Goal: Information Seeking & Learning: Check status

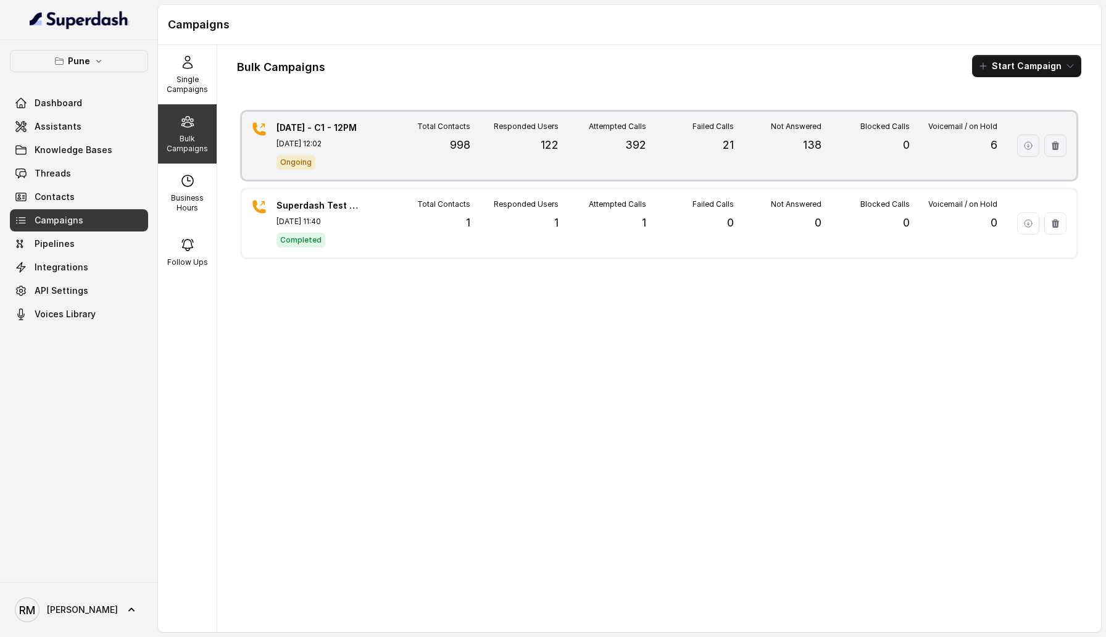
click at [490, 139] on div "Responded Users 122" at bounding box center [514, 146] width 88 height 48
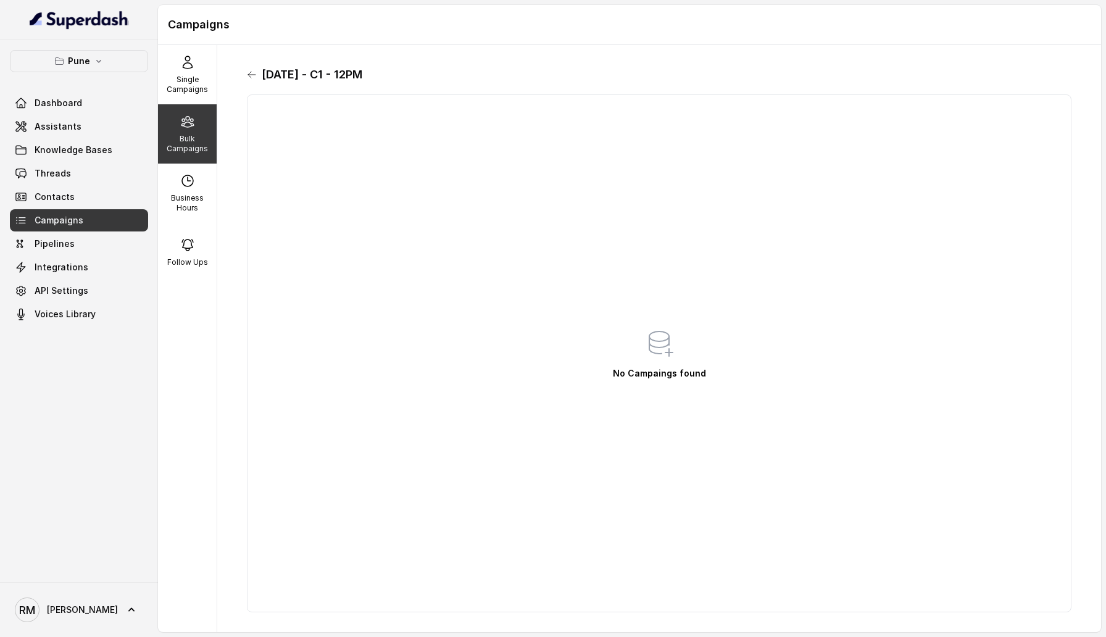
click at [248, 70] on icon at bounding box center [252, 75] width 10 height 10
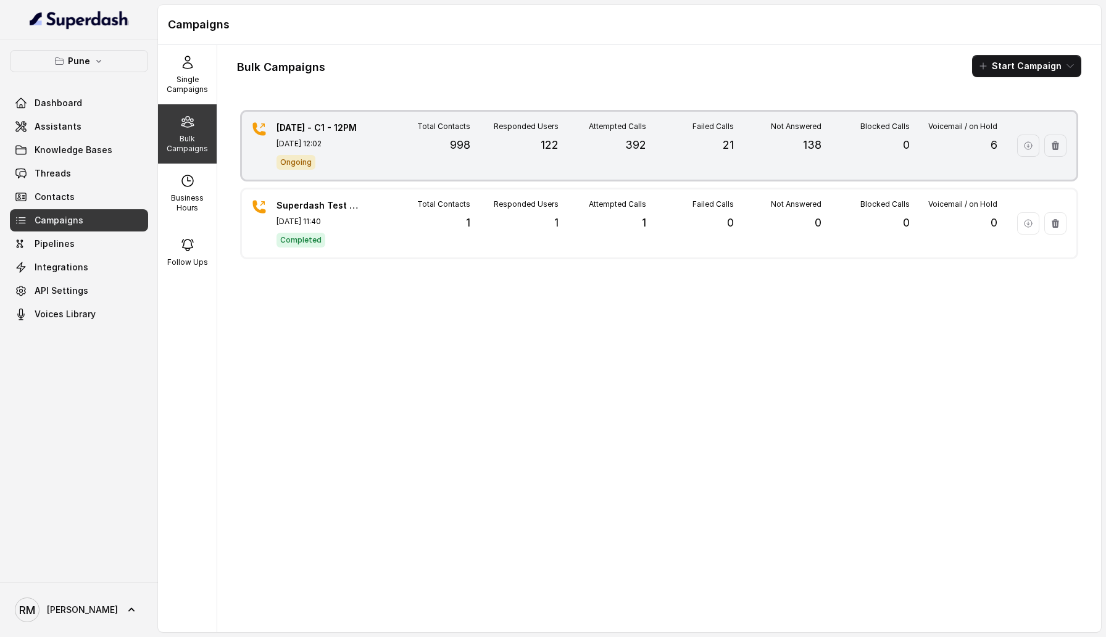
click at [336, 124] on p "[DATE] - C1 - 12PM" at bounding box center [319, 128] width 86 height 12
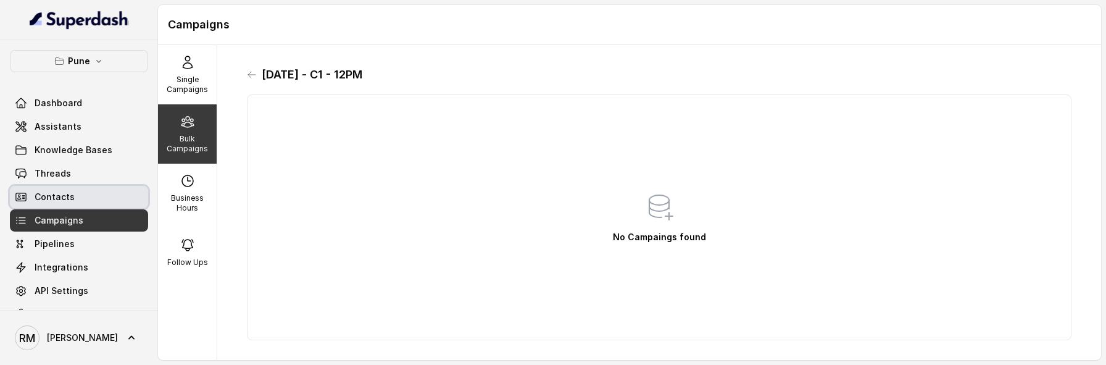
click at [70, 198] on span "Contacts" at bounding box center [55, 197] width 40 height 12
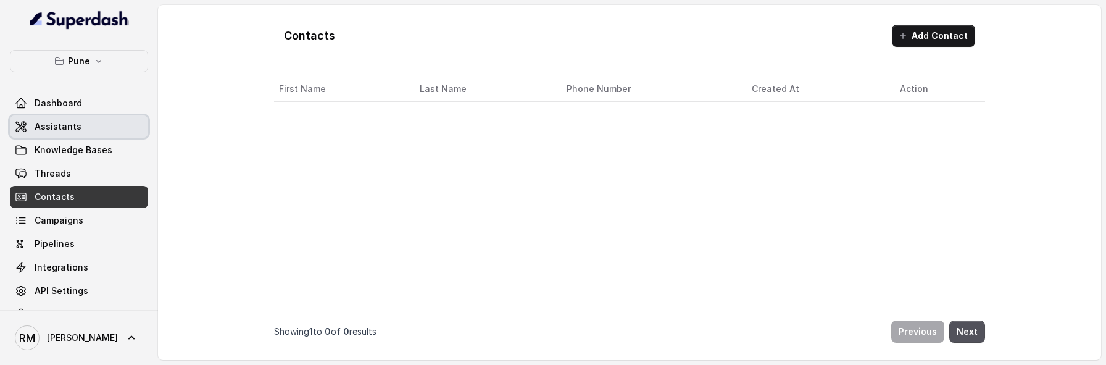
click at [75, 116] on link "Assistants" at bounding box center [79, 126] width 138 height 22
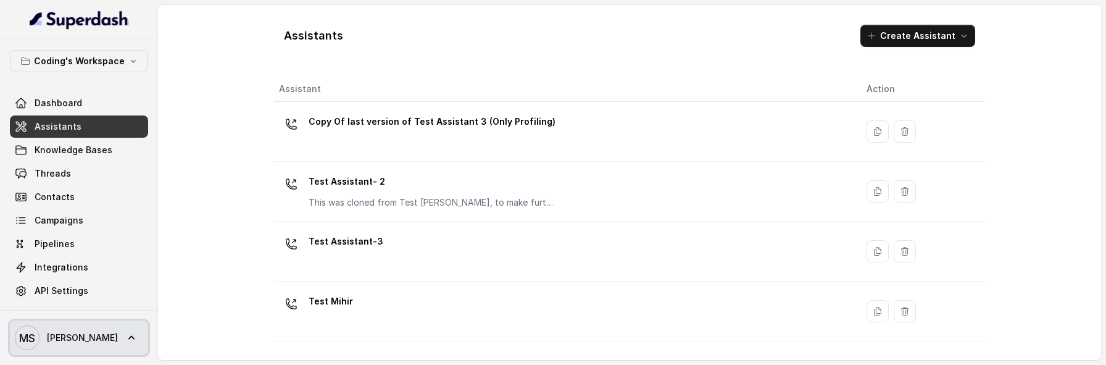
click at [110, 342] on link "MS [PERSON_NAME]" at bounding box center [79, 337] width 138 height 35
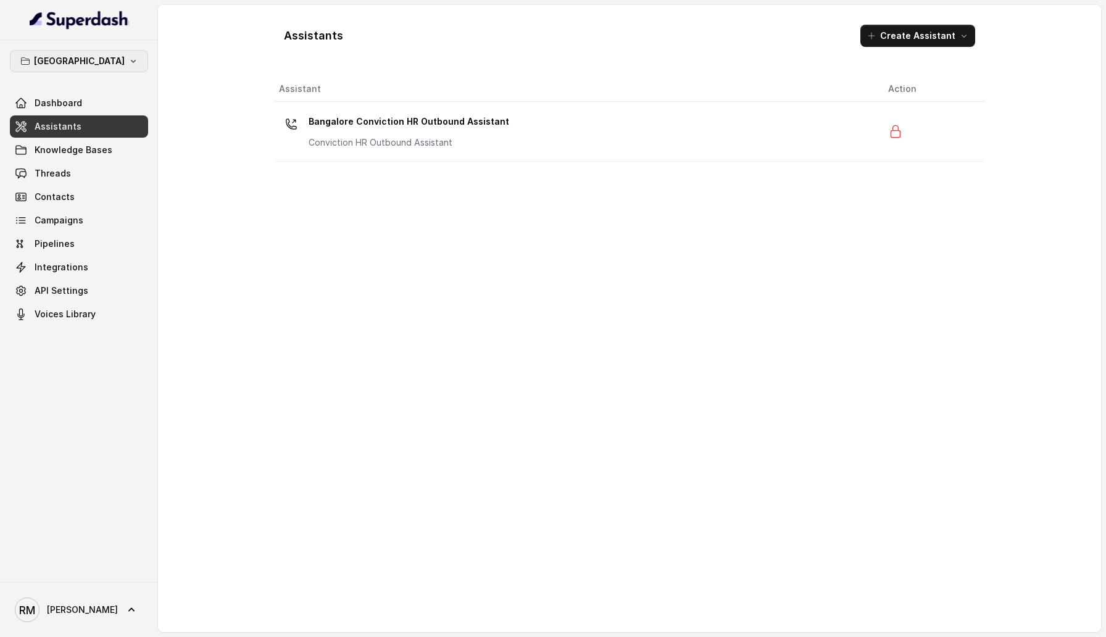
click at [92, 65] on p "[GEOGRAPHIC_DATA]" at bounding box center [79, 61] width 91 height 15
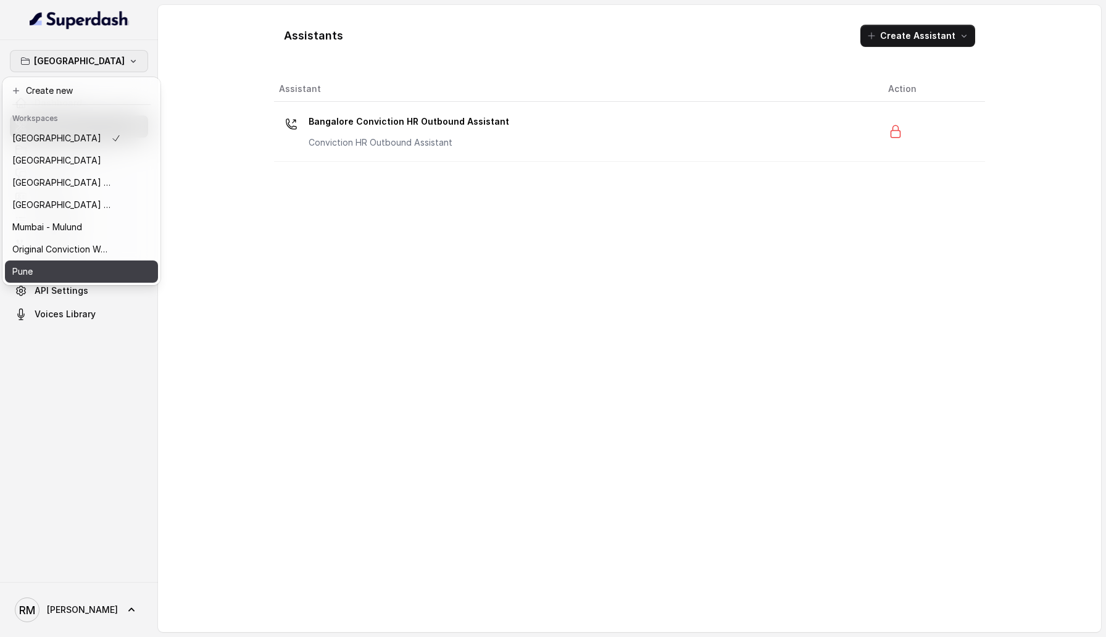
click at [126, 268] on button "Pune" at bounding box center [81, 271] width 153 height 22
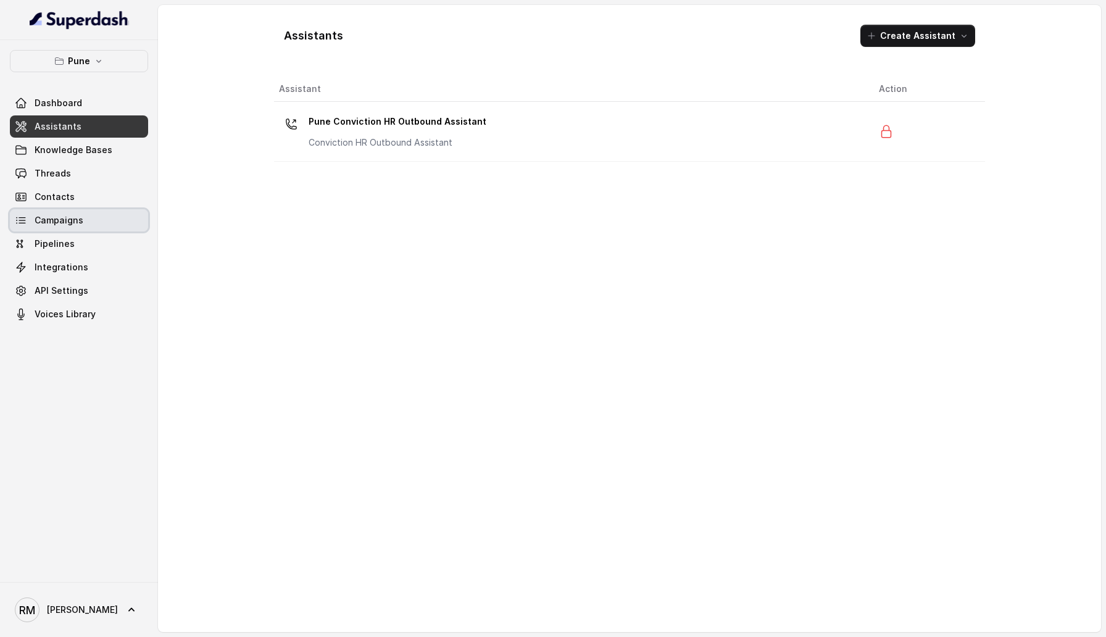
click at [104, 211] on link "Campaigns" at bounding box center [79, 220] width 138 height 22
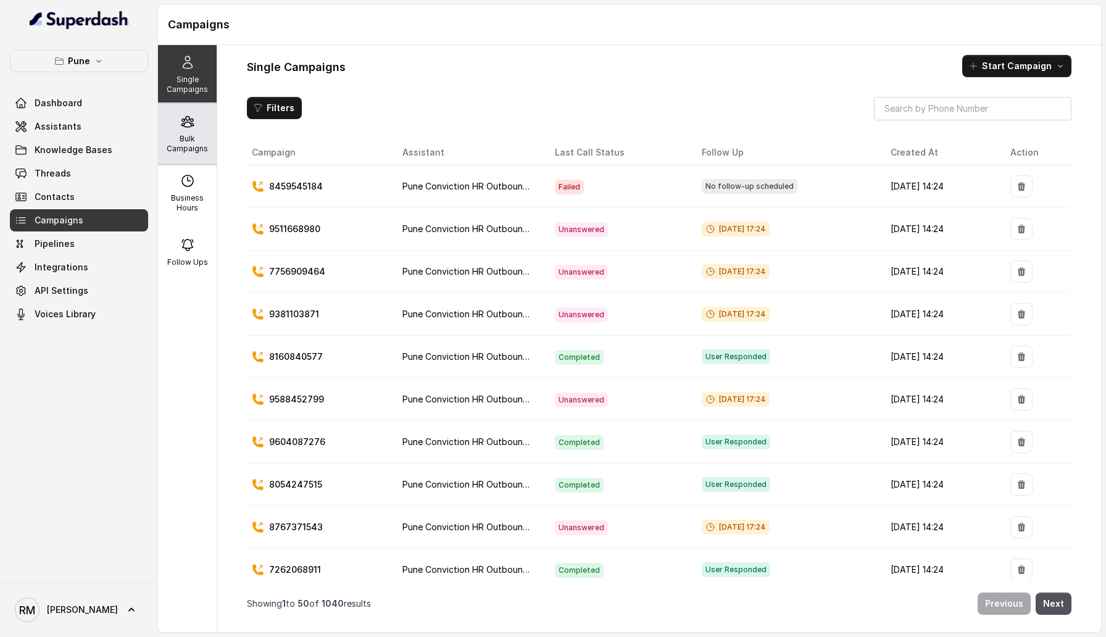
click at [206, 123] on div "Bulk Campaigns" at bounding box center [187, 133] width 59 height 59
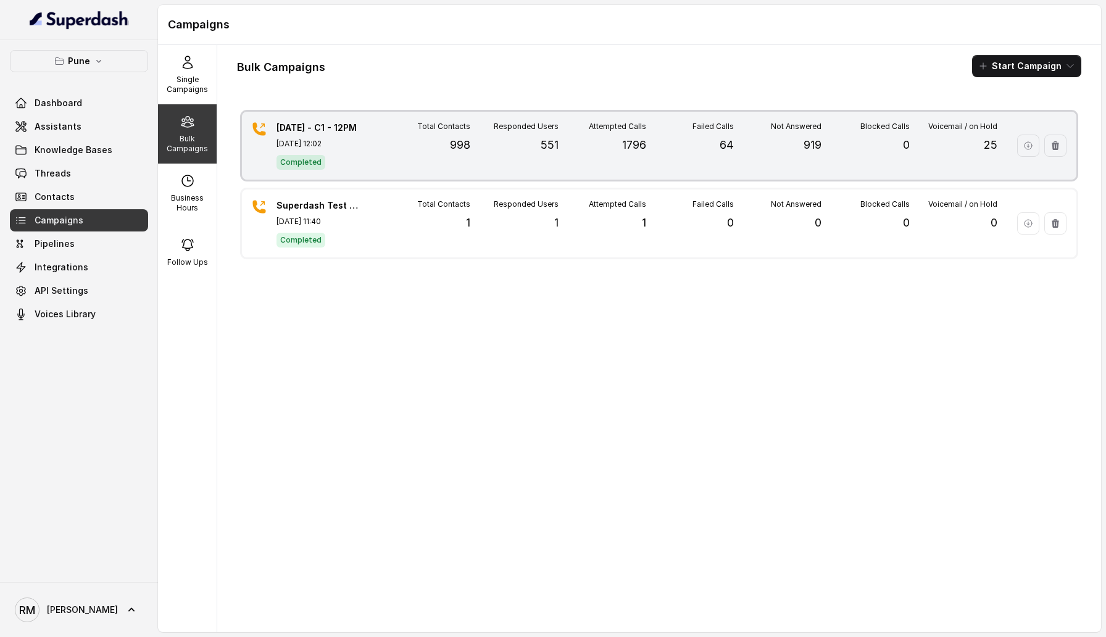
click at [442, 158] on div "Total Contacts 998" at bounding box center [427, 146] width 88 height 48
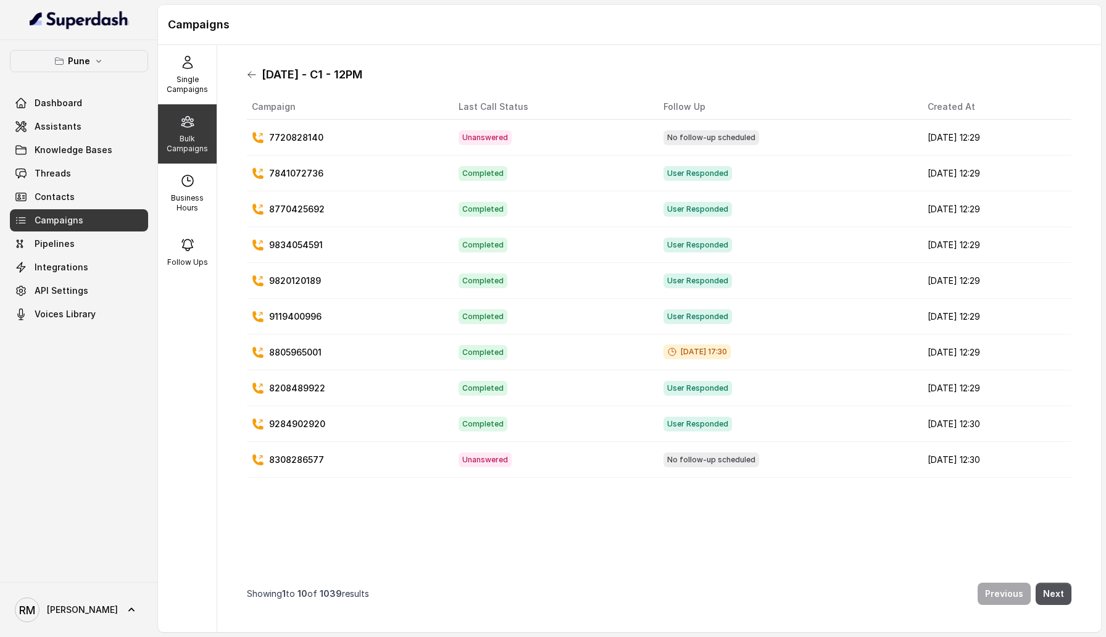
click at [249, 73] on icon at bounding box center [252, 75] width 10 height 10
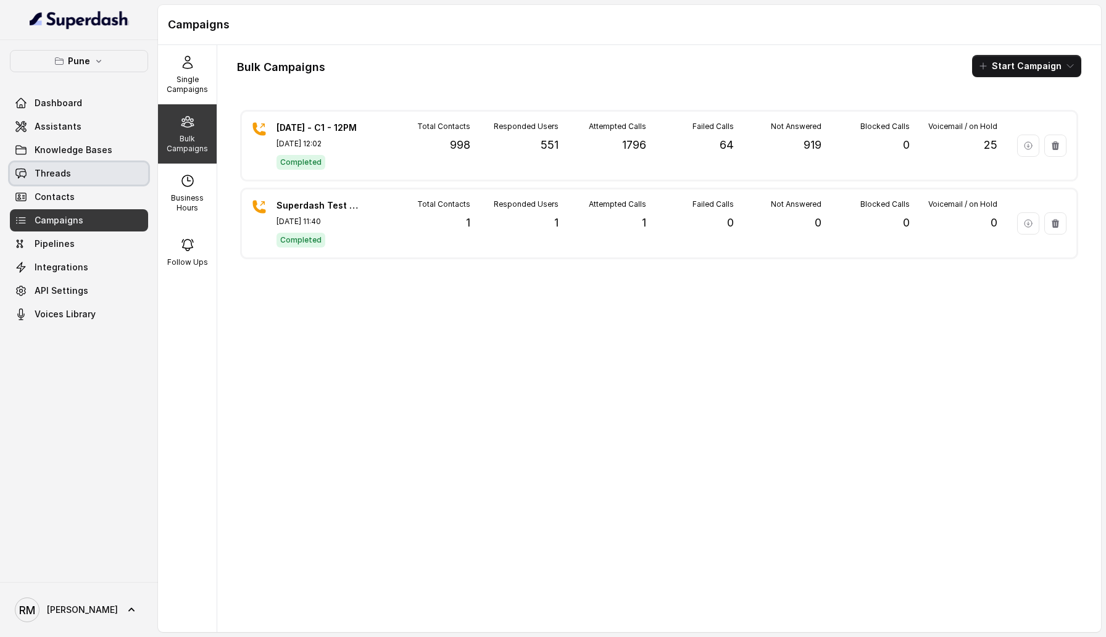
click at [65, 176] on span "Threads" at bounding box center [53, 173] width 36 height 12
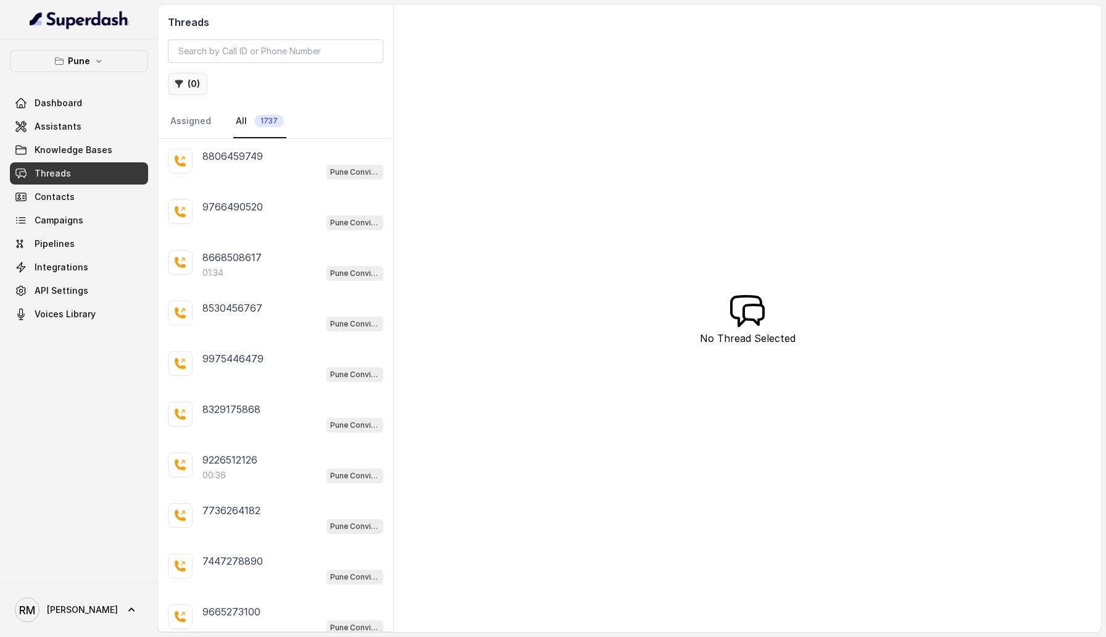
click at [187, 85] on button "( 0 )" at bounding box center [187, 84] width 39 height 22
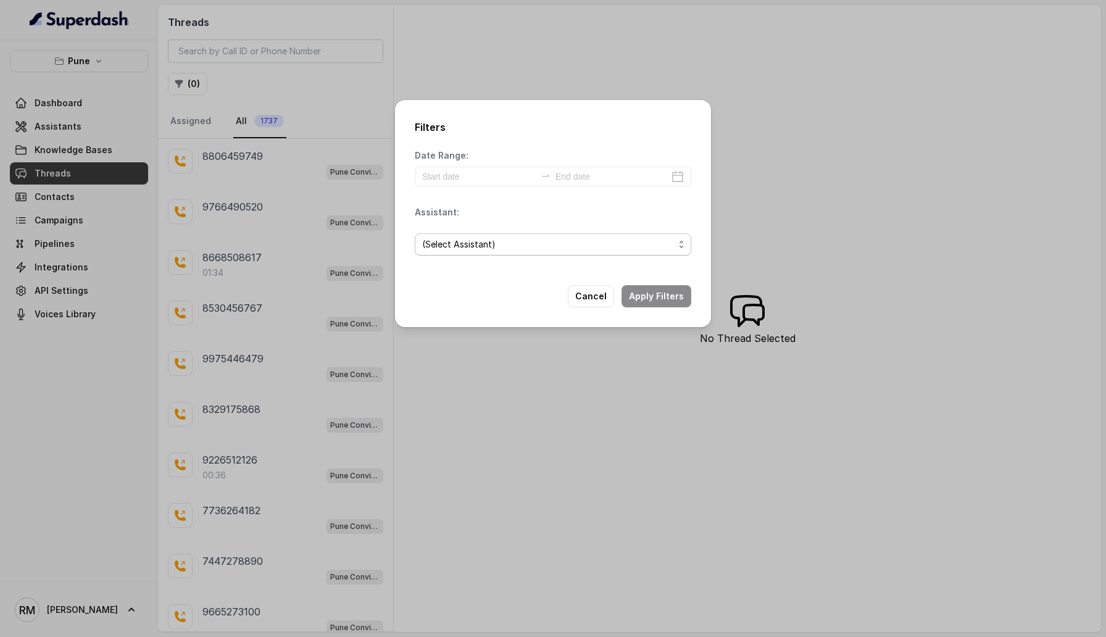
click at [479, 250] on span "(Select Assistant)" at bounding box center [548, 244] width 252 height 15
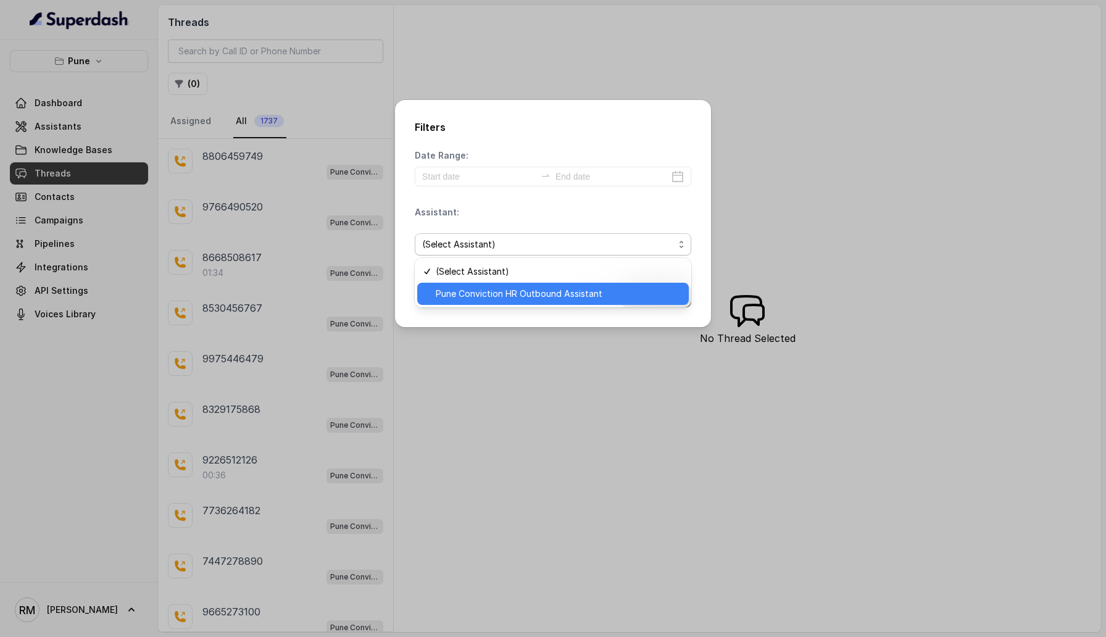
click at [495, 289] on span "Pune Conviction HR Outbound Assistant" at bounding box center [559, 293] width 246 height 15
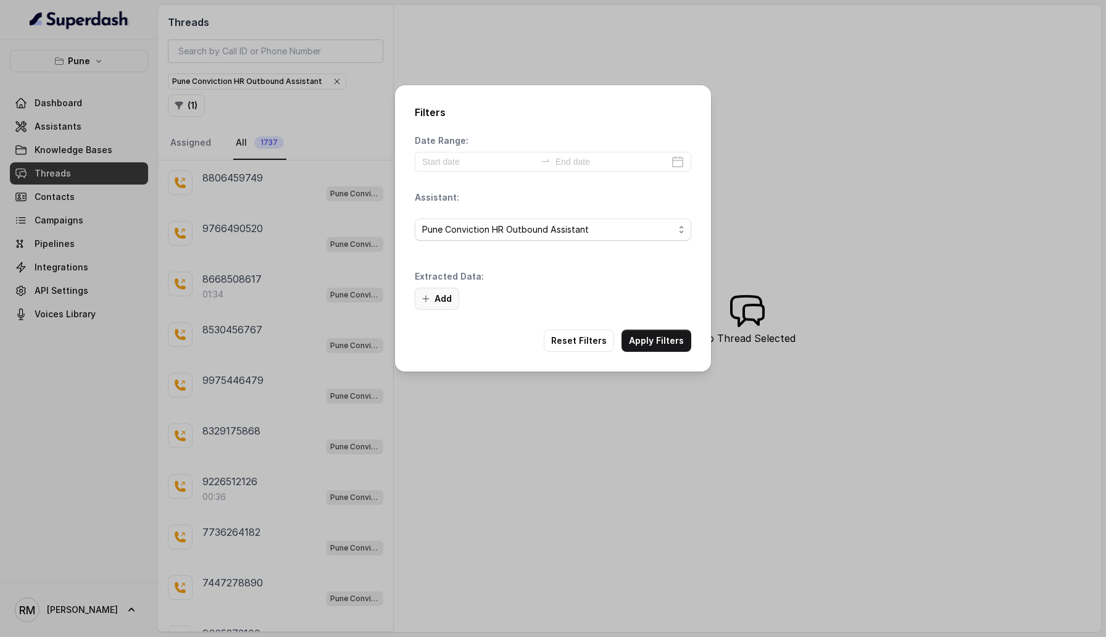
click at [445, 296] on button "Add" at bounding box center [437, 298] width 44 height 22
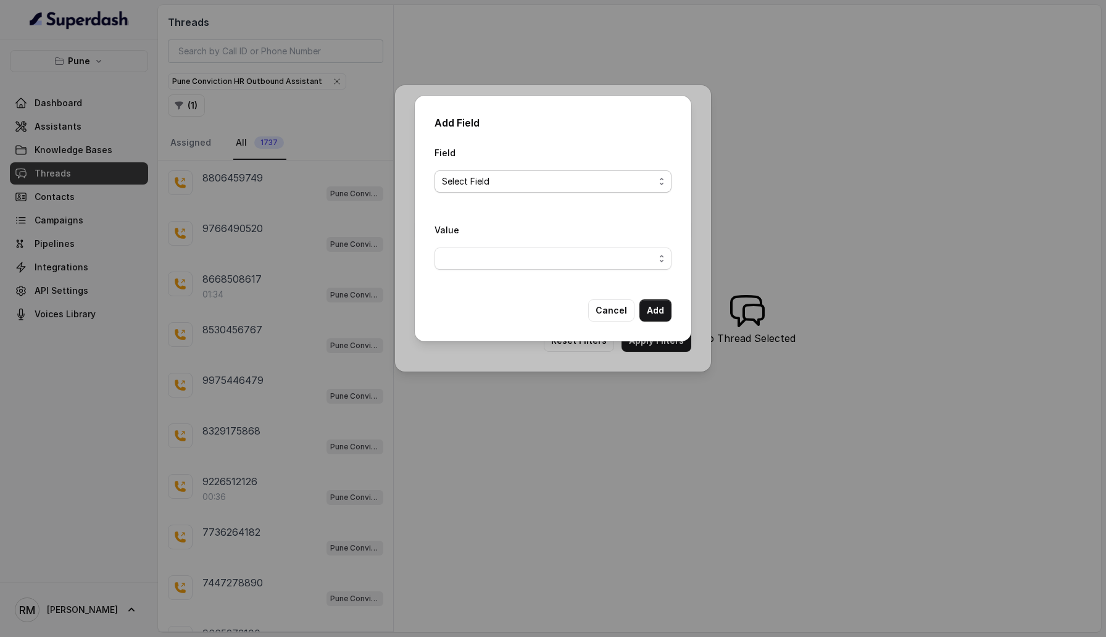
click at [511, 180] on span "Select Field" at bounding box center [548, 181] width 212 height 15
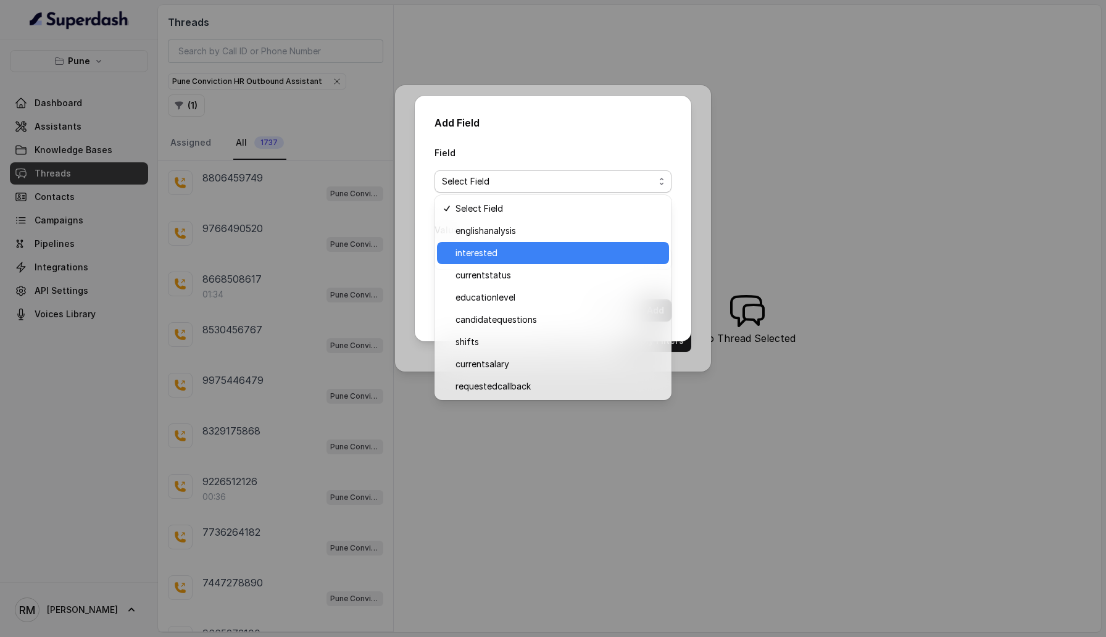
click at [509, 262] on div "interested" at bounding box center [553, 253] width 232 height 22
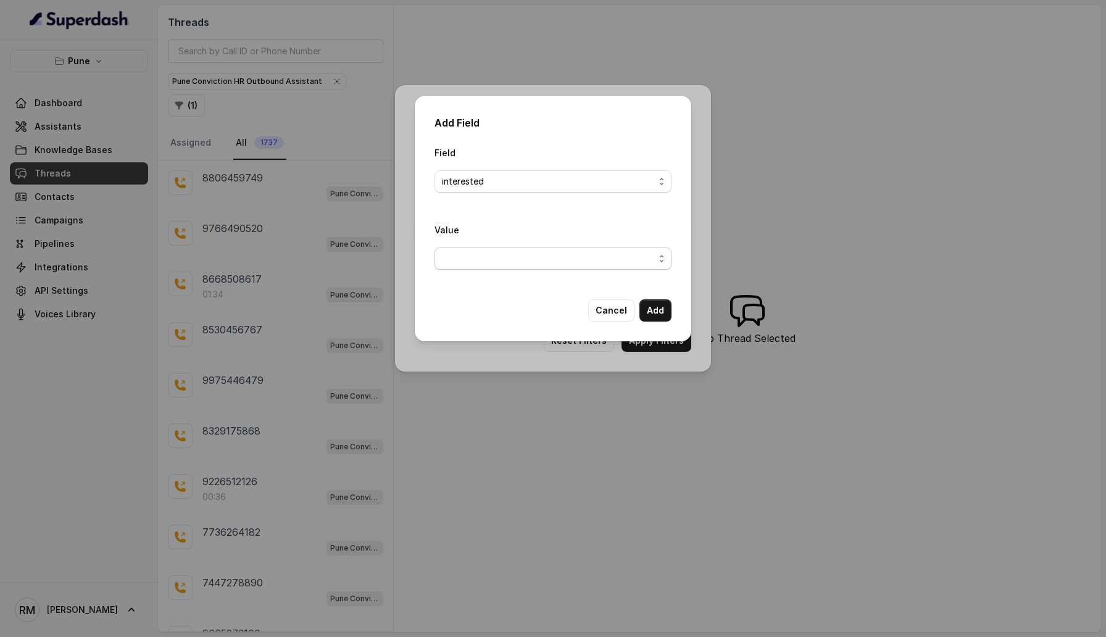
click at [505, 265] on span "button" at bounding box center [552, 258] width 237 height 22
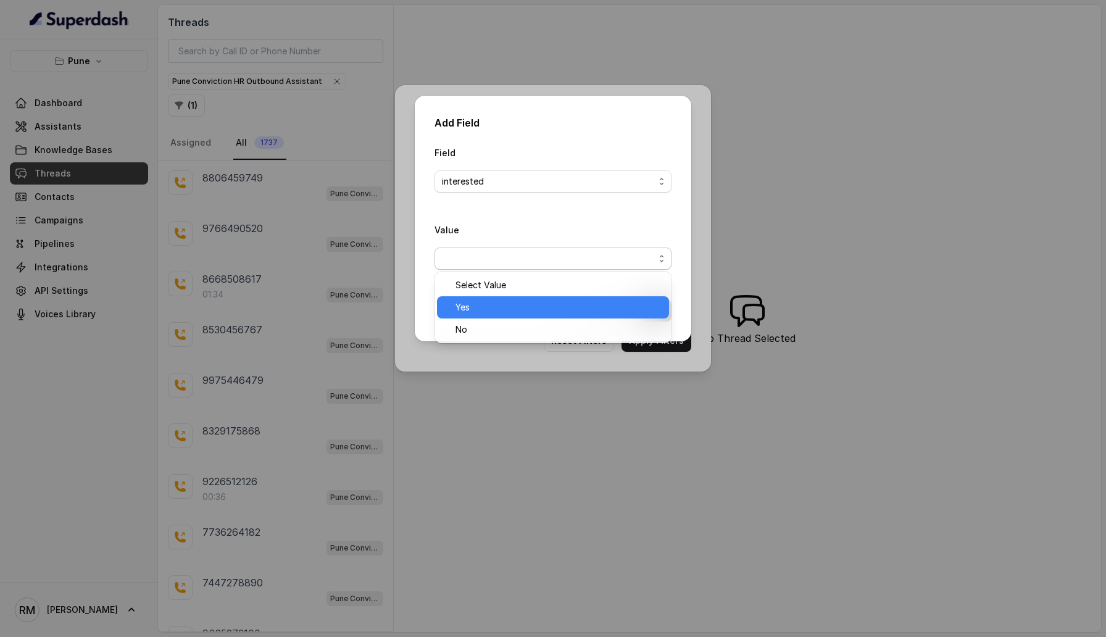
click at [498, 308] on span "Yes" at bounding box center [558, 307] width 206 height 15
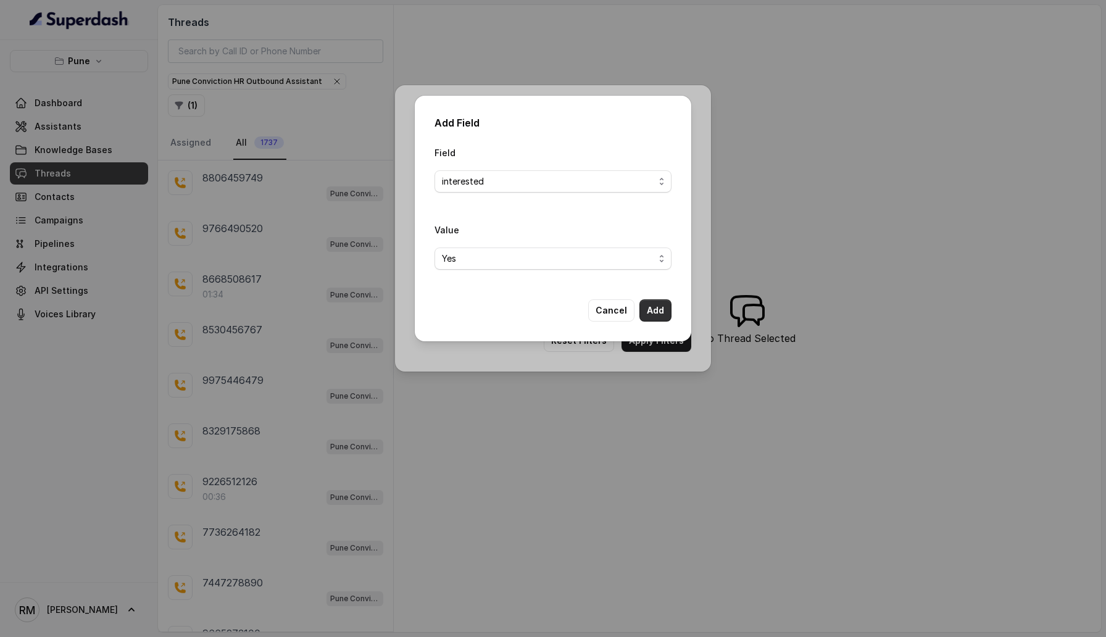
click at [671, 308] on button "Add" at bounding box center [655, 310] width 32 height 22
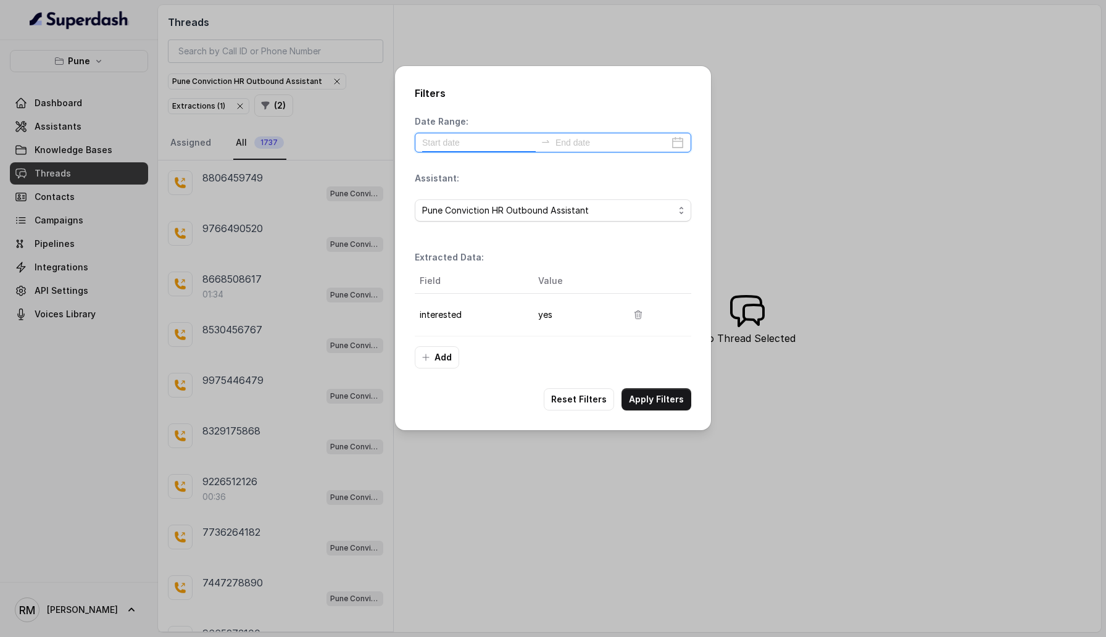
click at [442, 139] on input at bounding box center [479, 143] width 114 height 14
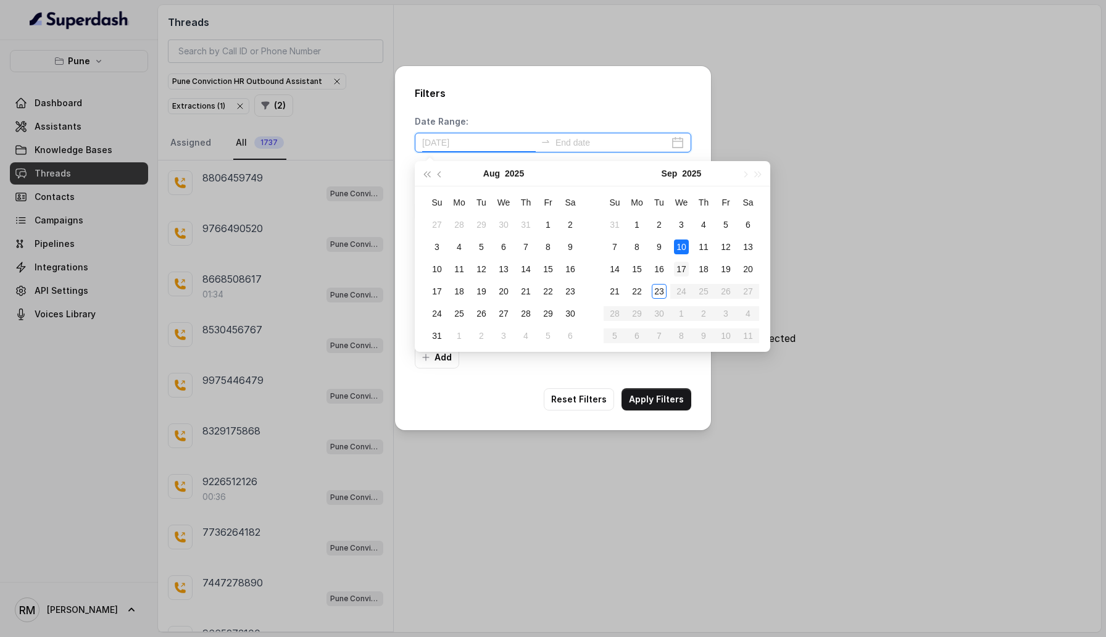
type input "2025-09-17"
type input "2025-09-23"
click at [655, 292] on div "23" at bounding box center [658, 291] width 15 height 15
type input "2025-09-23"
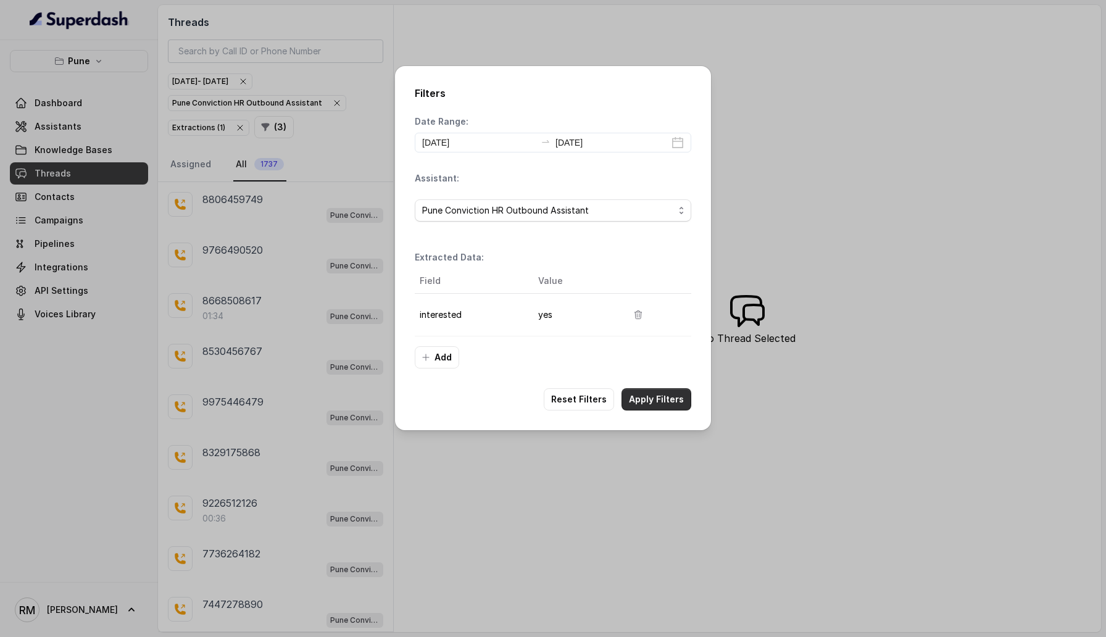
click at [661, 364] on button "Apply Filters" at bounding box center [656, 399] width 70 height 22
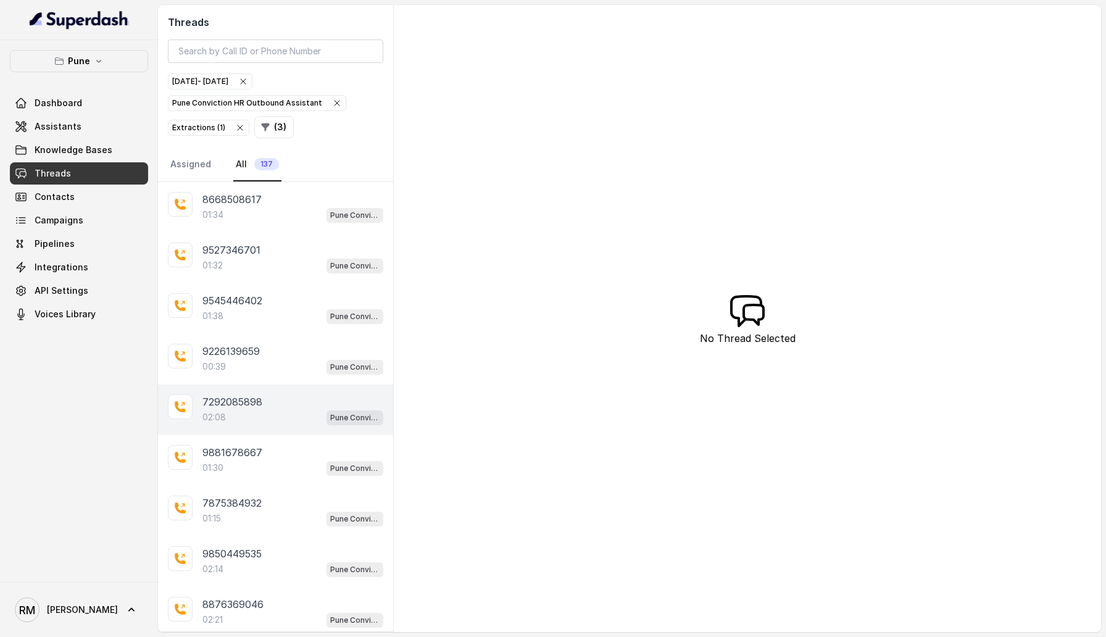
scroll to position [88, 0]
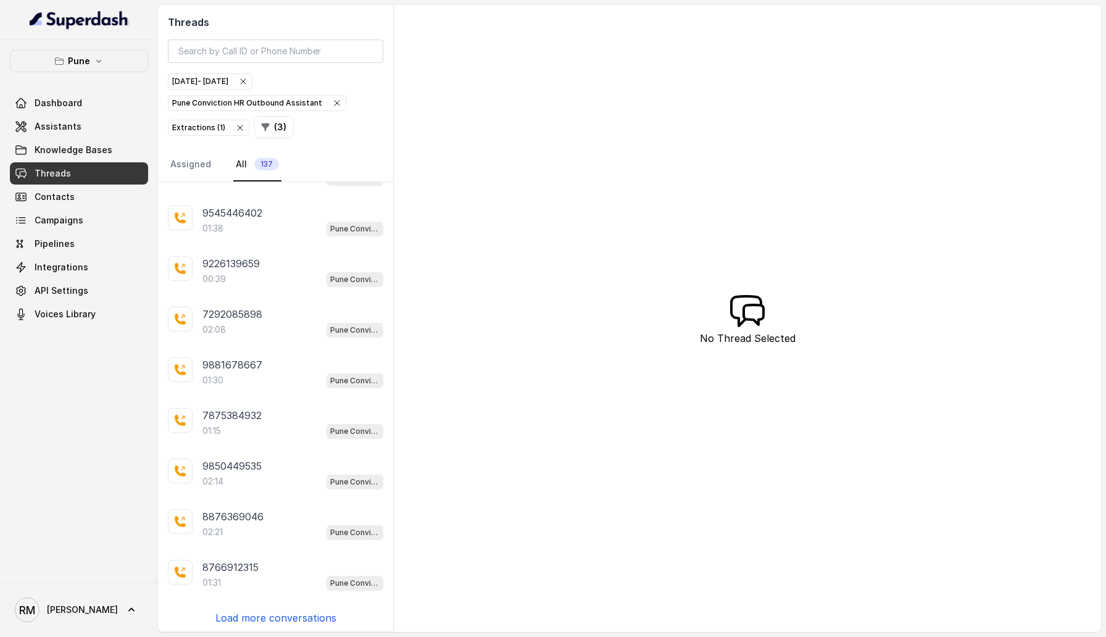
click at [277, 364] on p "Load more conversations" at bounding box center [275, 617] width 121 height 15
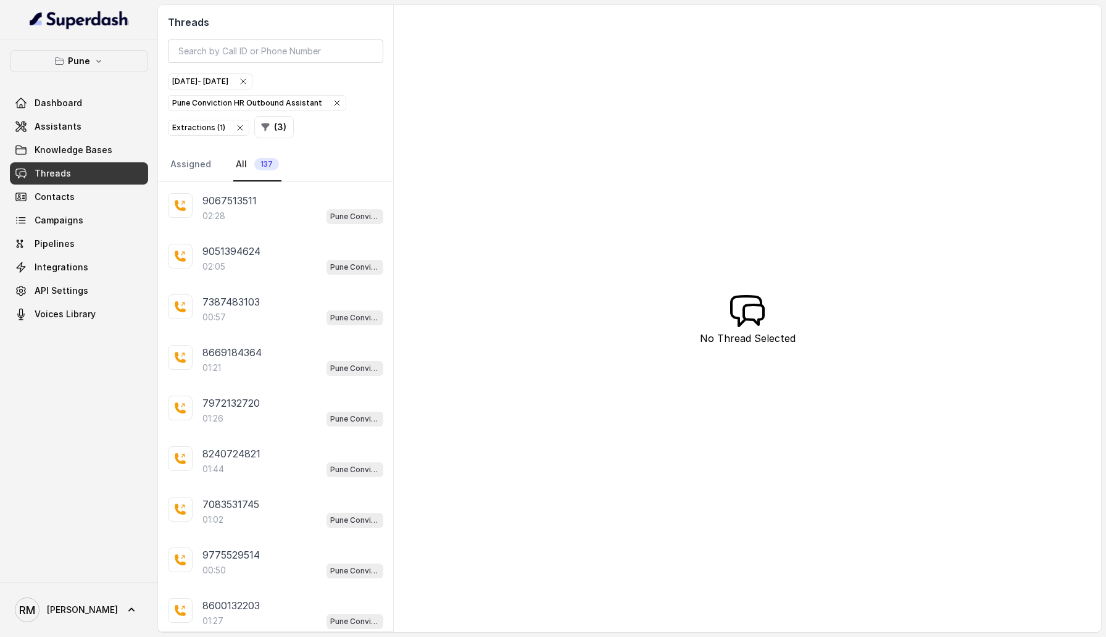
scroll to position [590, 0]
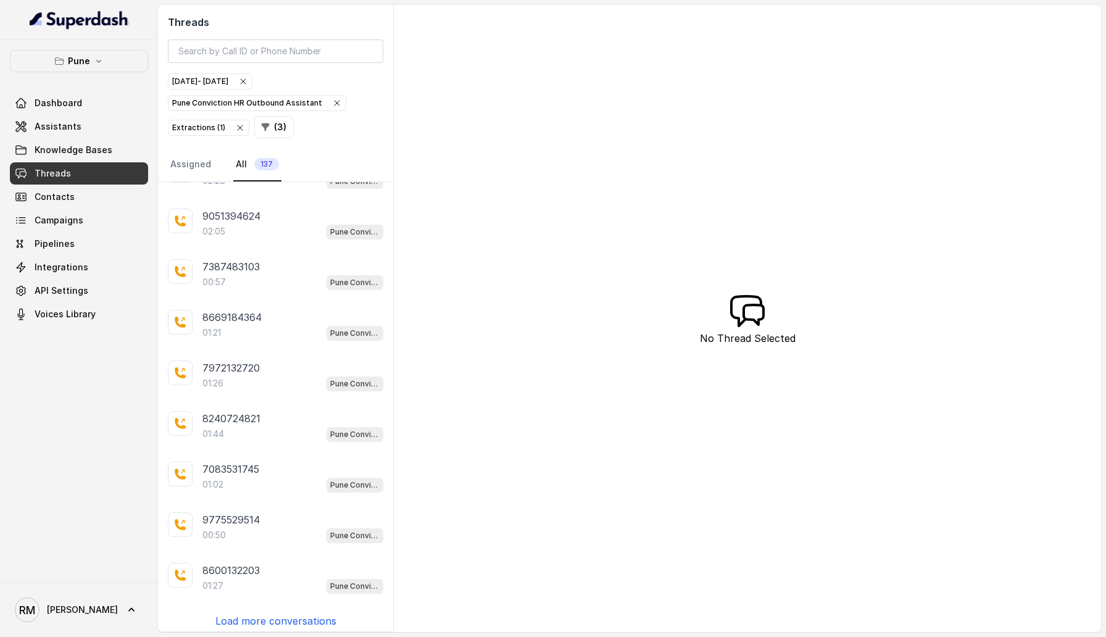
click at [272, 364] on p "Load more conversations" at bounding box center [275, 620] width 121 height 15
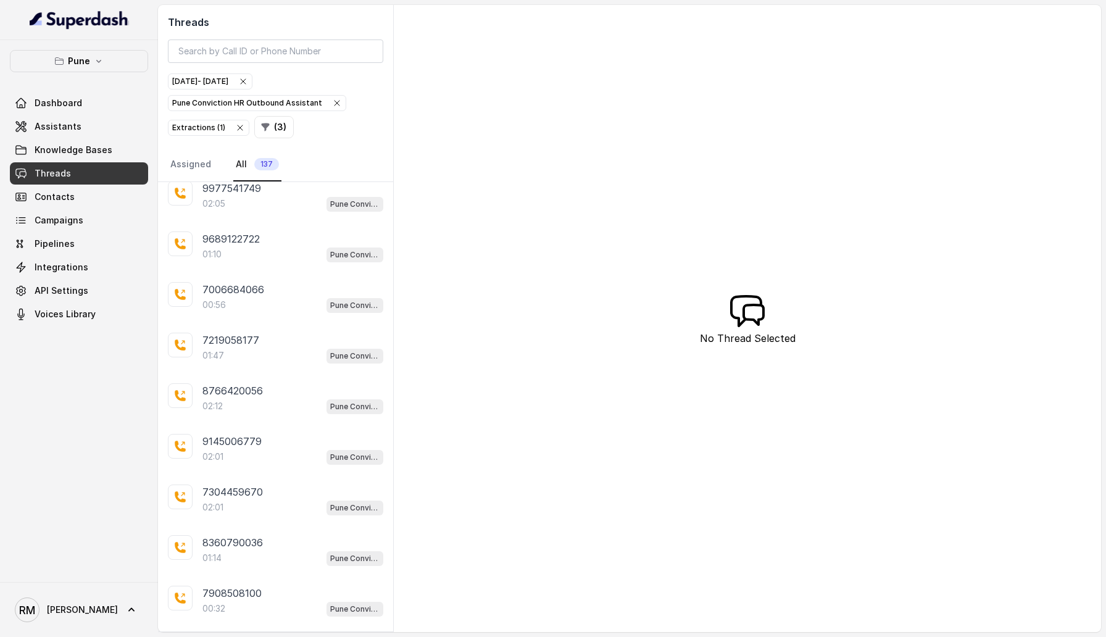
scroll to position [1093, 0]
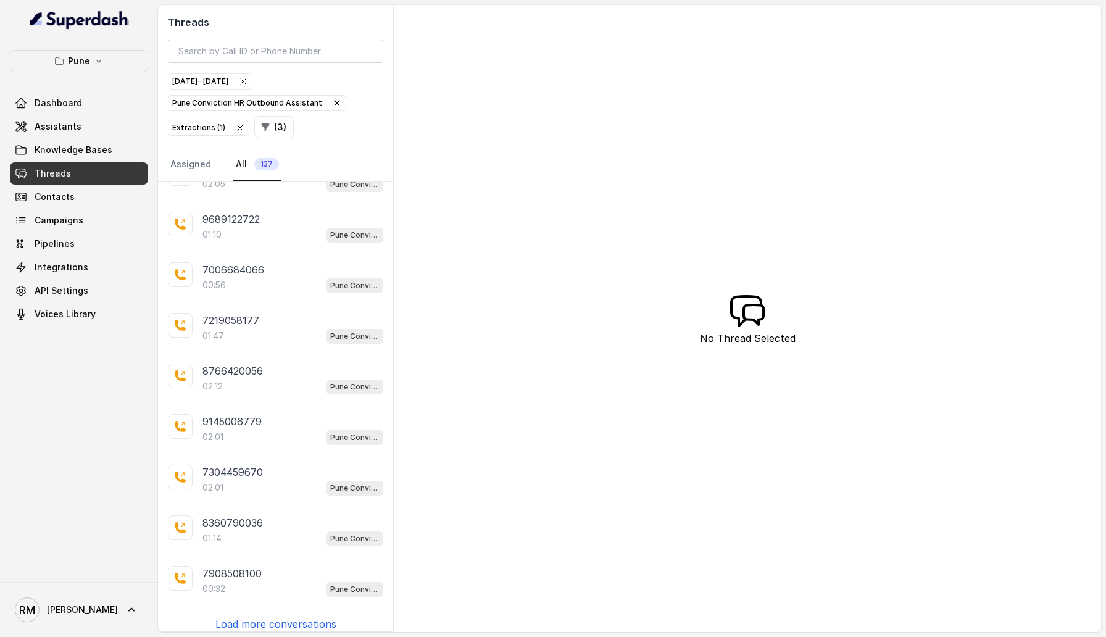
click at [272, 364] on p "Load more conversations" at bounding box center [275, 623] width 121 height 15
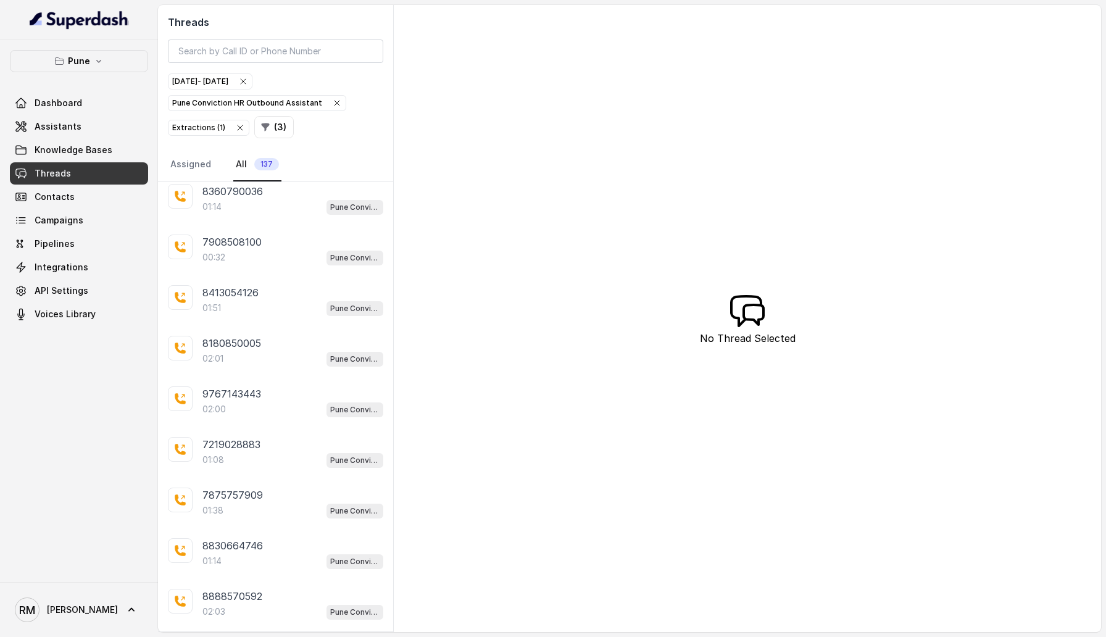
scroll to position [1596, 0]
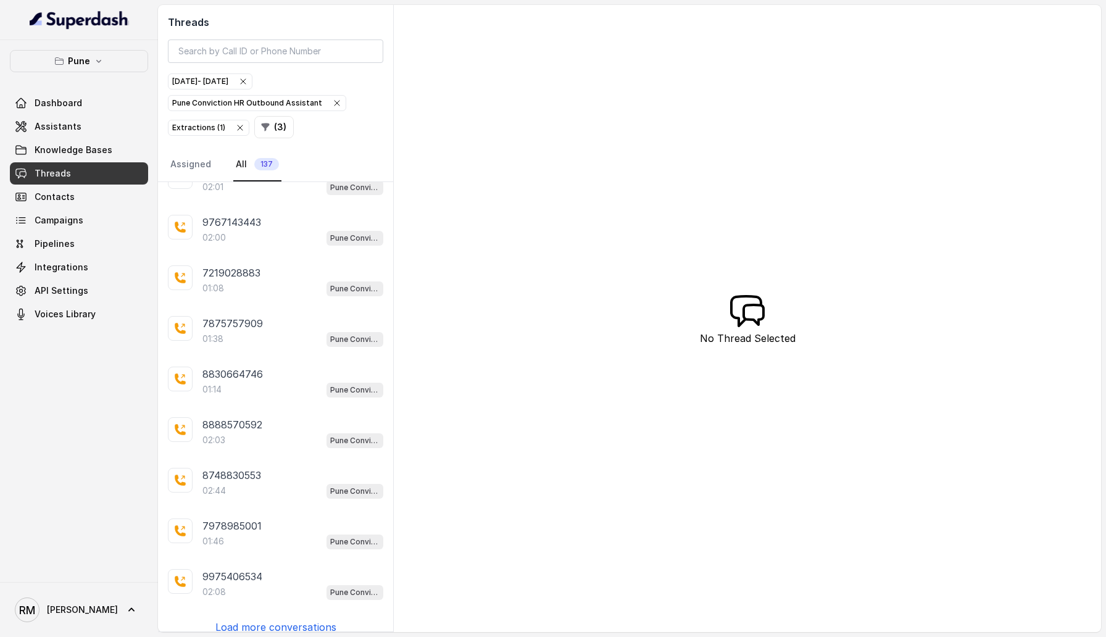
click at [271, 364] on p "Load more conversations" at bounding box center [275, 626] width 121 height 15
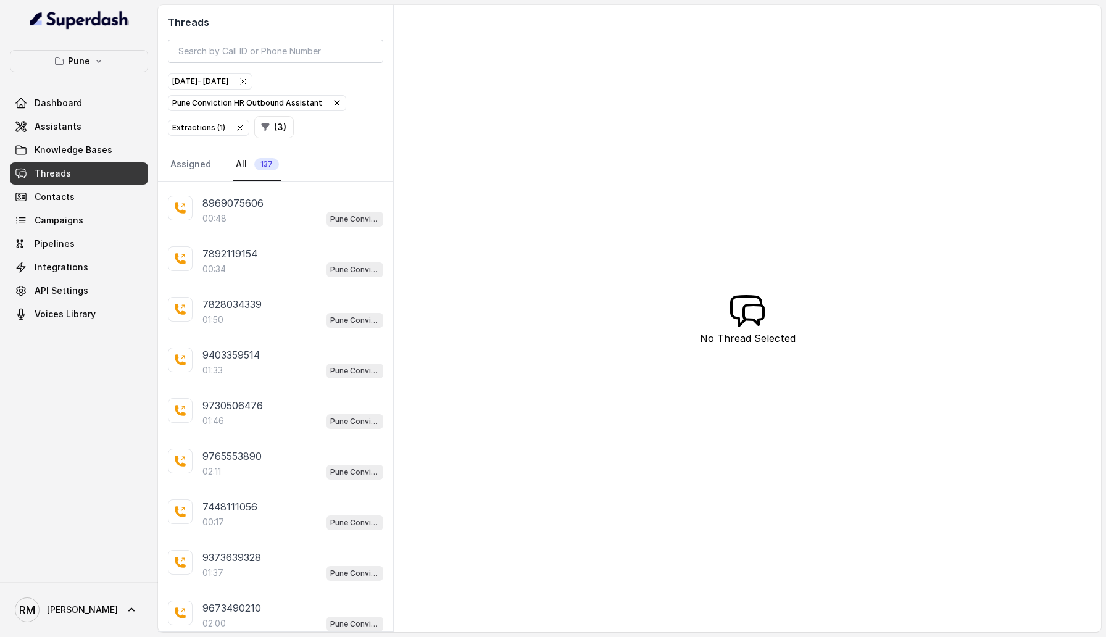
scroll to position [2099, 0]
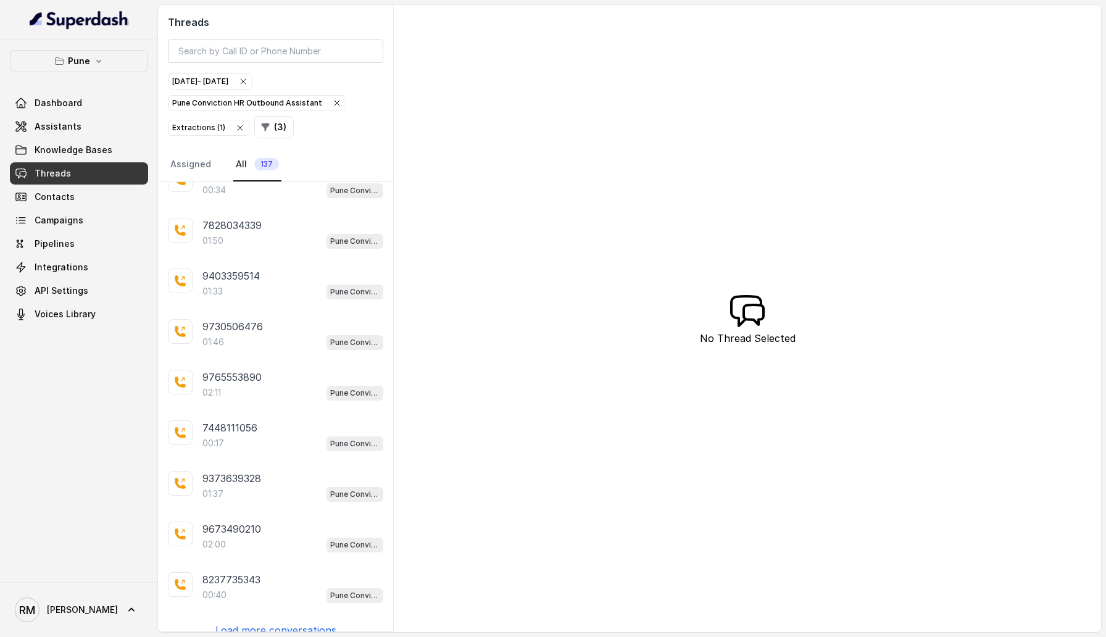
click at [271, 364] on p "Load more conversations" at bounding box center [275, 629] width 121 height 15
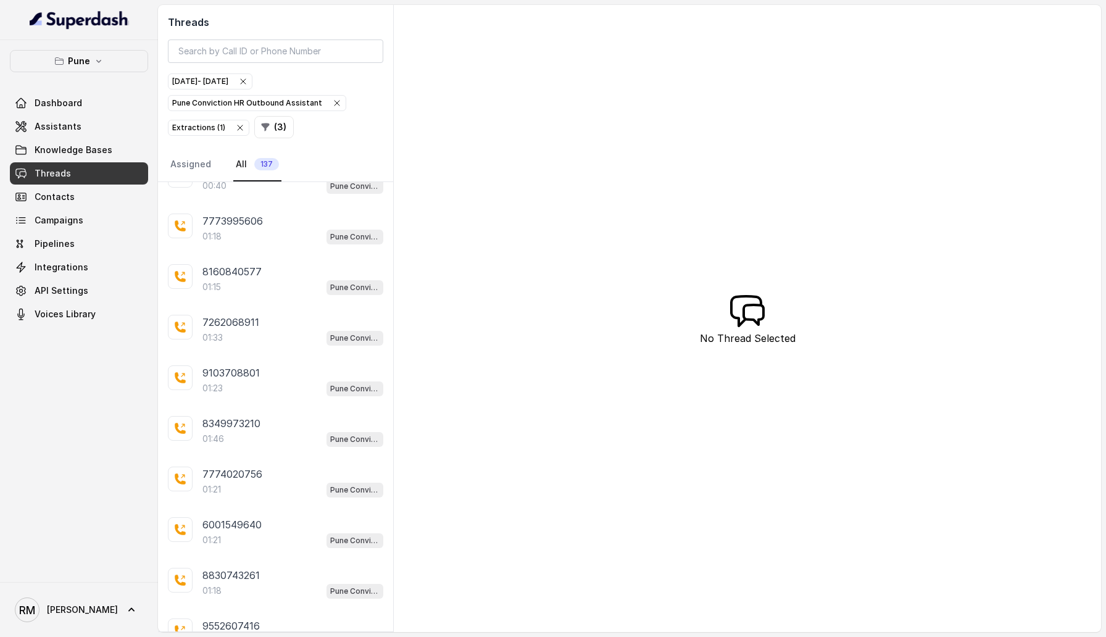
scroll to position [2602, 0]
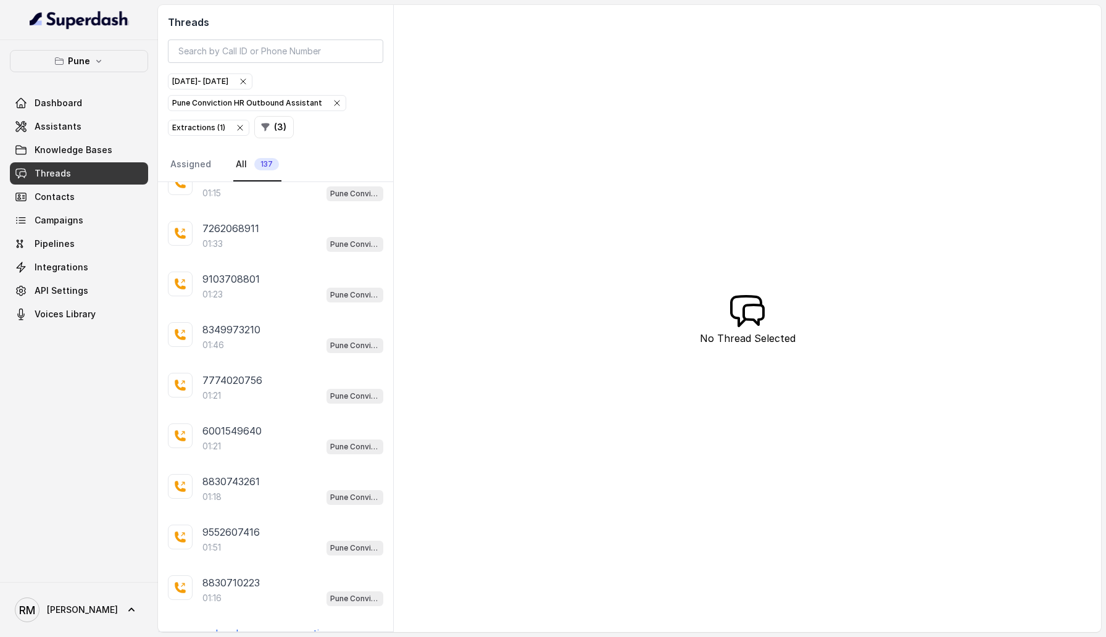
click at [271, 364] on p "Load more conversations" at bounding box center [275, 633] width 121 height 15
click at [271, 364] on p "Load more conversations" at bounding box center [275, 636] width 121 height 15
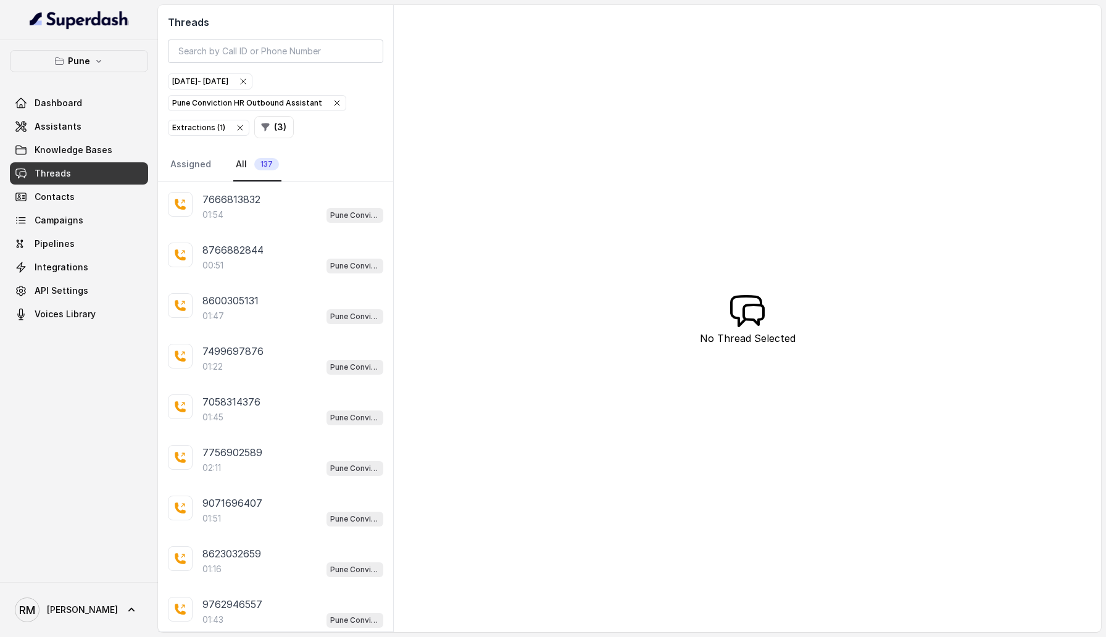
scroll to position [3607, 0]
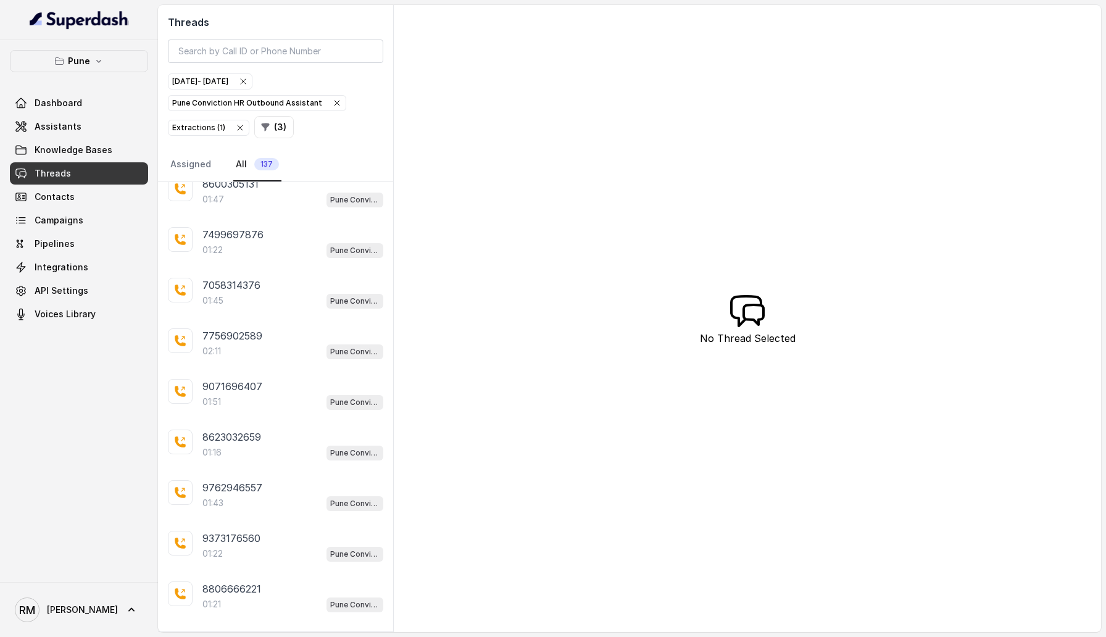
click at [271, 364] on p "Load more conversations" at bounding box center [275, 639] width 121 height 15
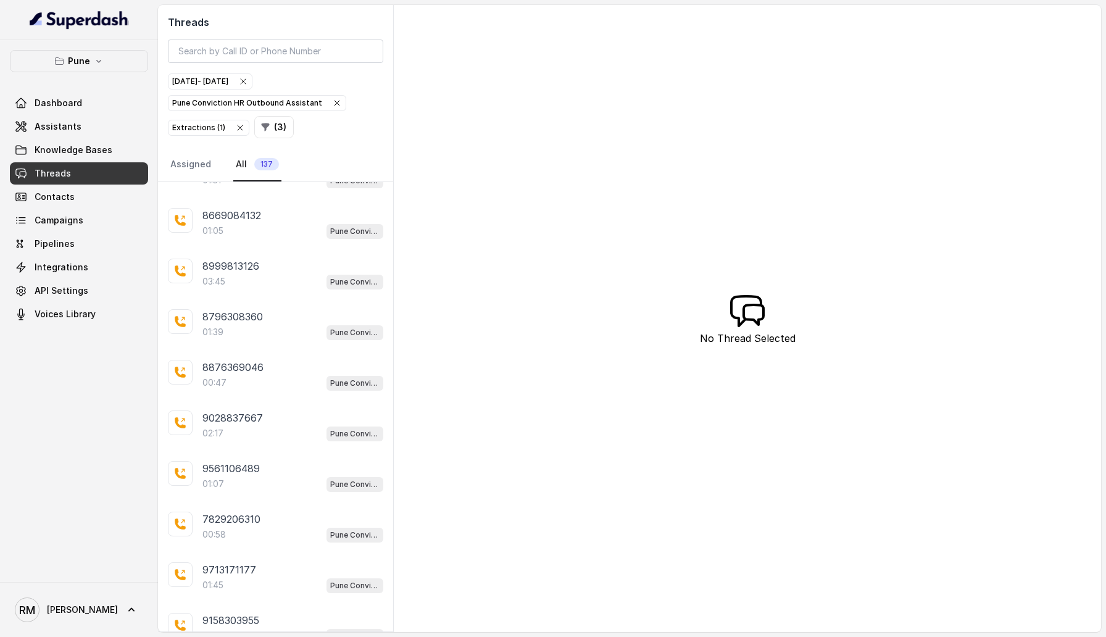
scroll to position [4110, 0]
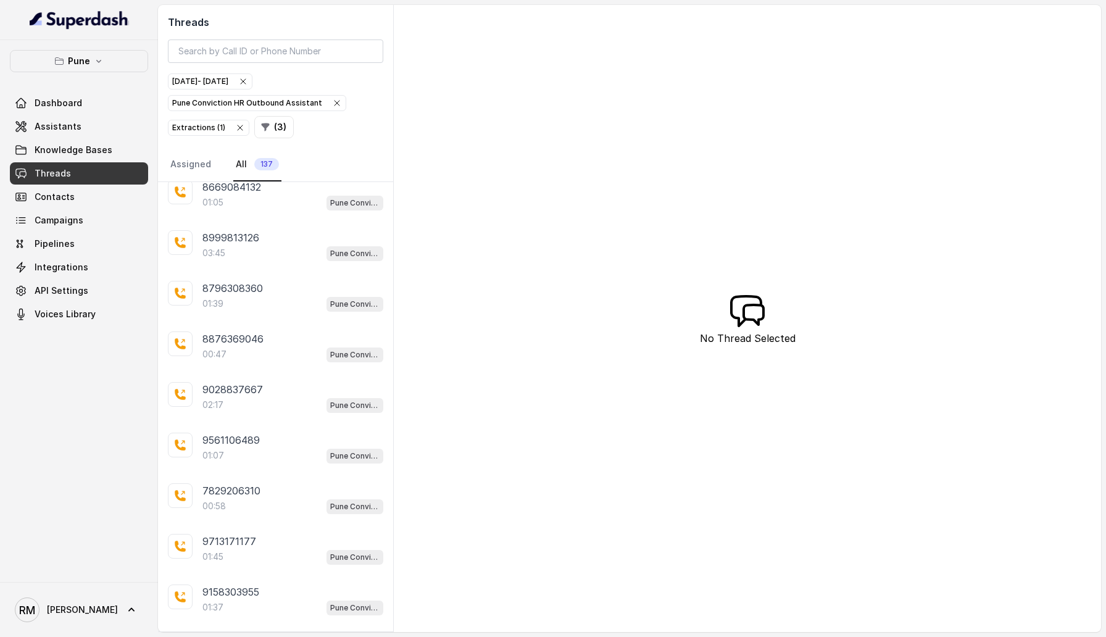
click at [271, 364] on p "Load more conversations" at bounding box center [275, 642] width 121 height 15
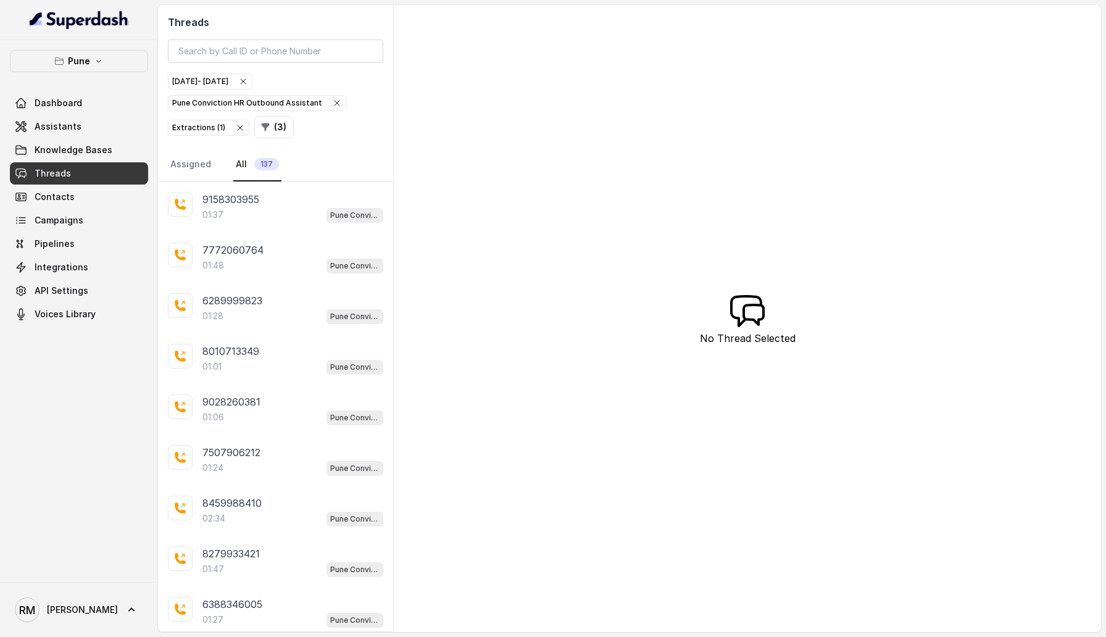
scroll to position [4613, 0]
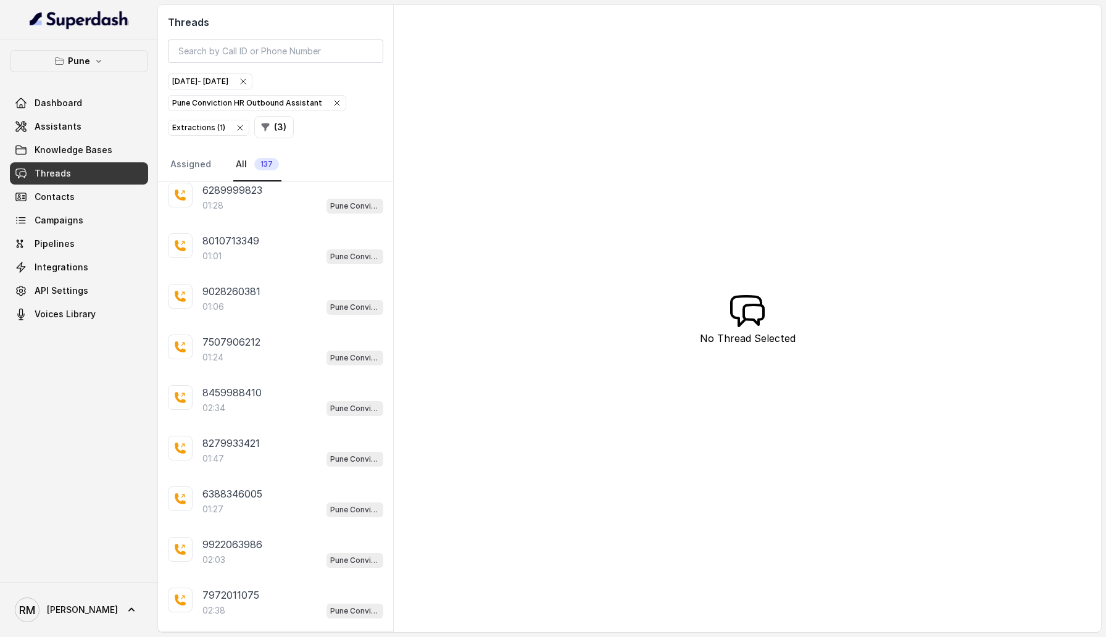
click at [271, 364] on p "Load more conversations" at bounding box center [275, 645] width 121 height 15
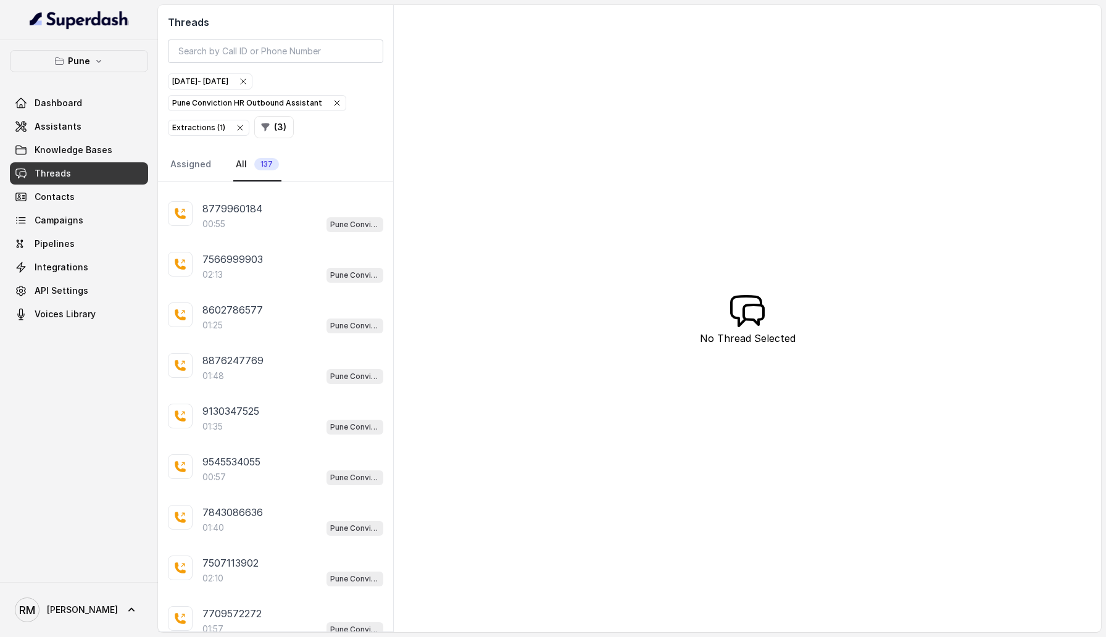
scroll to position [5116, 0]
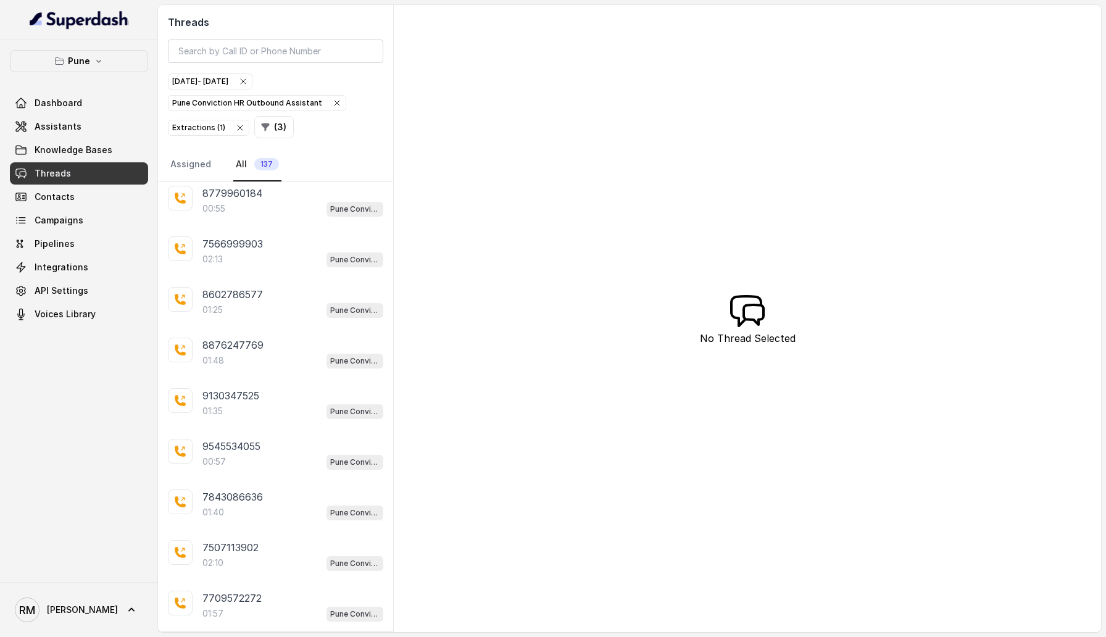
click at [271, 364] on p "Load more conversations" at bounding box center [275, 648] width 121 height 15
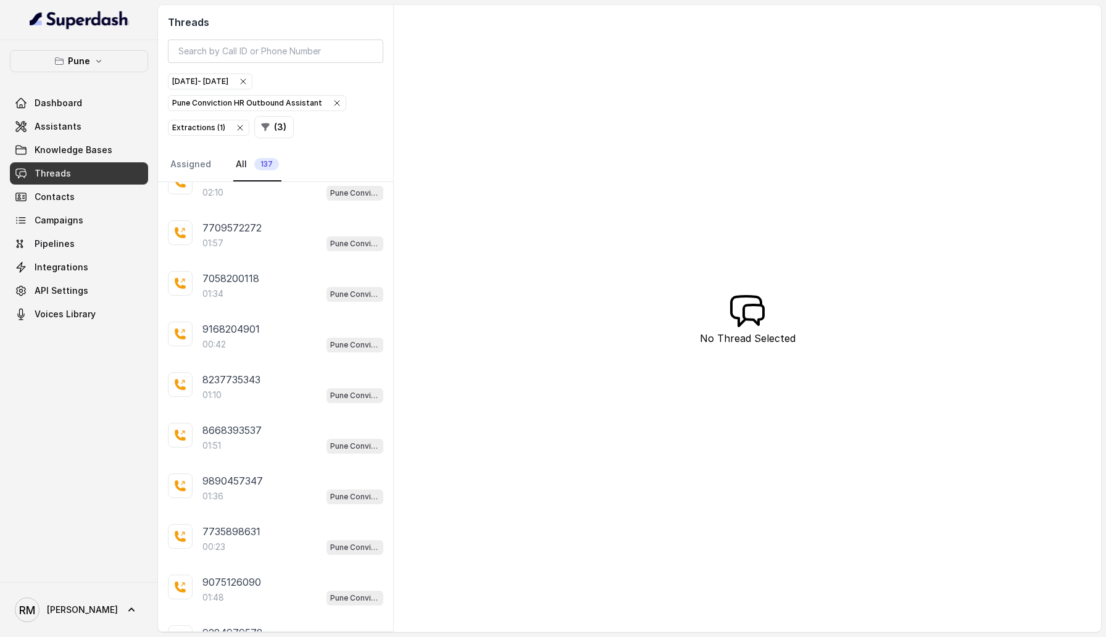
scroll to position [5619, 0]
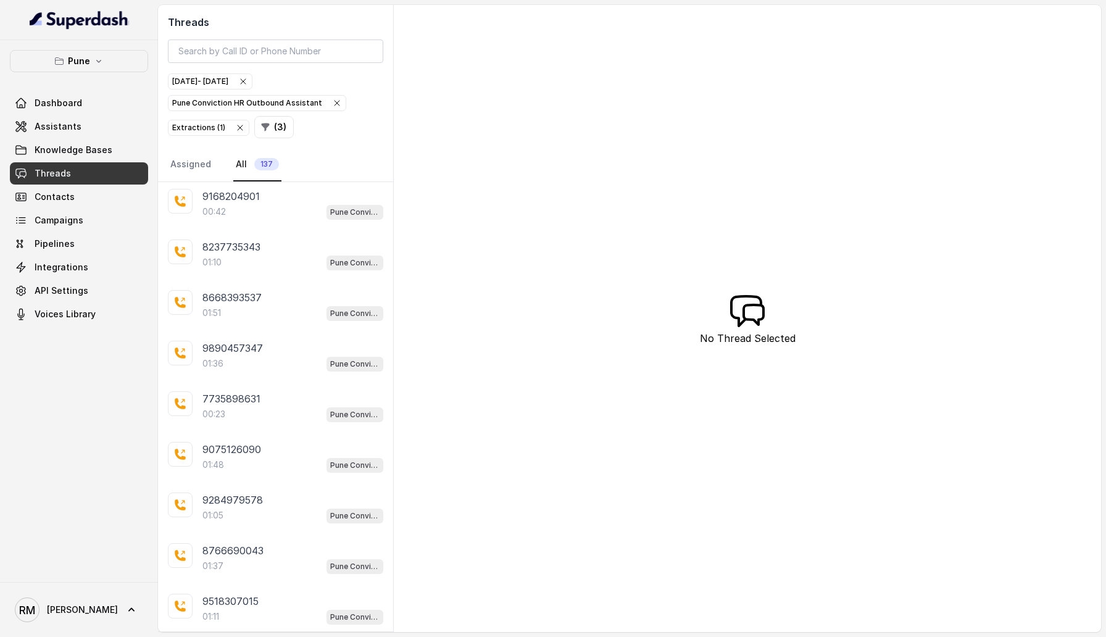
click at [271, 364] on div "8668508617 01:34 Pune Conviction HR Outbound Assistant 9527346701 01:32 Pune Co…" at bounding box center [275, 406] width 235 height 449
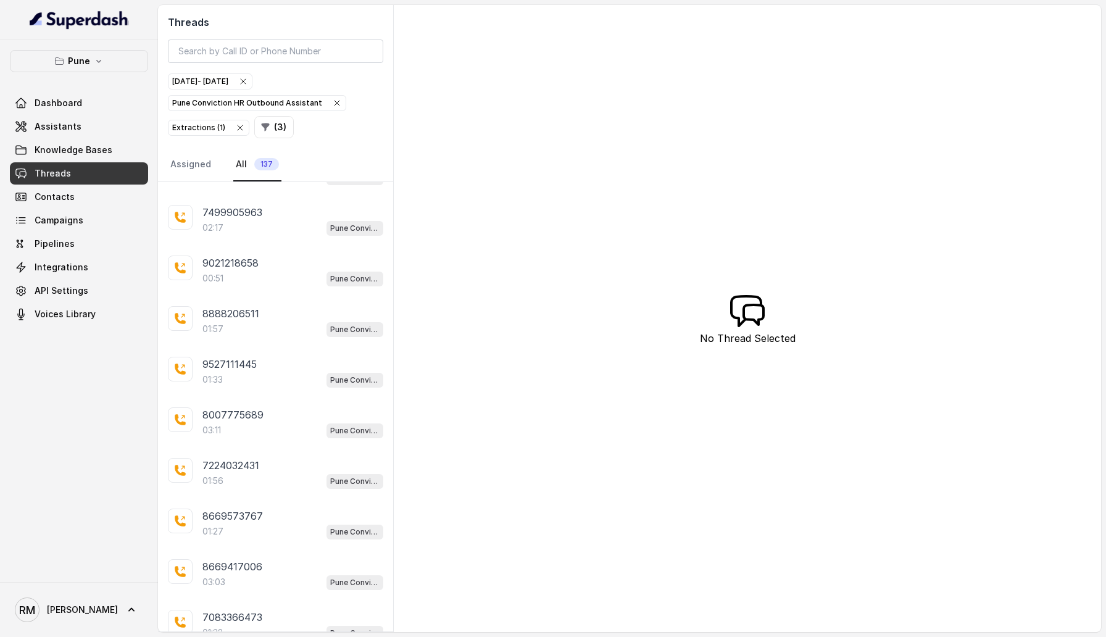
scroll to position [6438, 0]
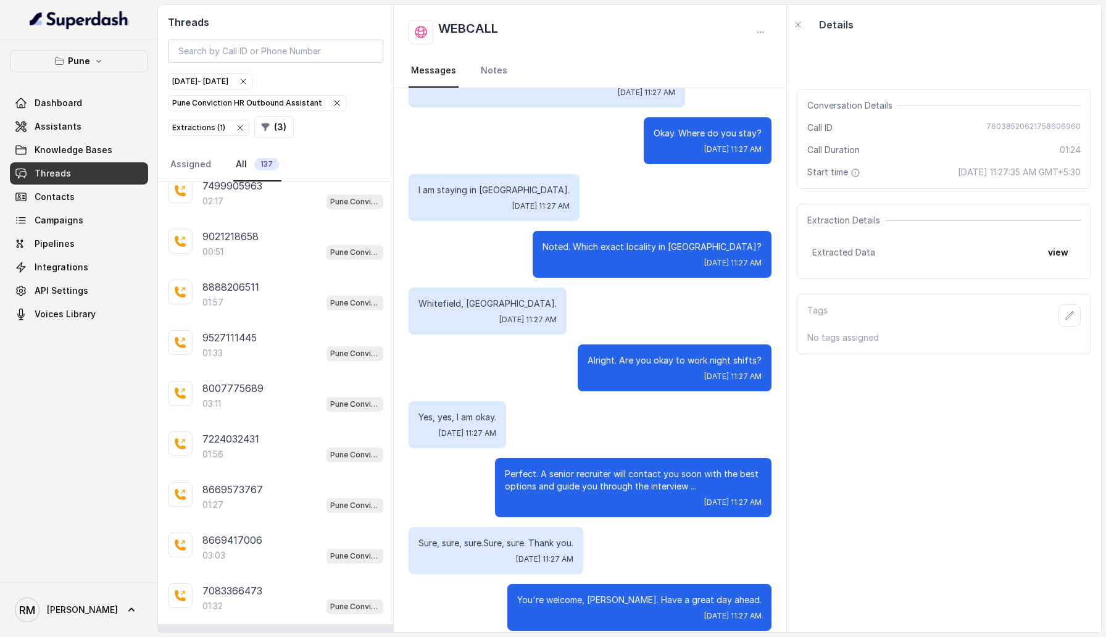
scroll to position [856, 0]
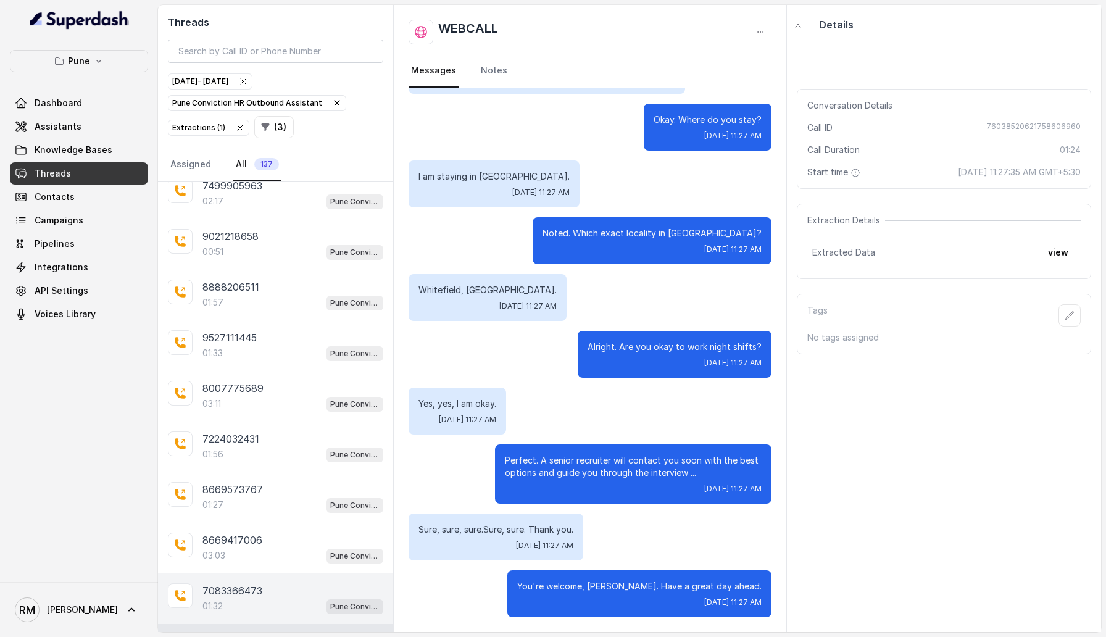
click at [264, 364] on div "7083366473" at bounding box center [292, 590] width 181 height 15
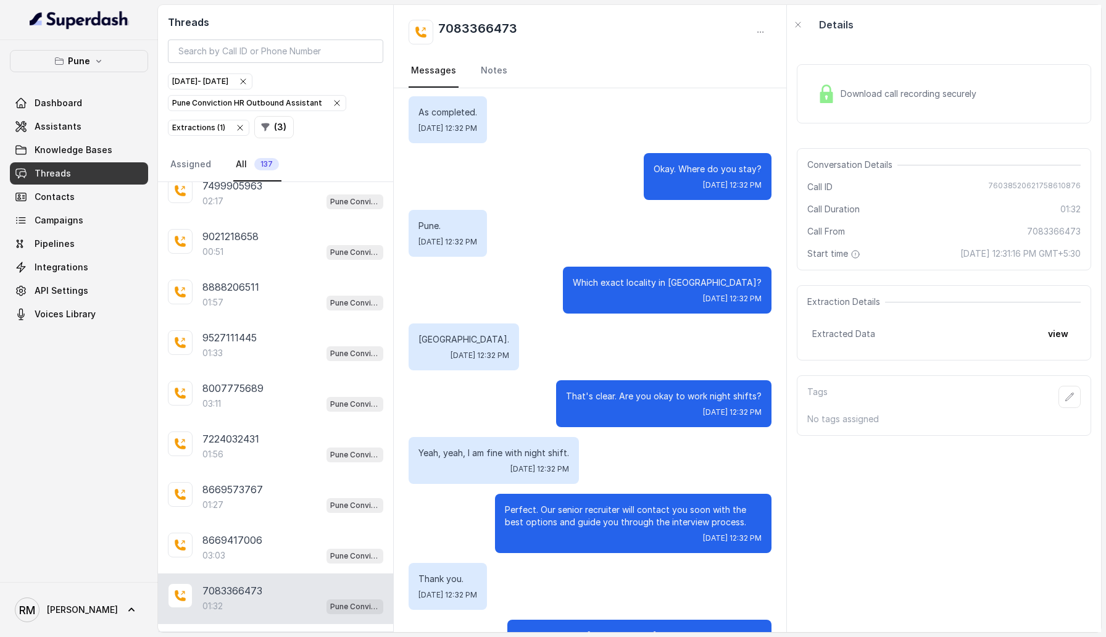
scroll to position [867, 0]
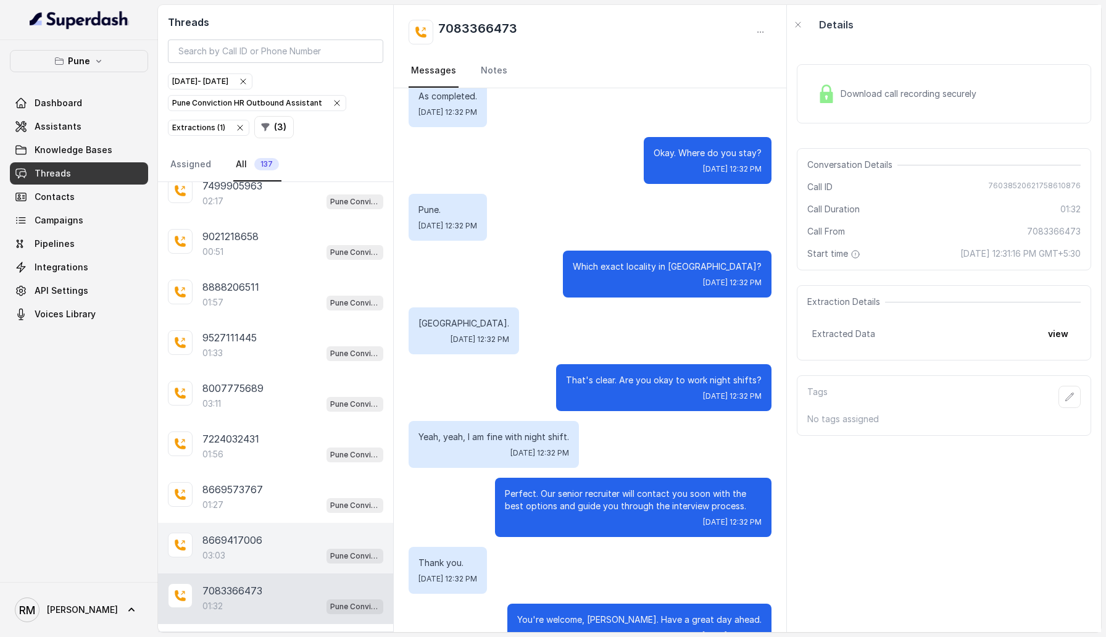
click at [281, 364] on div "8669417006" at bounding box center [292, 539] width 181 height 15
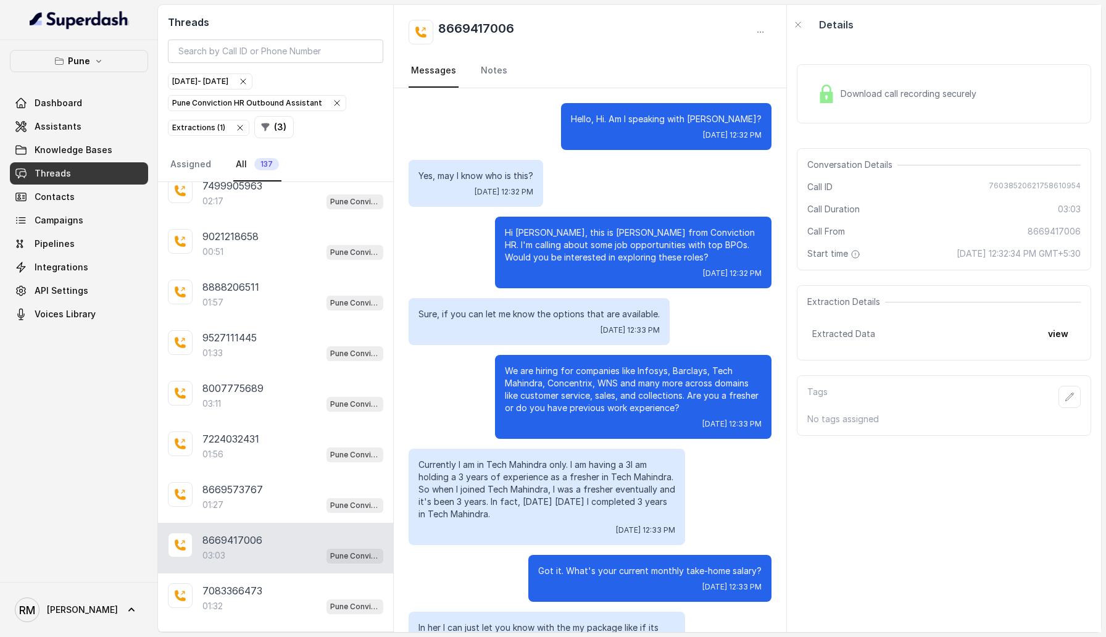
scroll to position [1747, 0]
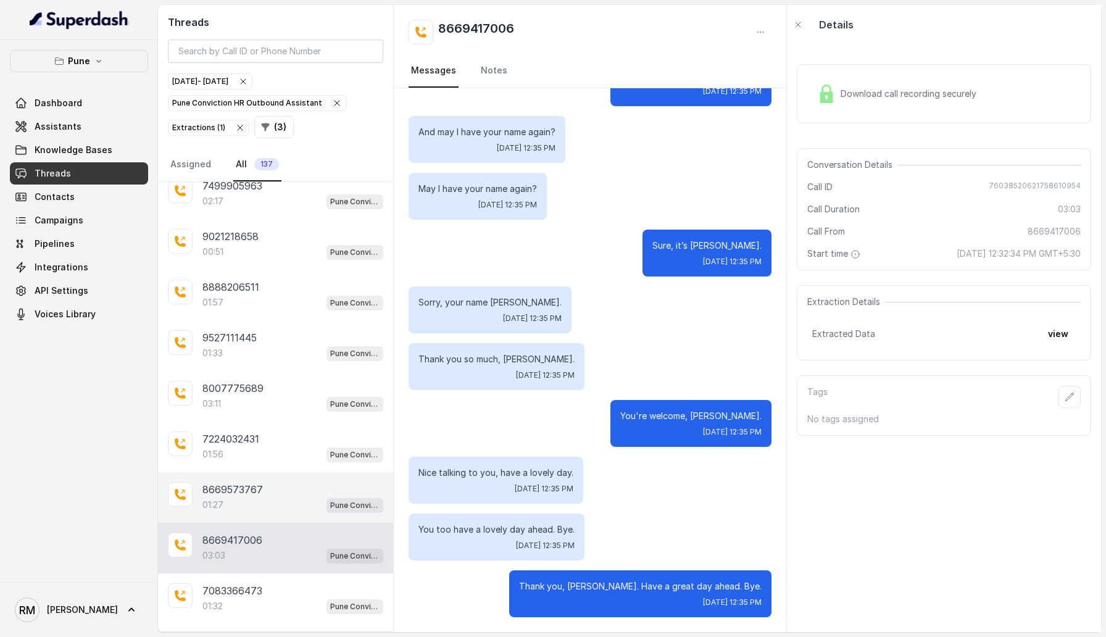
click at [288, 364] on div "8669573767" at bounding box center [292, 489] width 181 height 15
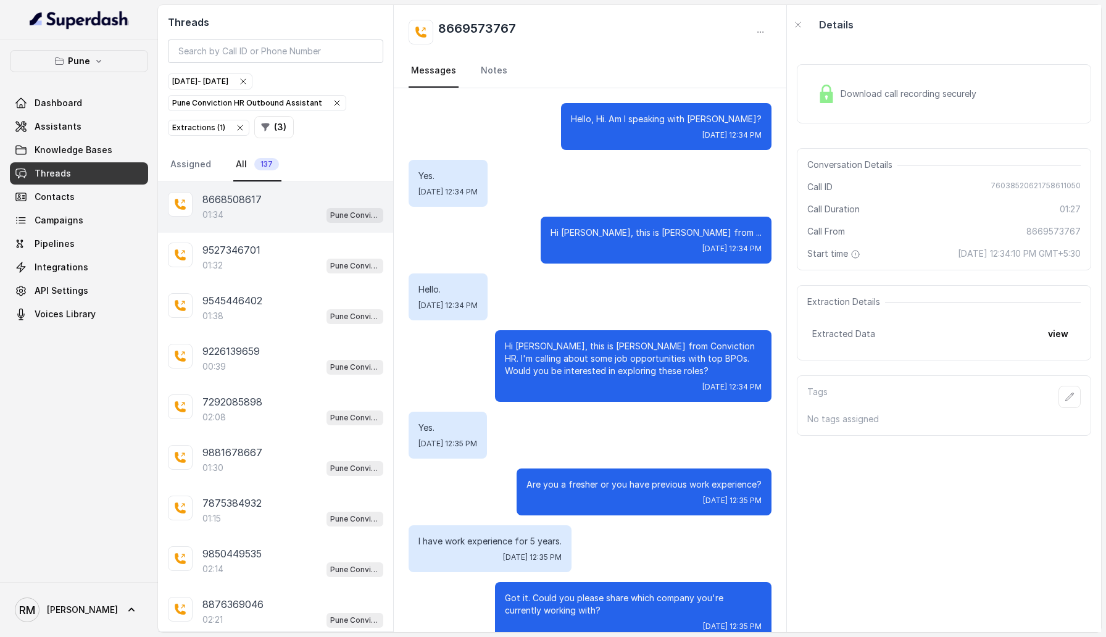
click at [296, 184] on div "8668508617 01:34 Pune Conviction HR Outbound Assistant" at bounding box center [275, 207] width 235 height 51
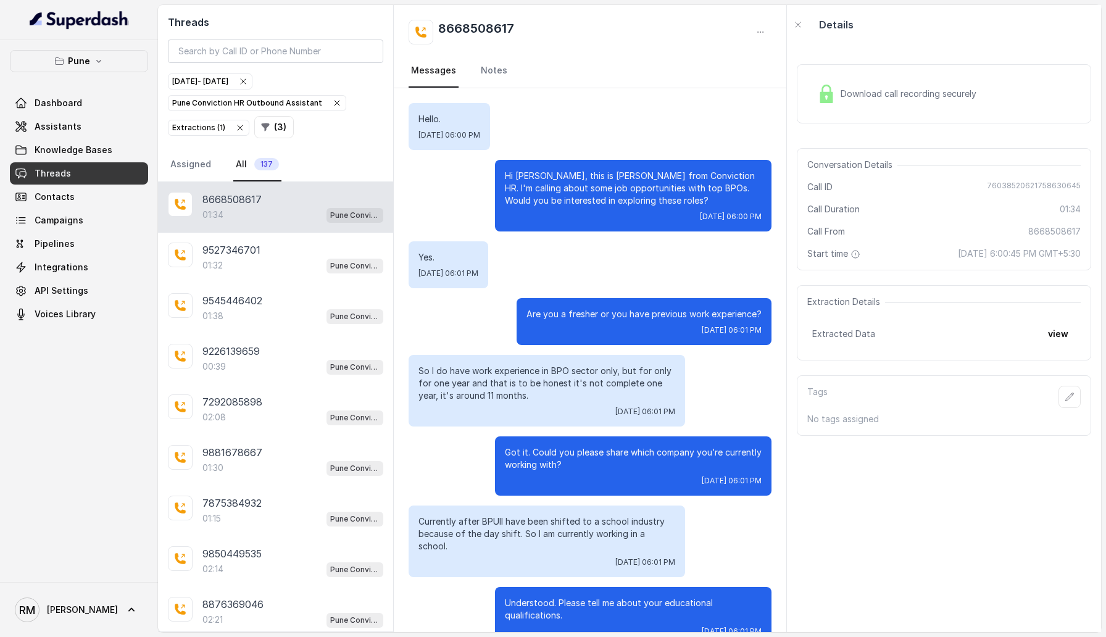
scroll to position [621, 0]
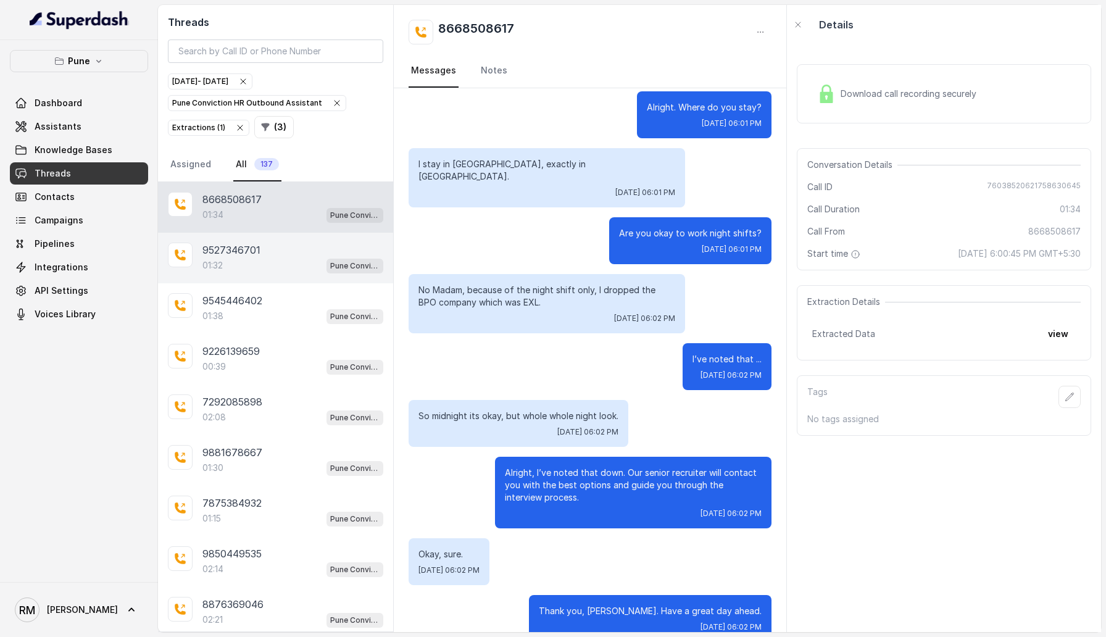
click at [283, 263] on div "01:32 Pune Conviction HR Outbound Assistant" at bounding box center [292, 265] width 181 height 16
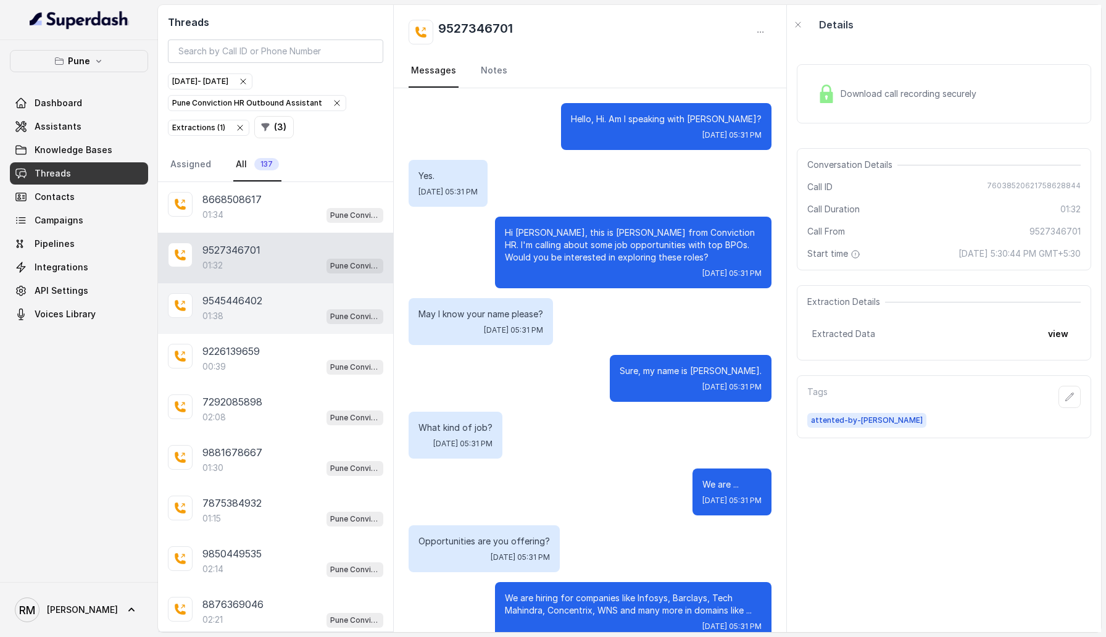
scroll to position [816, 0]
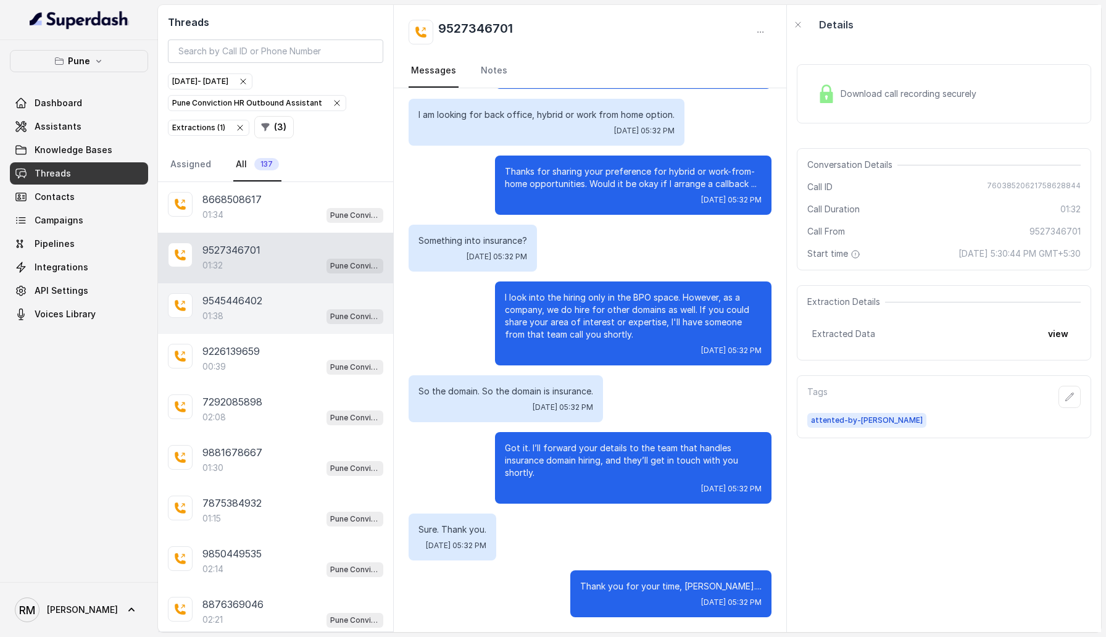
click at [279, 330] on div "9545446402 01:38 Pune Conviction HR Outbound Assistant" at bounding box center [275, 308] width 235 height 51
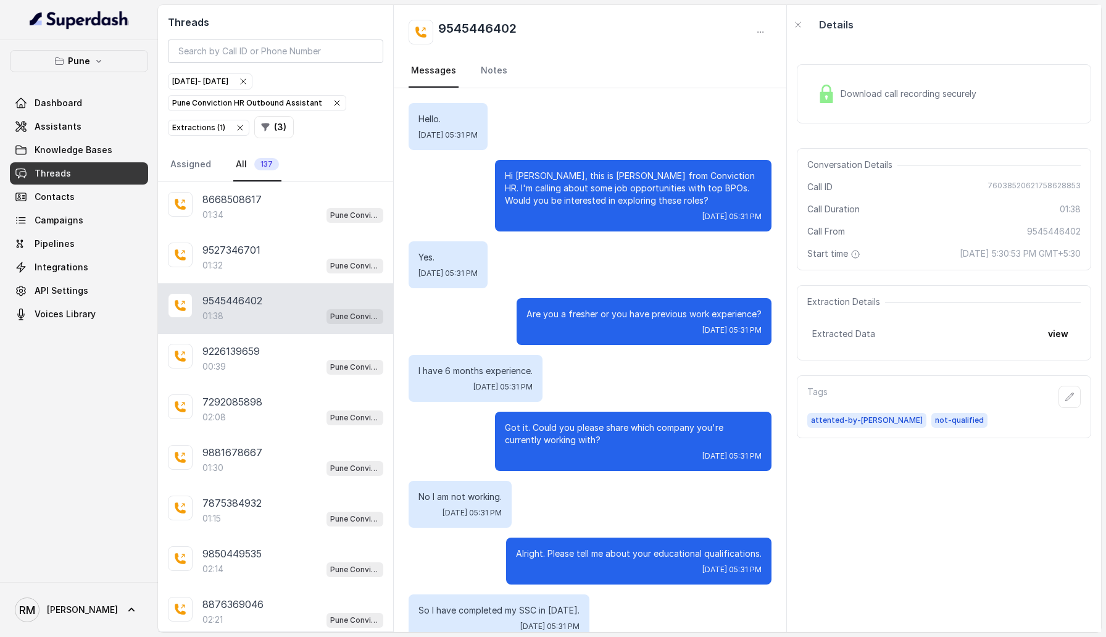
scroll to position [742, 0]
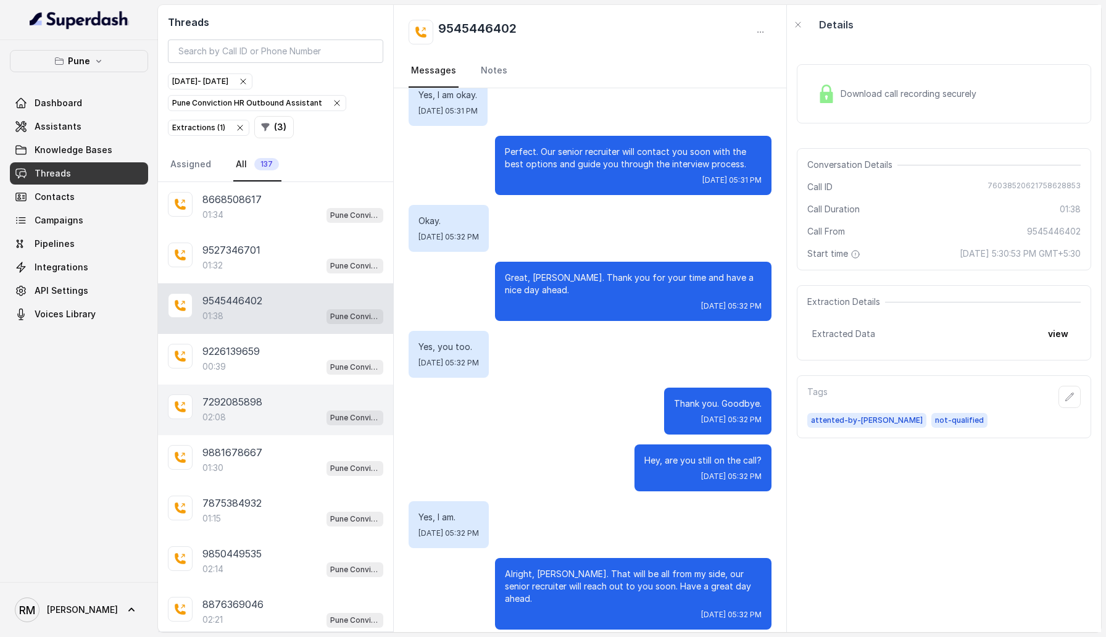
click at [279, 364] on div "7292085898" at bounding box center [292, 401] width 181 height 15
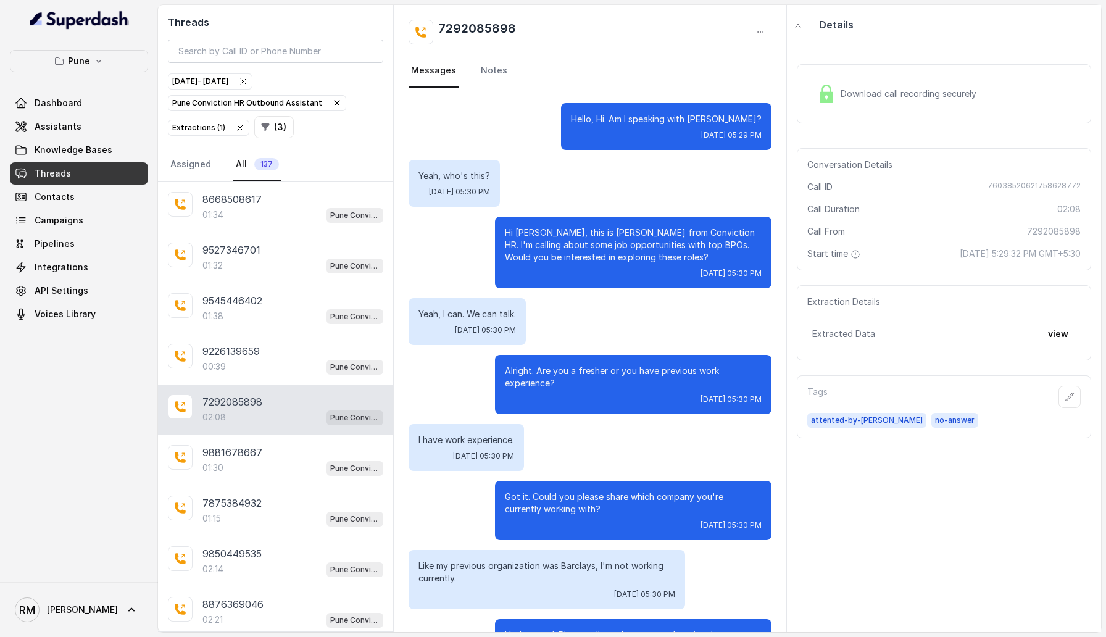
scroll to position [1359, 0]
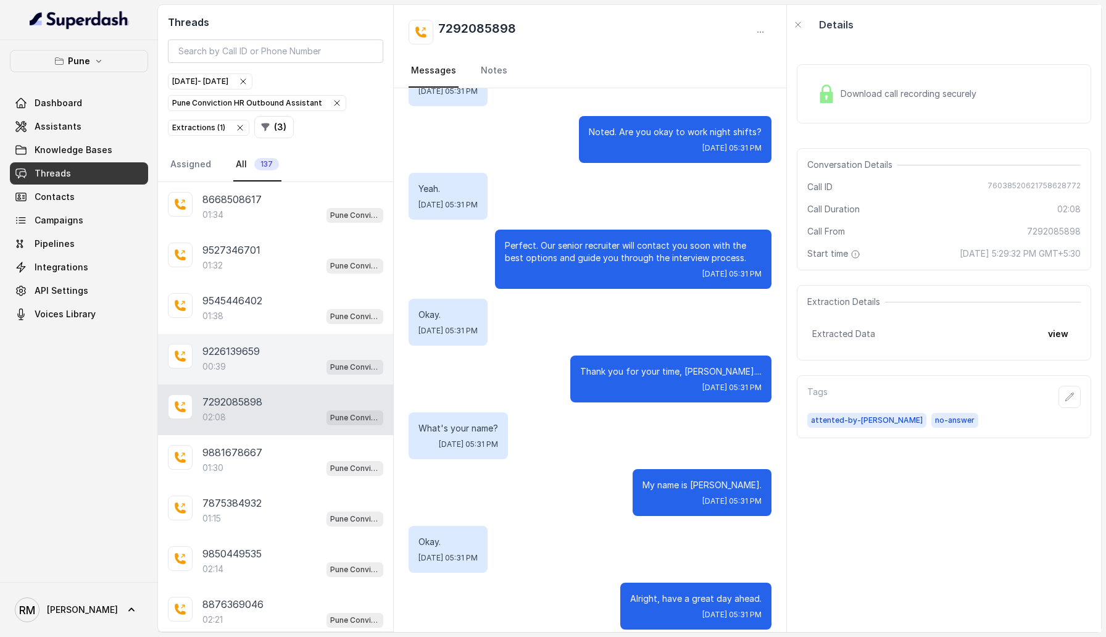
click at [286, 364] on div "00:39 Pune Conviction HR Outbound Assistant" at bounding box center [292, 366] width 181 height 16
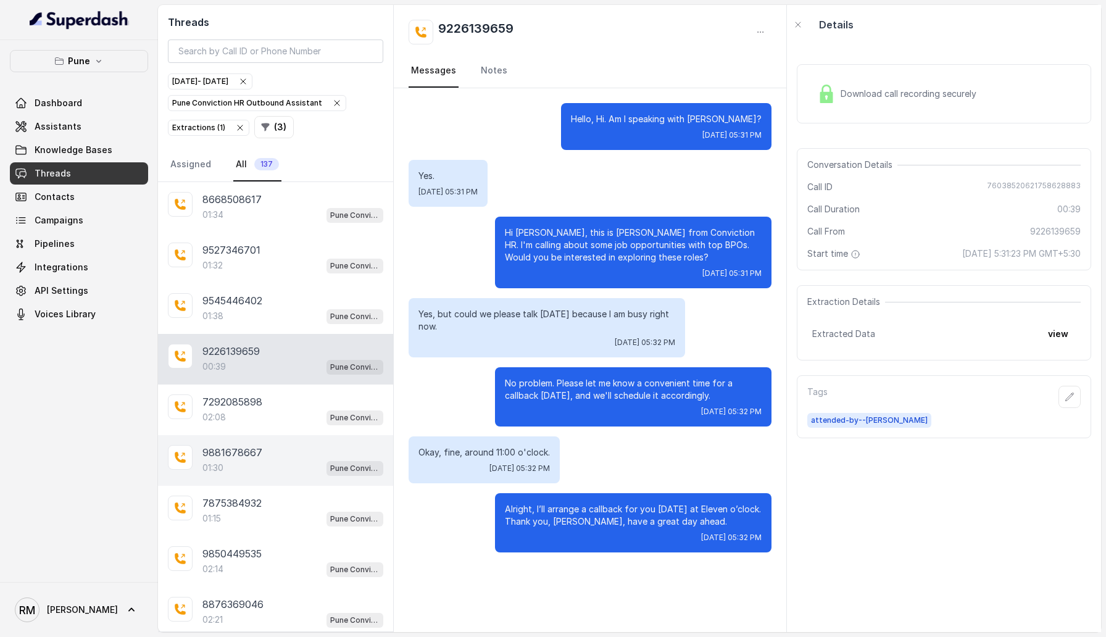
click at [279, 364] on div "9881678667 01:30 Pune Conviction HR Outbound Assistant" at bounding box center [275, 460] width 235 height 51
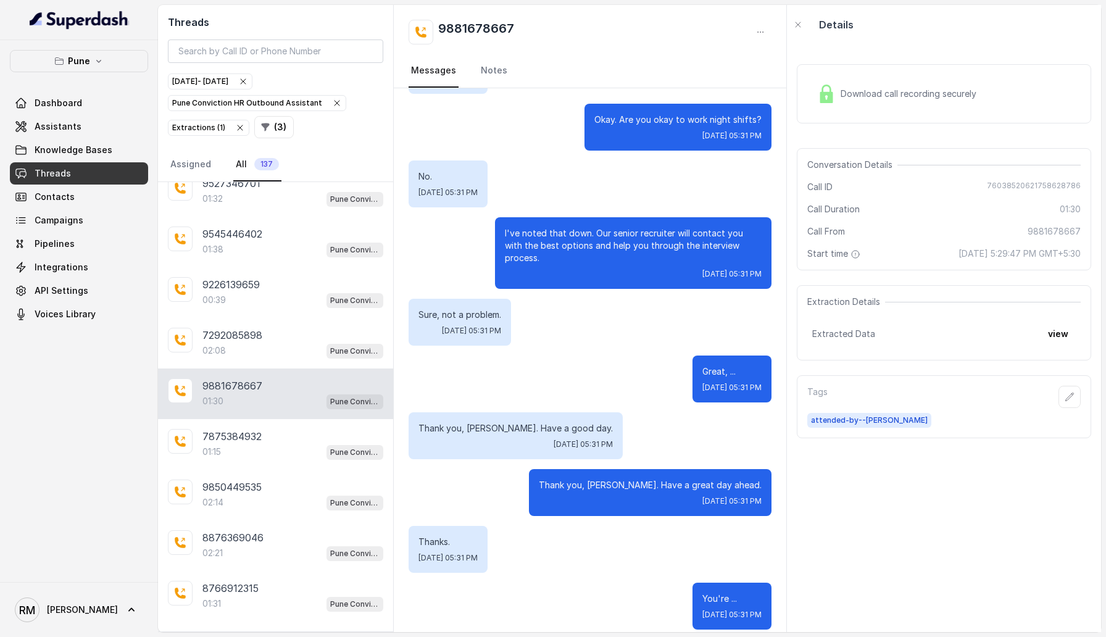
scroll to position [112, 0]
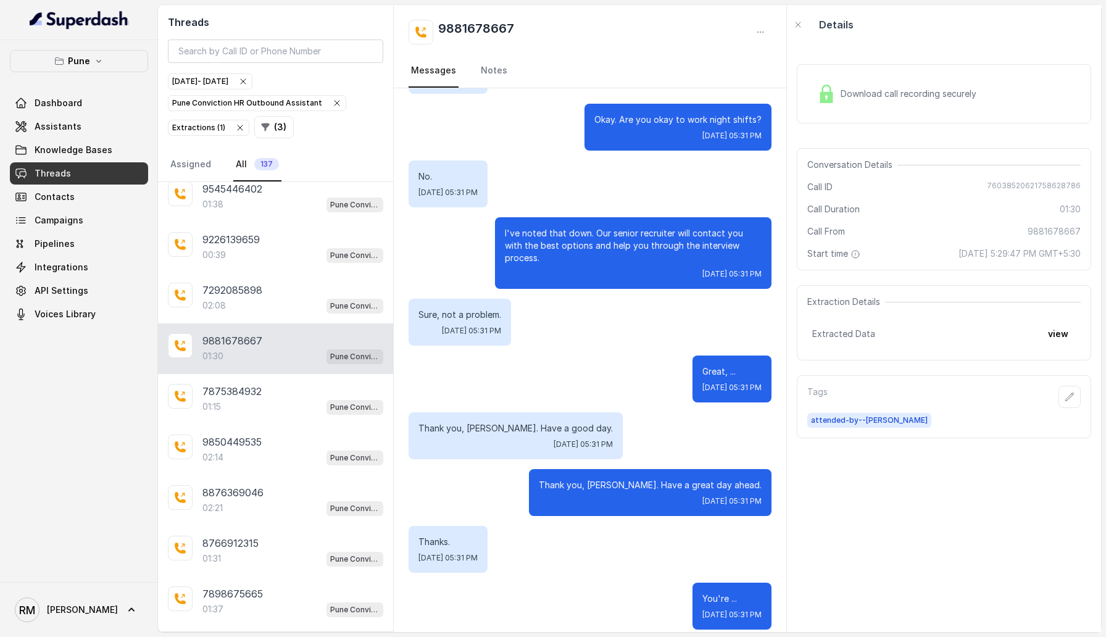
click at [279, 364] on div "9850449535" at bounding box center [292, 441] width 181 height 15
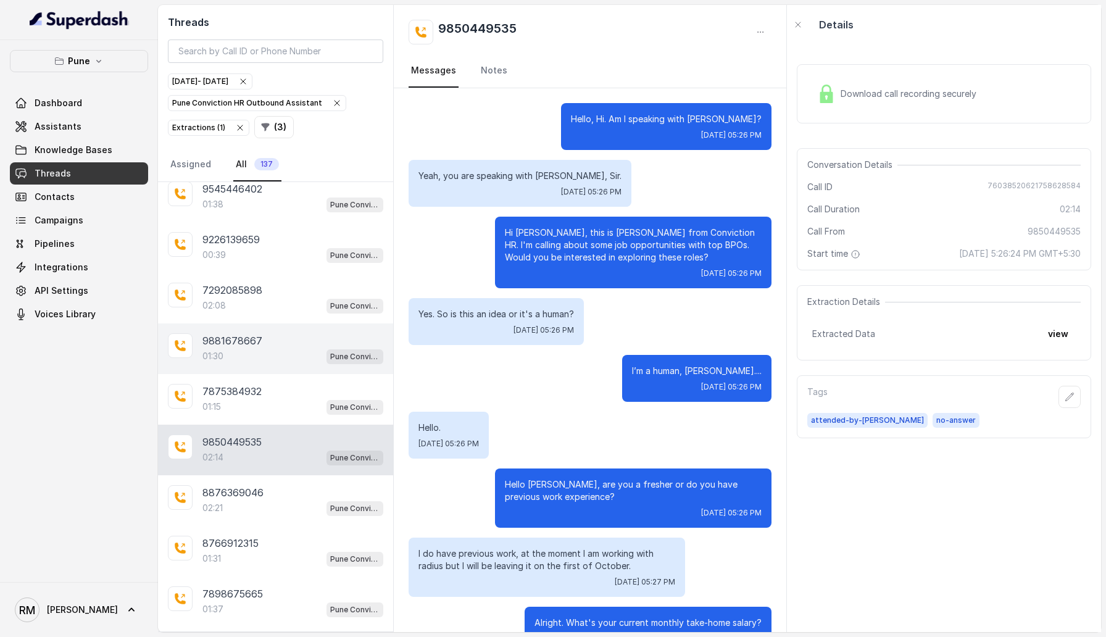
scroll to position [434, 0]
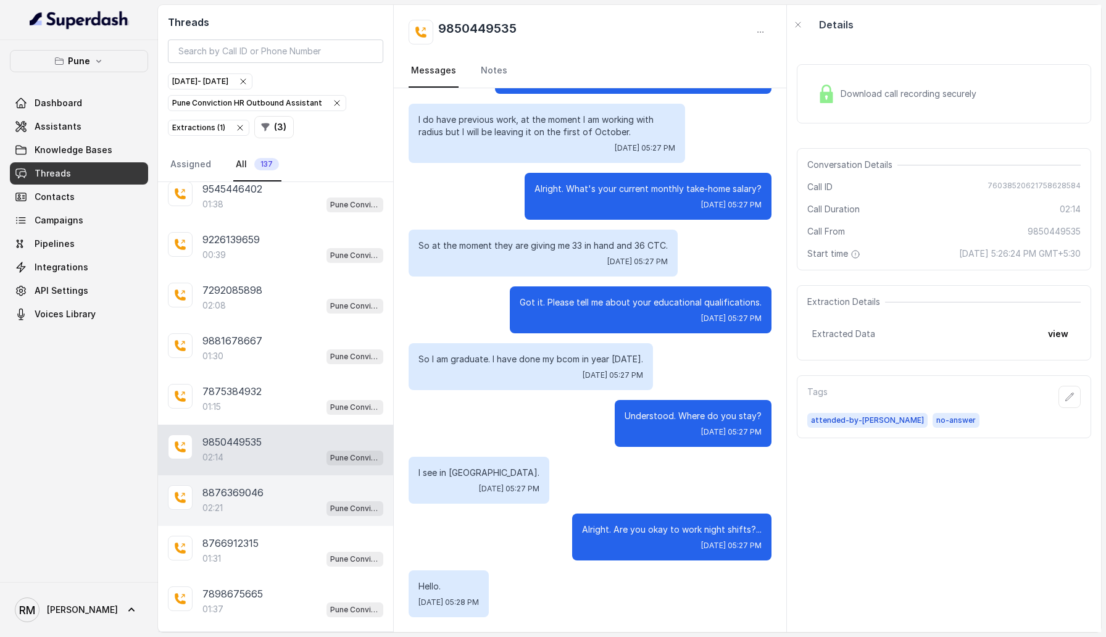
click at [287, 364] on div "8876369046 02:21 Pune Conviction HR Outbound Assistant" at bounding box center [275, 500] width 235 height 51
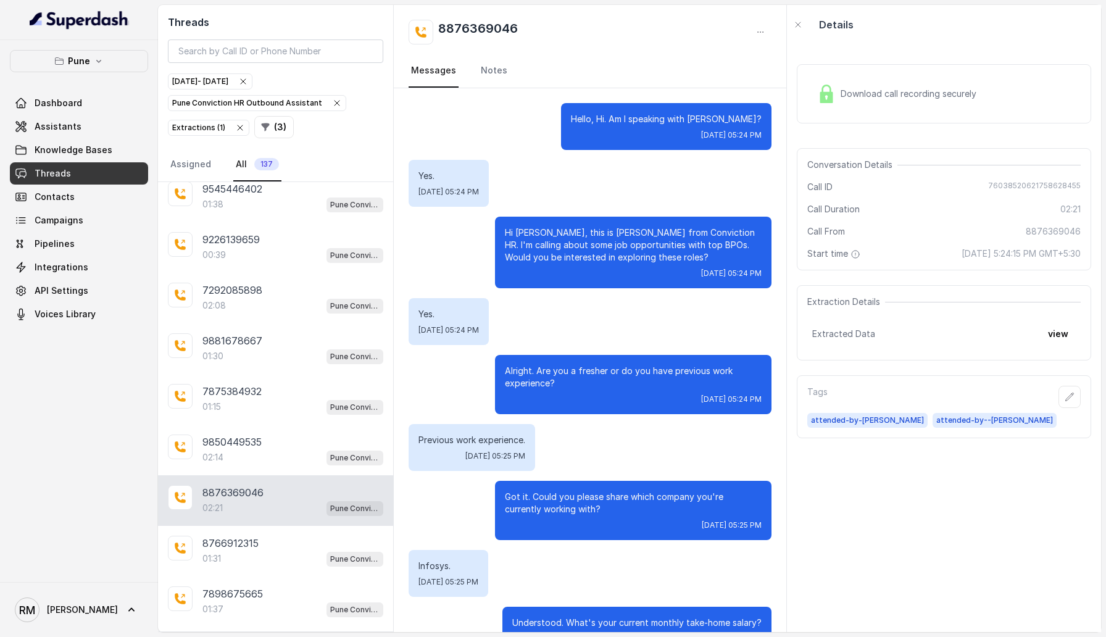
scroll to position [1554, 0]
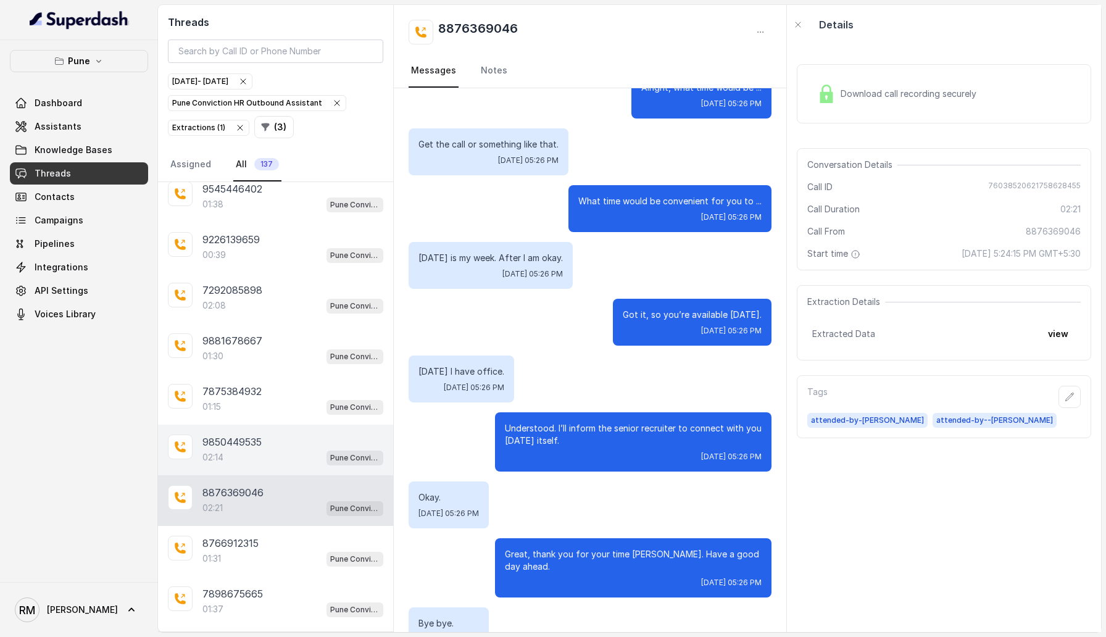
click at [286, 364] on div "02:14 Pune Conviction HR Outbound Assistant" at bounding box center [292, 457] width 181 height 16
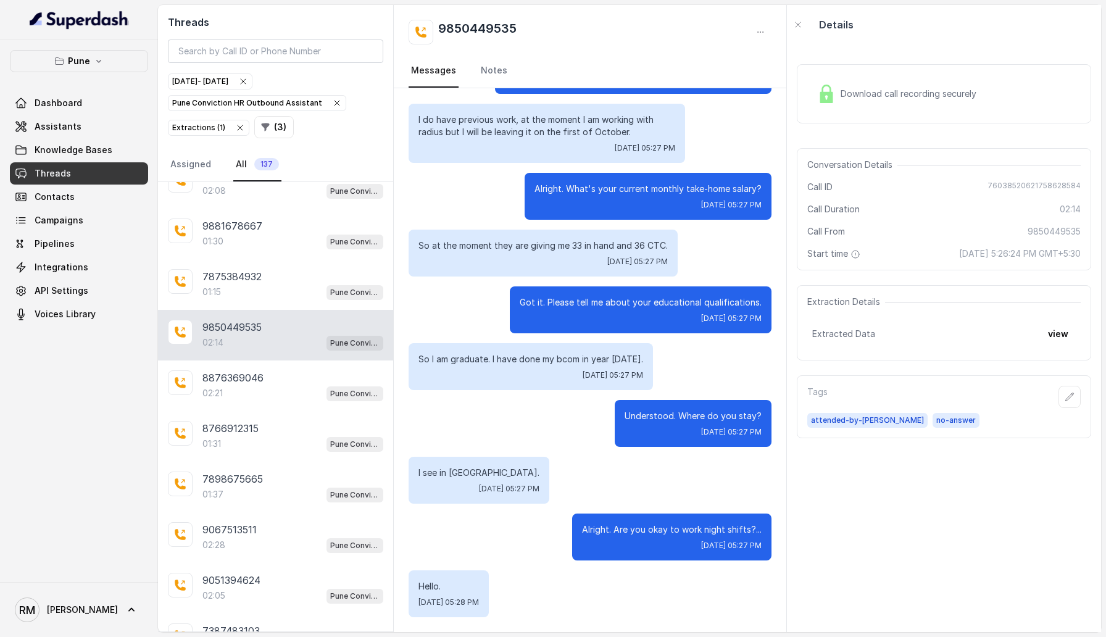
scroll to position [248, 0]
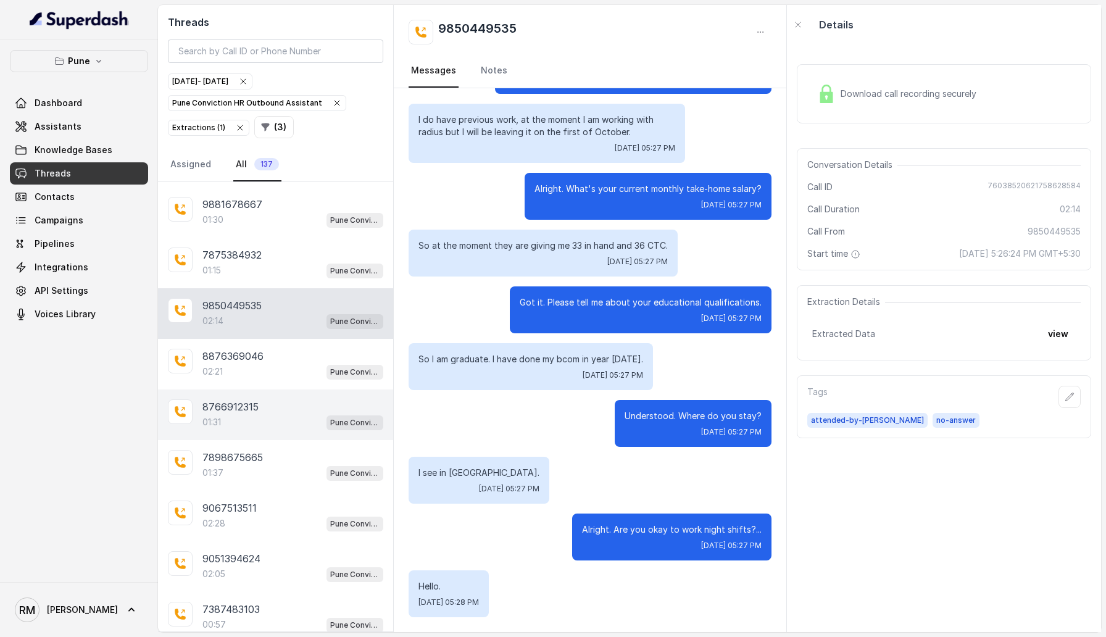
click at [284, 364] on div "01:31 Pune Conviction HR Outbound Assistant" at bounding box center [292, 422] width 181 height 16
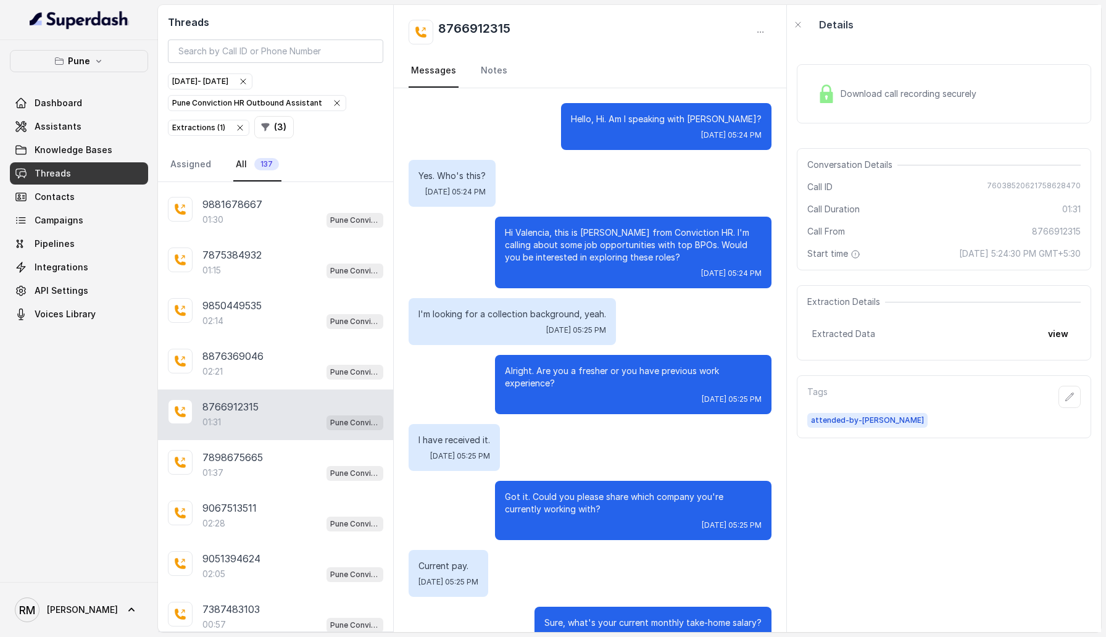
scroll to position [653, 0]
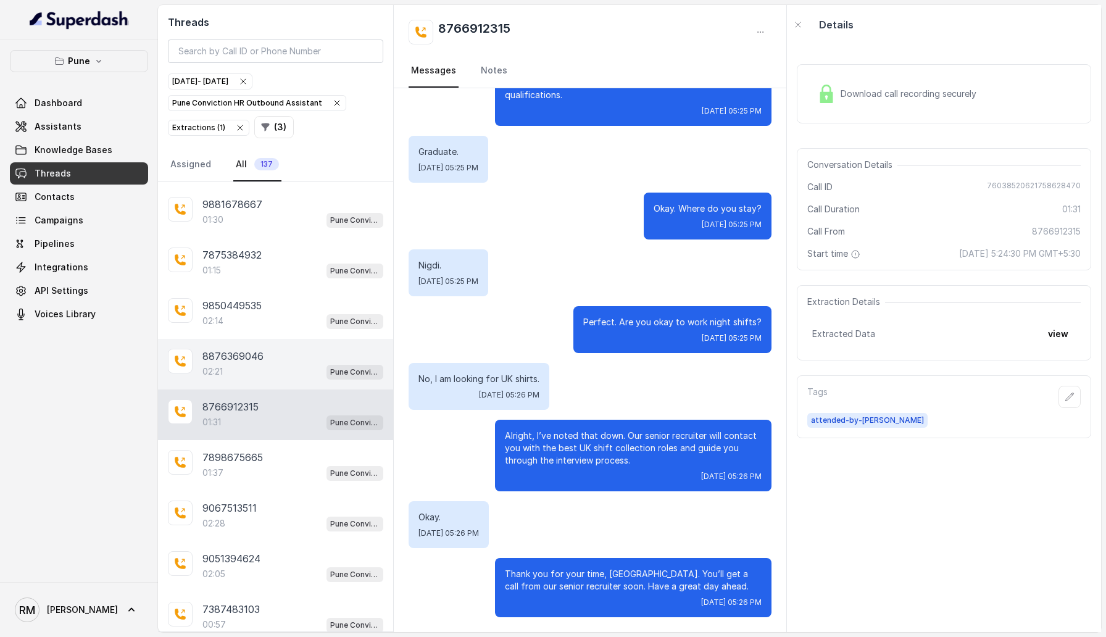
click at [281, 345] on div "8876369046 02:21 Pune Conviction HR Outbound Assistant" at bounding box center [275, 364] width 235 height 51
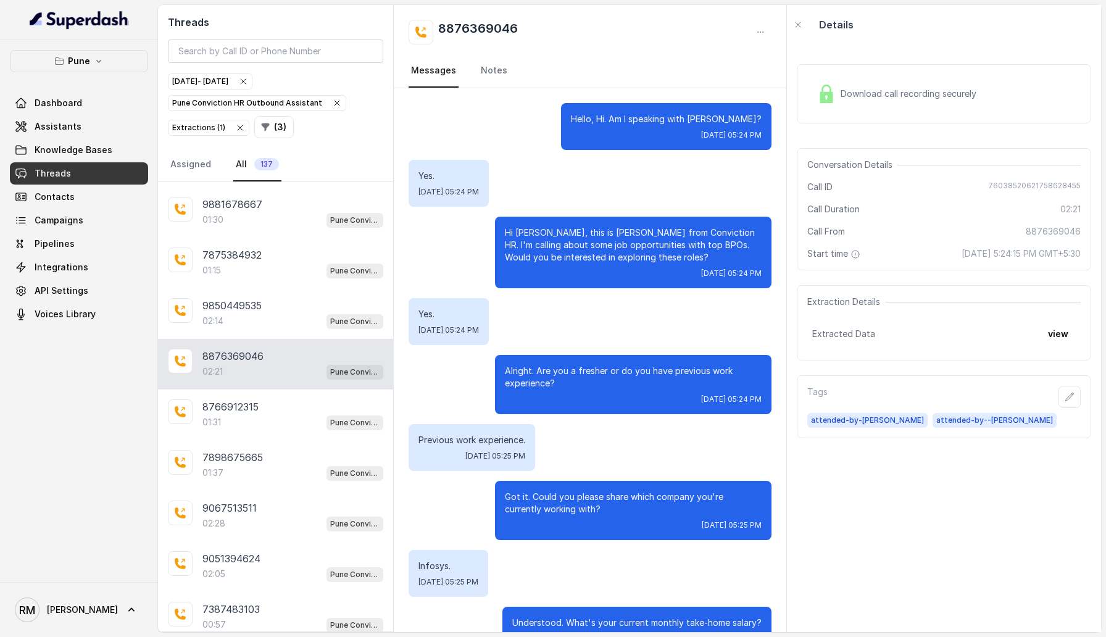
scroll to position [1554, 0]
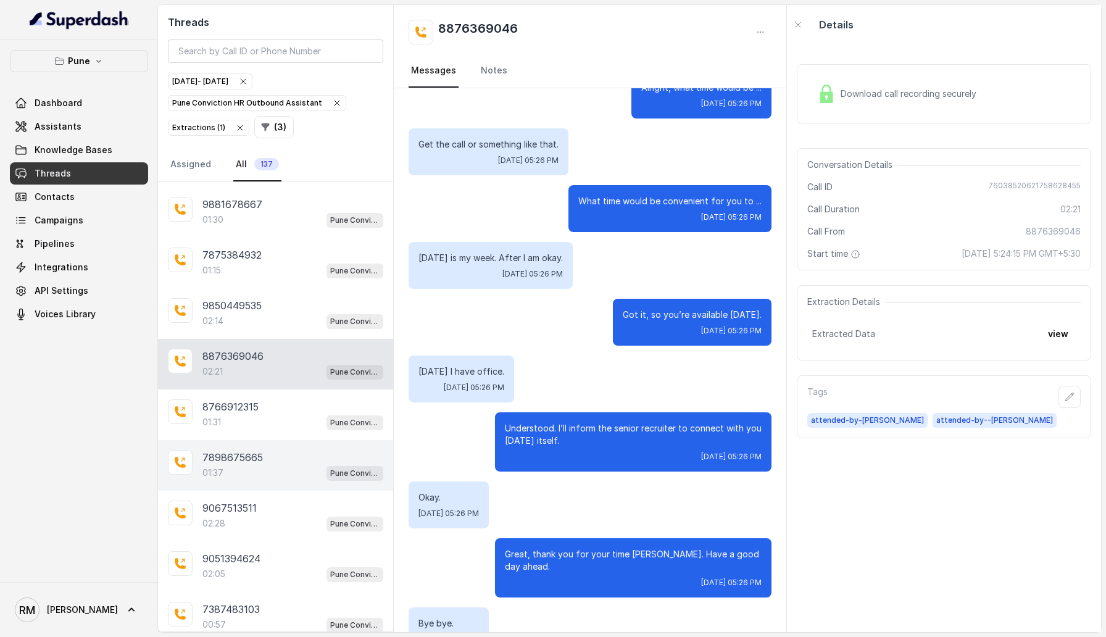
click at [260, 364] on div "01:37 Pune Conviction HR Outbound Assistant" at bounding box center [292, 473] width 181 height 16
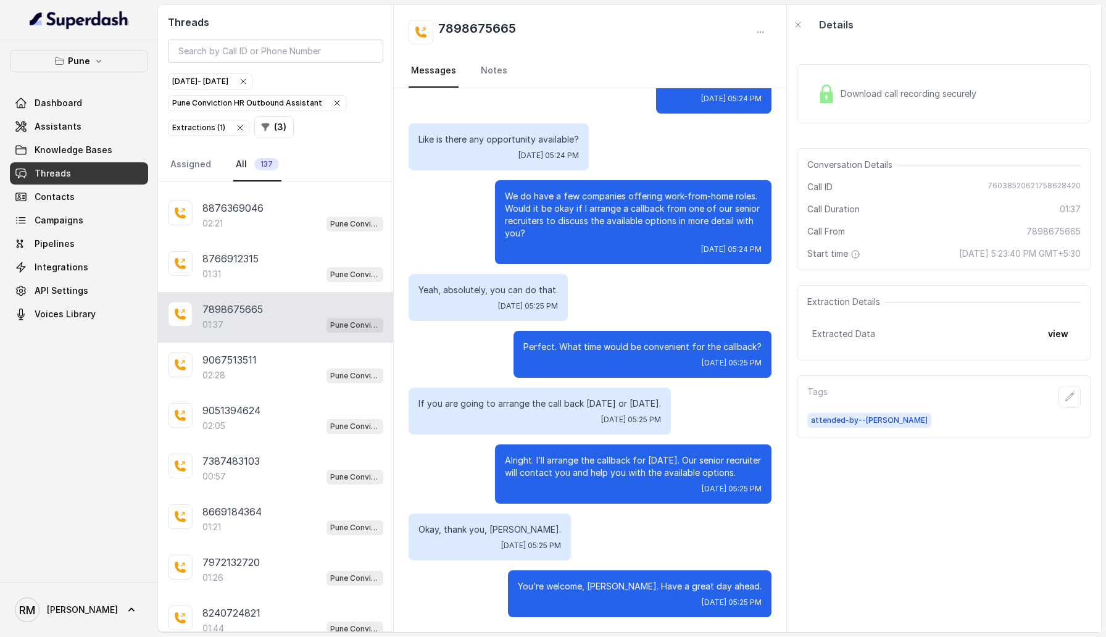
scroll to position [400, 0]
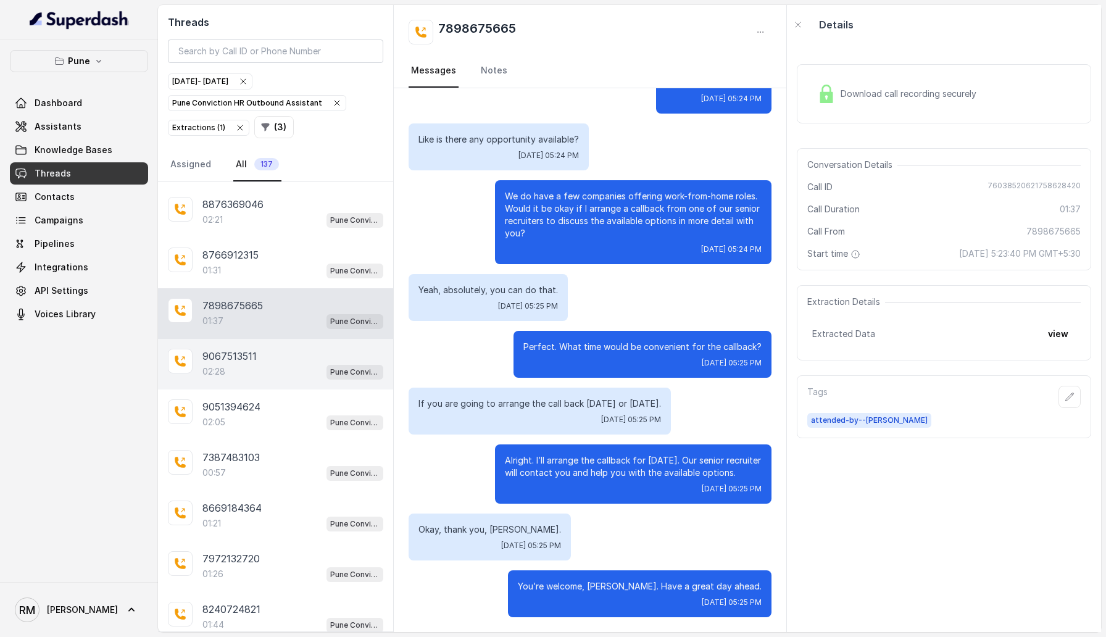
click at [241, 364] on div "9067513511 02:28 Pune Conviction HR Outbound Assistant" at bounding box center [275, 364] width 235 height 51
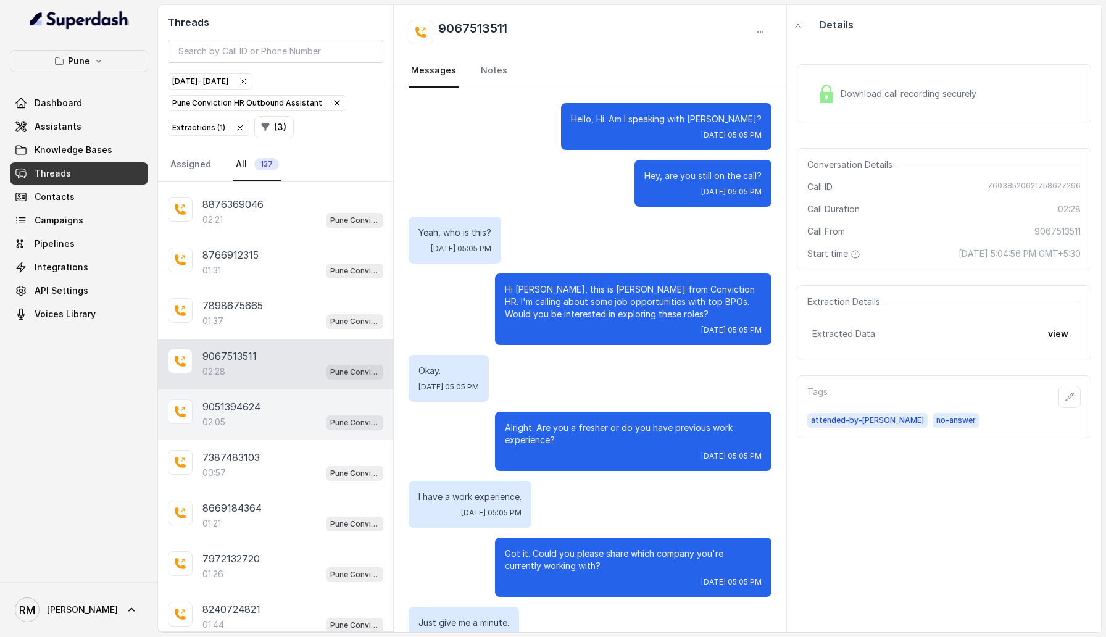
scroll to position [1226, 0]
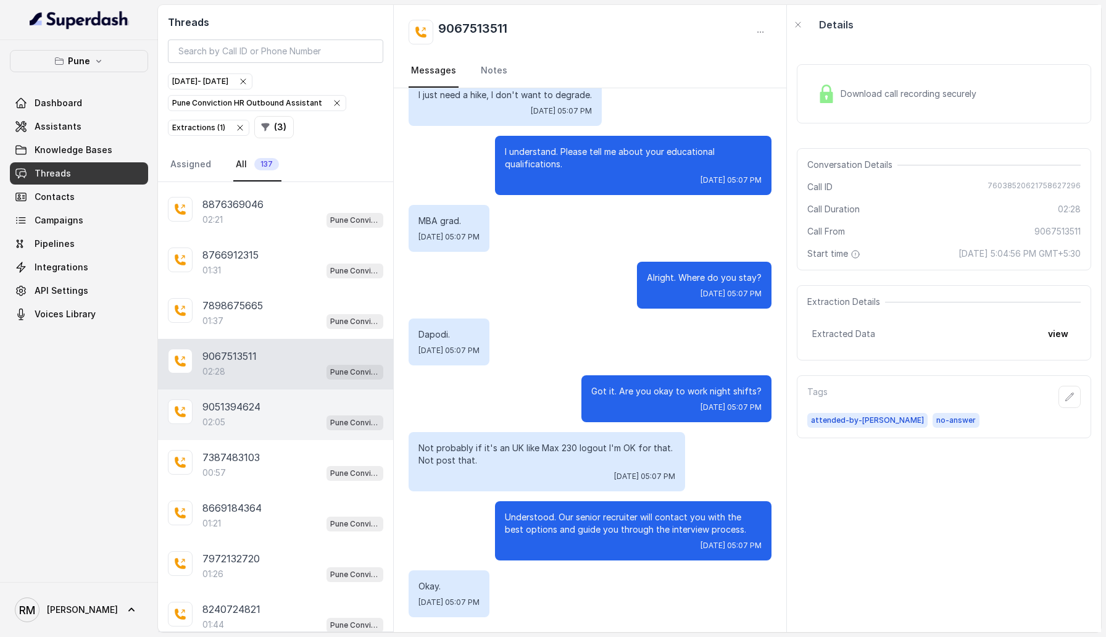
click at [242, 364] on p "9051394624" at bounding box center [231, 406] width 58 height 15
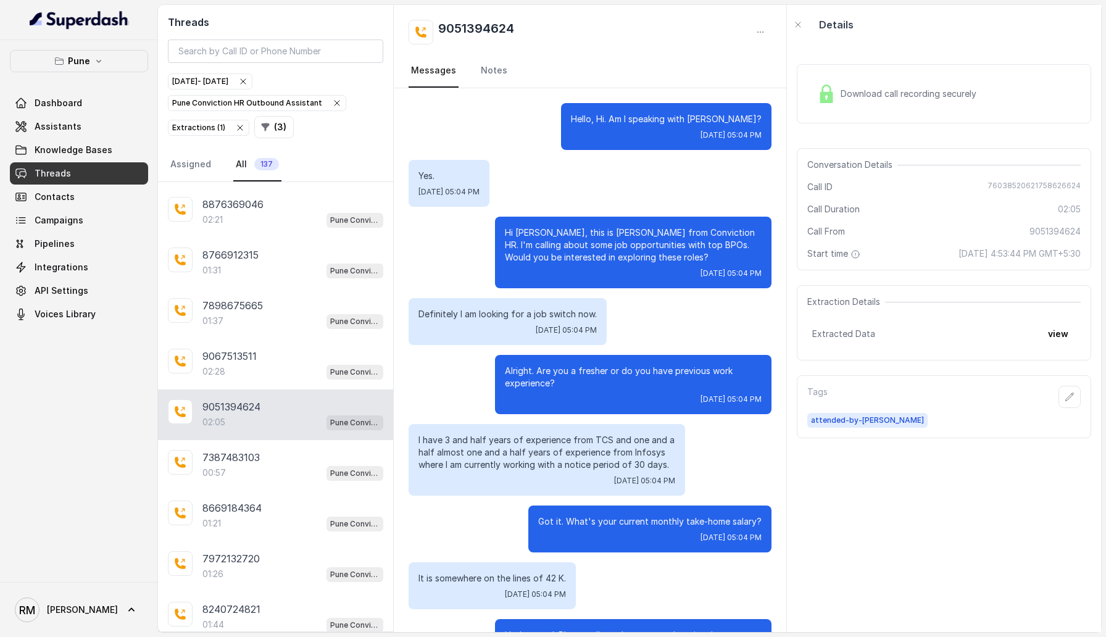
scroll to position [1226, 0]
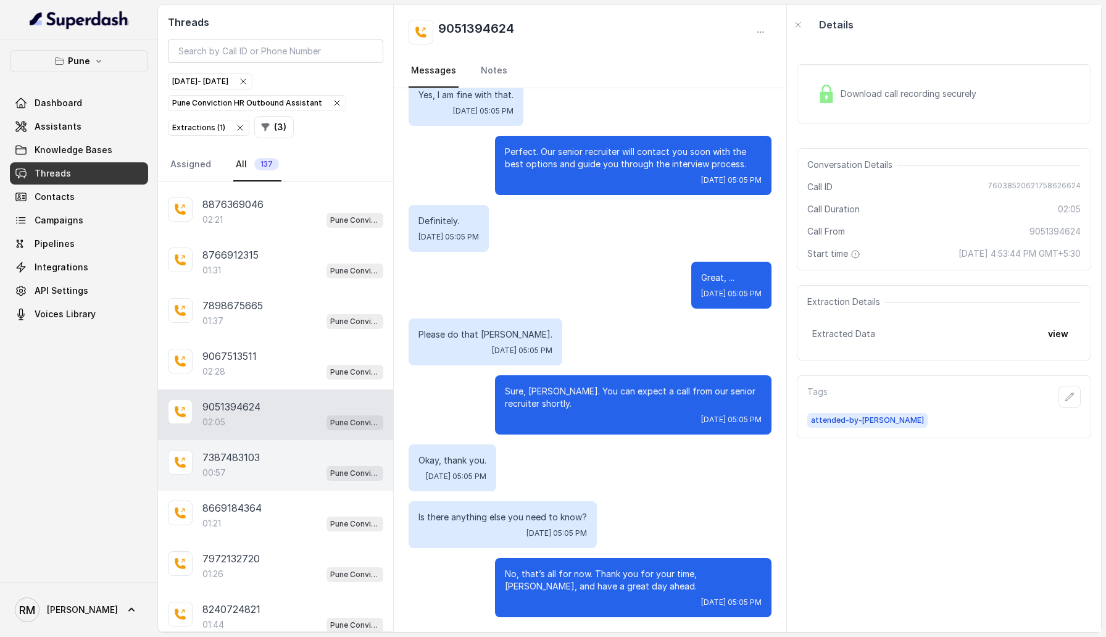
click at [238, 364] on div "00:57 Pune Conviction HR Outbound Assistant" at bounding box center [292, 473] width 181 height 16
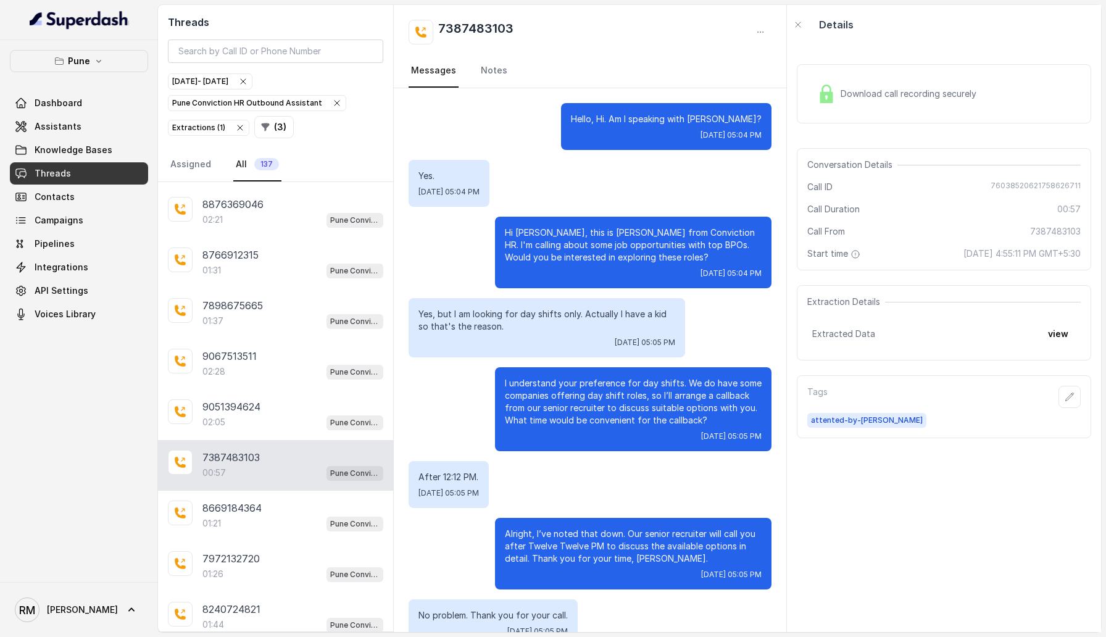
scroll to position [86, 0]
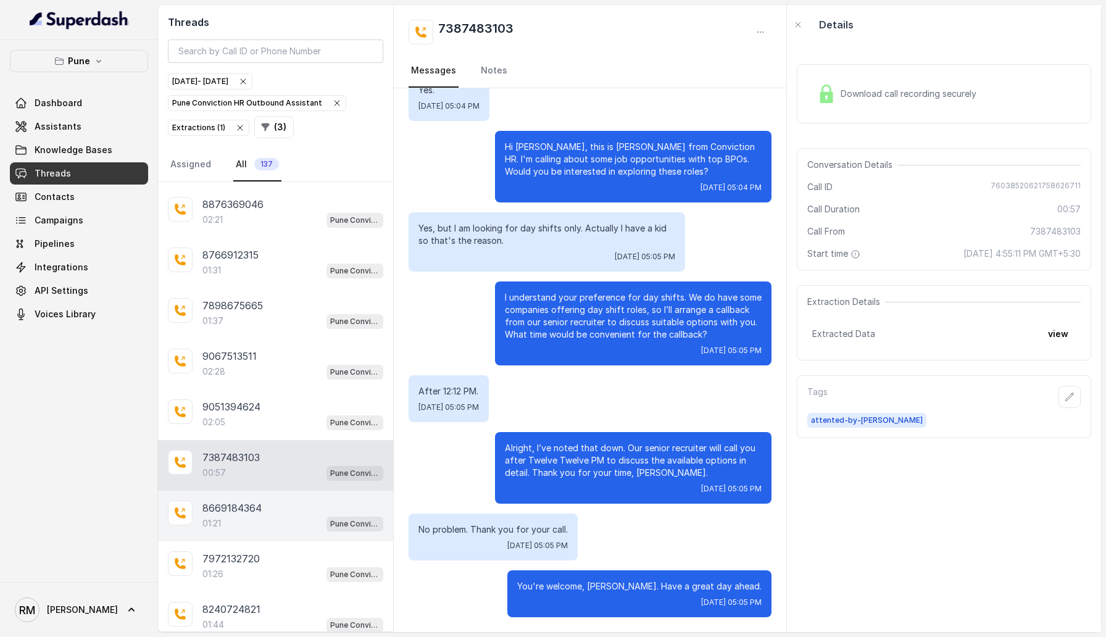
click at [241, 364] on p "8669184364" at bounding box center [231, 507] width 59 height 15
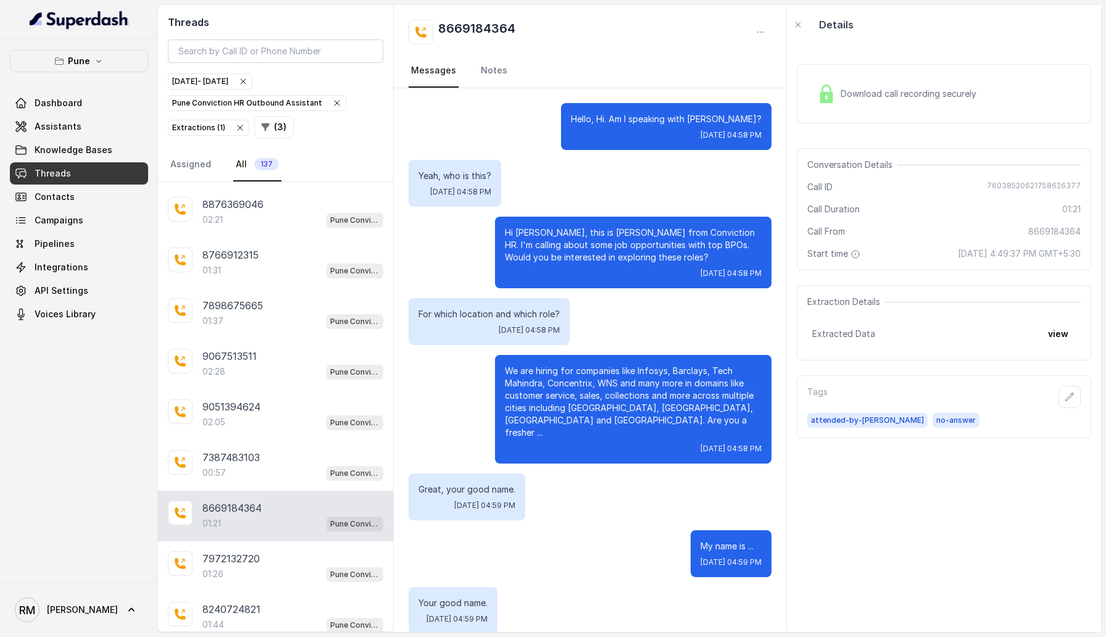
scroll to position [735, 0]
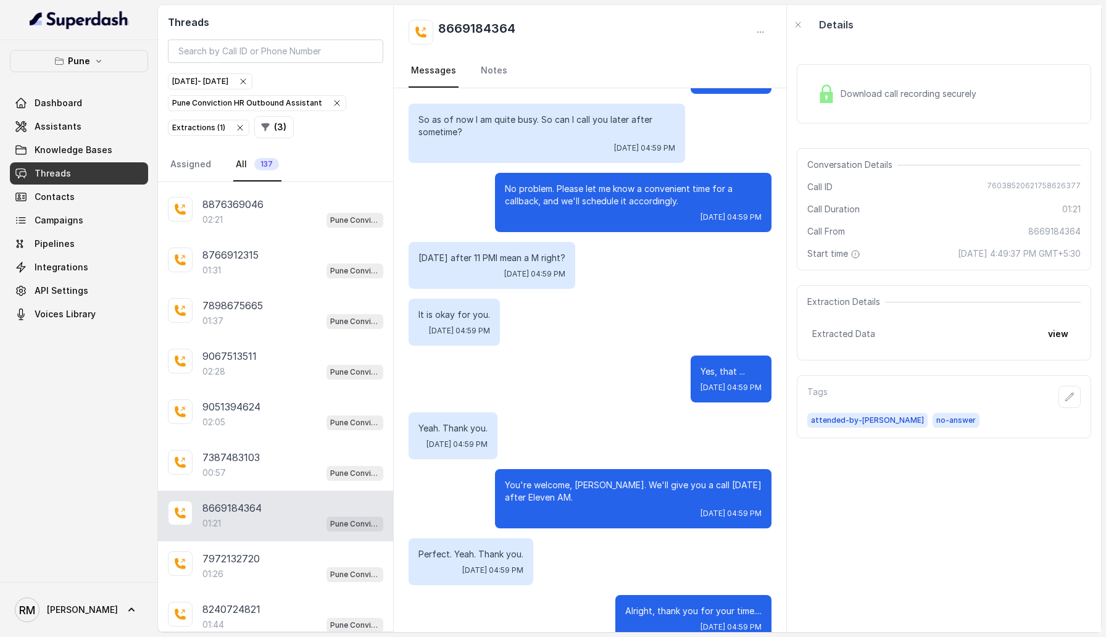
click at [888, 364] on div "Download call recording securely Conversation Details Call ID 76038520621758626…" at bounding box center [944, 337] width 314 height 587
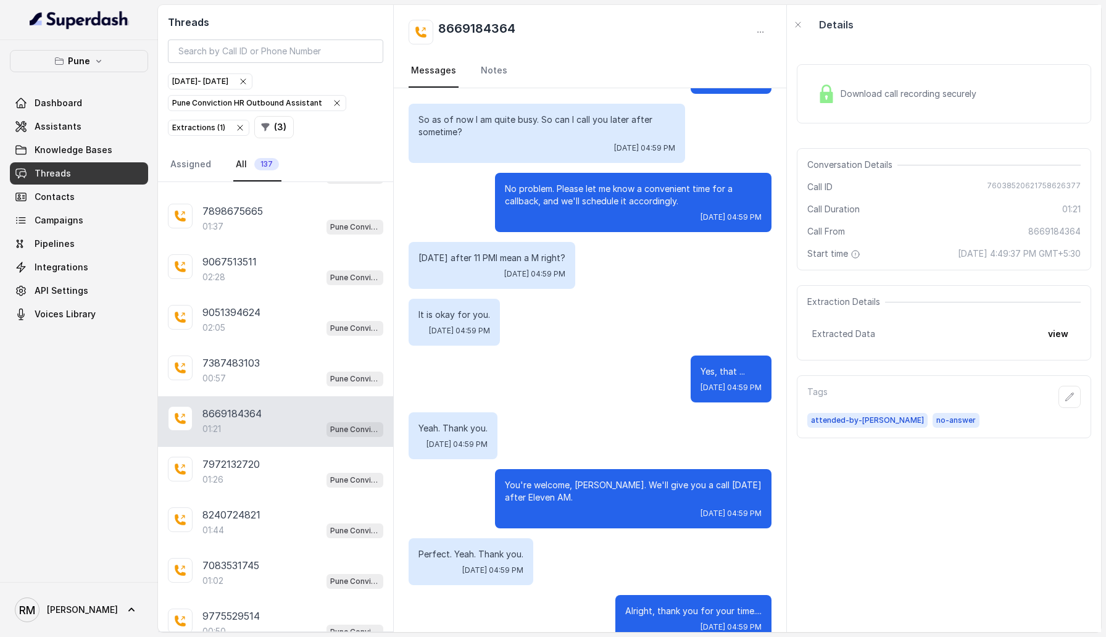
scroll to position [499, 0]
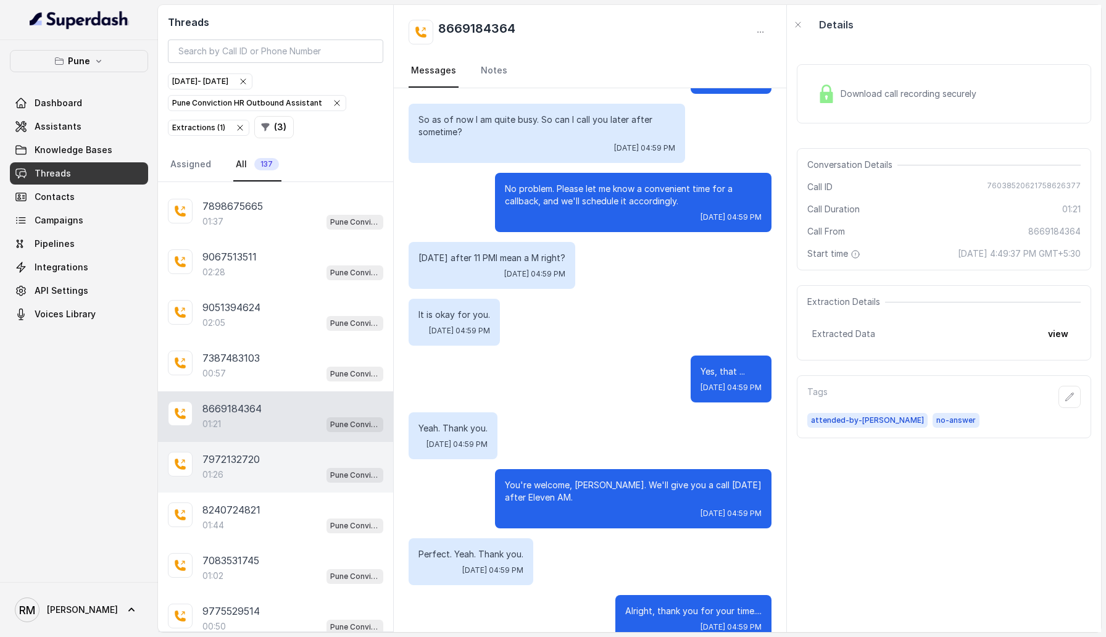
click at [264, 364] on div "7972132720" at bounding box center [292, 459] width 181 height 15
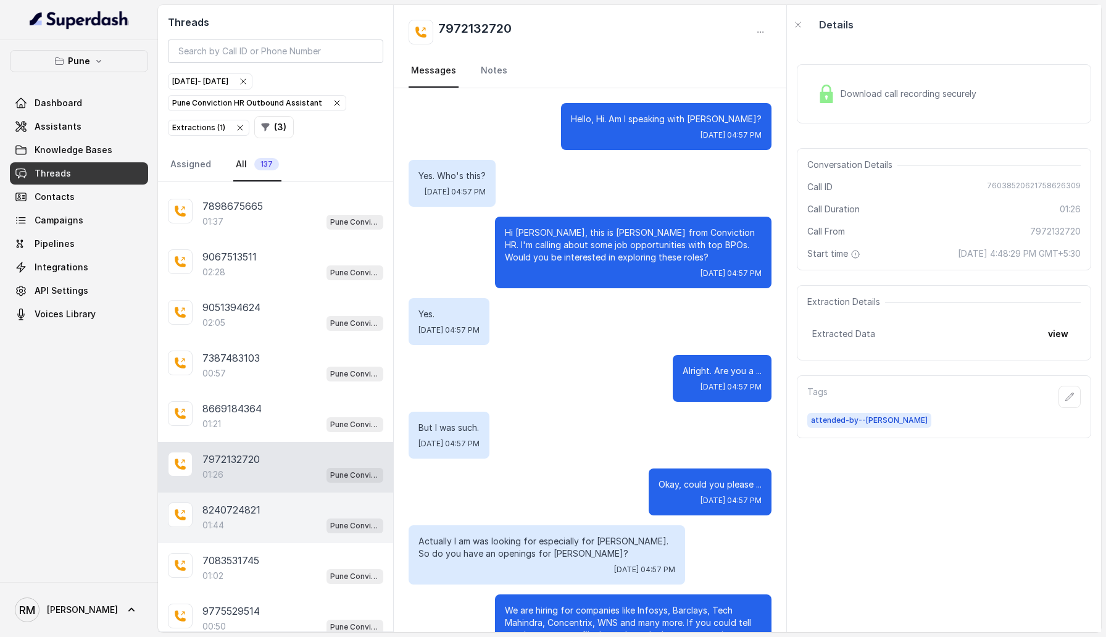
scroll to position [690, 0]
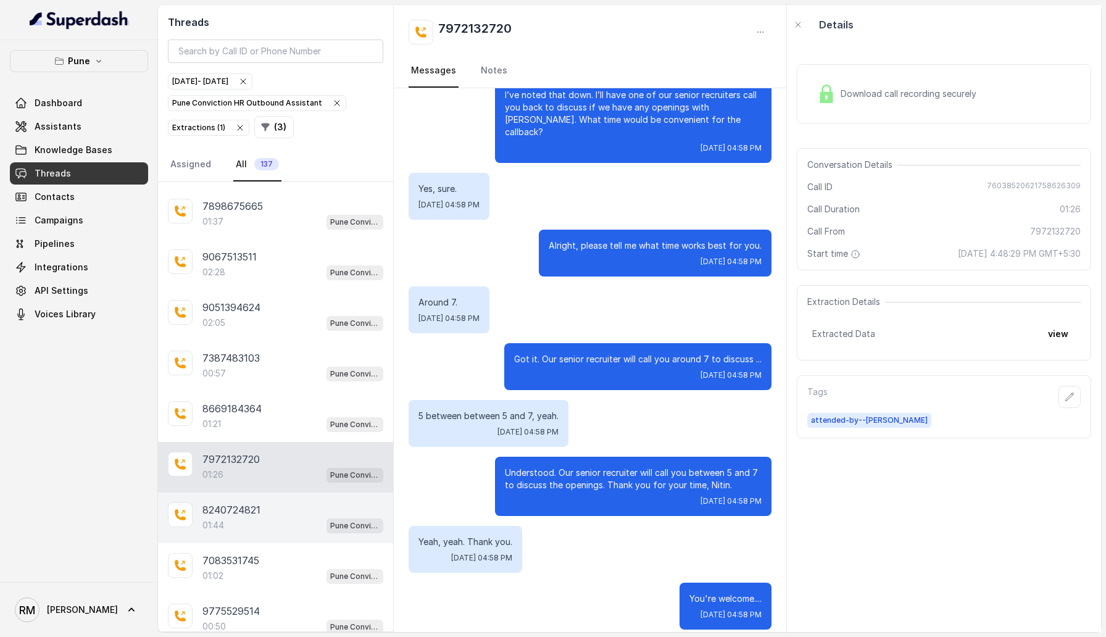
click at [264, 364] on div "8240724821" at bounding box center [292, 509] width 181 height 15
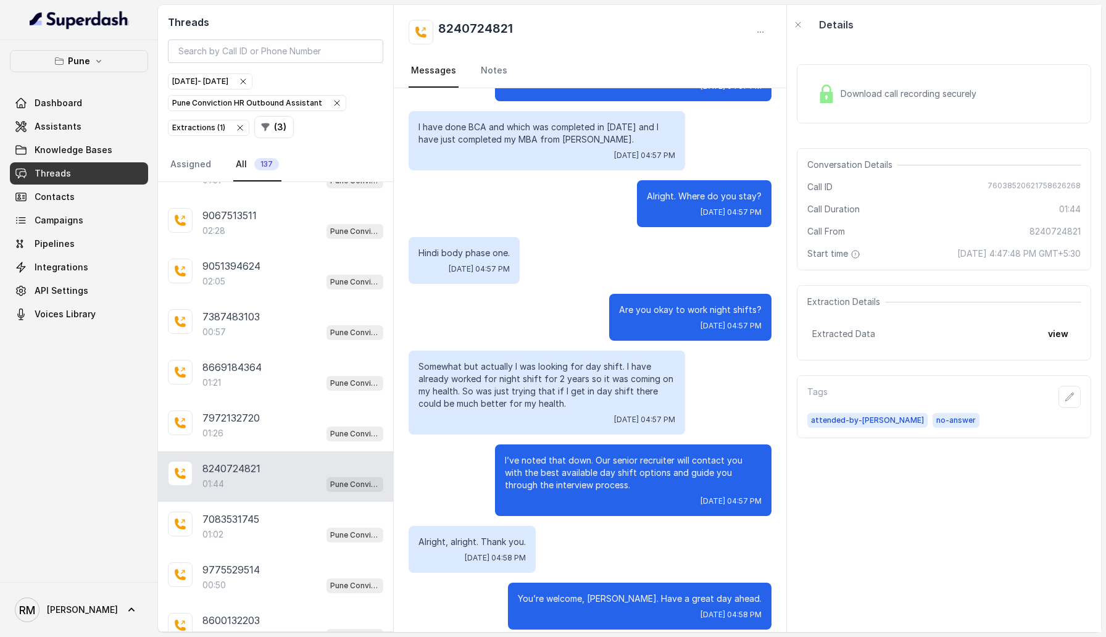
scroll to position [546, 0]
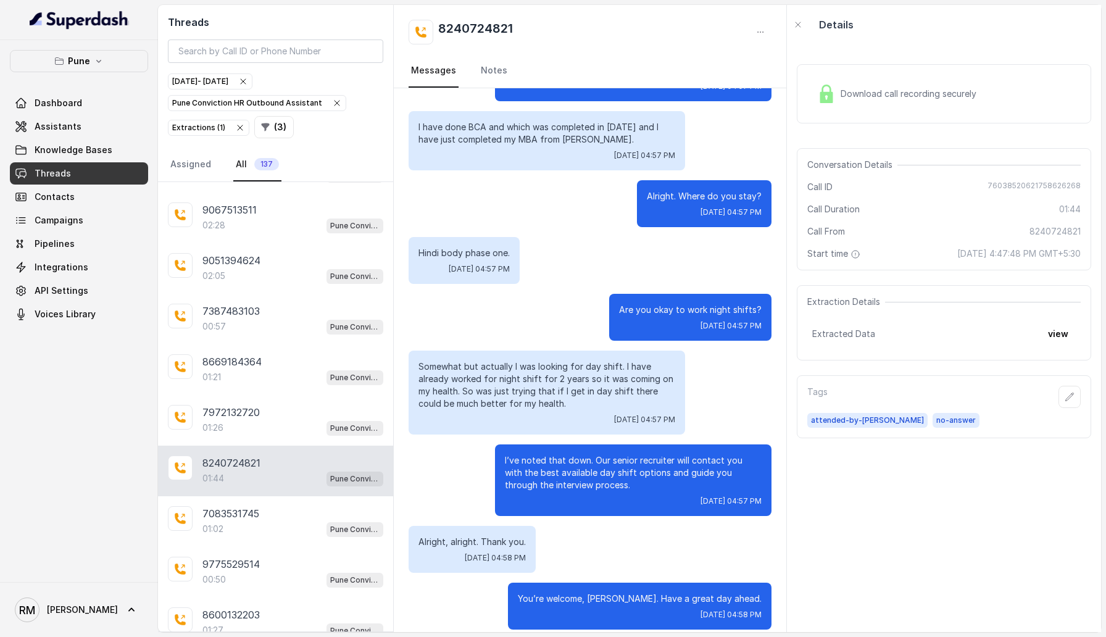
click at [267, 364] on div "01:02 Pune Conviction HR Outbound Assistant" at bounding box center [292, 529] width 181 height 16
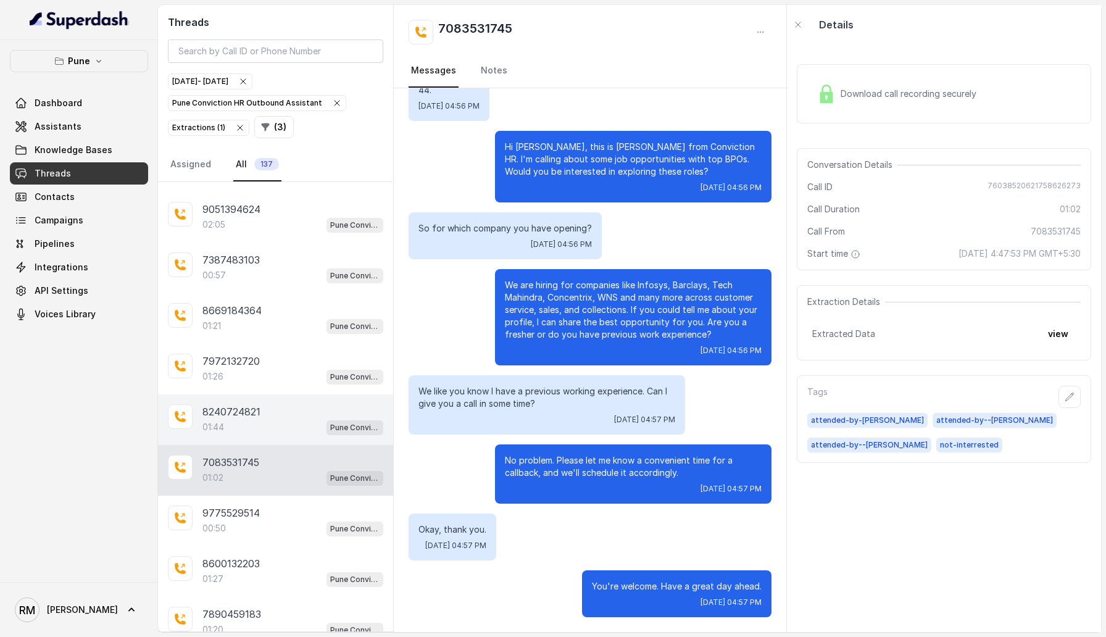
scroll to position [600, 0]
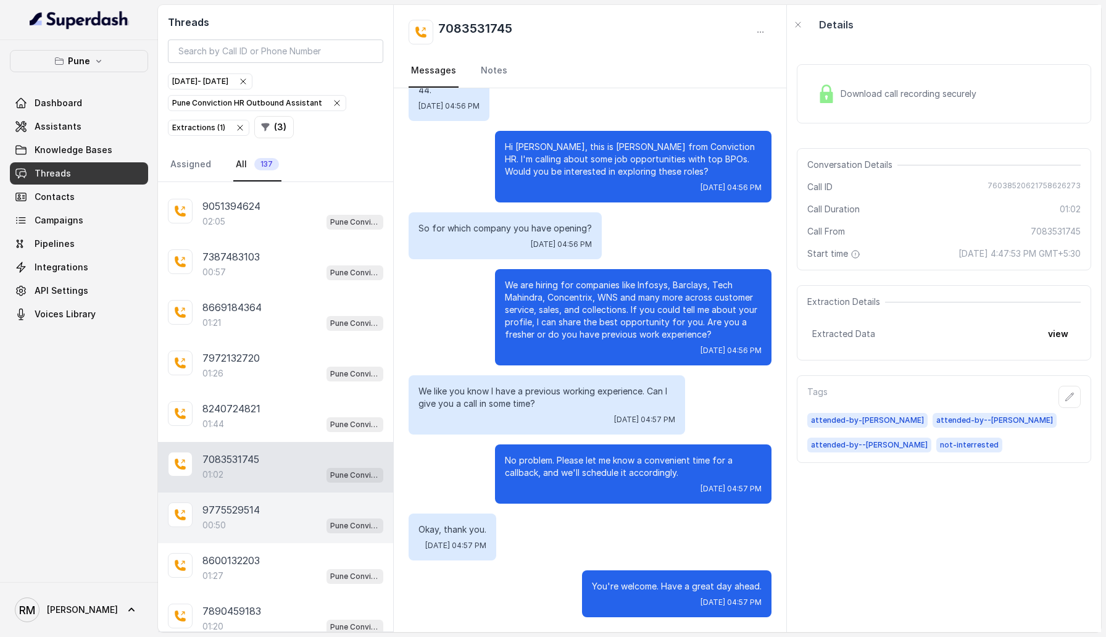
click at [260, 364] on div "9775529514" at bounding box center [292, 509] width 181 height 15
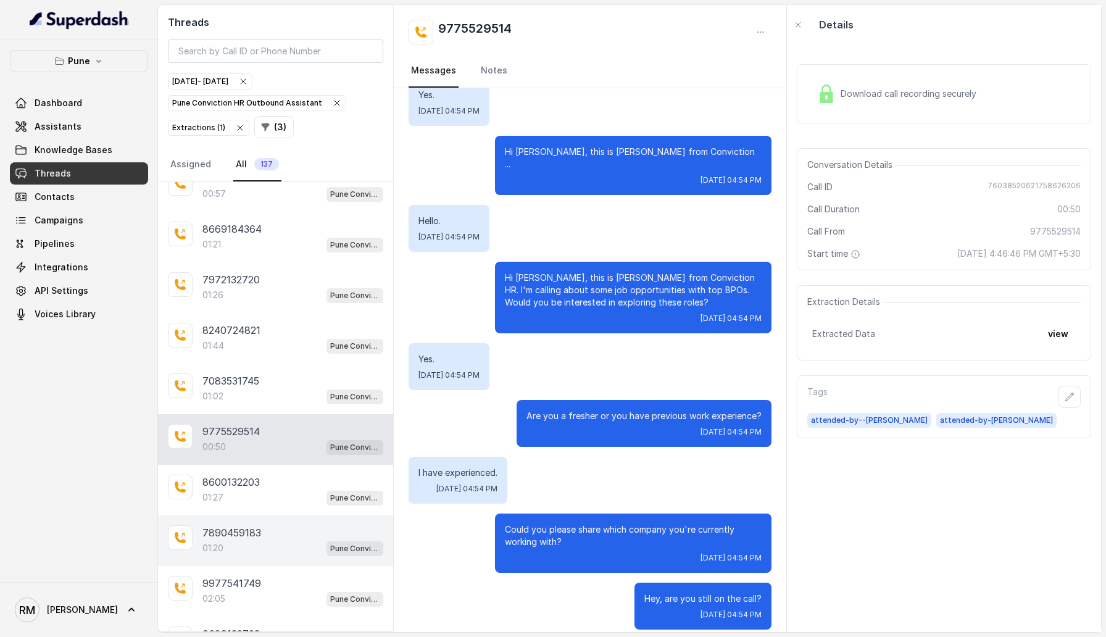
scroll to position [694, 0]
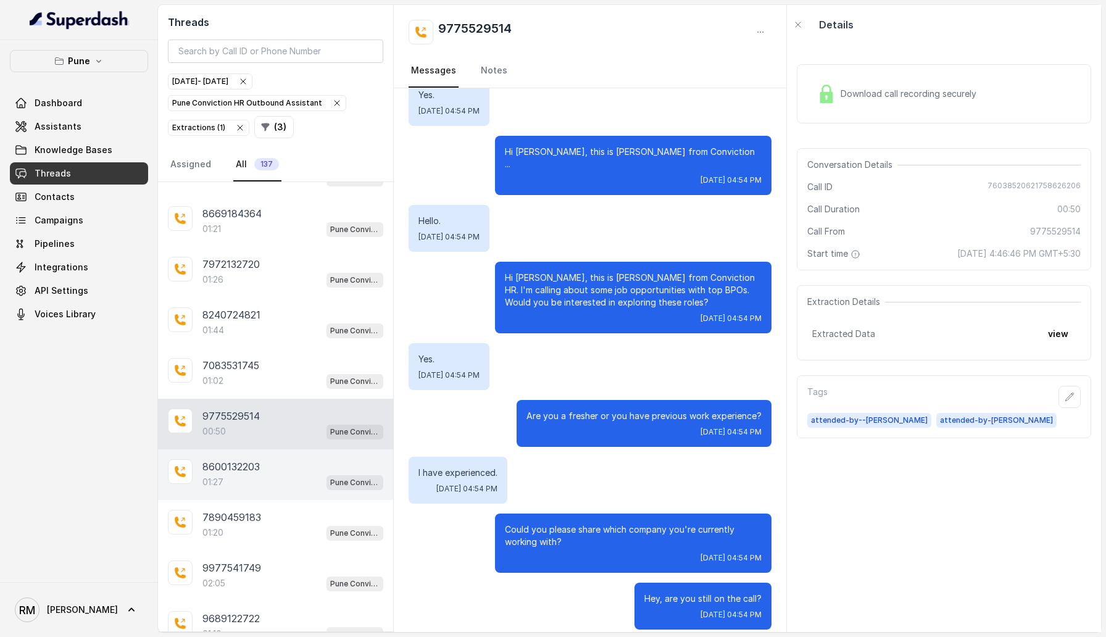
click at [250, 364] on p "8600132203" at bounding box center [230, 466] width 57 height 15
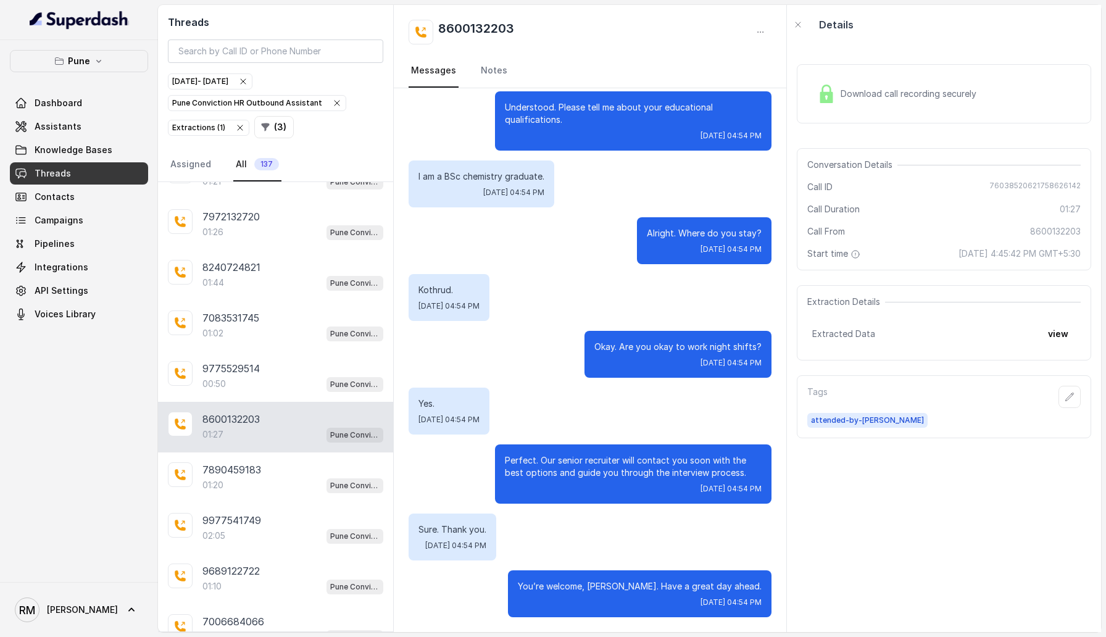
scroll to position [766, 0]
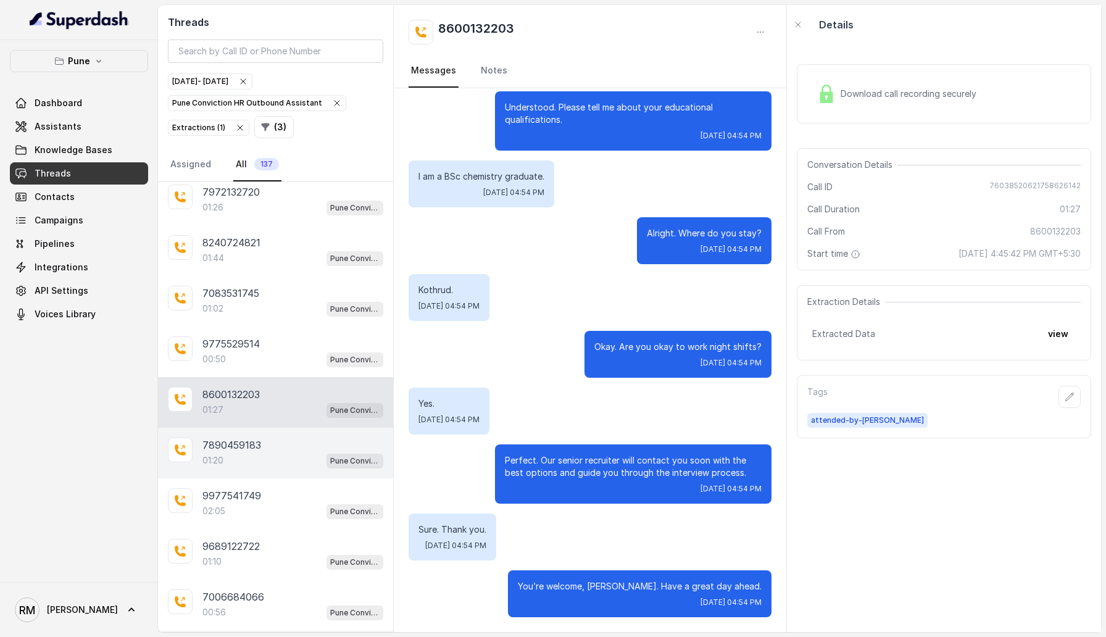
click at [239, 364] on div "7890459183 01:20 Pune Conviction HR Outbound Assistant" at bounding box center [275, 453] width 235 height 51
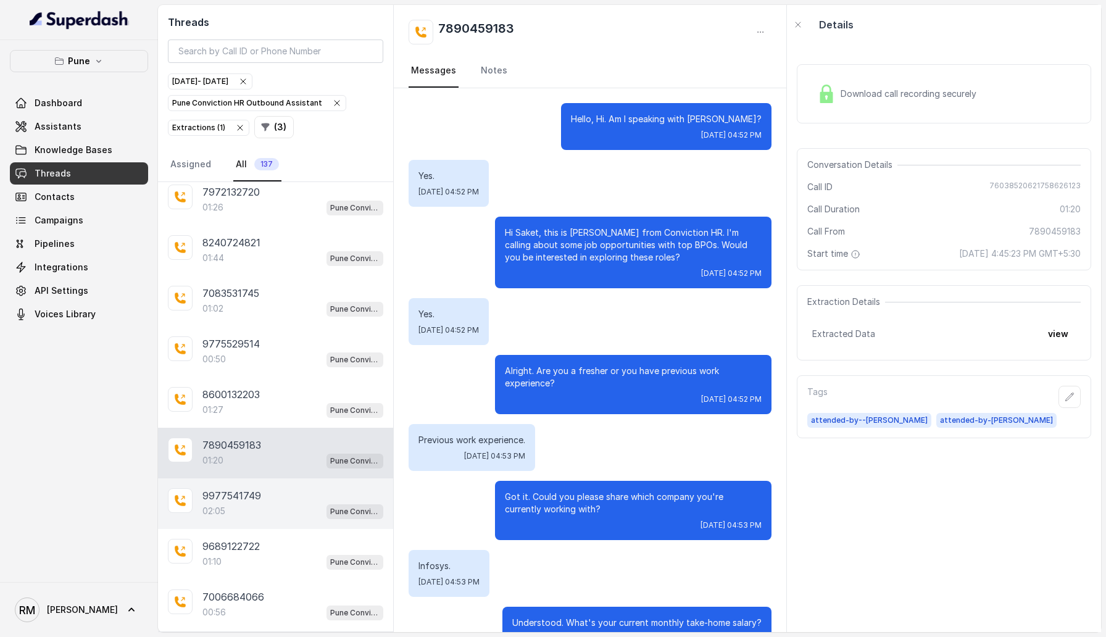
scroll to position [629, 0]
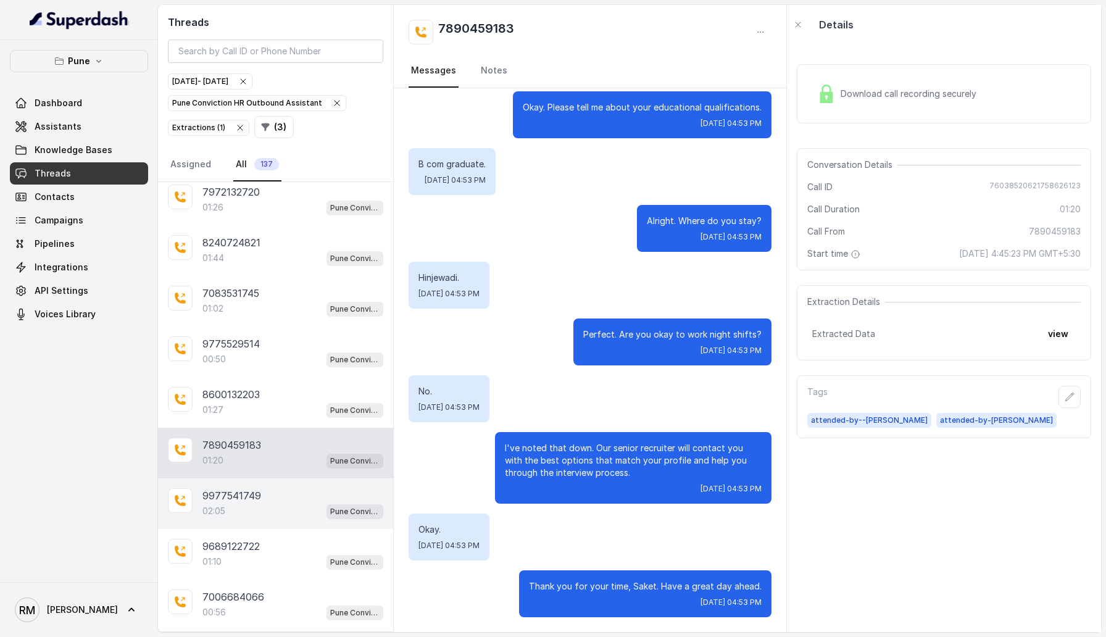
click at [242, 364] on p "9977541749" at bounding box center [231, 495] width 59 height 15
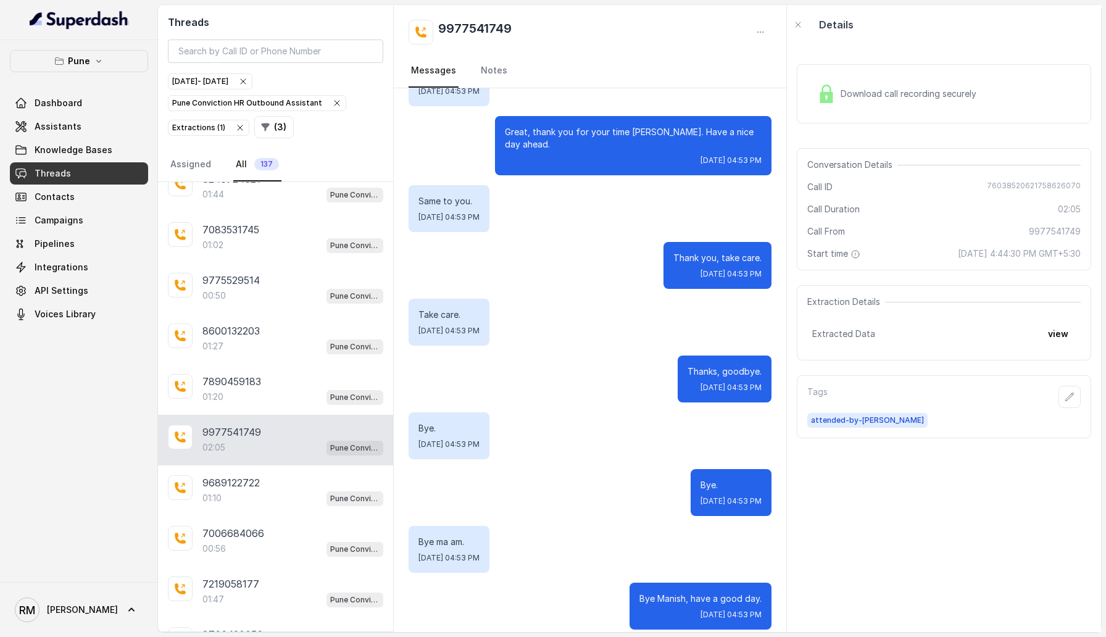
scroll to position [837, 0]
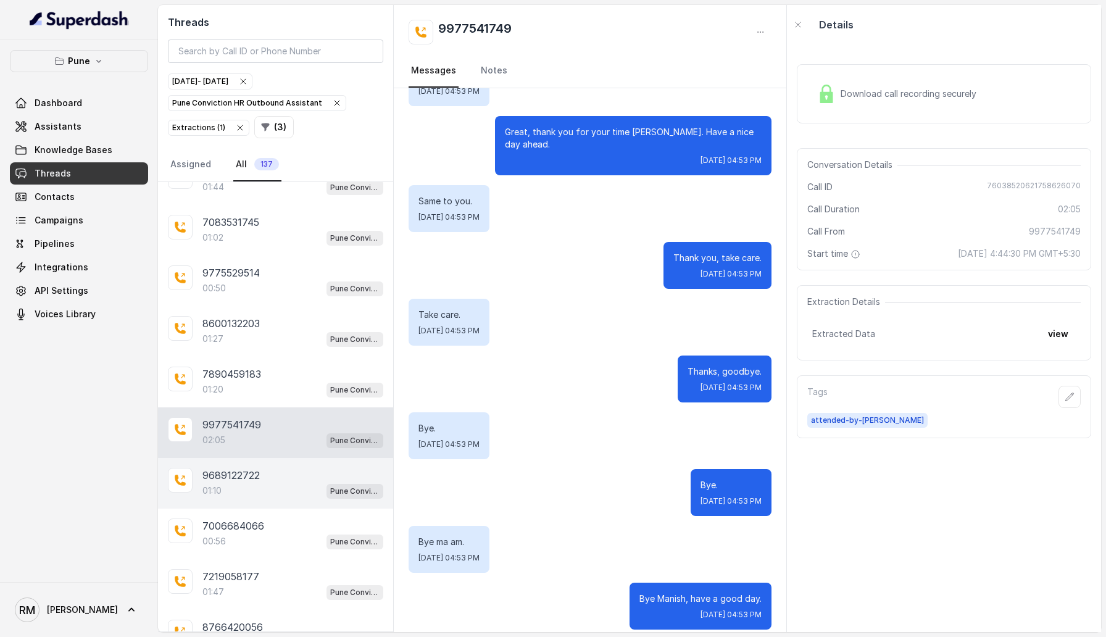
click at [241, 364] on div "9689122722 01:10 Pune Conviction HR Outbound Assistant" at bounding box center [275, 483] width 235 height 51
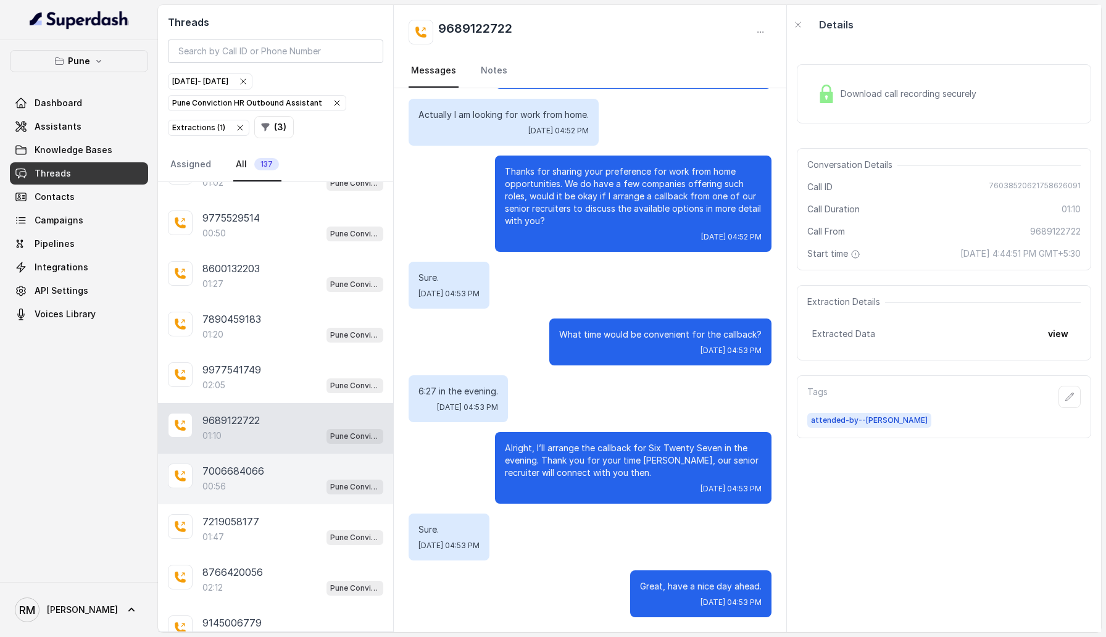
scroll to position [901, 0]
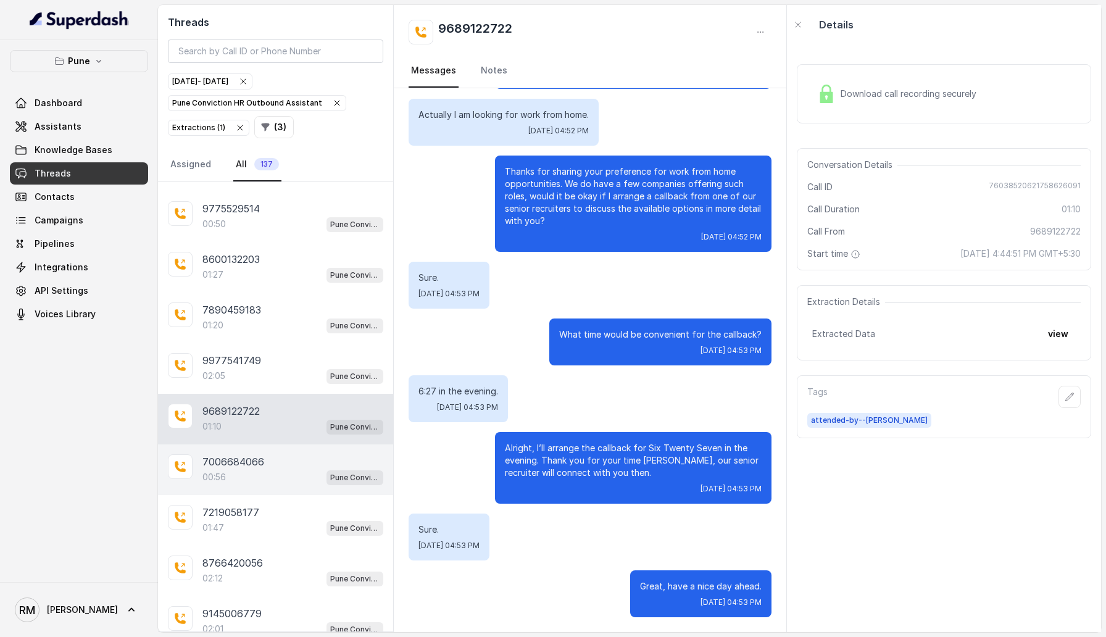
click at [242, 364] on div "7006684066 00:56 Pune Conviction HR Outbound Assistant" at bounding box center [275, 469] width 235 height 51
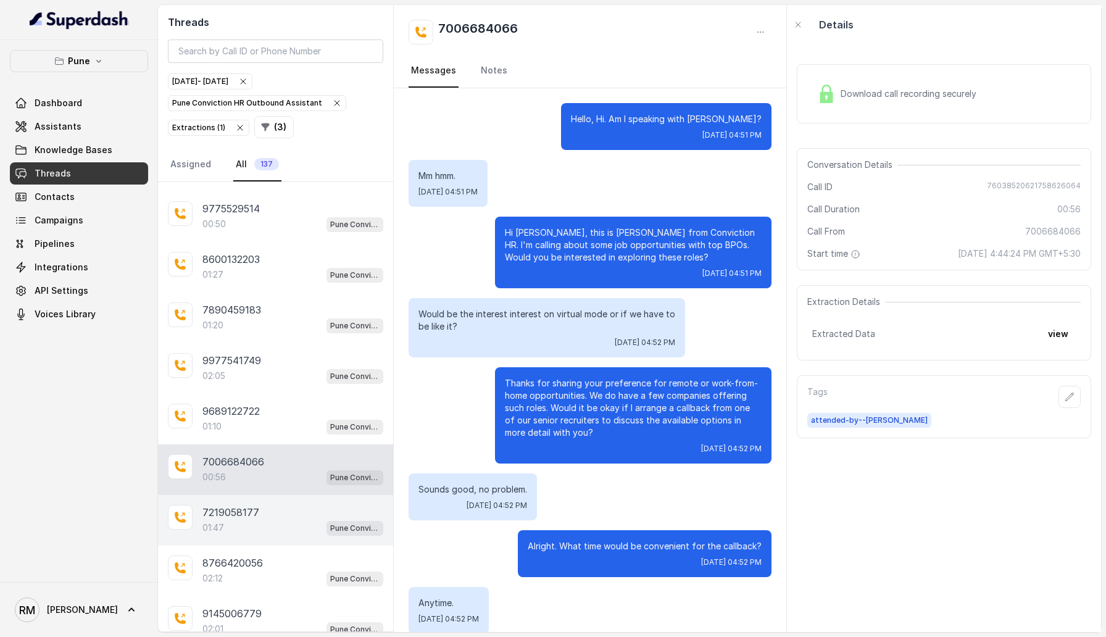
scroll to position [98, 0]
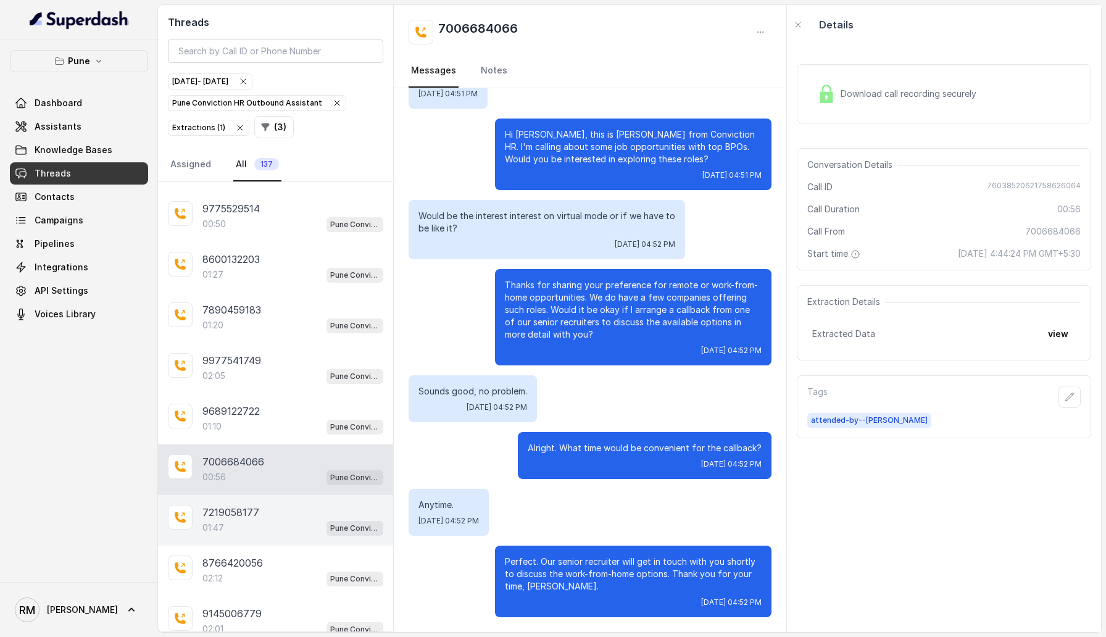
click at [248, 364] on div "01:47 Pune Conviction HR Outbound Assistant" at bounding box center [292, 527] width 181 height 16
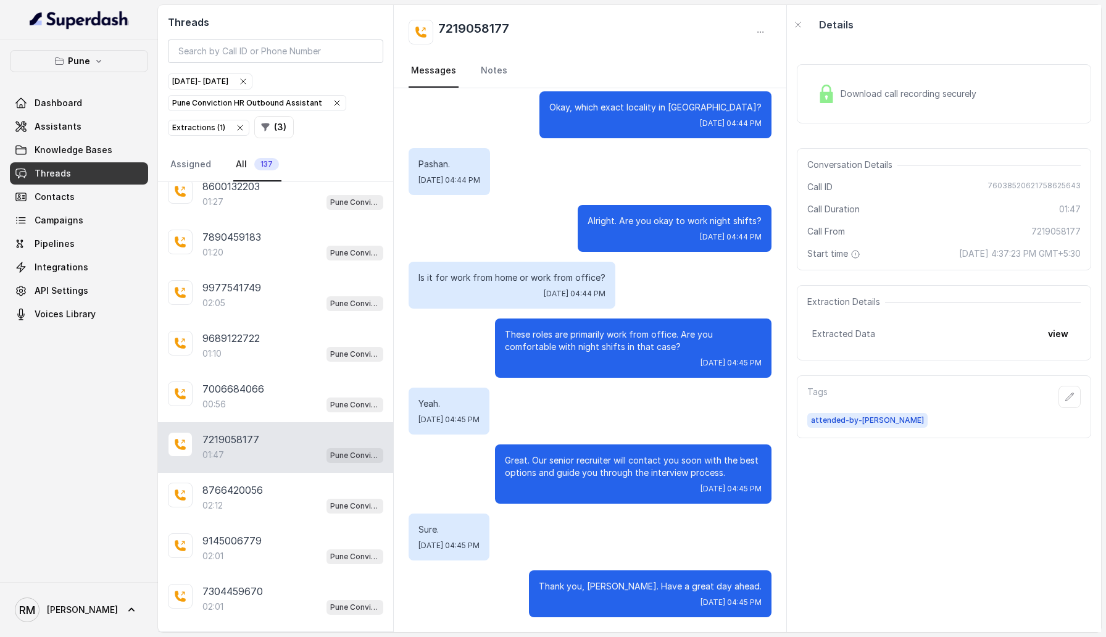
scroll to position [1003, 0]
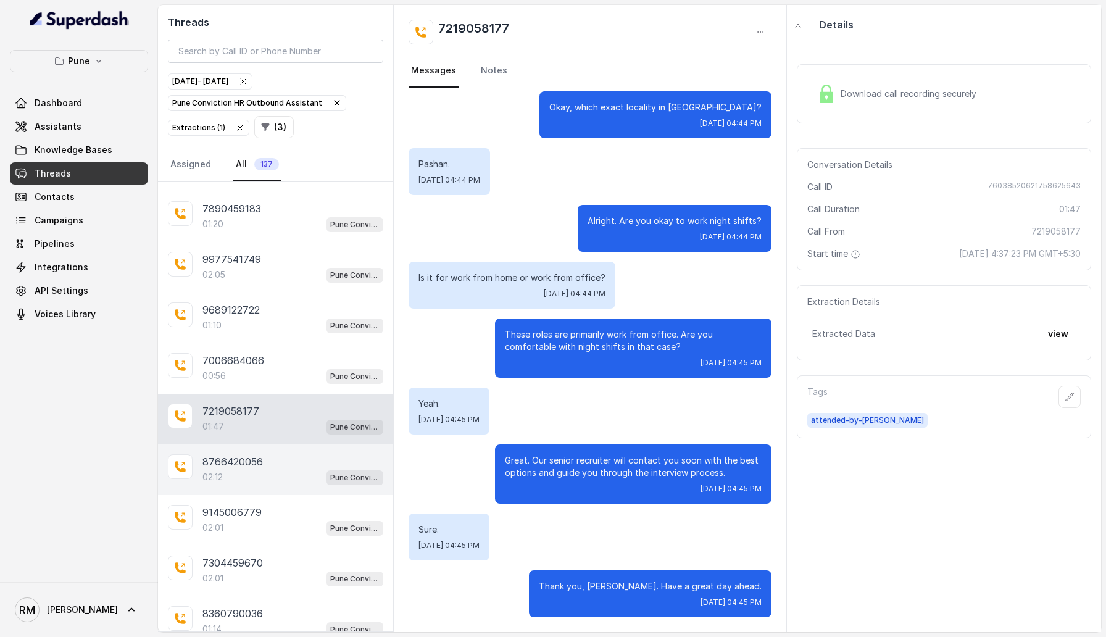
click at [248, 364] on p "8766420056" at bounding box center [232, 461] width 60 height 15
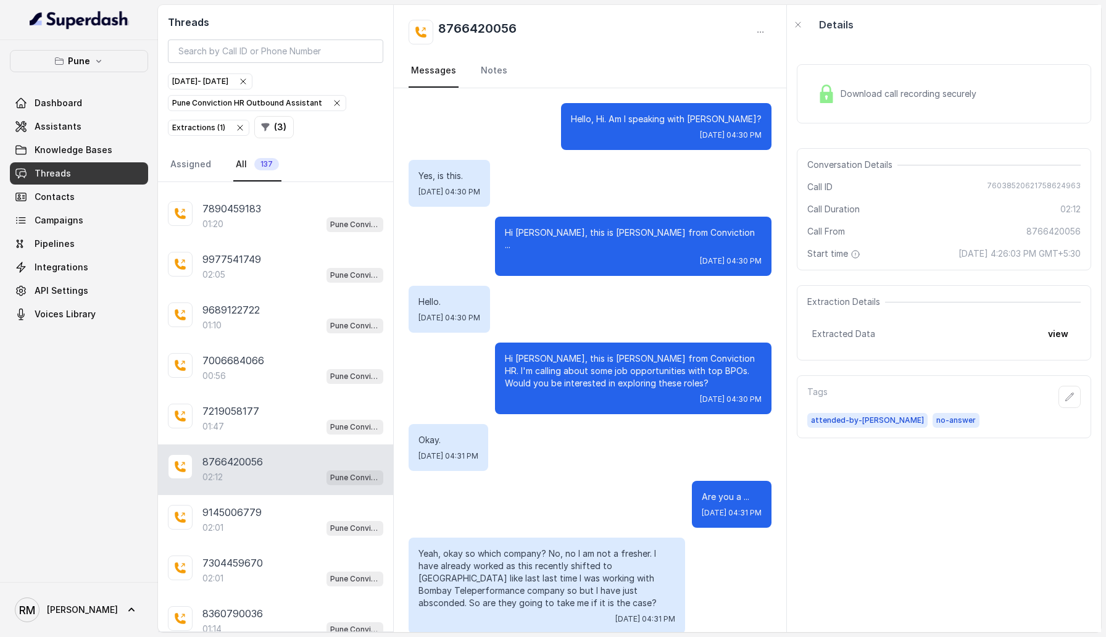
scroll to position [1623, 0]
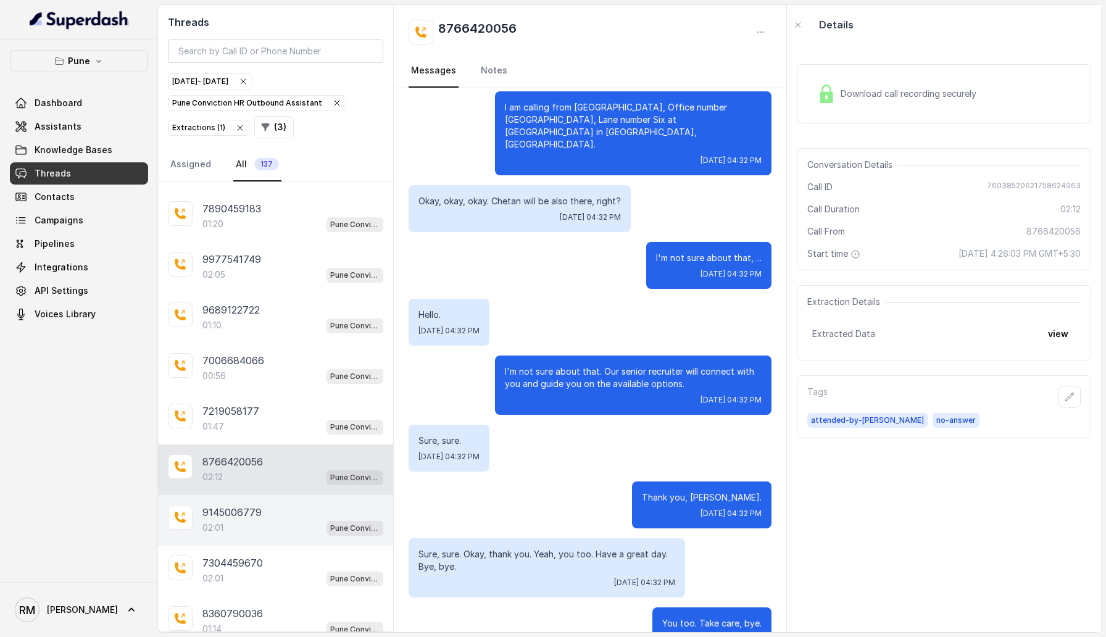
click at [248, 364] on p "9145006779" at bounding box center [231, 512] width 59 height 15
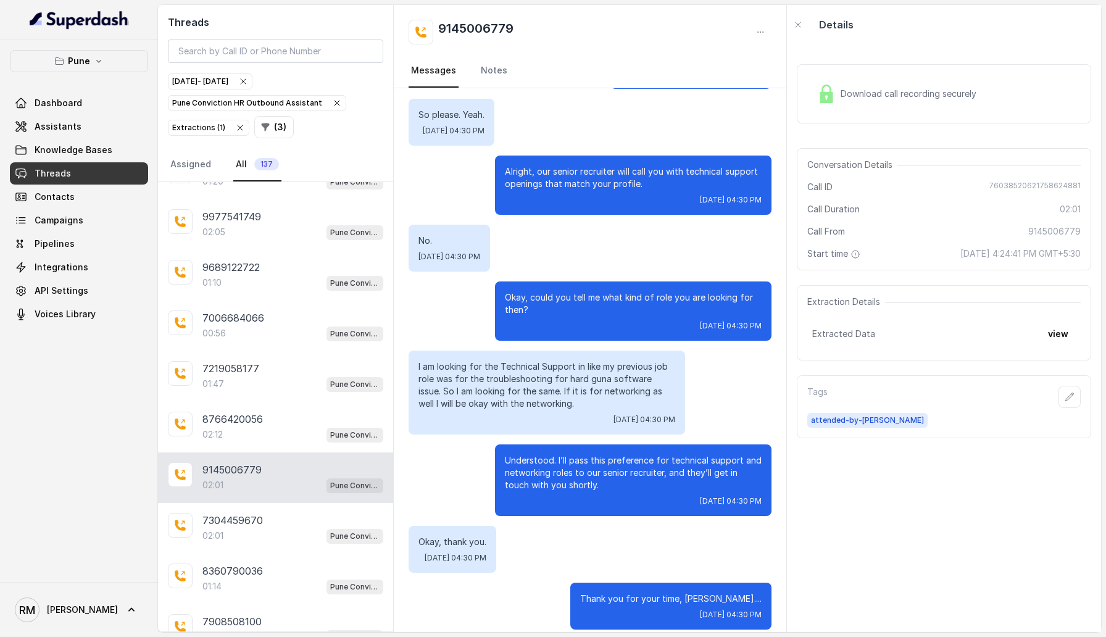
scroll to position [1063, 0]
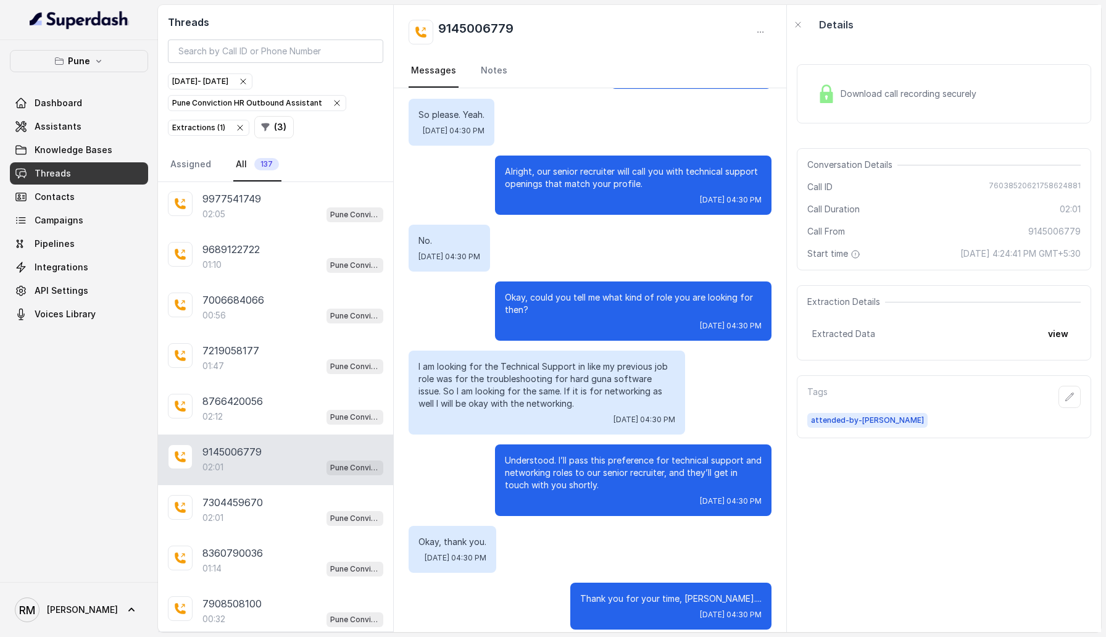
click at [248, 364] on div "02:01 Pune Conviction HR Outbound Assistant" at bounding box center [292, 518] width 181 height 16
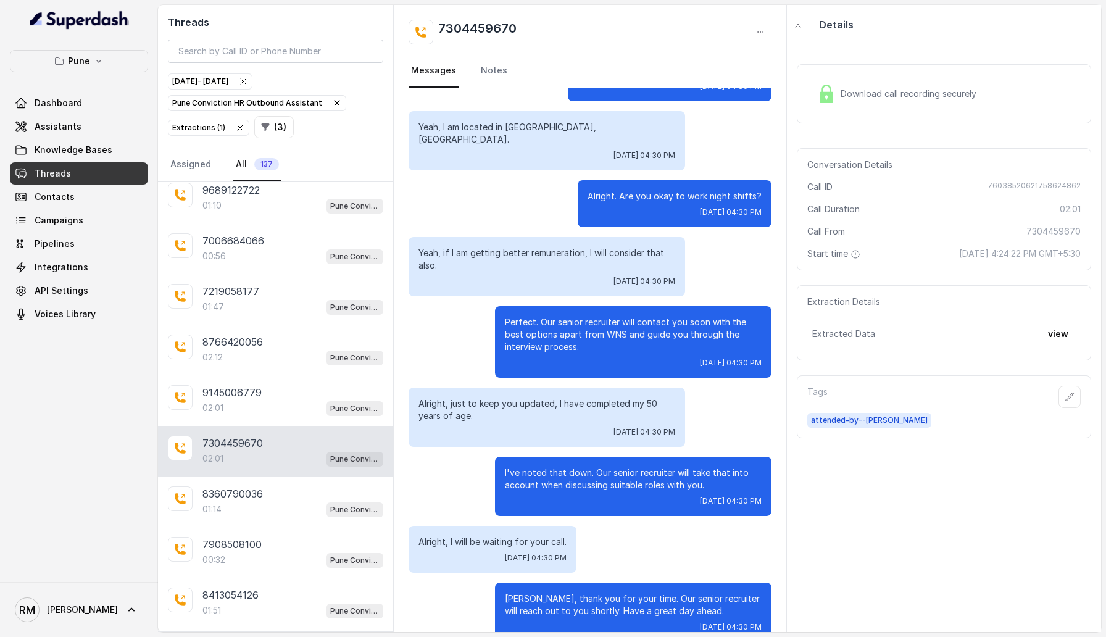
scroll to position [1128, 0]
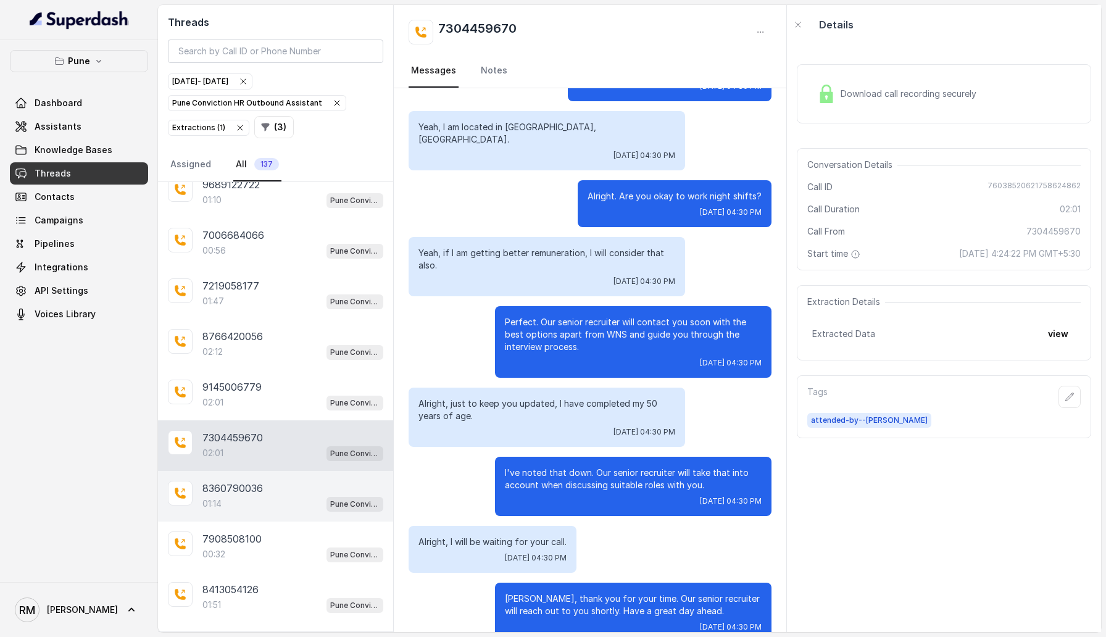
click at [247, 364] on div "01:14 Pune Conviction HR Outbound Assistant" at bounding box center [292, 503] width 181 height 16
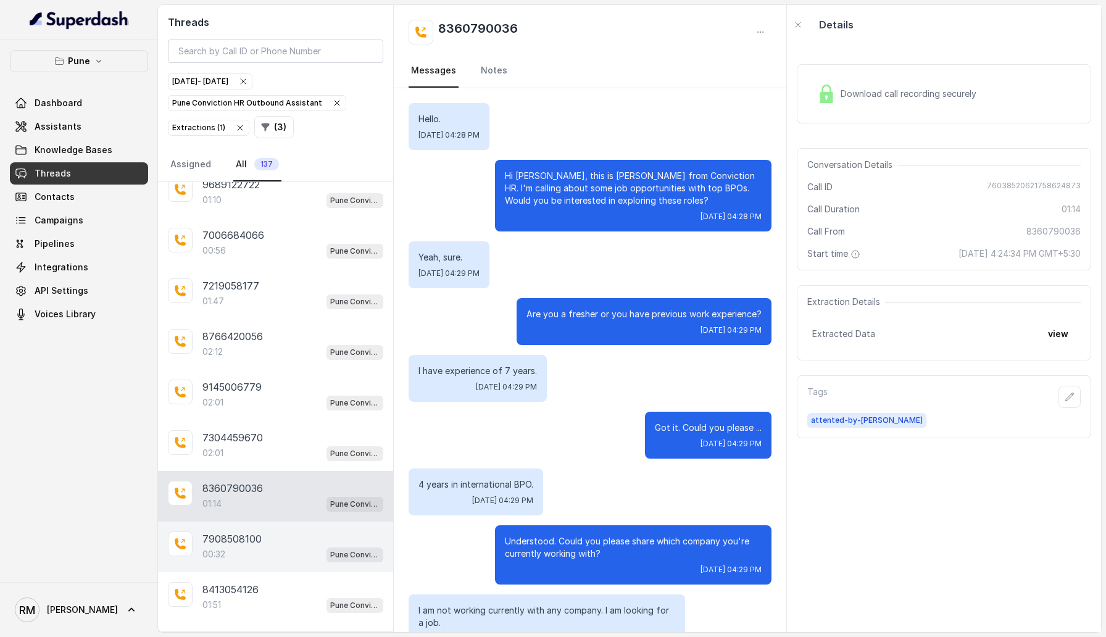
scroll to position [572, 0]
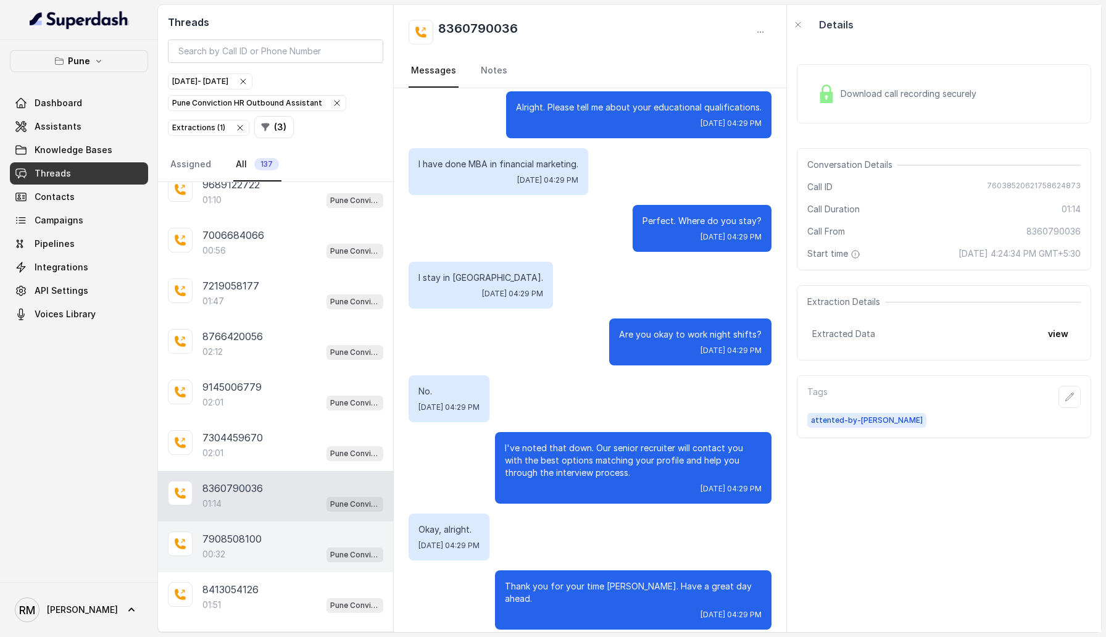
click at [247, 364] on div "00:32 Pune Conviction HR Outbound Assistant" at bounding box center [292, 554] width 181 height 16
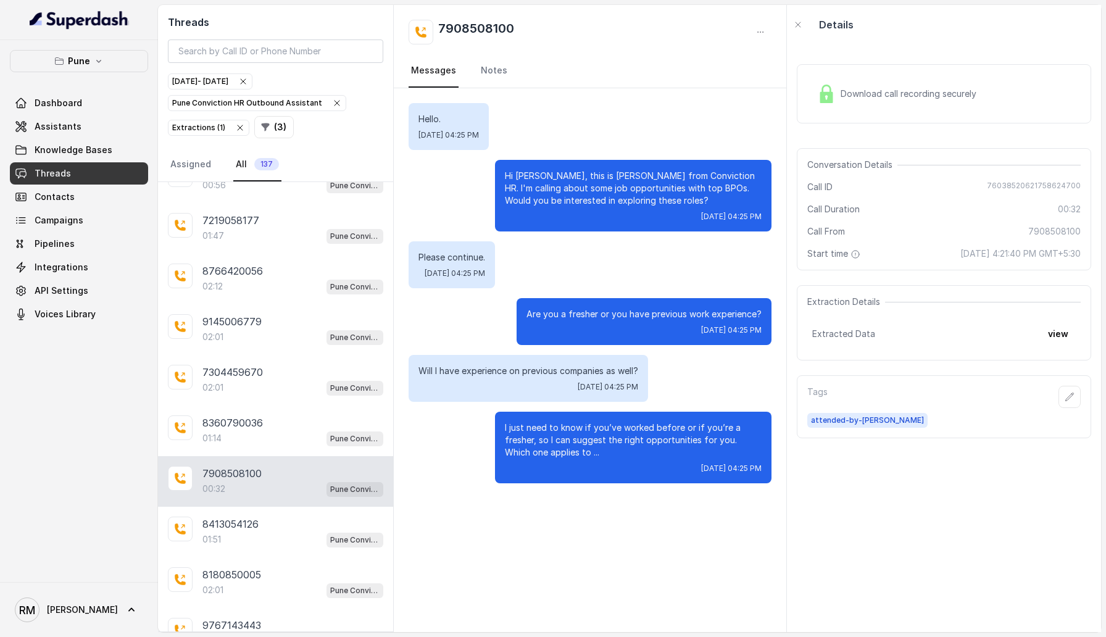
scroll to position [1207, 0]
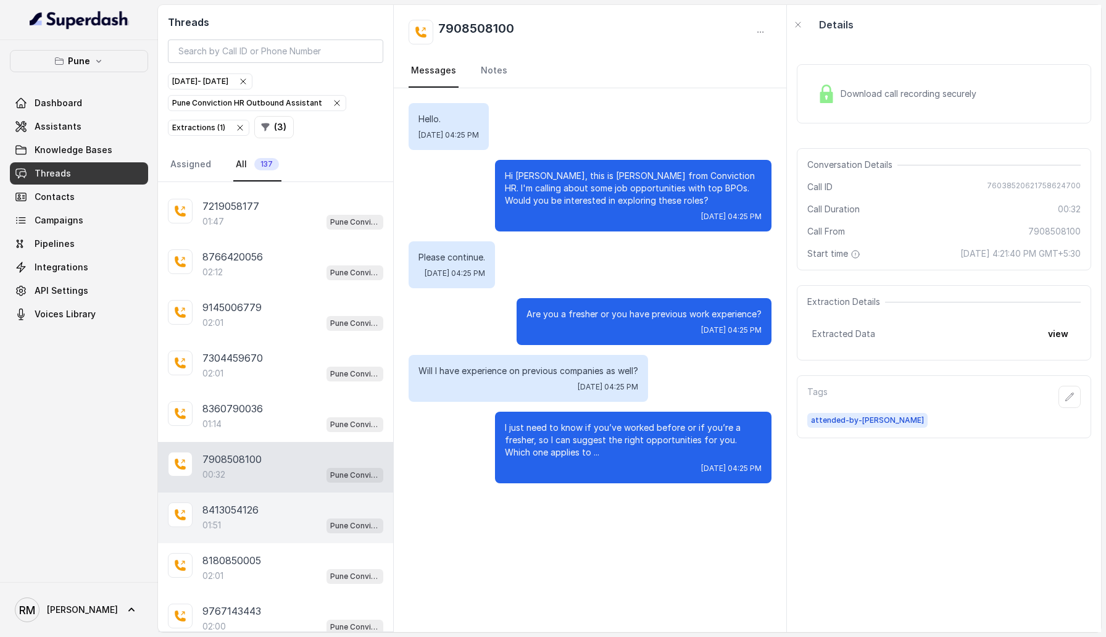
click at [247, 364] on div "01:51 Pune Conviction HR Outbound Assistant" at bounding box center [292, 525] width 181 height 16
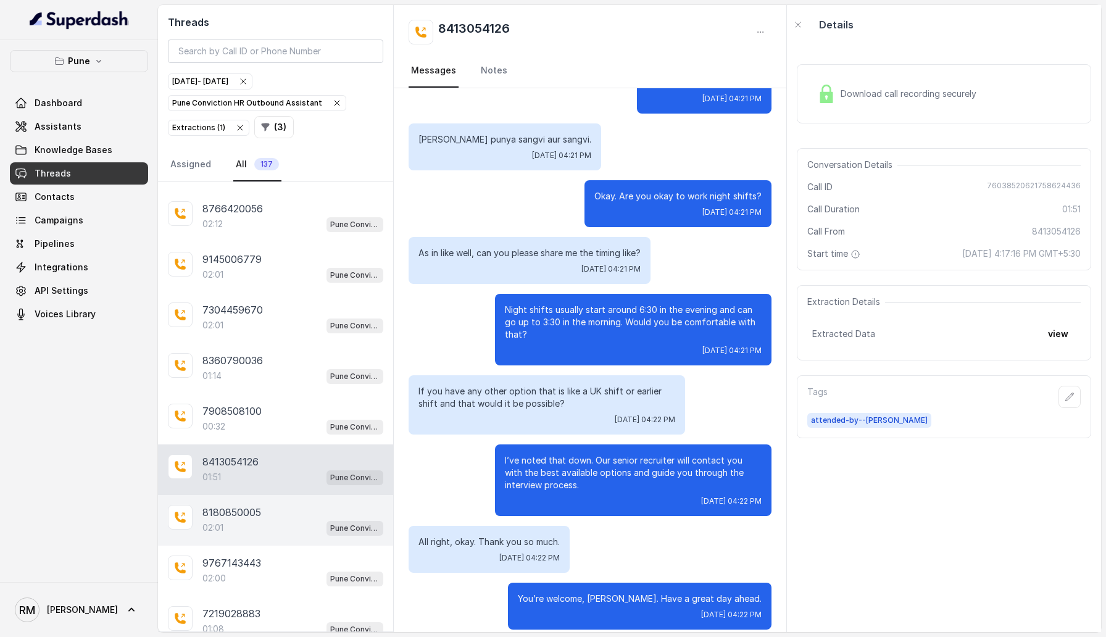
scroll to position [1284, 0]
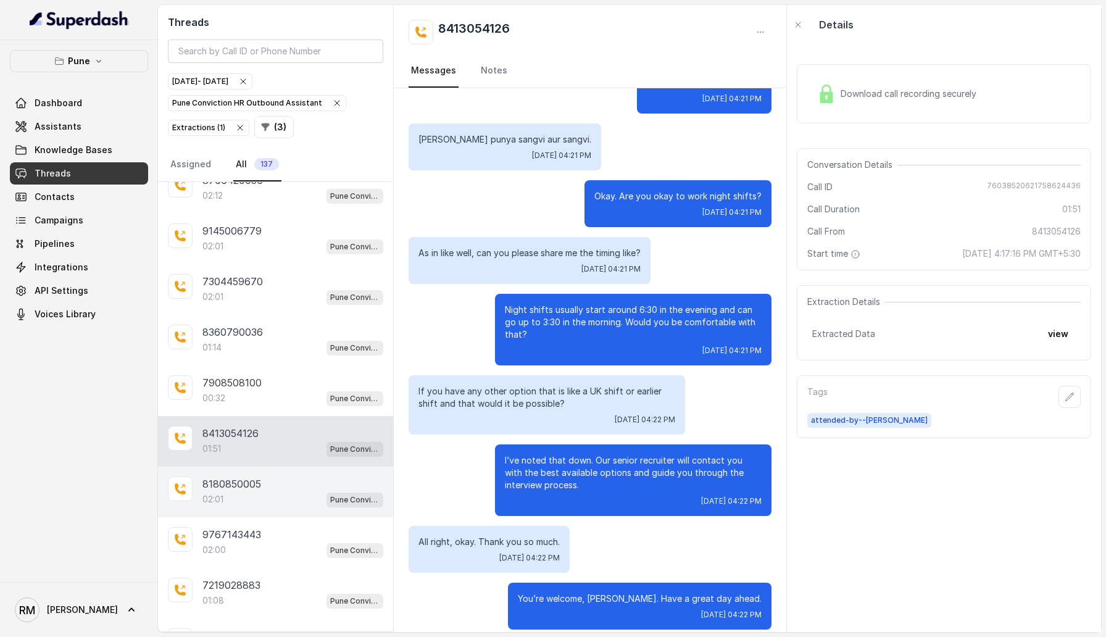
click at [256, 364] on p "8180850005" at bounding box center [231, 483] width 59 height 15
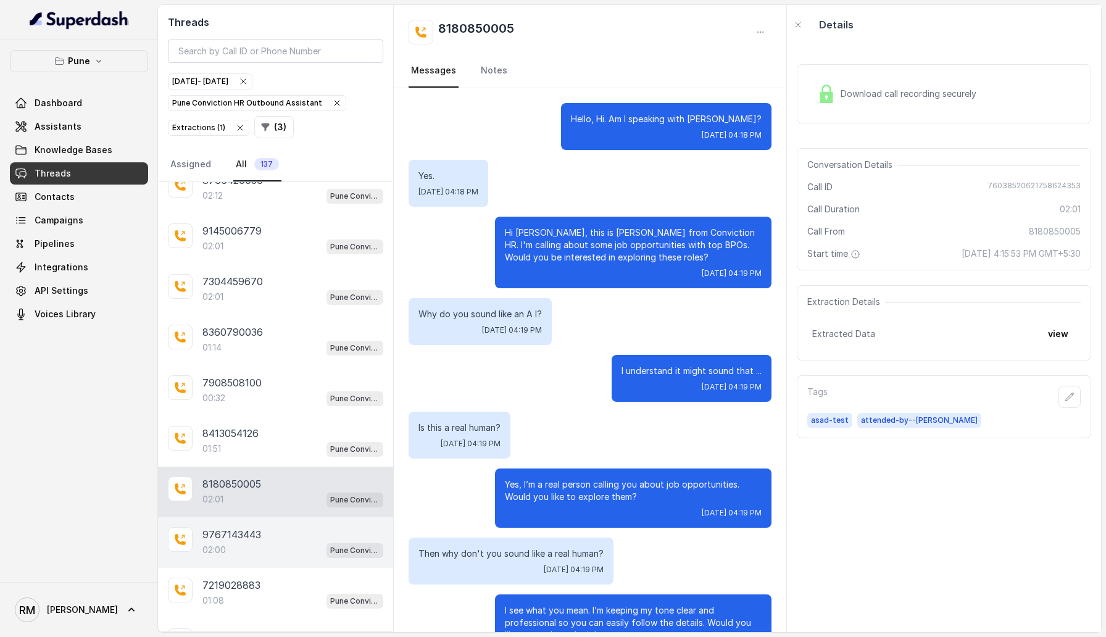
scroll to position [1384, 0]
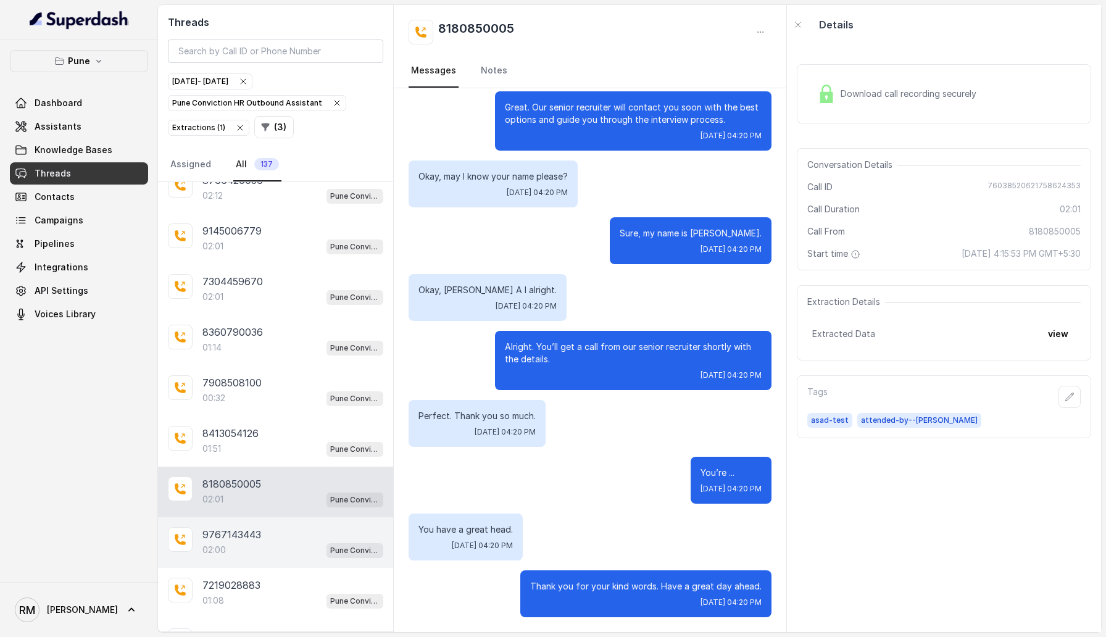
click at [255, 364] on div "9767143443 02:00 Pune Conviction HR Outbound Assistant" at bounding box center [275, 542] width 235 height 51
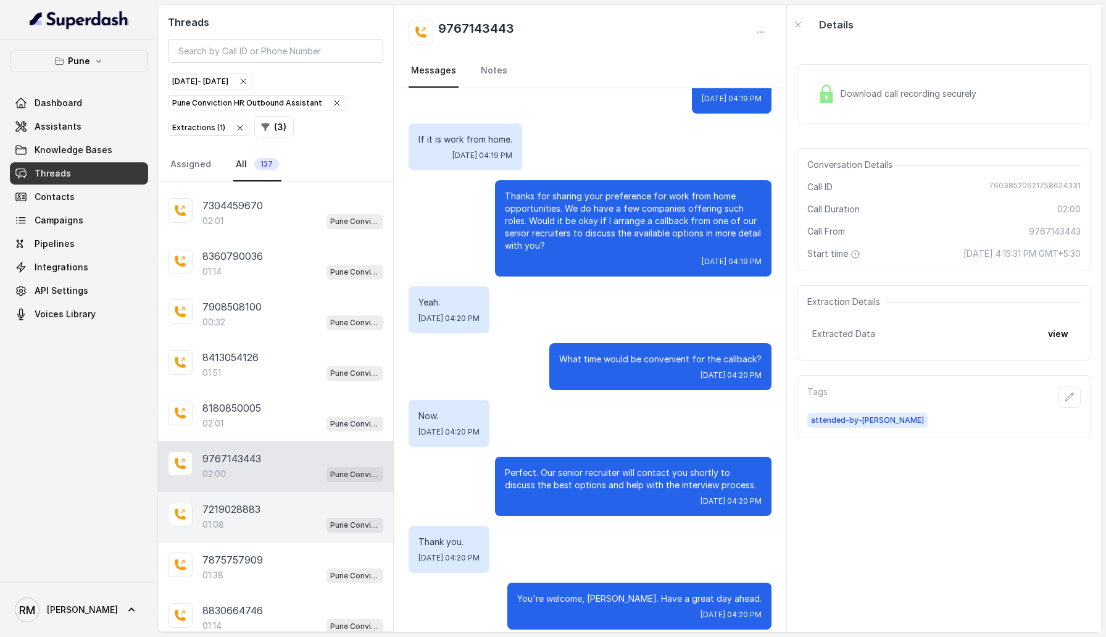
click at [255, 364] on p "7219028883" at bounding box center [231, 509] width 58 height 15
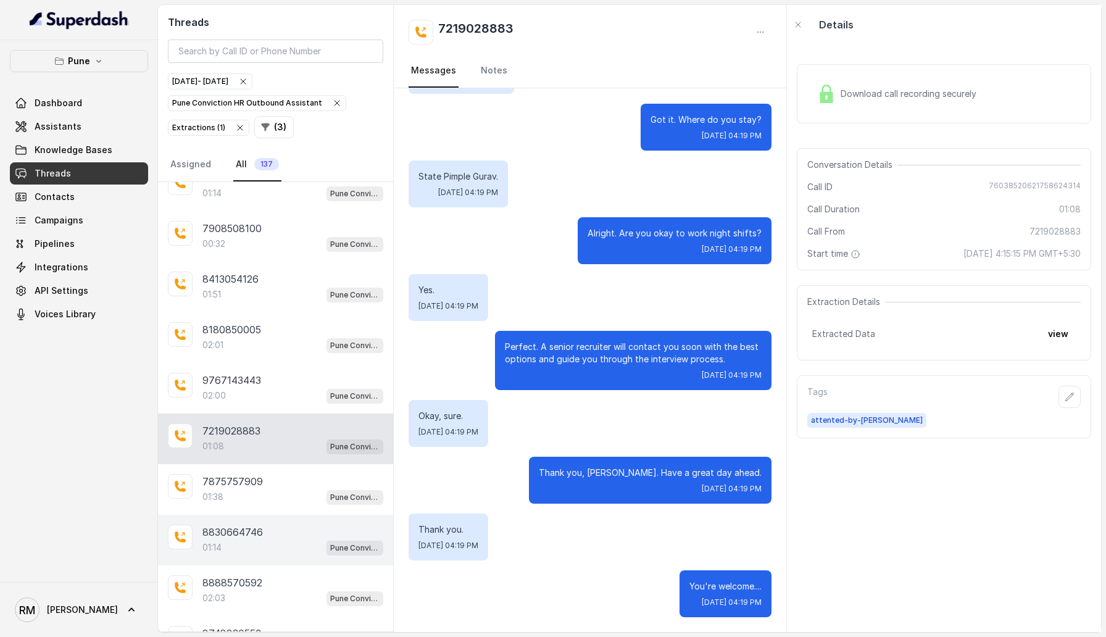
click at [255, 364] on div "8830664746 01:14 Pune Conviction HR Outbound Assistant" at bounding box center [275, 540] width 235 height 51
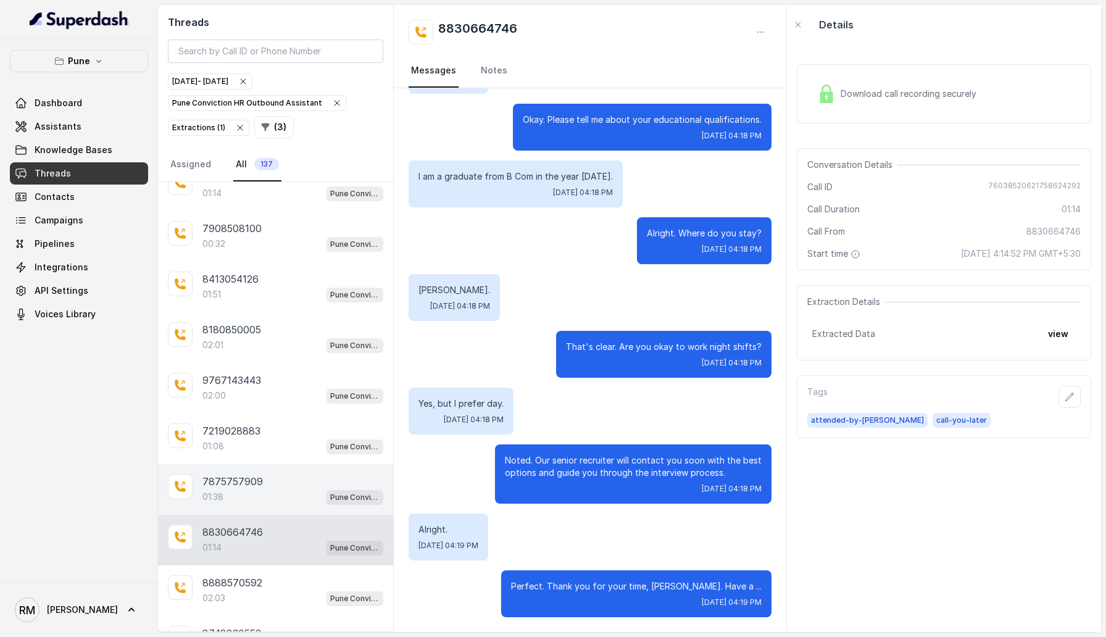
click at [255, 364] on div "01:38 Pune Conviction HR Outbound Assistant" at bounding box center [292, 497] width 181 height 16
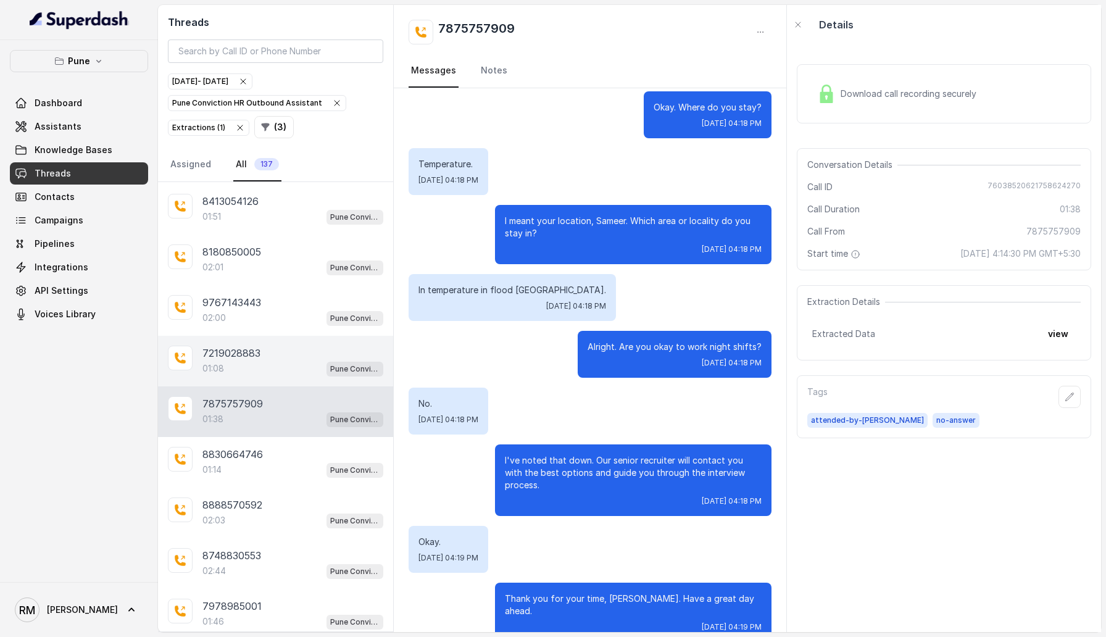
click at [280, 364] on div "7219028883 01:08 Pune Conviction HR Outbound Assistant" at bounding box center [275, 361] width 235 height 51
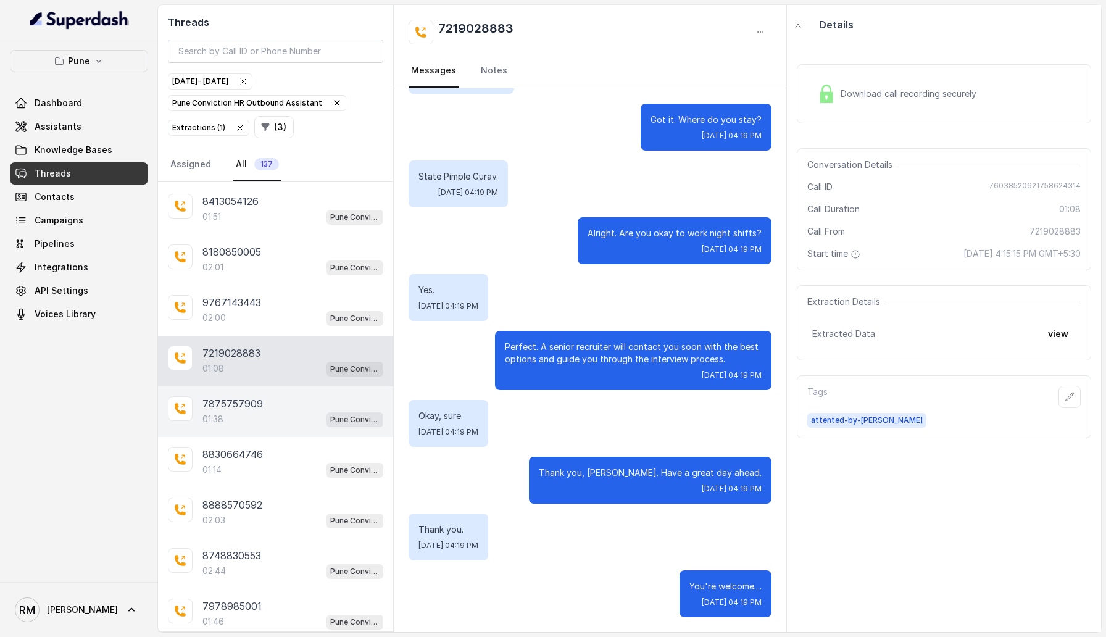
click at [278, 364] on div "7875757909 01:38 Pune Conviction HR Outbound Assistant" at bounding box center [275, 411] width 235 height 51
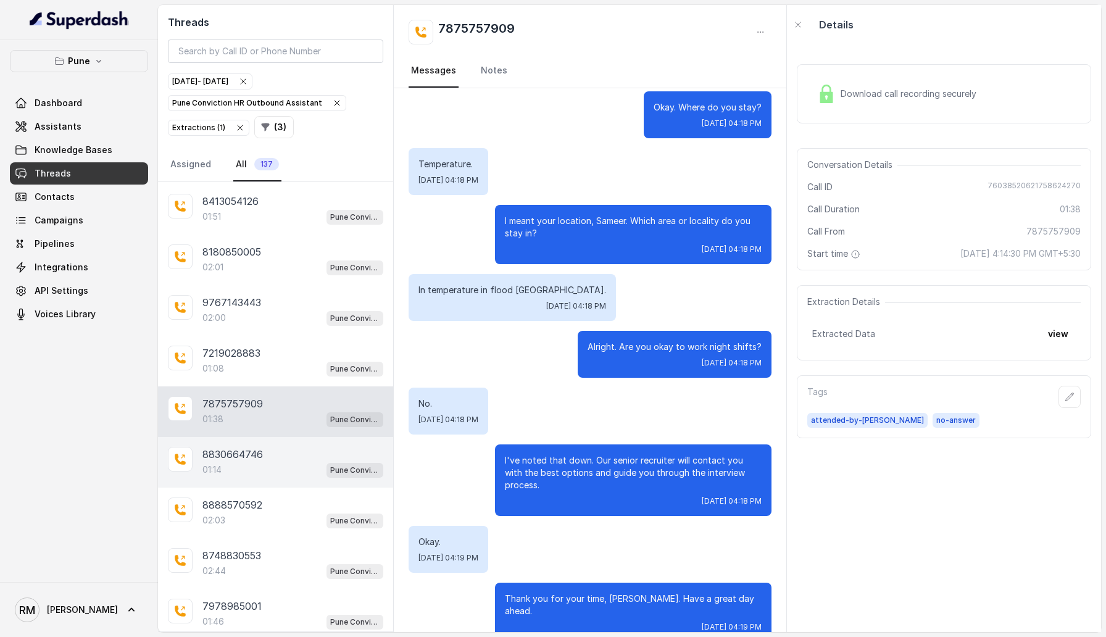
click at [277, 364] on div "01:14 Pune Conviction HR Outbound Assistant" at bounding box center [292, 469] width 181 height 16
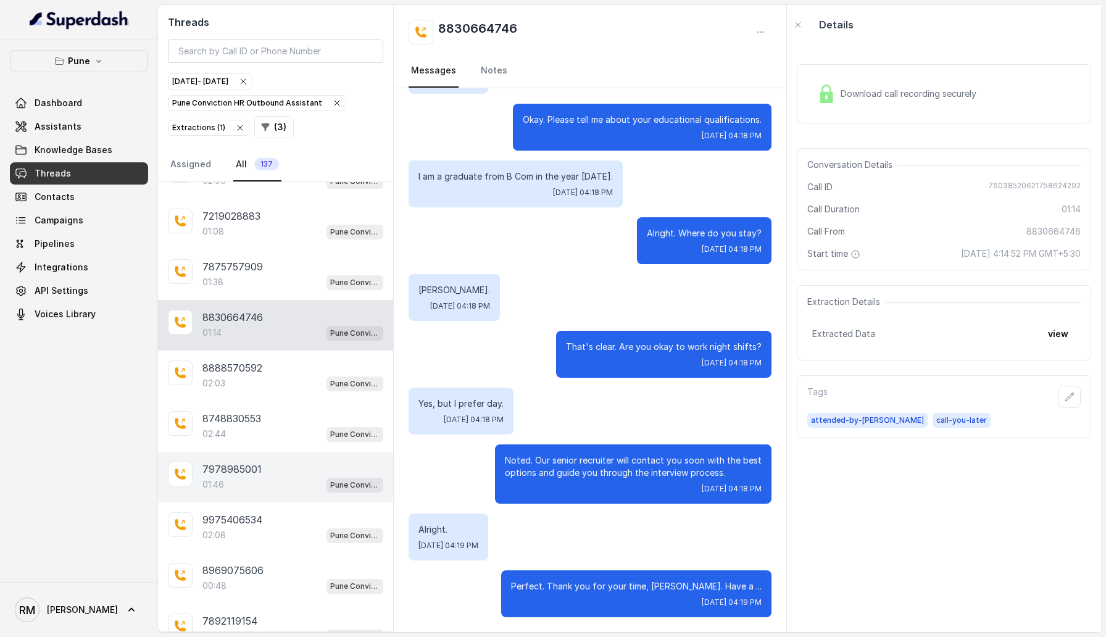
click at [277, 364] on div "01:46 Pune Conviction HR Outbound Assistant" at bounding box center [292, 484] width 181 height 16
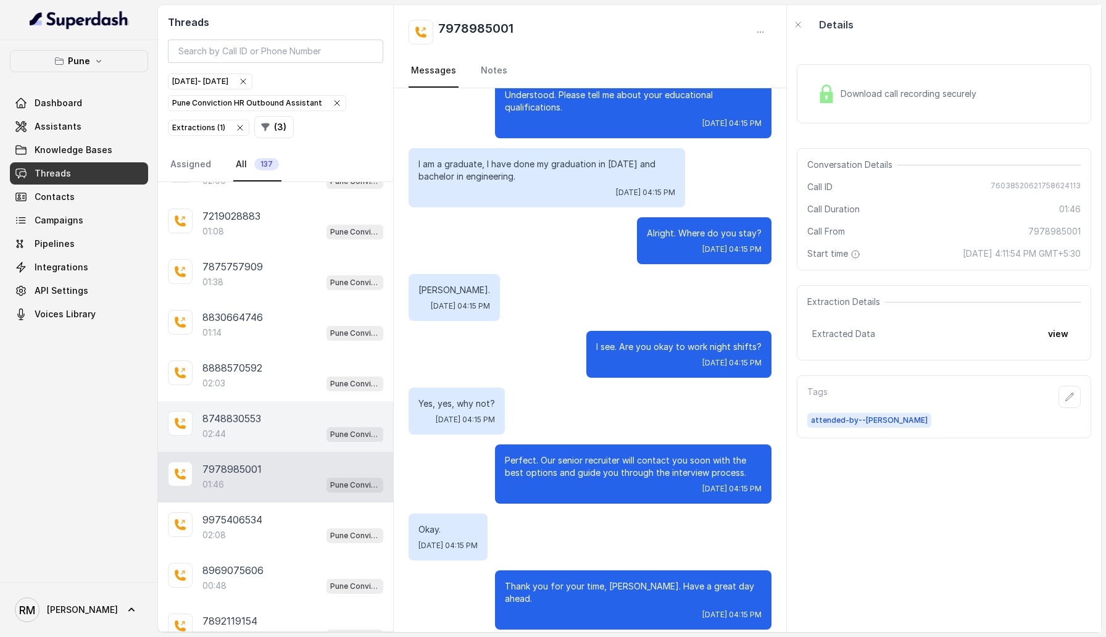
click at [278, 364] on div "02:44 Pune Conviction HR Outbound Assistant" at bounding box center [292, 434] width 181 height 16
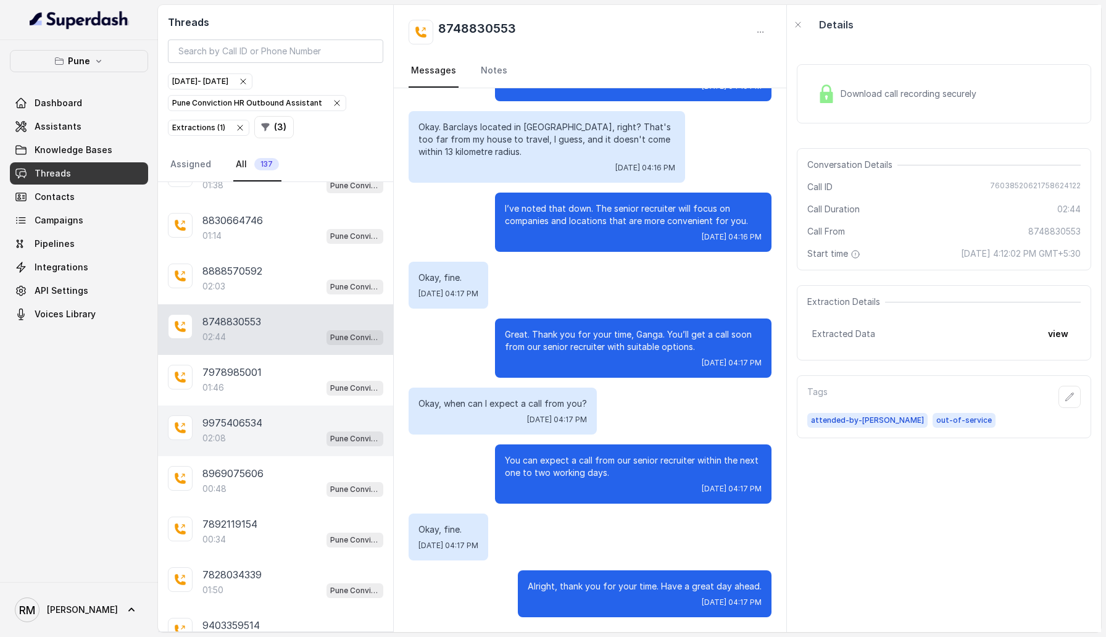
click at [281, 364] on div "02:08 Pune Conviction HR Outbound Assistant" at bounding box center [292, 438] width 181 height 16
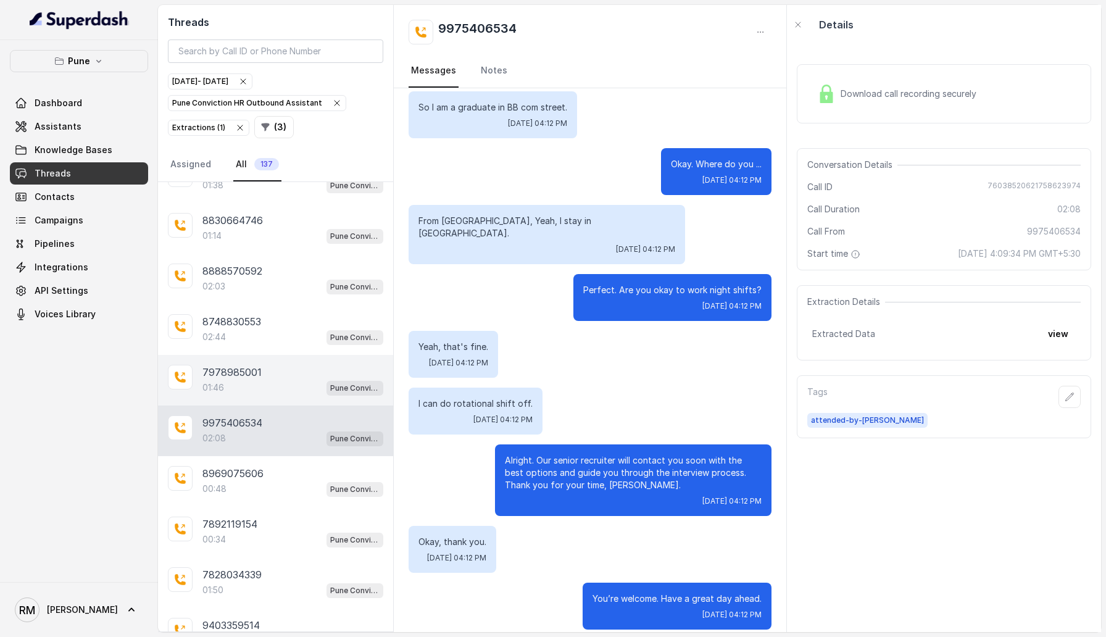
click at [281, 364] on div "7978985001 01:46 Pune Conviction HR Outbound Assistant" at bounding box center [275, 380] width 235 height 51
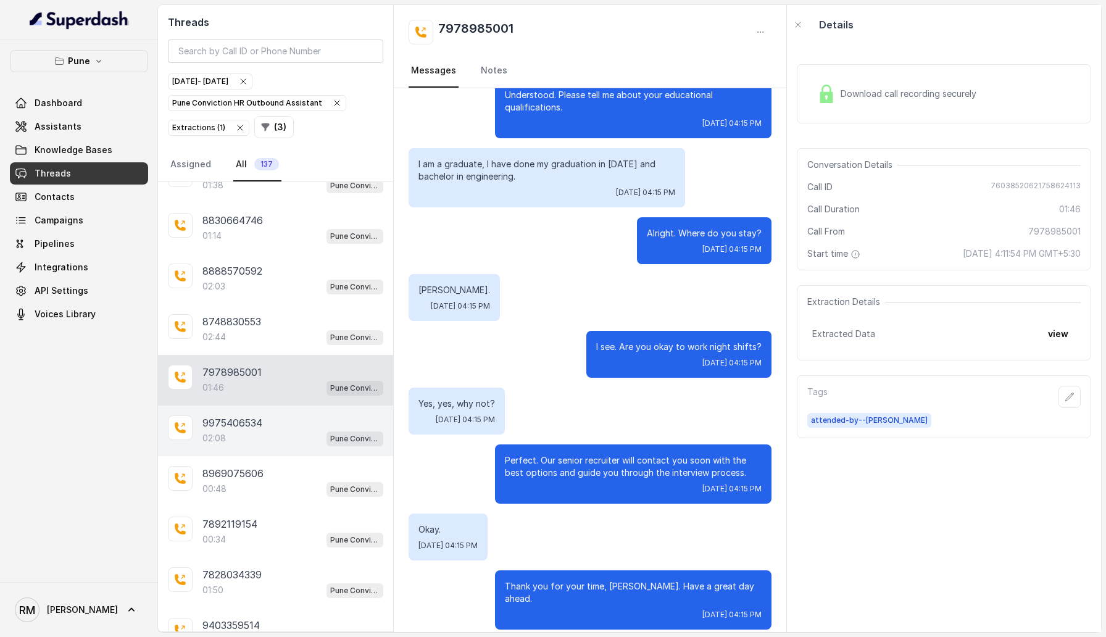
click at [275, 364] on div "9975406534" at bounding box center [292, 422] width 181 height 15
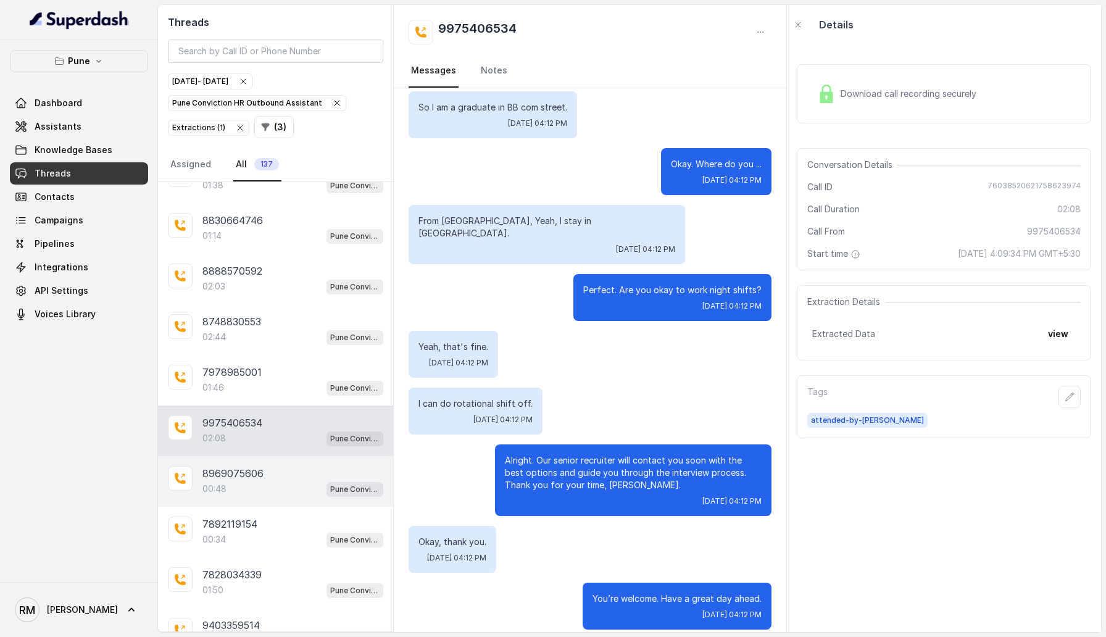
click at [265, 364] on div "8969075606" at bounding box center [292, 473] width 181 height 15
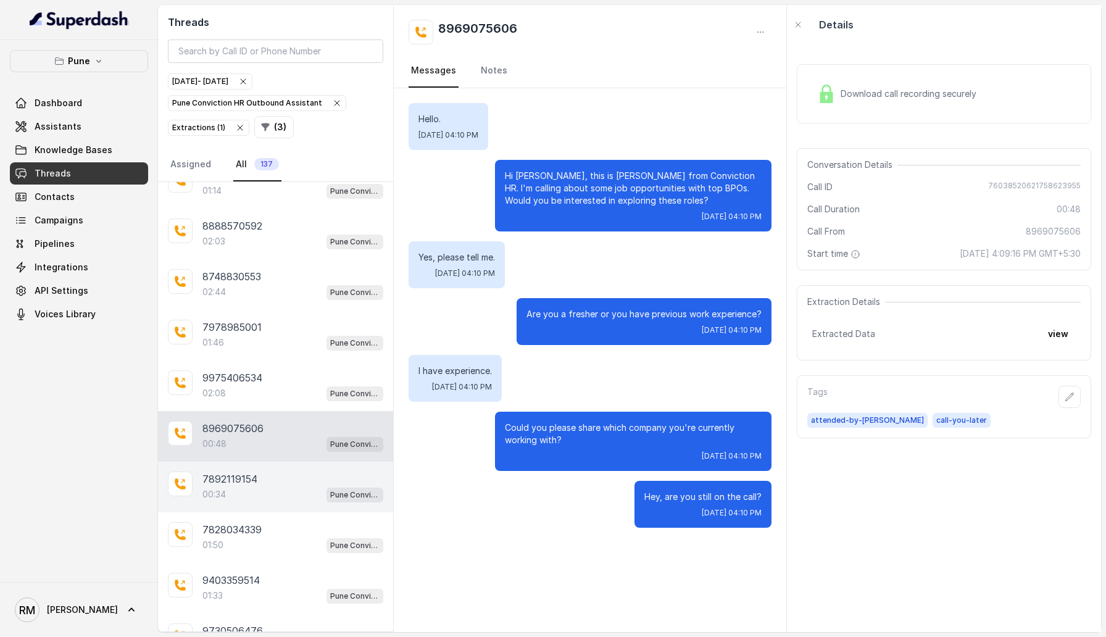
click at [265, 364] on div "7892119154" at bounding box center [292, 478] width 181 height 15
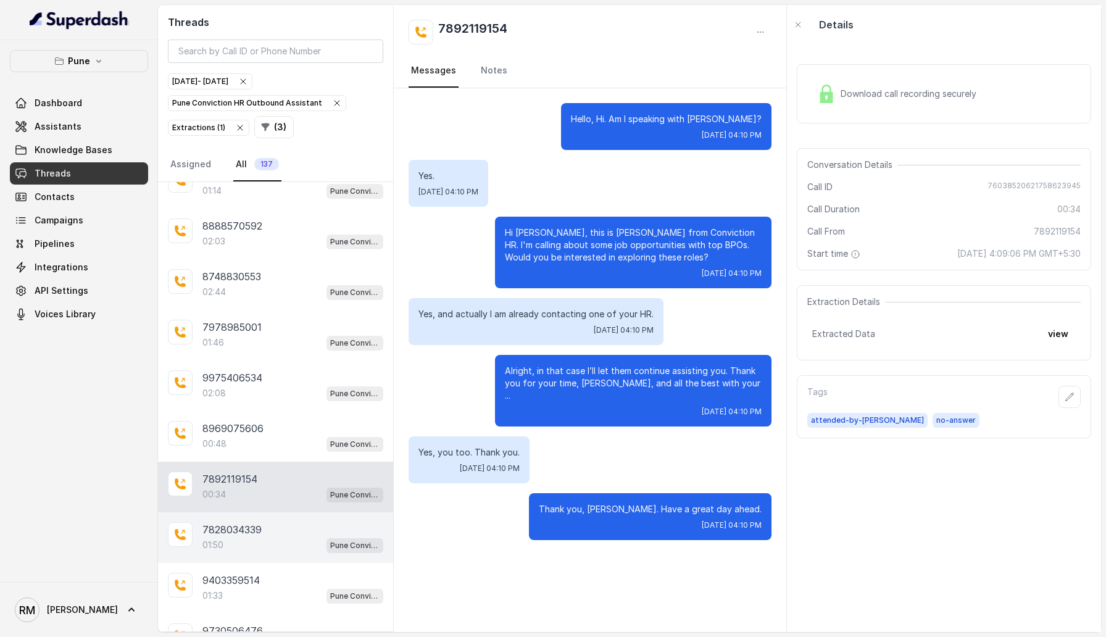
click at [265, 364] on div "7828034339 01:50 Pune Conviction HR Outbound Assistant" at bounding box center [275, 537] width 235 height 51
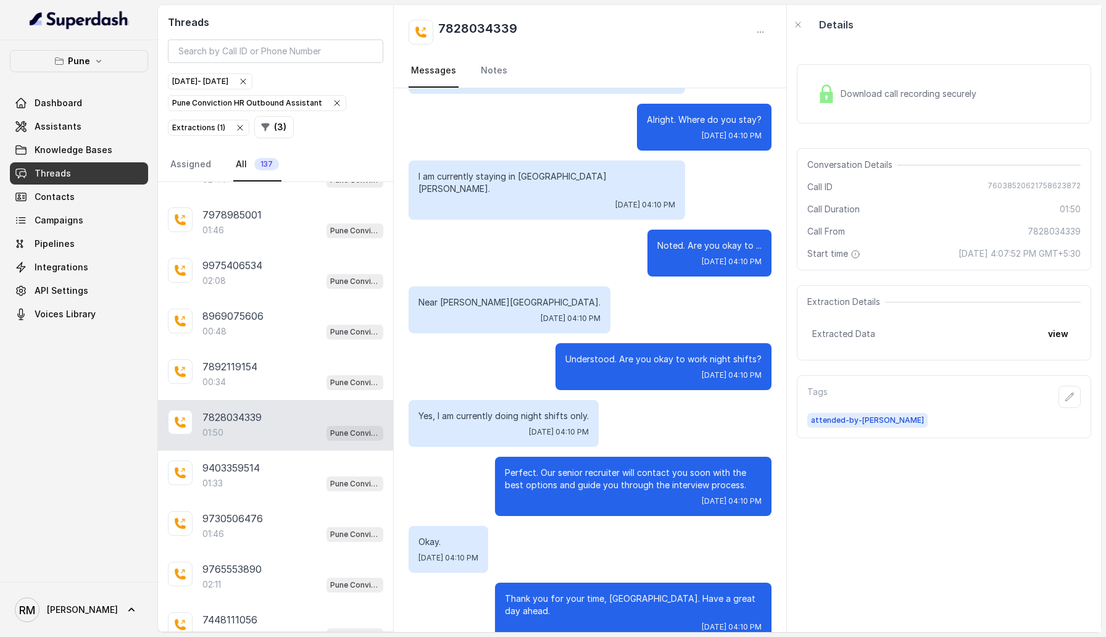
click at [265, 364] on div "9730506476 01:46 Pune Conviction HR Outbound Assistant" at bounding box center [275, 526] width 235 height 51
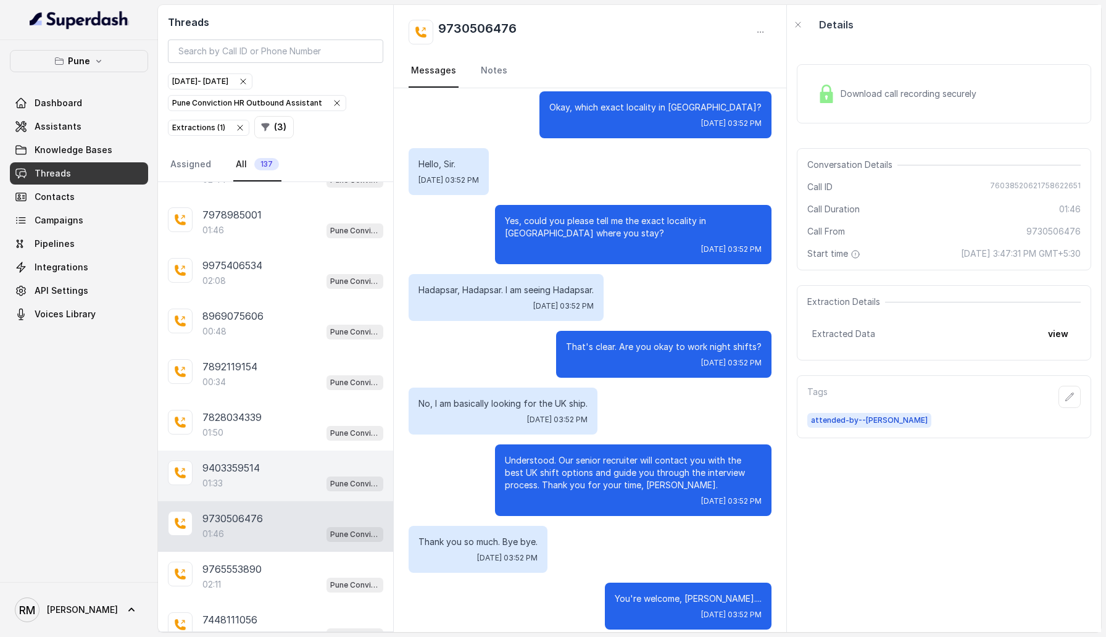
click at [271, 364] on div "9403359514" at bounding box center [292, 467] width 181 height 15
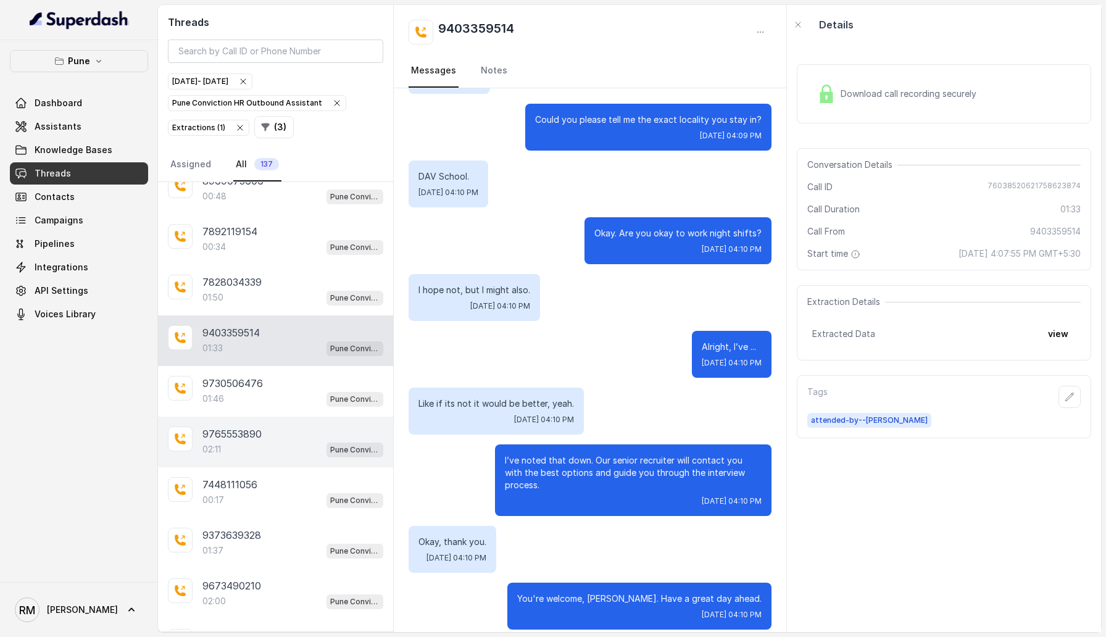
click at [273, 364] on div "02:11 Pune Conviction HR Outbound Assistant" at bounding box center [292, 449] width 181 height 16
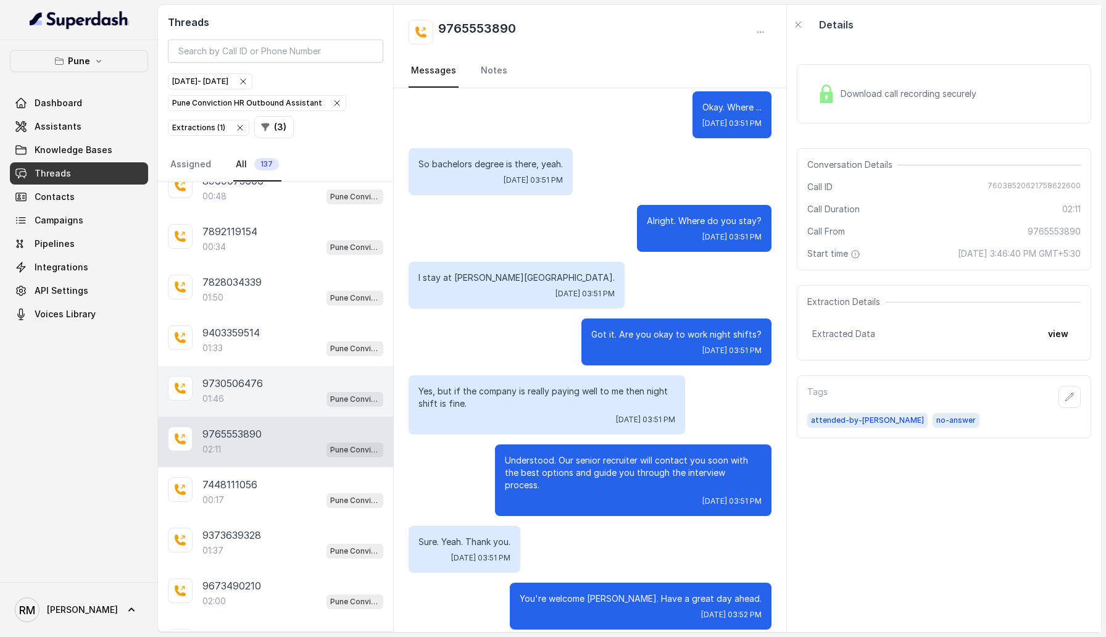
click at [273, 364] on div "9730506476" at bounding box center [292, 383] width 181 height 15
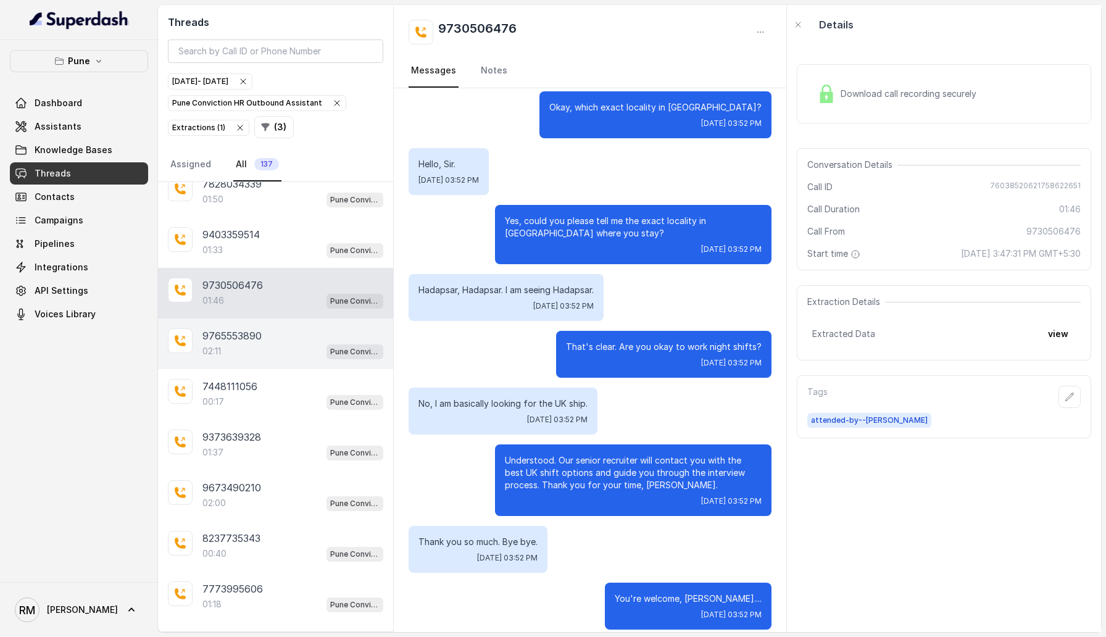
click at [269, 364] on div "9373639328 01:37 Pune Conviction HR Outbound Assistant" at bounding box center [275, 445] width 235 height 51
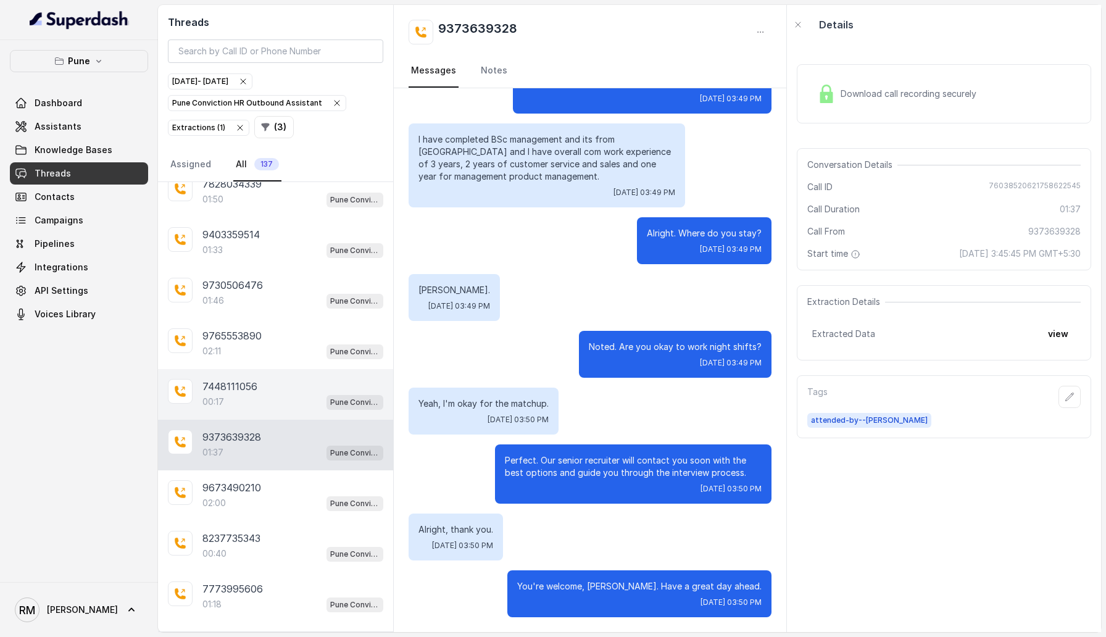
click at [270, 364] on div "00:17 Pune Conviction HR Outbound Assistant" at bounding box center [292, 402] width 181 height 16
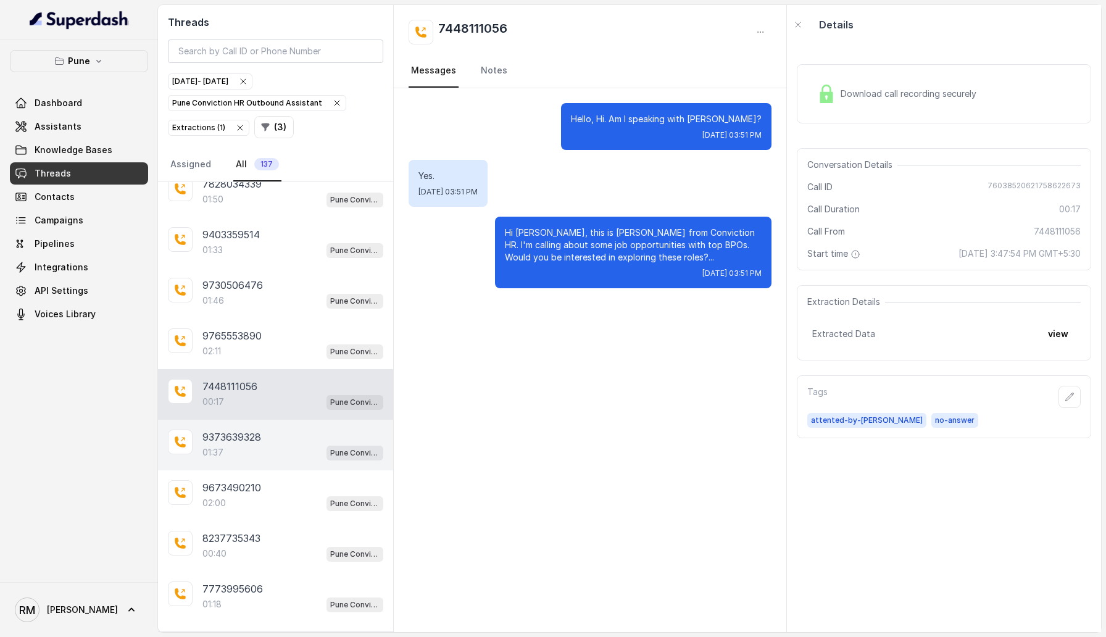
click at [265, 364] on div "01:37 Pune Conviction HR Outbound Assistant" at bounding box center [292, 452] width 181 height 16
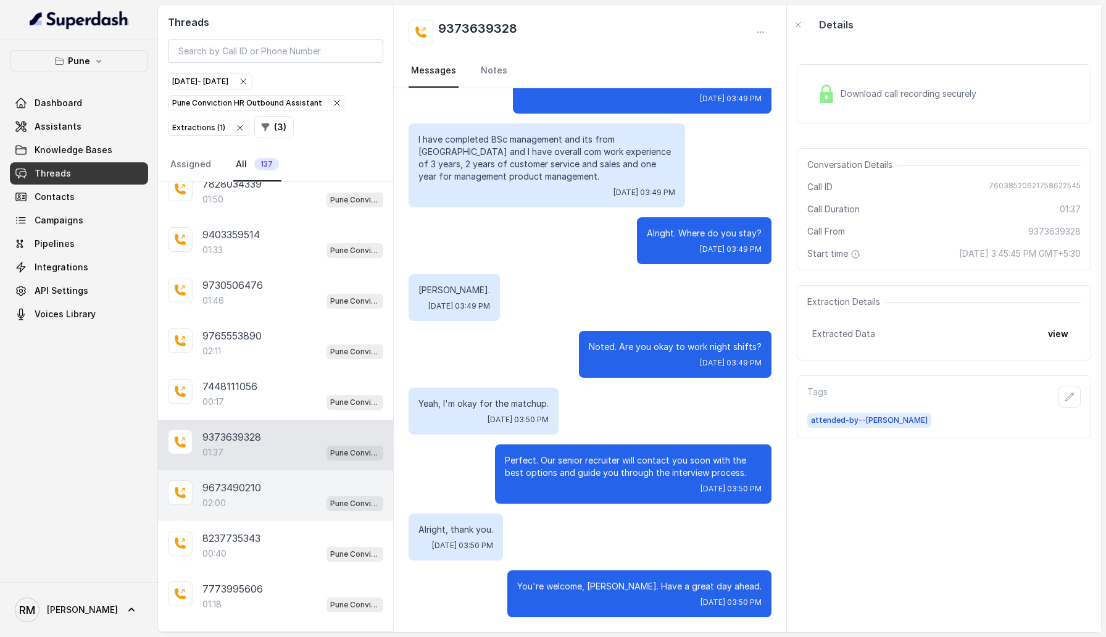
click at [265, 364] on div "9673490210" at bounding box center [292, 487] width 181 height 15
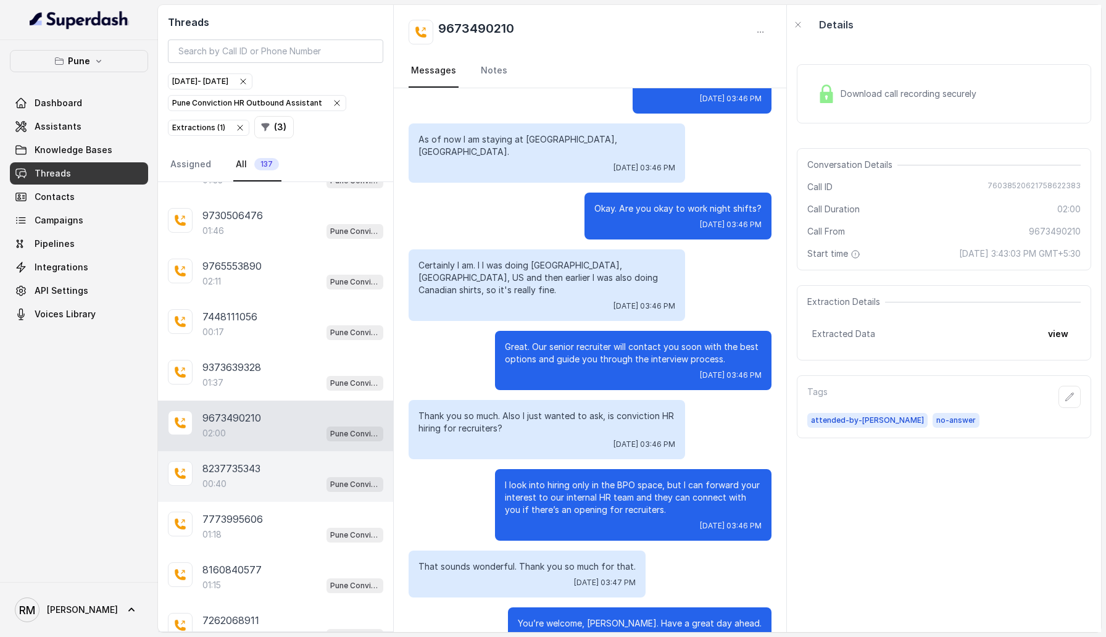
click at [263, 364] on div "8237735343 00:40 Pune Conviction HR Outbound Assistant" at bounding box center [275, 476] width 235 height 51
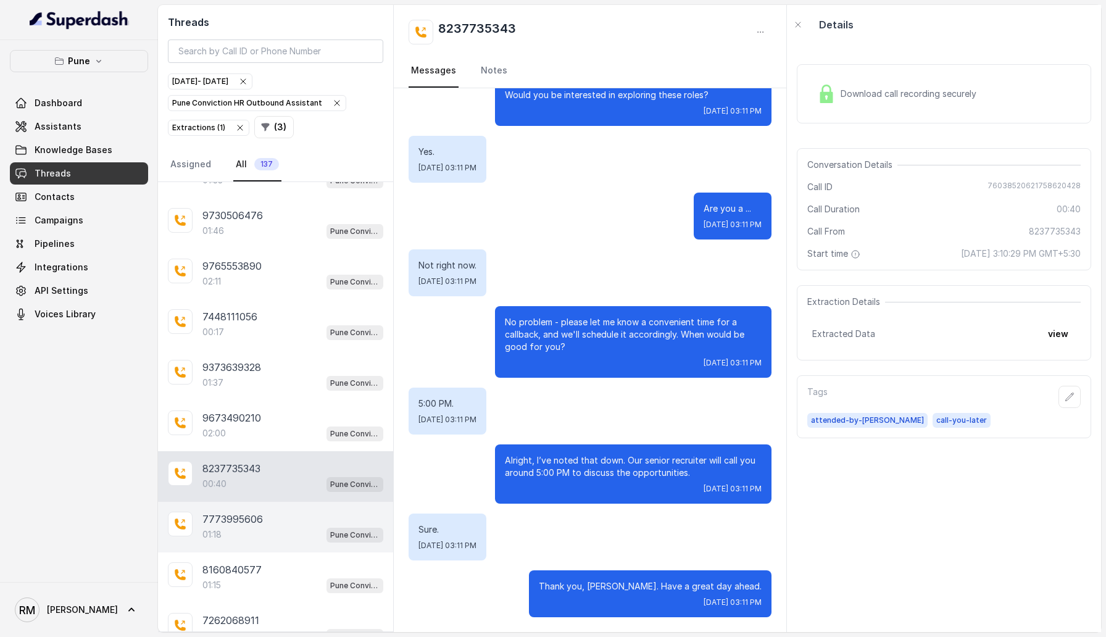
click at [263, 364] on div "7773995606 01:18 Pune Conviction HR Outbound Assistant" at bounding box center [275, 527] width 235 height 51
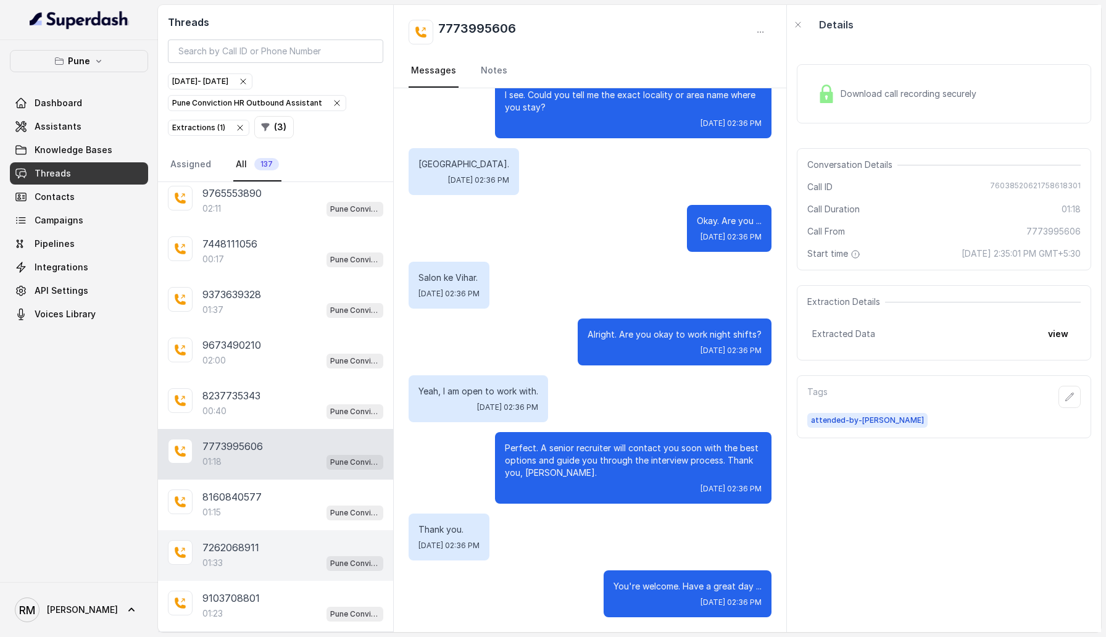
click at [263, 364] on div "7262068911 01:33 Pune Conviction HR Outbound Assistant" at bounding box center [275, 555] width 235 height 51
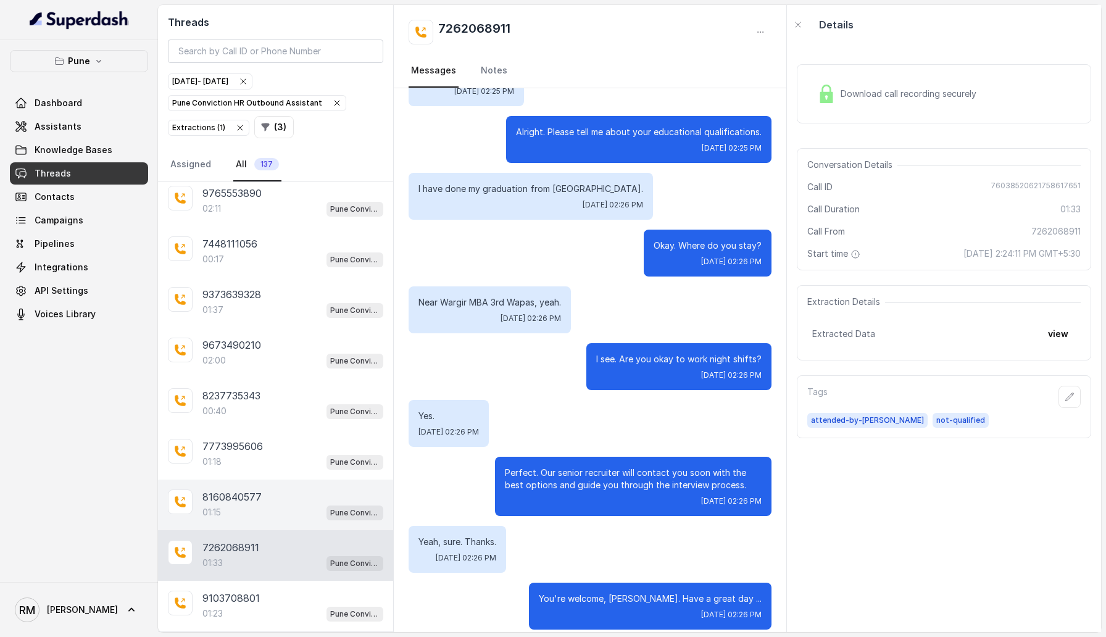
click at [263, 364] on div "8160840577" at bounding box center [292, 496] width 181 height 15
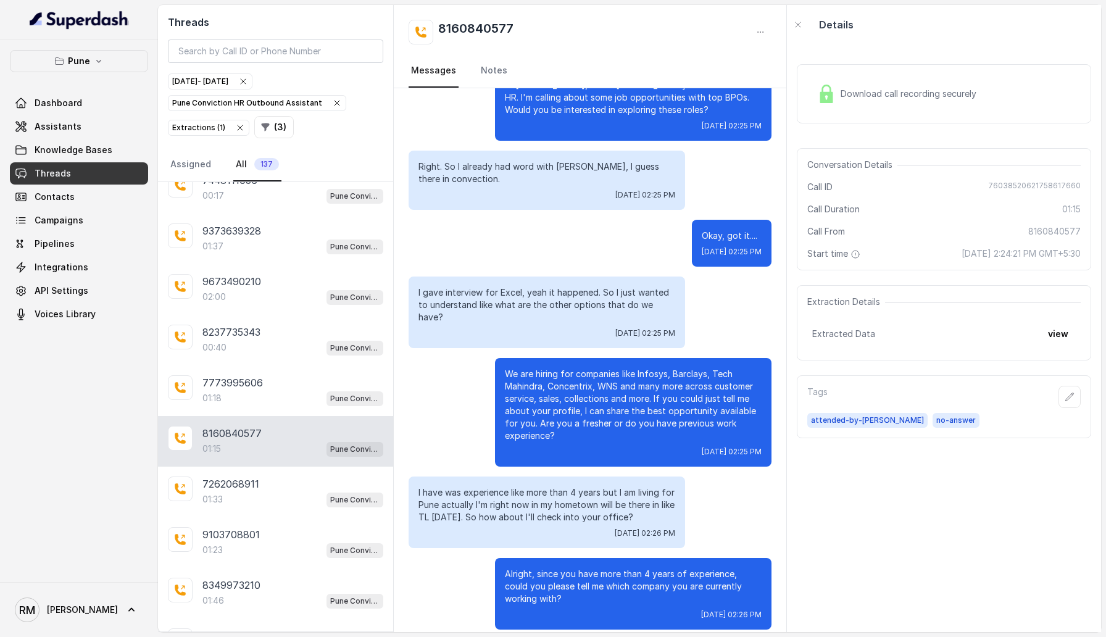
click at [263, 364] on div "01:33 Pune Conviction HR Outbound Assistant" at bounding box center [292, 499] width 181 height 16
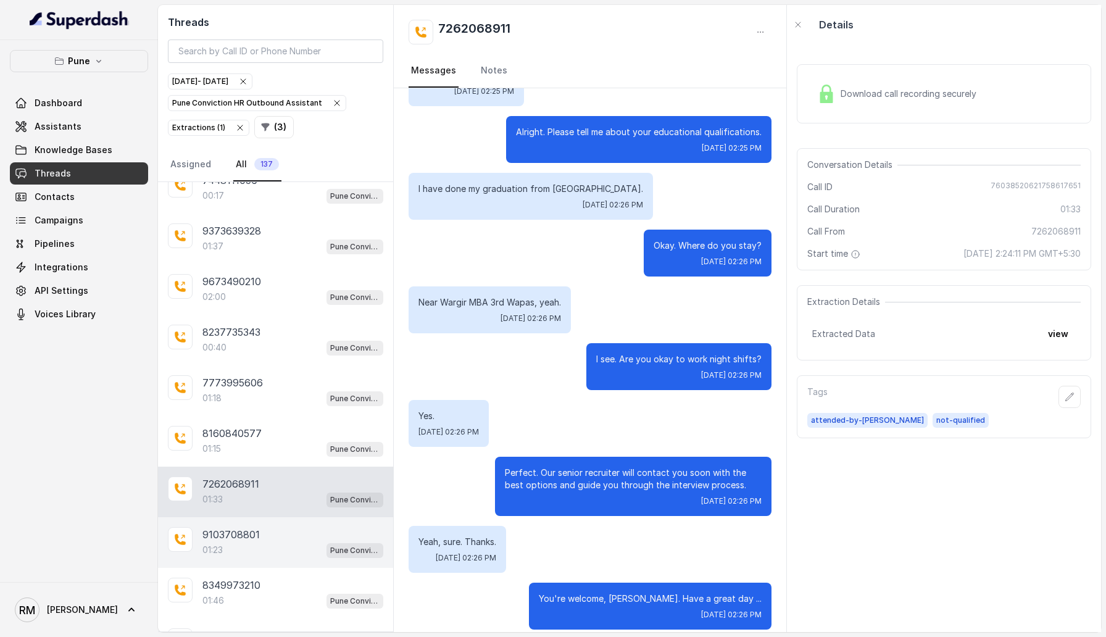
click at [263, 364] on div "01:23 Pune Conviction HR Outbound Assistant" at bounding box center [292, 550] width 181 height 16
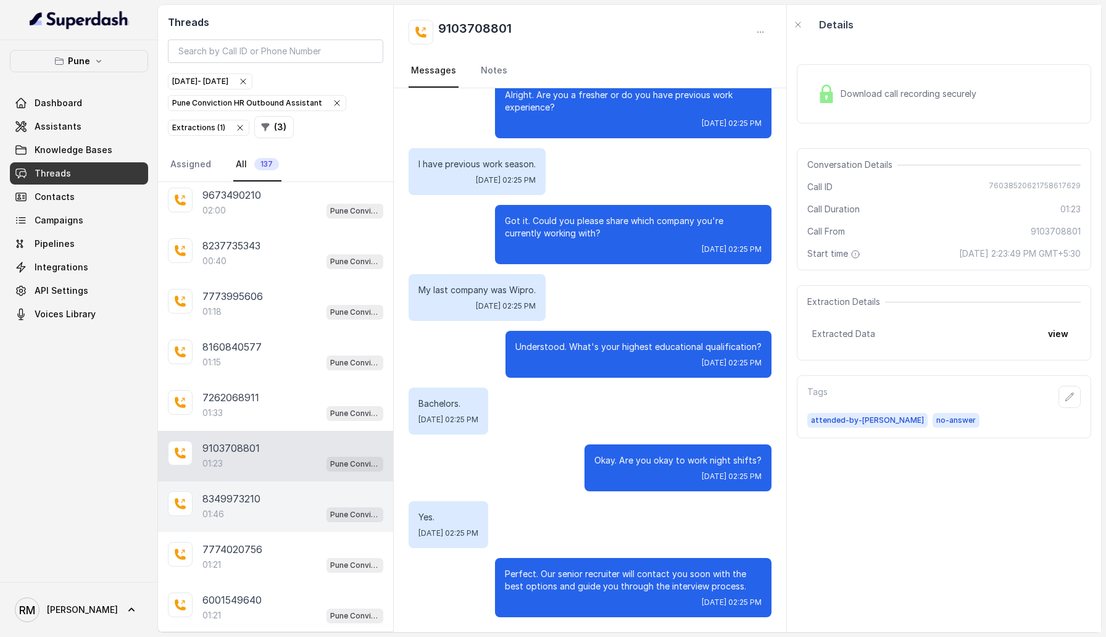
click at [266, 364] on div "01:46 Pune Conviction HR Outbound Assistant" at bounding box center [292, 514] width 181 height 16
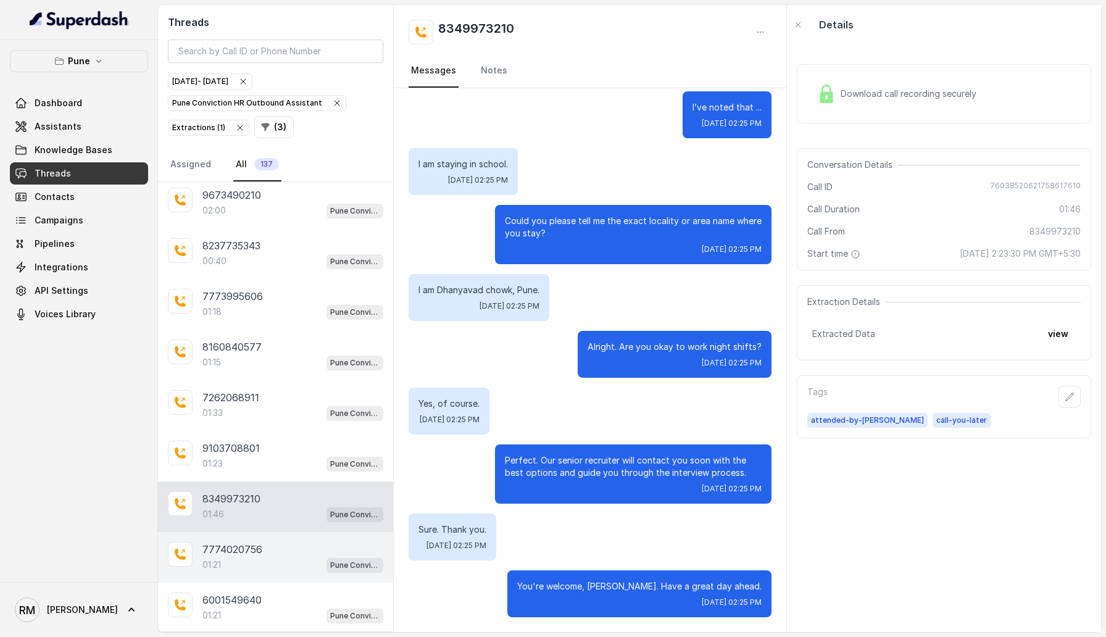
click at [266, 364] on div "7774020756" at bounding box center [292, 549] width 181 height 15
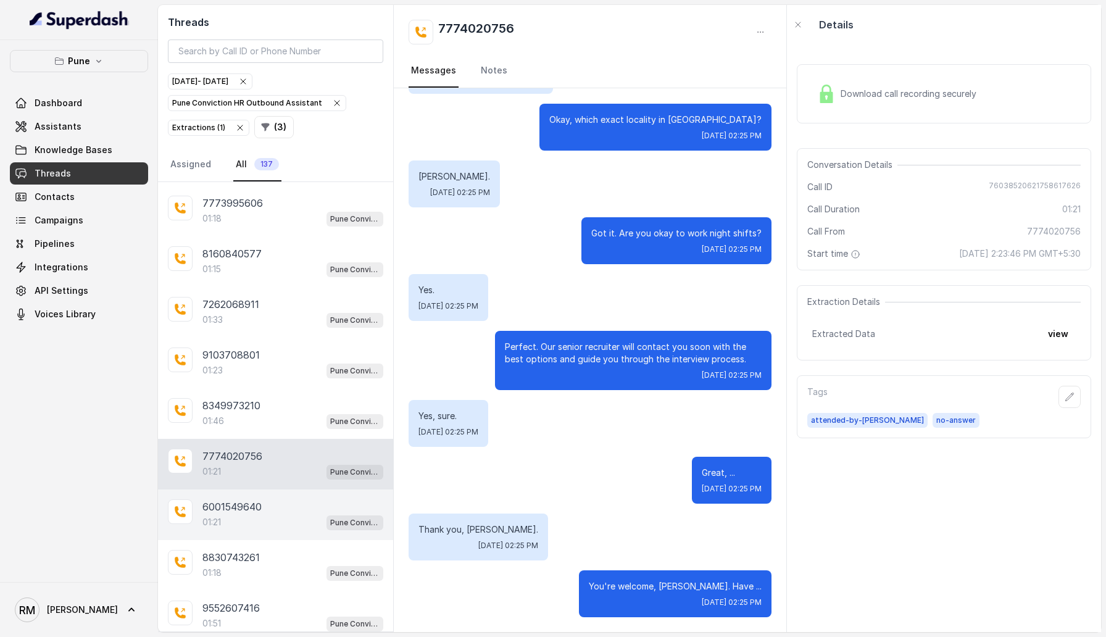
click at [265, 364] on div "01:21 Pune Conviction HR Outbound Assistant" at bounding box center [292, 522] width 181 height 16
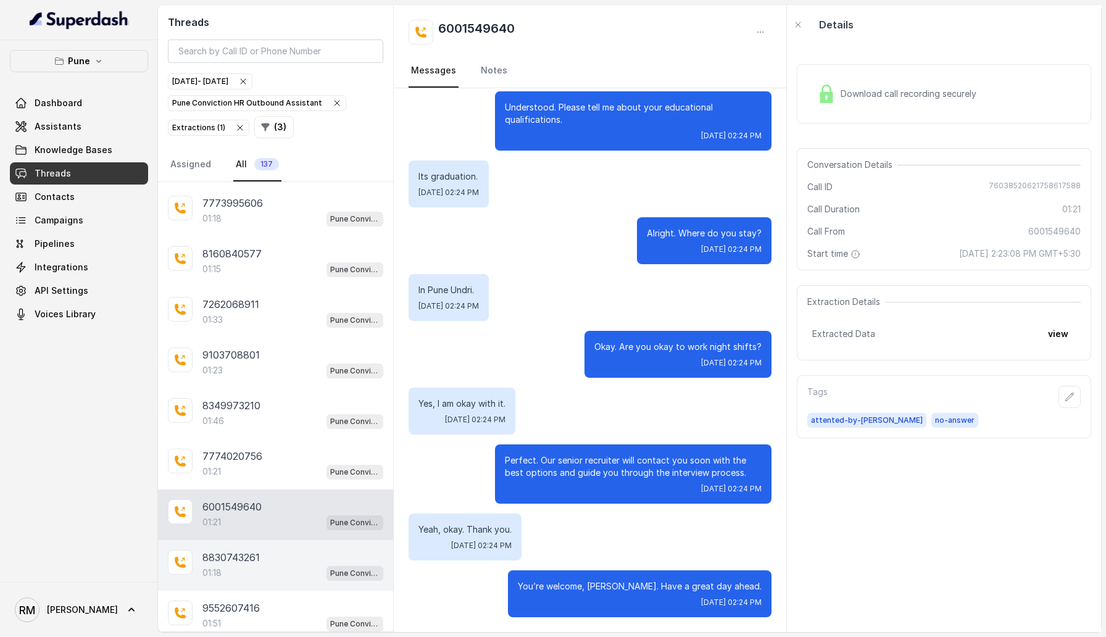
click at [265, 364] on div "8830743261" at bounding box center [292, 557] width 181 height 15
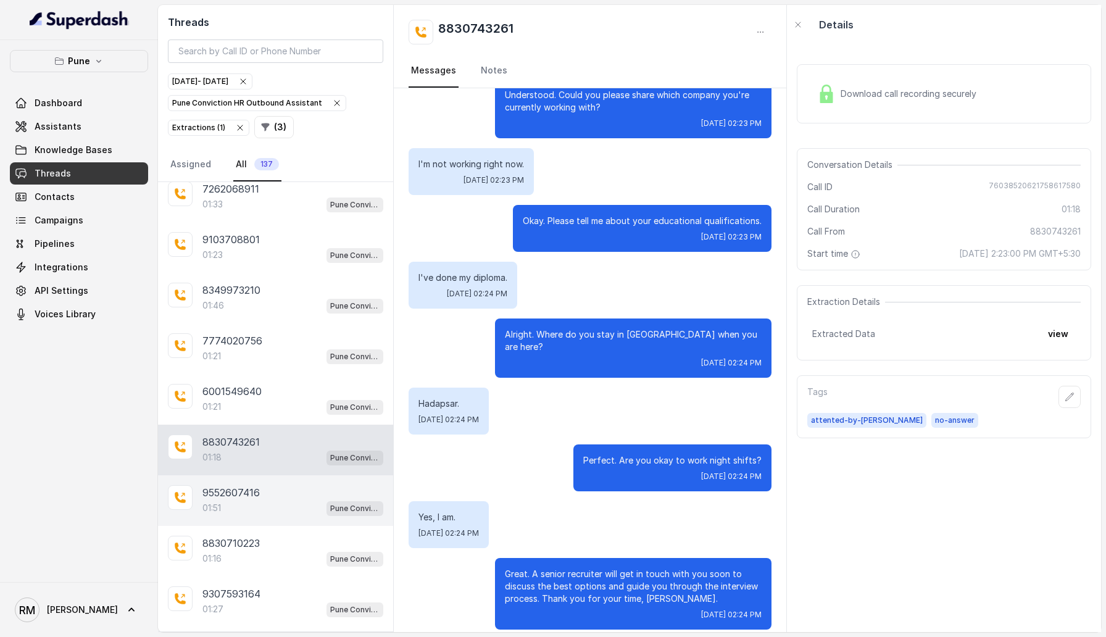
click at [270, 364] on div "01:51 Pune Conviction HR Outbound Assistant" at bounding box center [292, 508] width 181 height 16
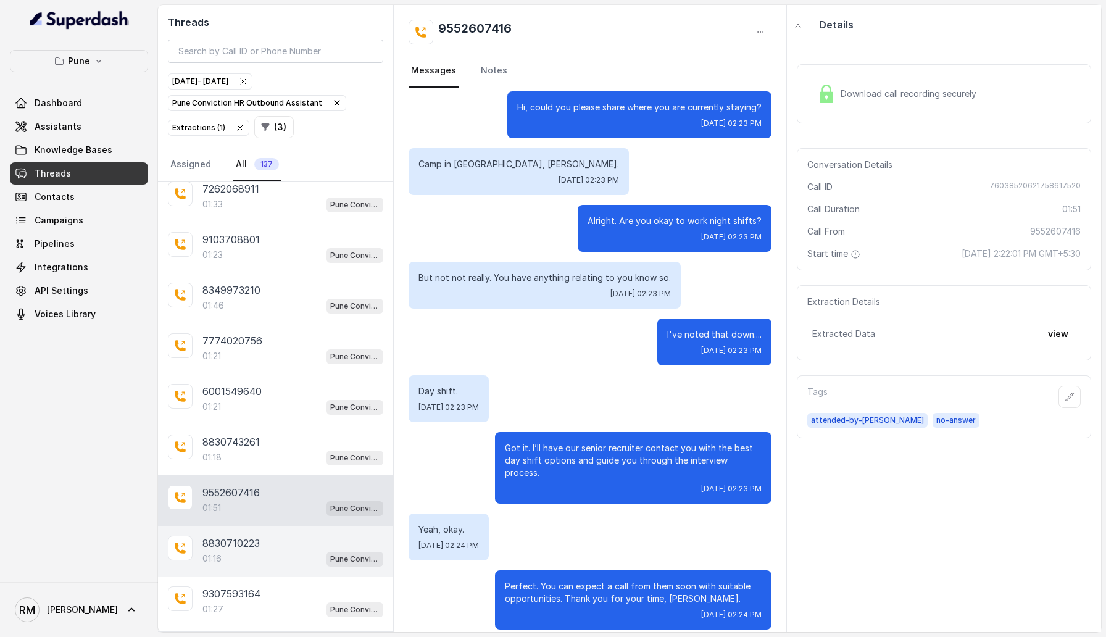
click at [270, 364] on div "01:16 Pune Conviction HR Outbound Assistant" at bounding box center [292, 558] width 181 height 16
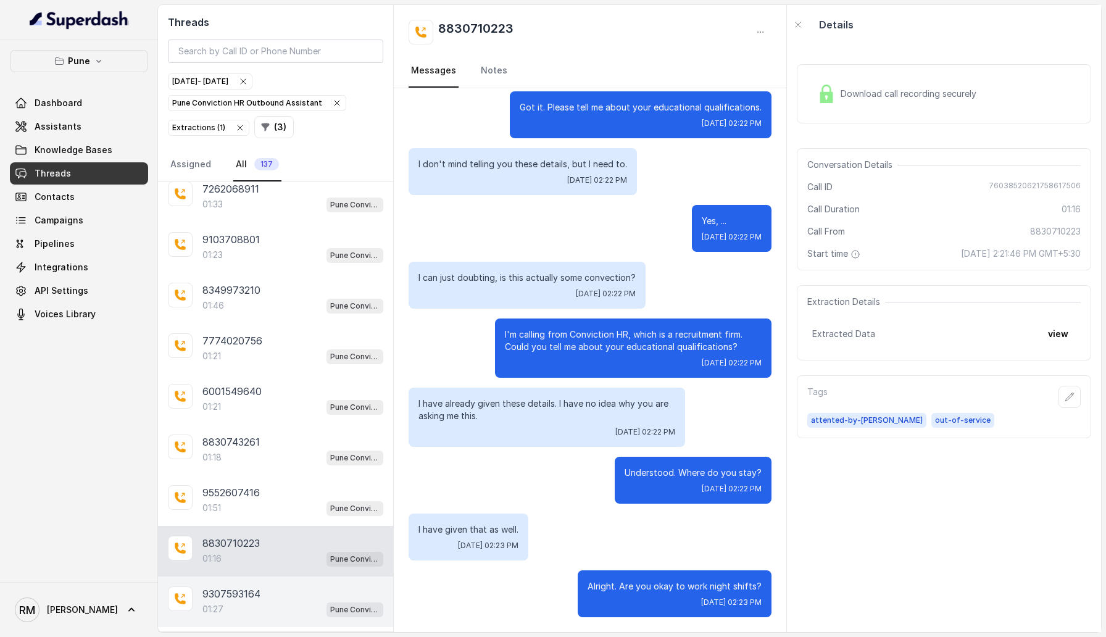
click at [270, 364] on div "9307593164" at bounding box center [292, 593] width 181 height 15
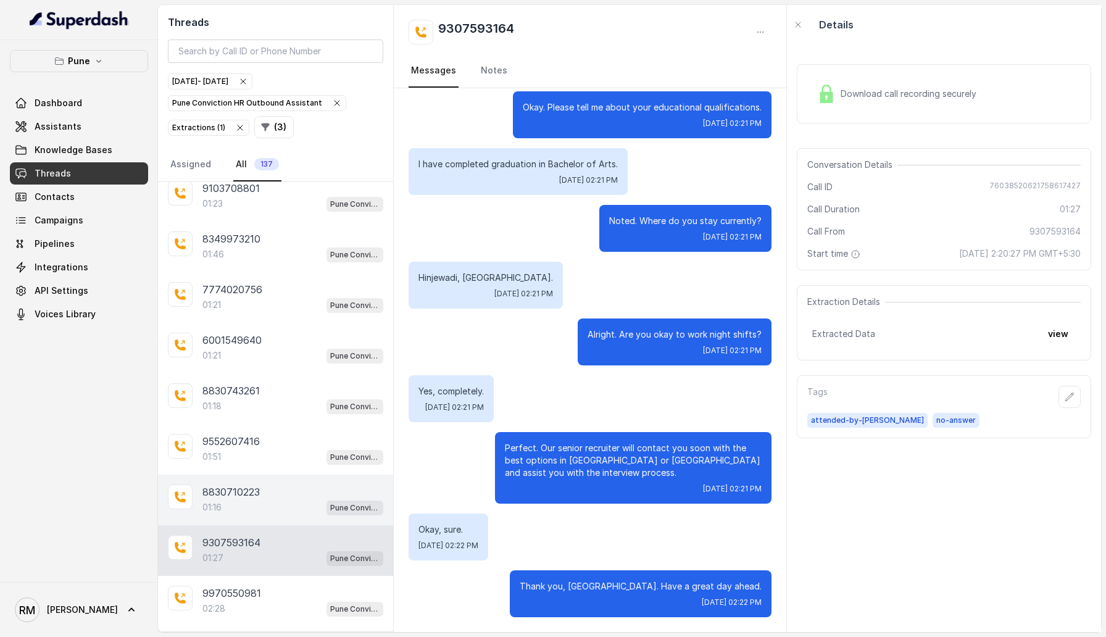
click at [273, 364] on div "8830710223" at bounding box center [292, 491] width 181 height 15
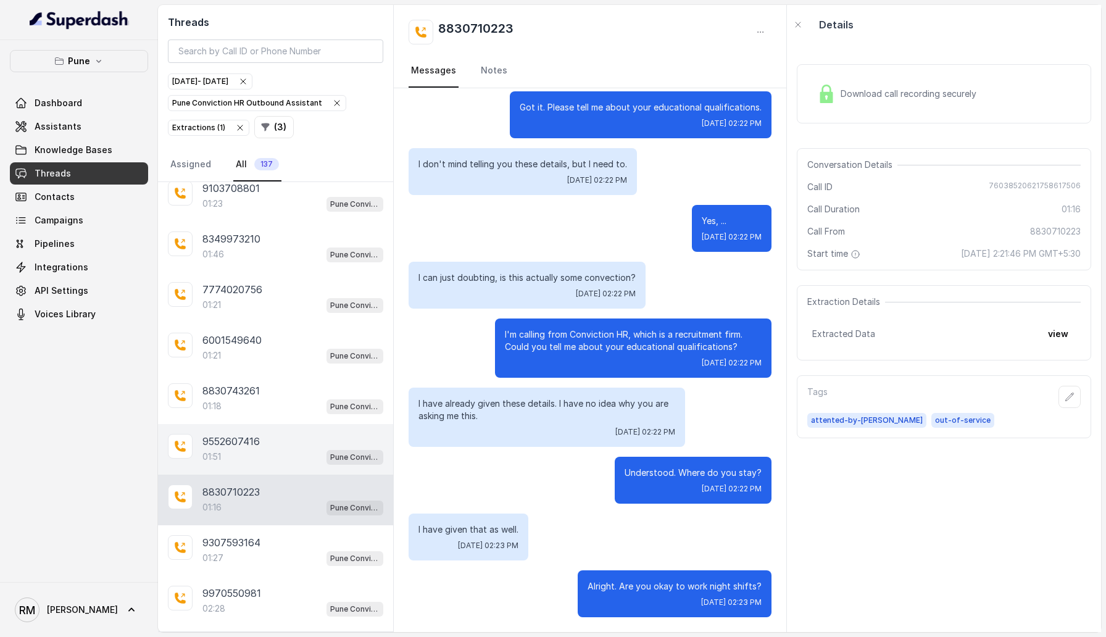
click at [282, 364] on div "9552607416 01:51 Pune Conviction HR Outbound Assistant" at bounding box center [275, 449] width 235 height 51
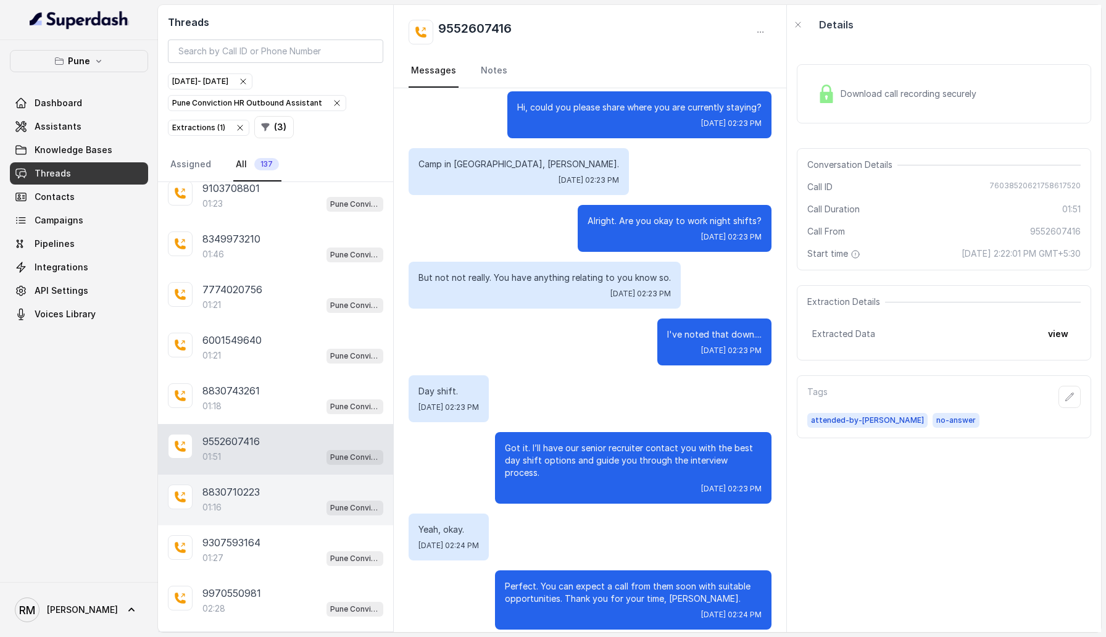
click at [271, 364] on div "01:16 Pune Conviction HR Outbound Assistant" at bounding box center [292, 507] width 181 height 16
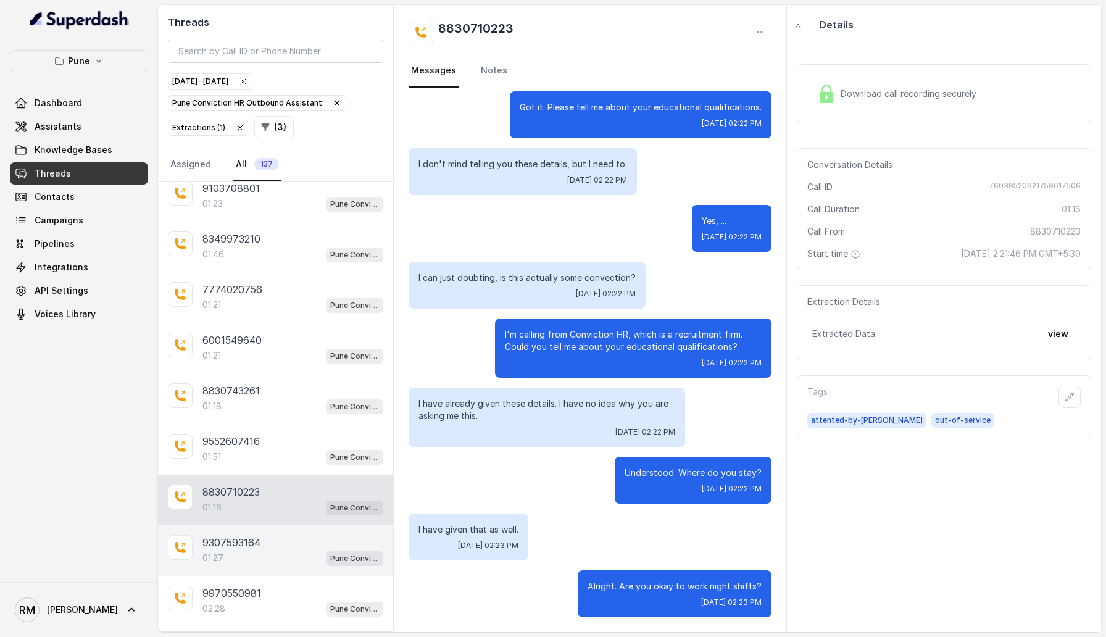
click at [267, 364] on div "9307593164 01:27 Pune Conviction HR Outbound Assistant" at bounding box center [275, 550] width 235 height 51
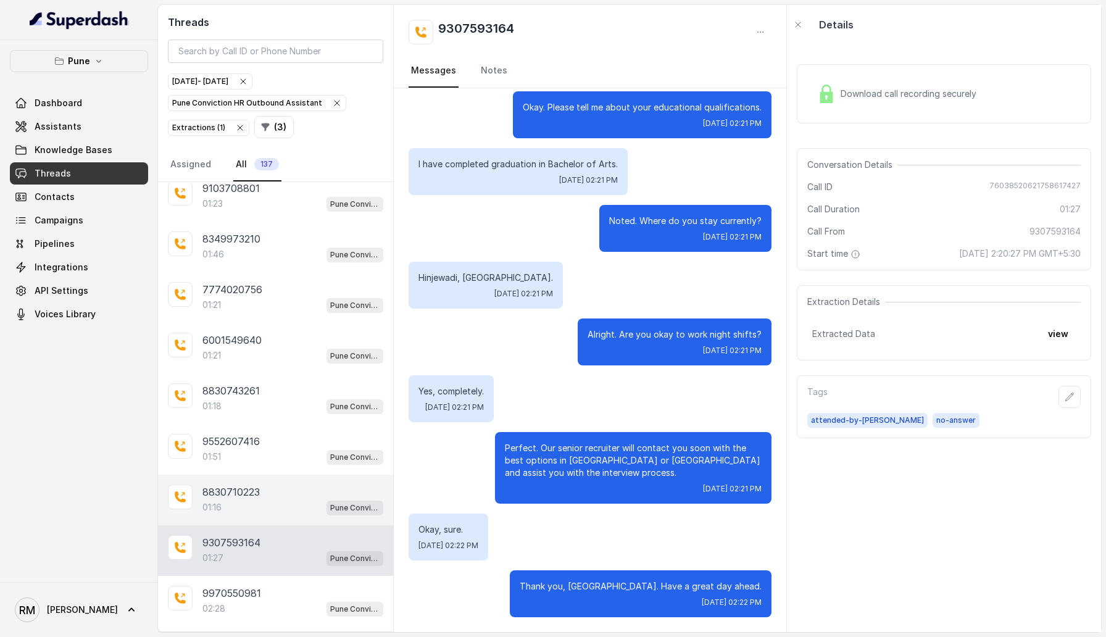
click at [274, 364] on div "01:16 Pune Conviction HR Outbound Assistant" at bounding box center [292, 507] width 181 height 16
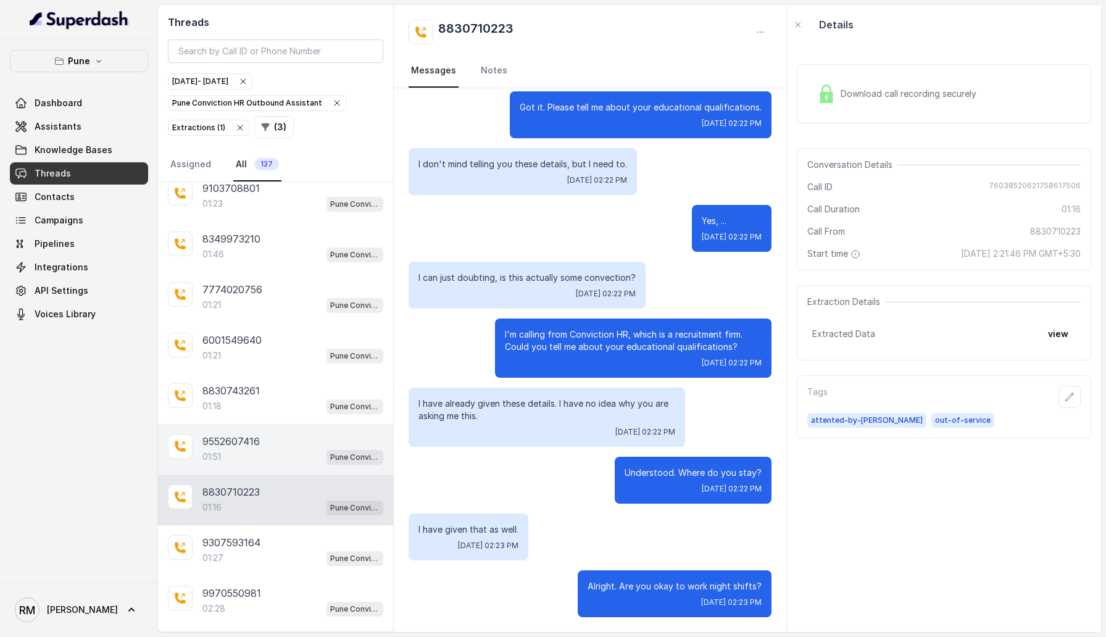
click at [287, 364] on div "01:51 Pune Conviction HR Outbound Assistant" at bounding box center [292, 457] width 181 height 16
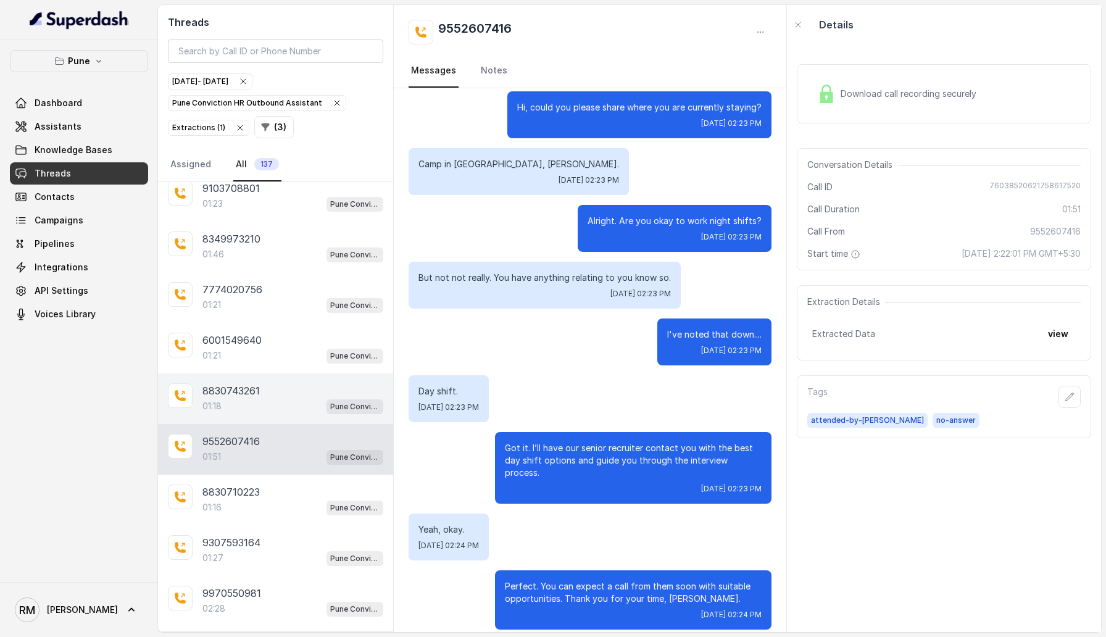
click at [297, 364] on div "8830743261" at bounding box center [292, 390] width 181 height 15
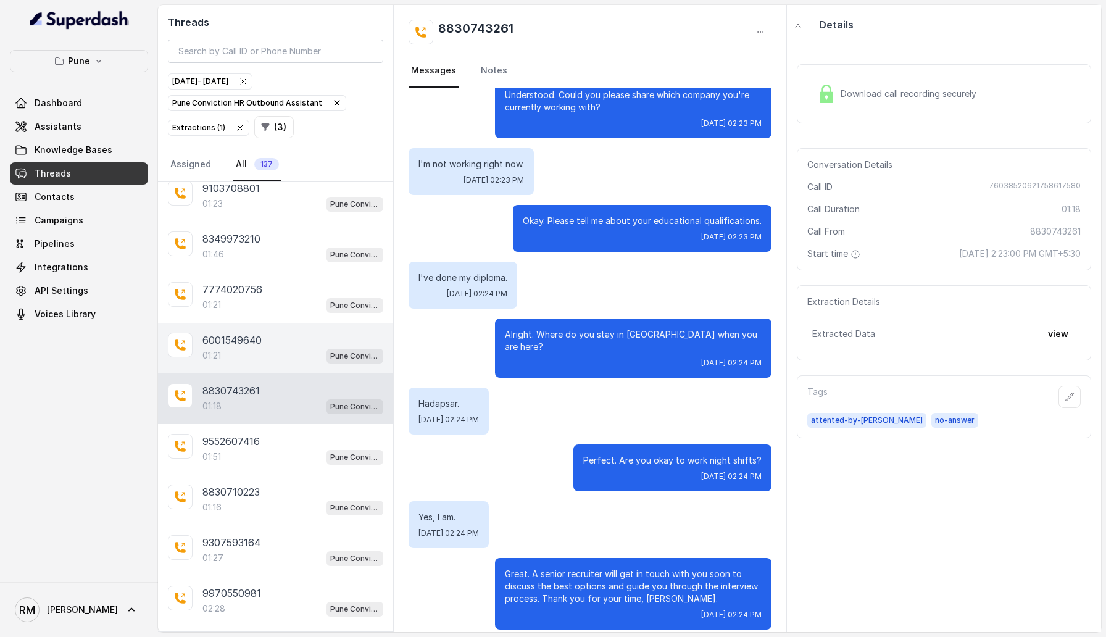
click at [305, 347] on div "01:21 Pune Conviction HR Outbound Assistant" at bounding box center [292, 355] width 181 height 16
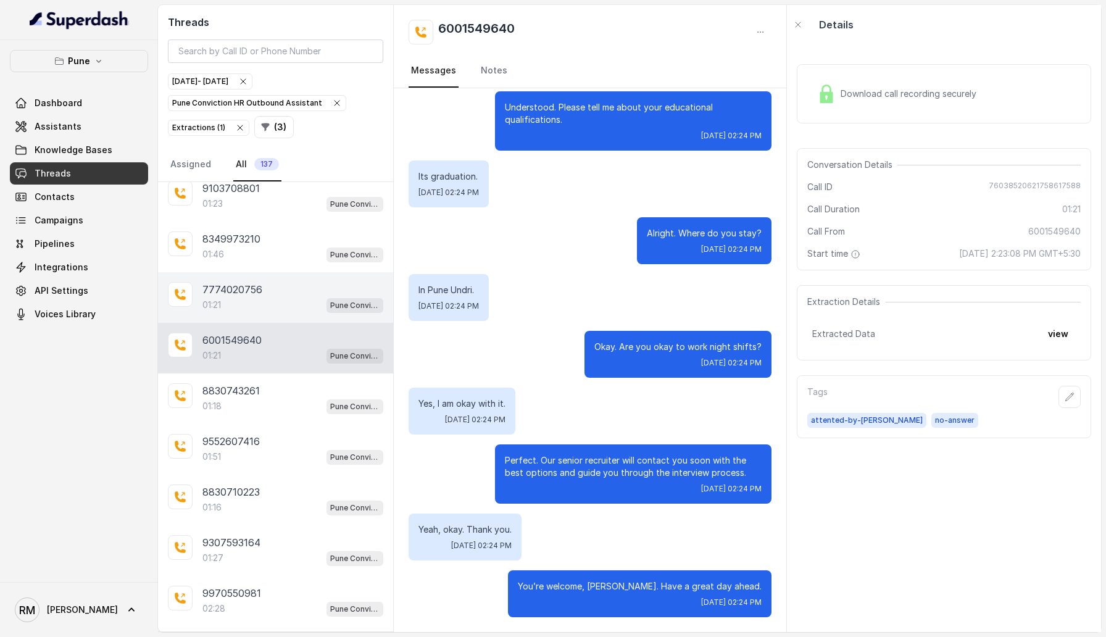
click at [314, 297] on div "01:21 Pune Conviction HR Outbound Assistant" at bounding box center [292, 305] width 181 height 16
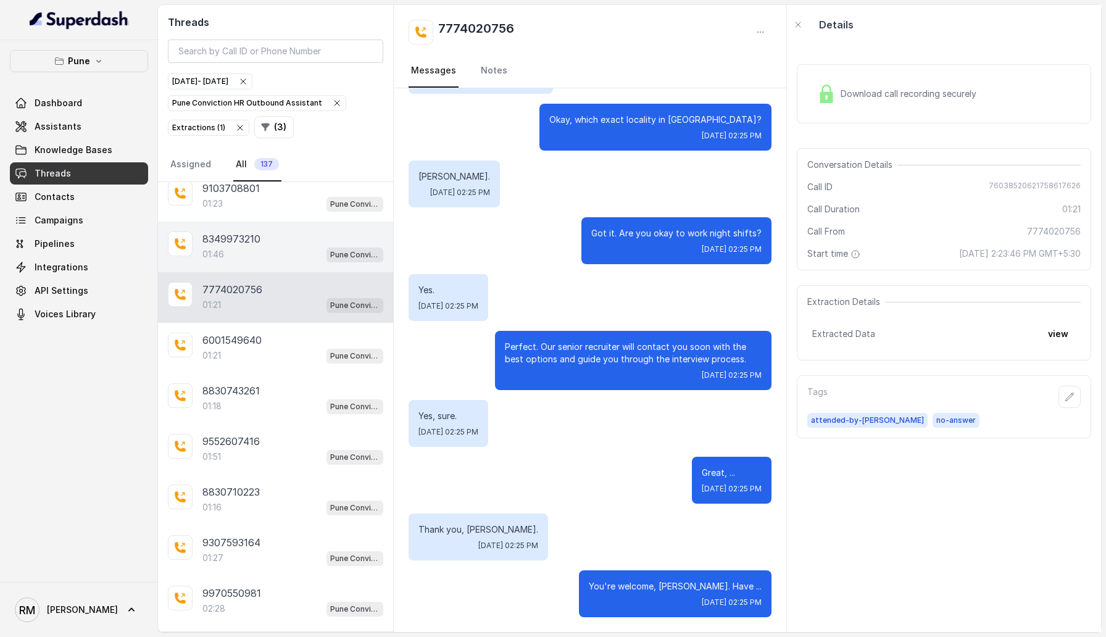
click at [318, 231] on div "8349973210" at bounding box center [292, 238] width 181 height 15
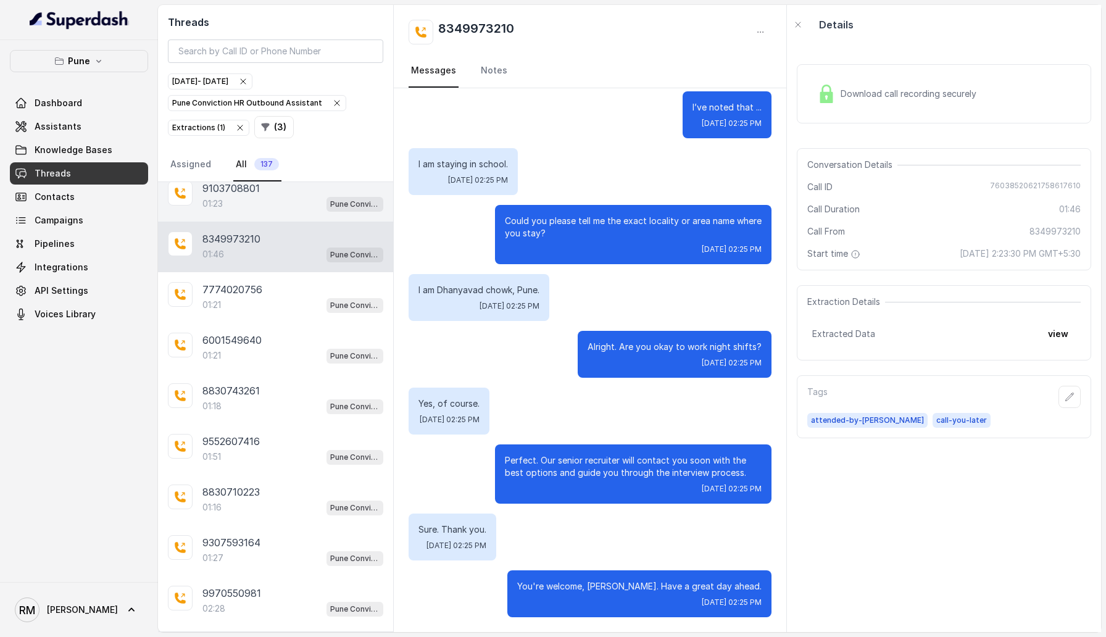
click at [321, 196] on div "01:23 Pune Conviction HR Outbound Assistant" at bounding box center [292, 204] width 181 height 16
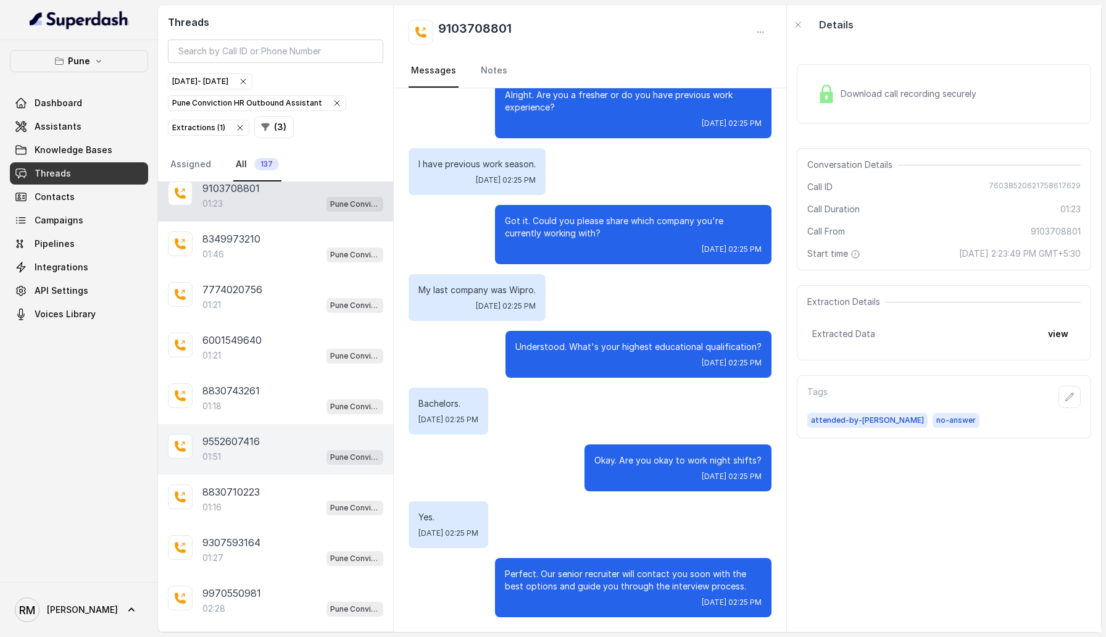
click at [275, 364] on div "9552607416 01:51 Pune Conviction HR Outbound Assistant" at bounding box center [275, 449] width 235 height 51
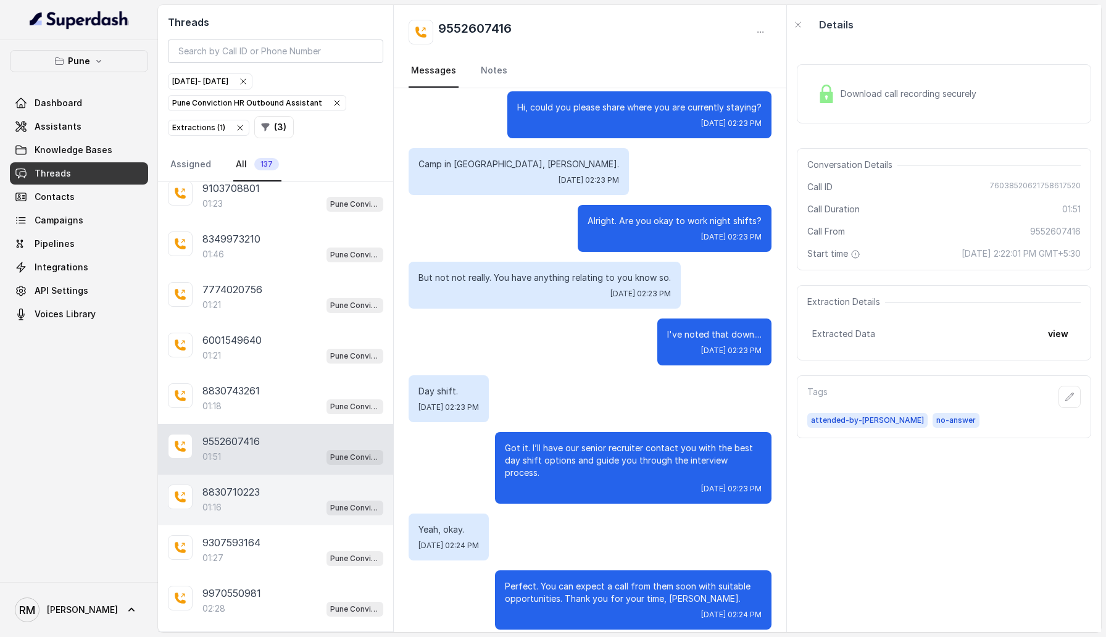
click at [275, 364] on div "8830710223" at bounding box center [292, 491] width 181 height 15
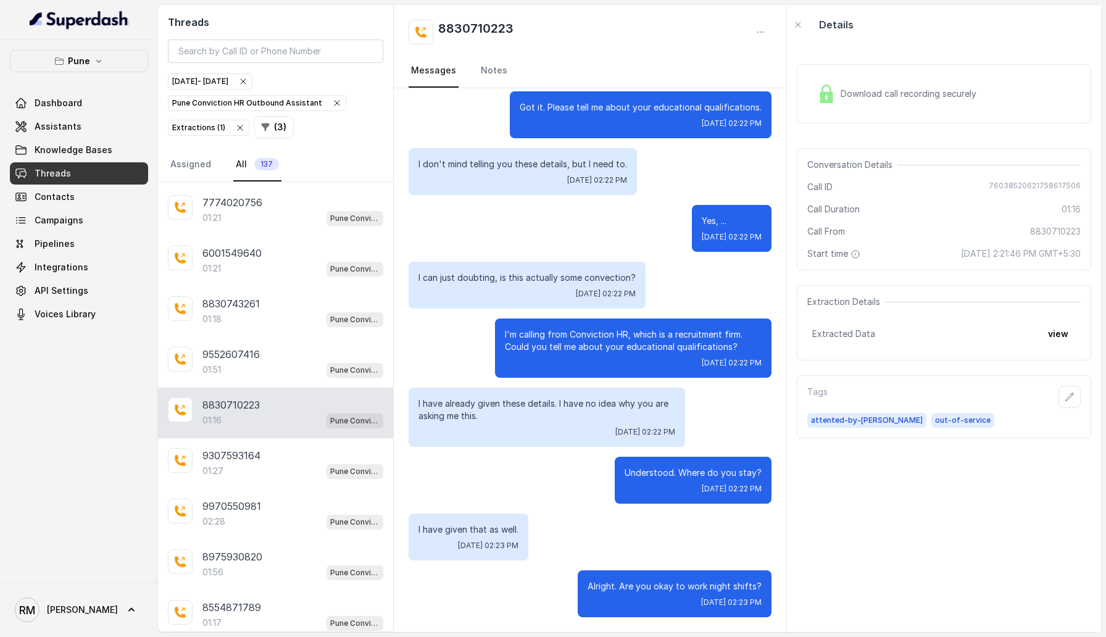
click at [275, 364] on div "9970550981 02:28 Pune Conviction HR Outbound Assistant" at bounding box center [275, 514] width 235 height 51
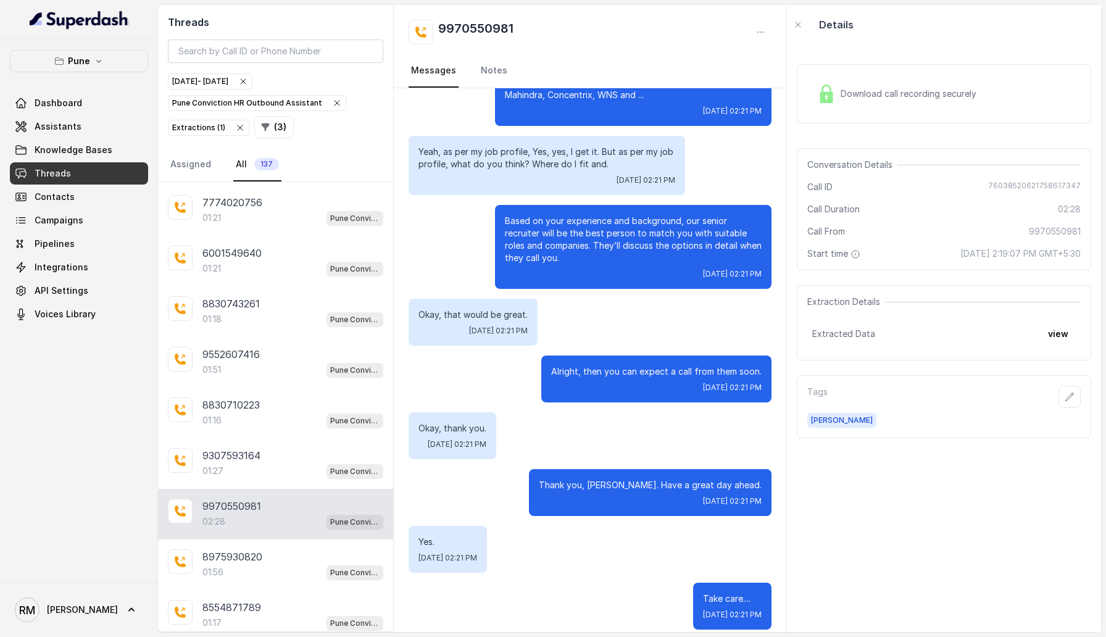
click at [275, 364] on div "9970550981 02:28 Pune Conviction HR Outbound Assistant" at bounding box center [275, 514] width 235 height 51
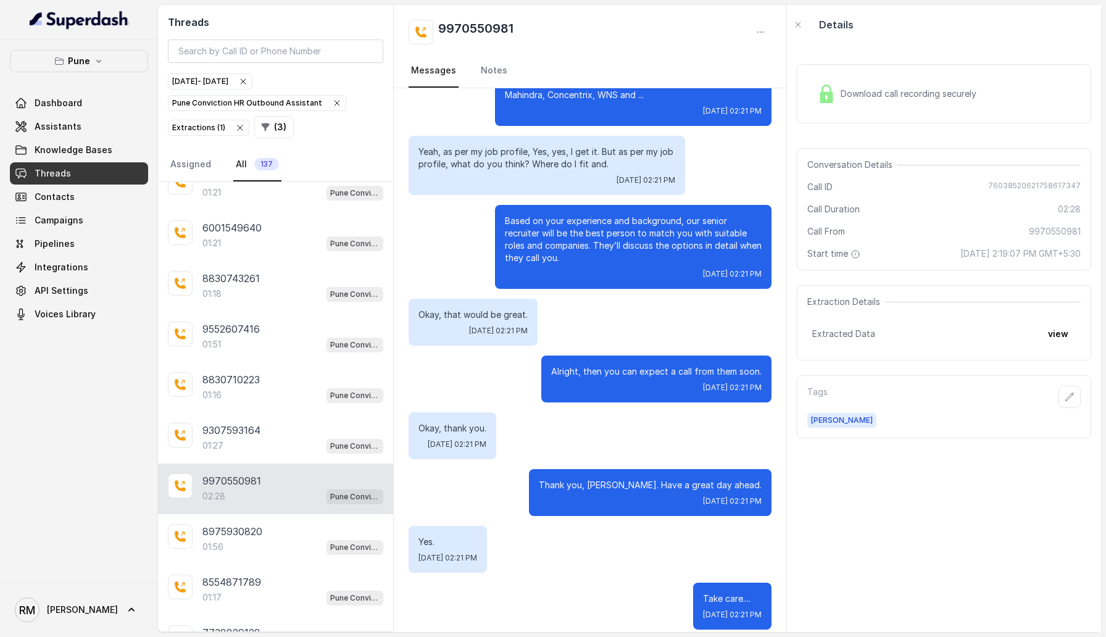
click at [275, 364] on div "8975930820" at bounding box center [292, 531] width 181 height 15
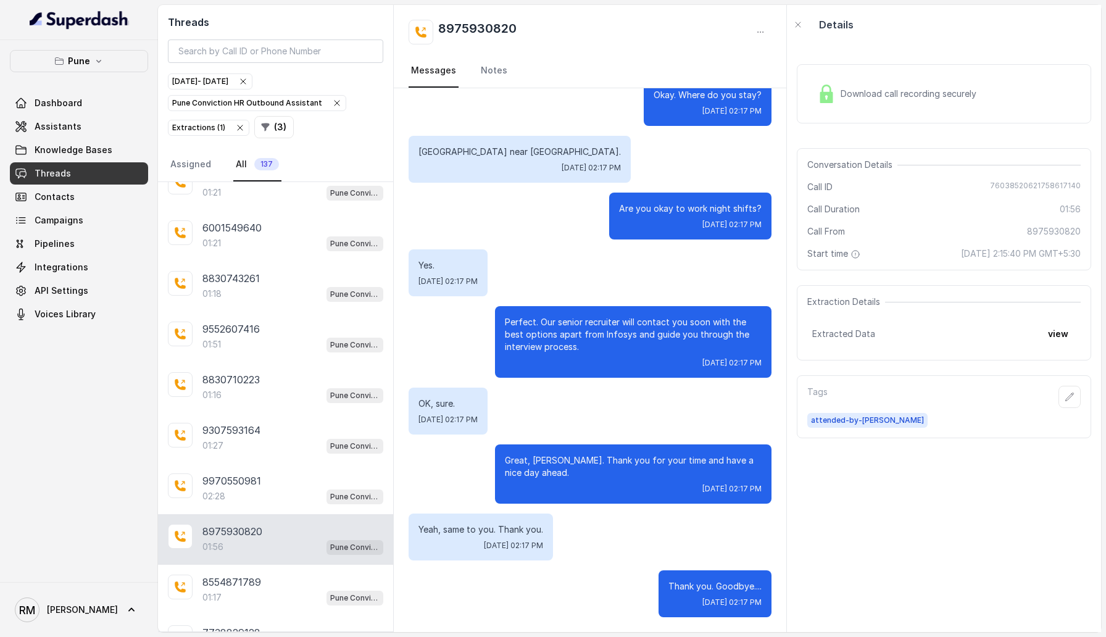
click at [275, 364] on div "8975930820 01:56 Pune Conviction HR Outbound Assistant" at bounding box center [275, 539] width 235 height 51
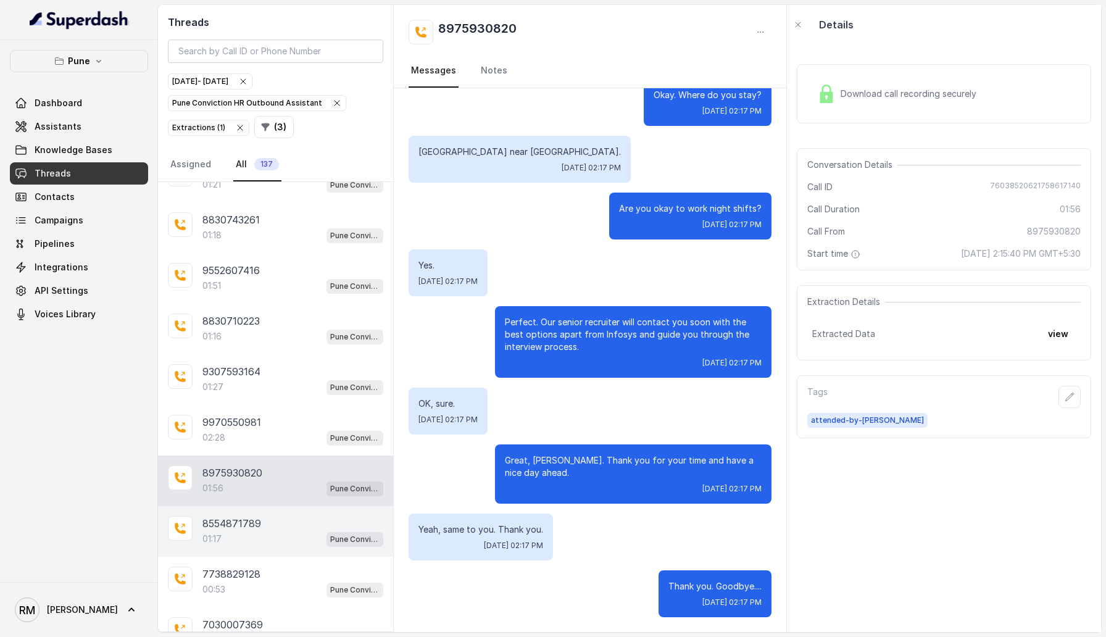
click at [275, 364] on div "01:17 Pune Conviction HR Outbound Assistant" at bounding box center [292, 539] width 181 height 16
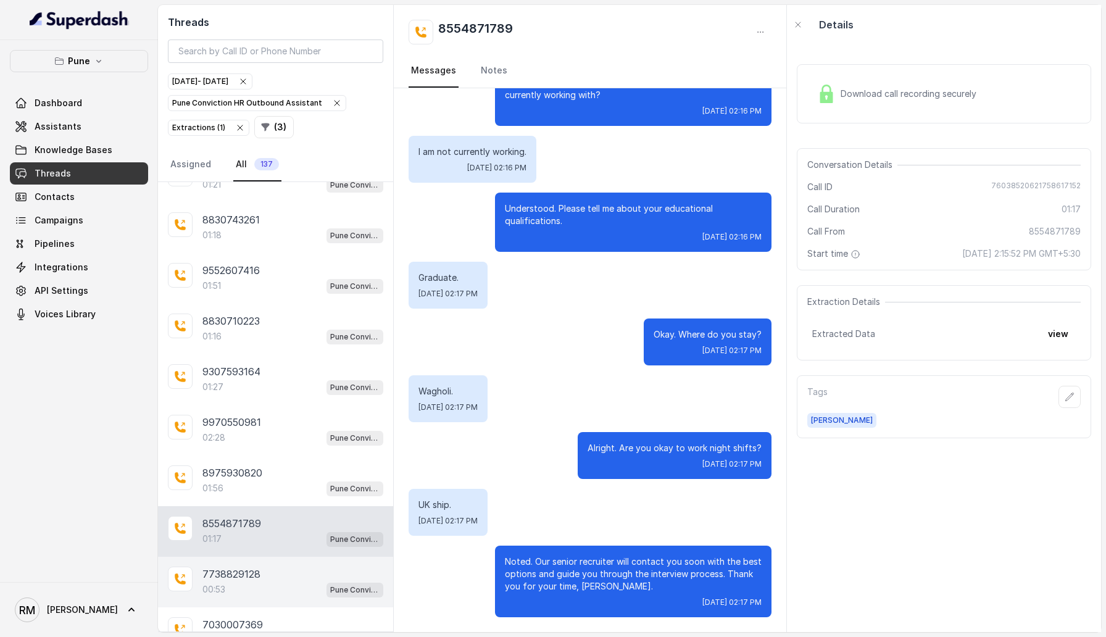
click at [275, 364] on div "00:53 Pune Conviction HR Outbound Assistant" at bounding box center [292, 589] width 181 height 16
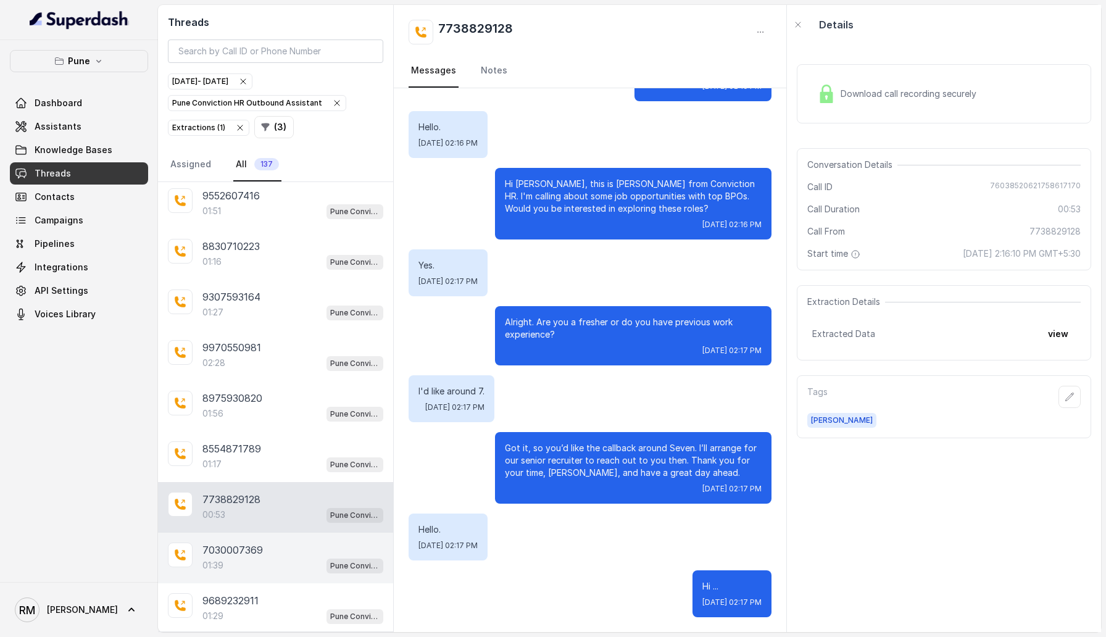
click at [280, 364] on div "01:39 Pune Conviction HR Outbound Assistant" at bounding box center [292, 565] width 181 height 16
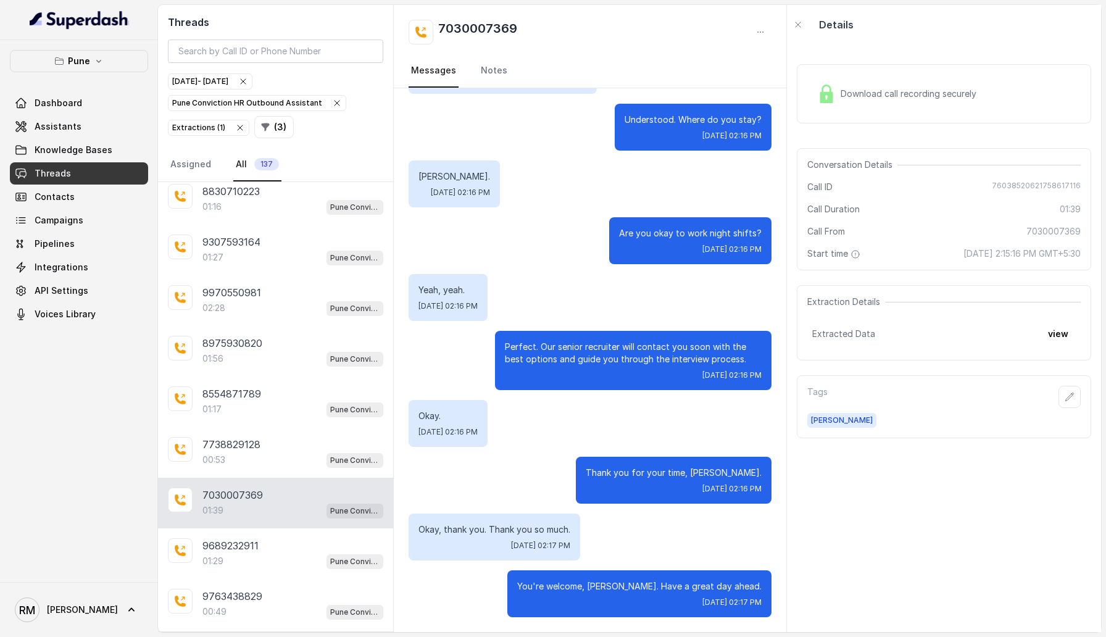
click at [280, 364] on div "01:29 Pune Conviction HR Outbound Assistant" at bounding box center [292, 561] width 181 height 16
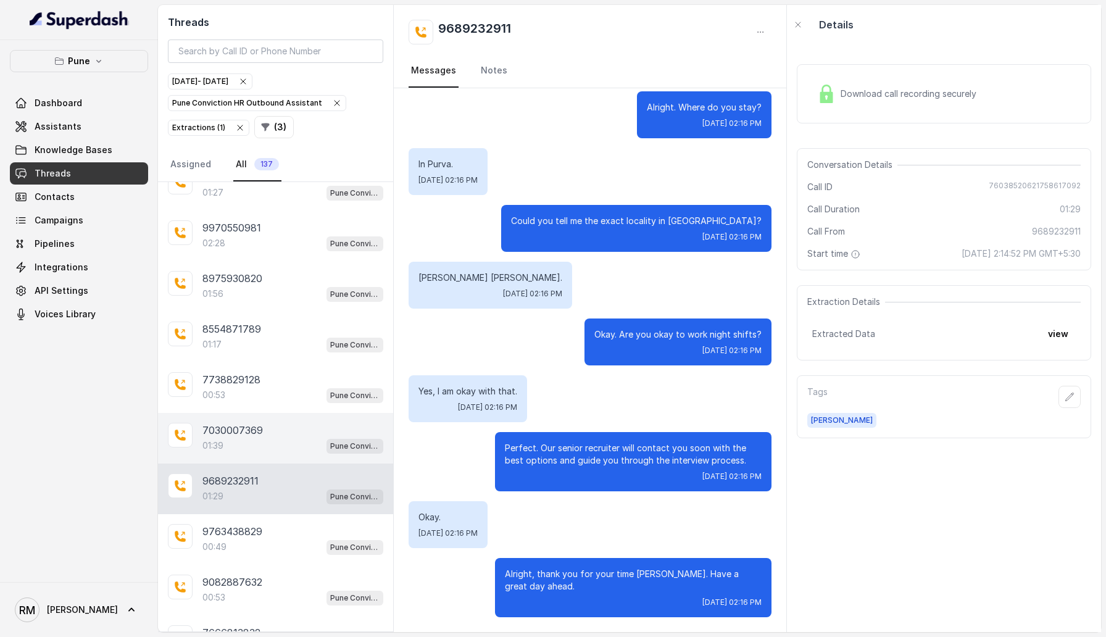
click at [280, 364] on div "9763438829 00:49 Pune Conviction HR Outbound Assistant" at bounding box center [275, 539] width 235 height 51
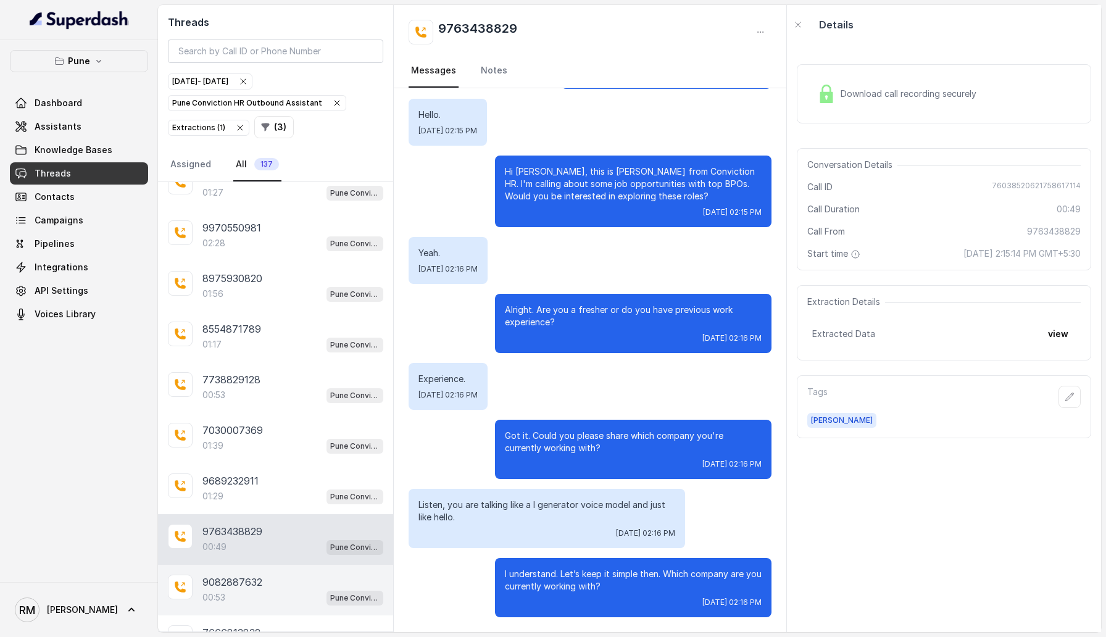
click at [280, 364] on div "00:53 Pune Conviction HR Outbound Assistant" at bounding box center [292, 597] width 181 height 16
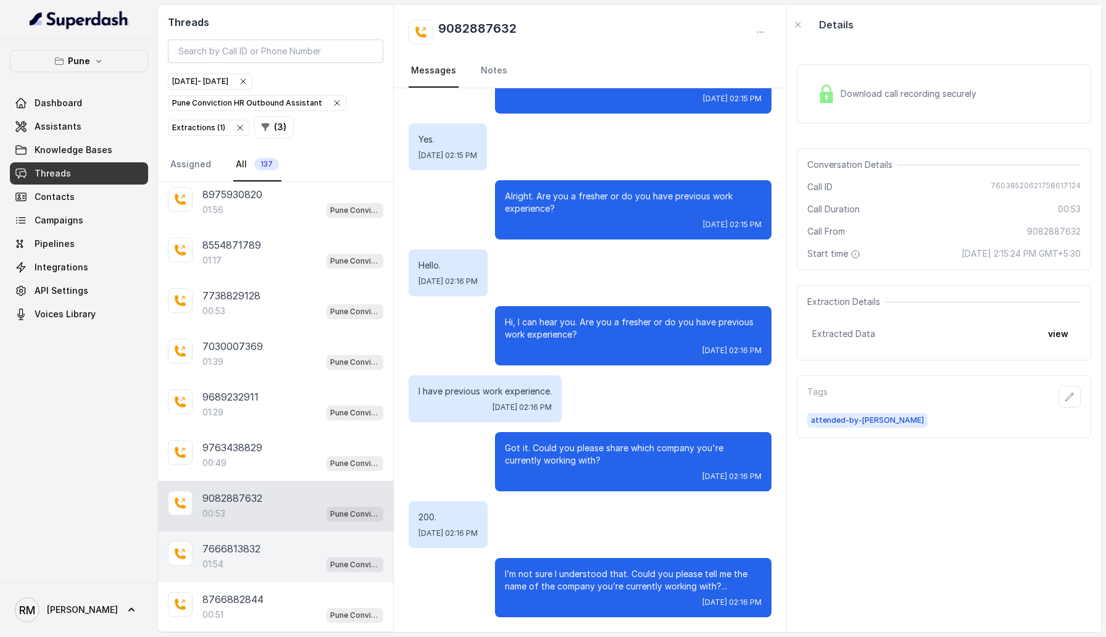
click at [280, 364] on div "7666813832" at bounding box center [292, 548] width 181 height 15
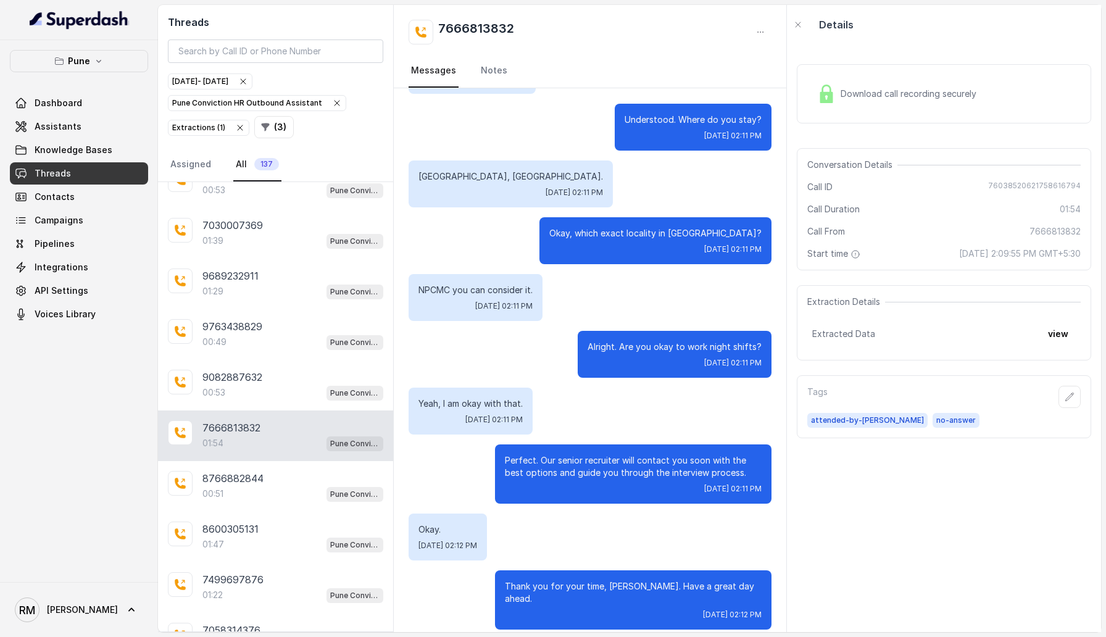
click at [280, 364] on div "01:47 Pune Conviction HR Outbound Assistant" at bounding box center [292, 544] width 181 height 16
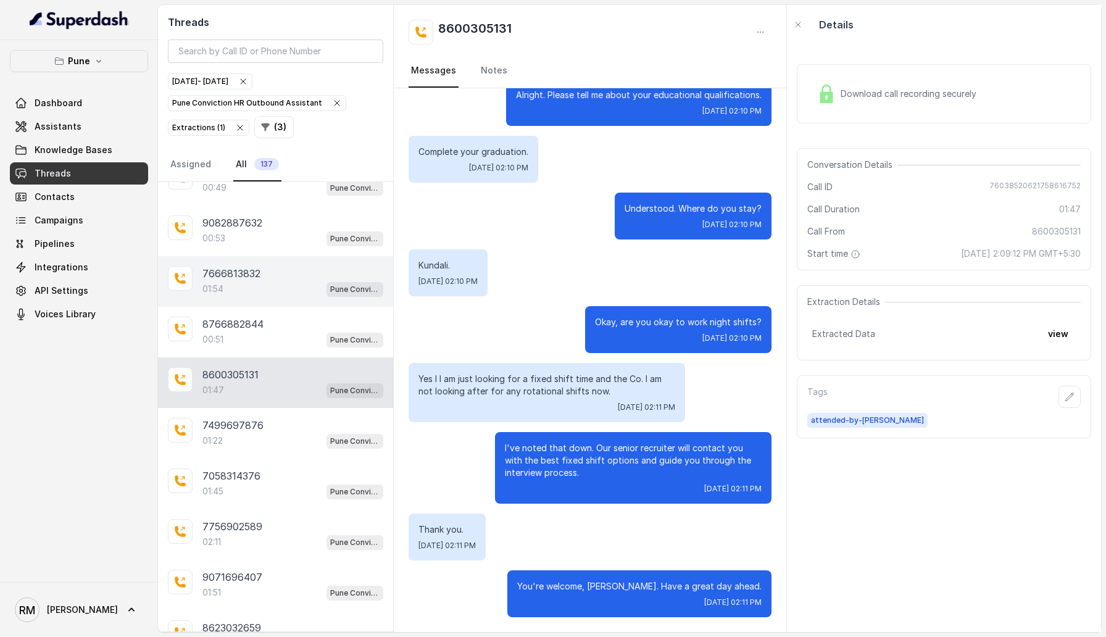
click at [280, 364] on div "02:11 Pune Conviction HR Outbound Assistant" at bounding box center [292, 542] width 181 height 16
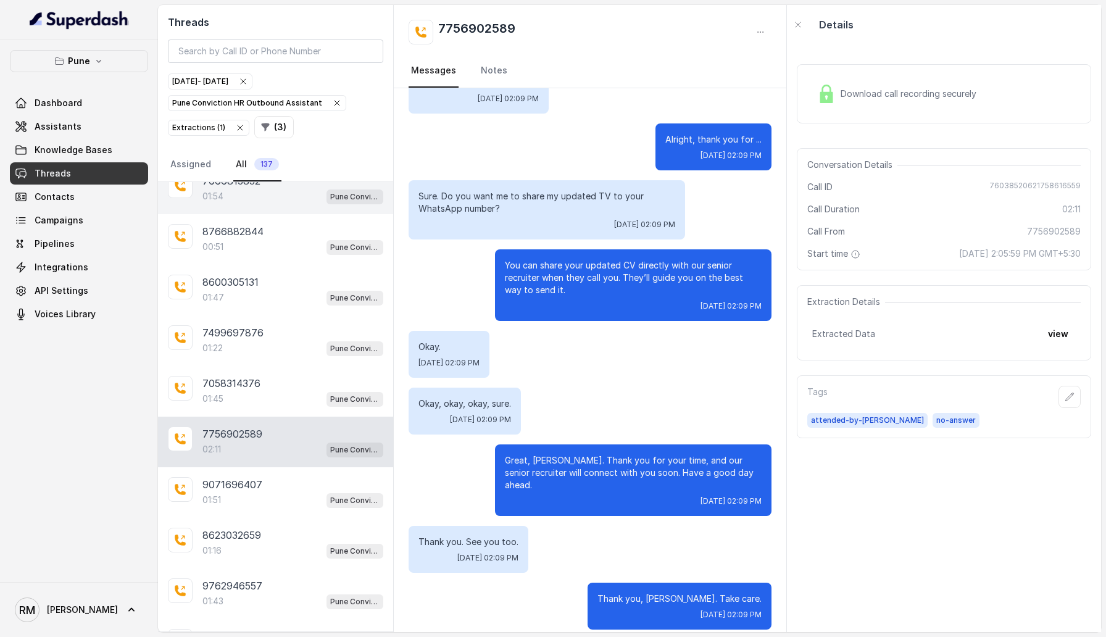
click at [280, 364] on div "01:16 Pune Conviction HR Outbound Assistant" at bounding box center [292, 550] width 181 height 16
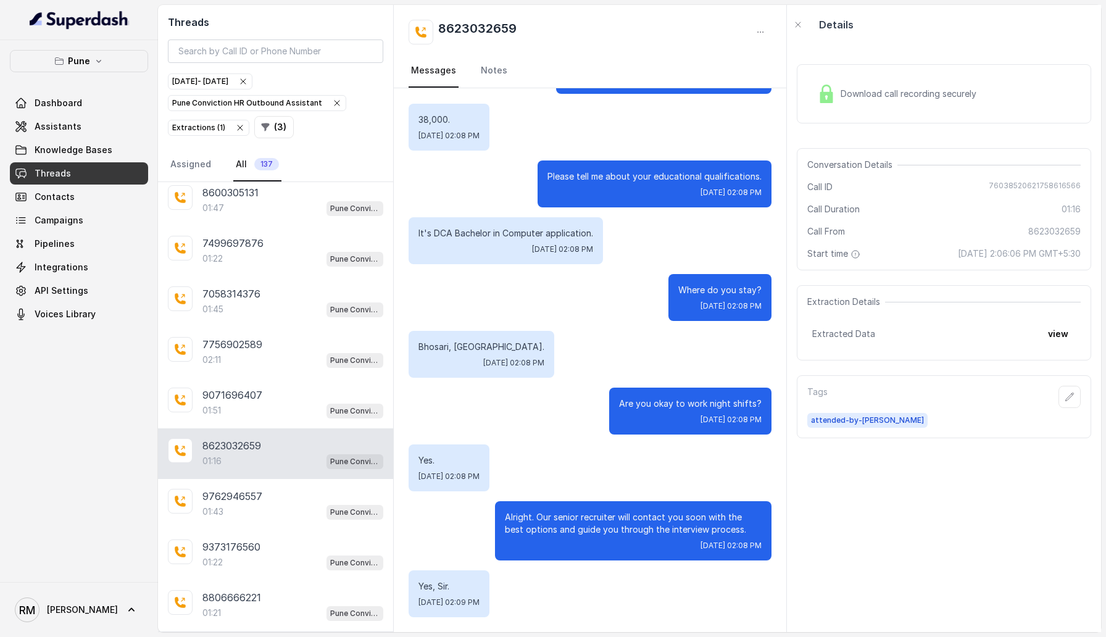
click at [280, 364] on div "9373176560" at bounding box center [292, 546] width 181 height 15
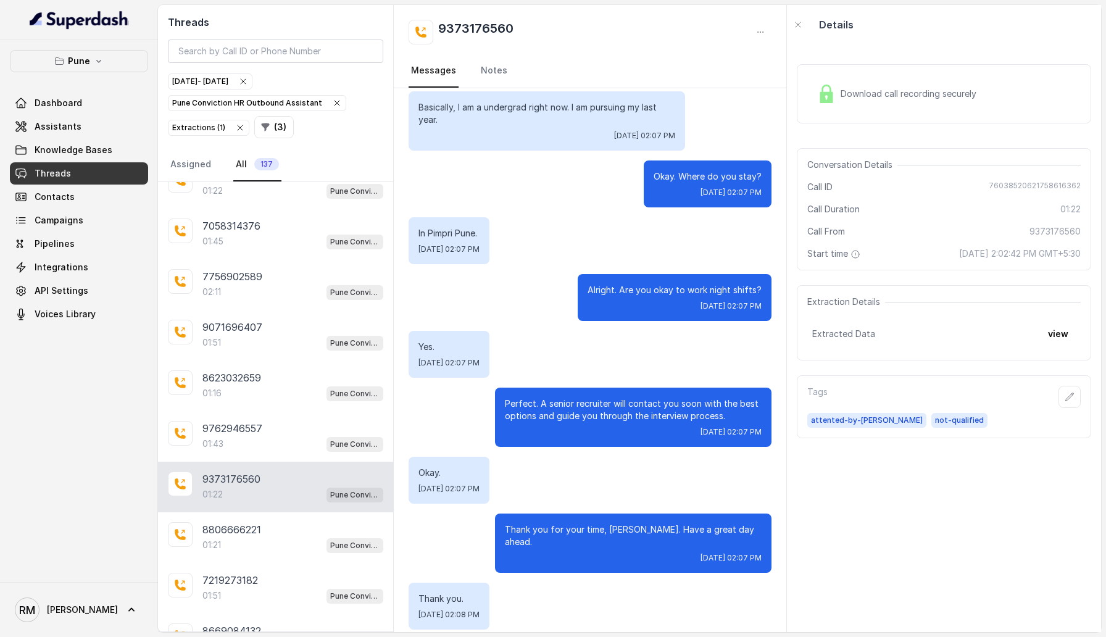
click at [280, 364] on div "01:21 Pune Conviction HR Outbound Assistant" at bounding box center [292, 545] width 181 height 16
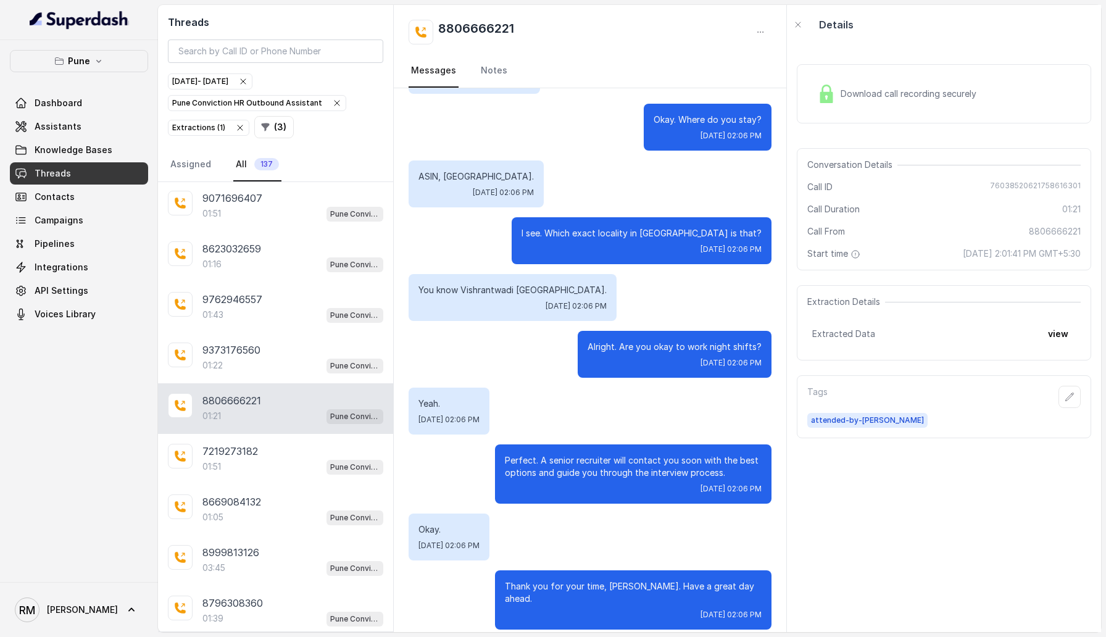
click at [280, 364] on div "8999813126" at bounding box center [292, 552] width 181 height 15
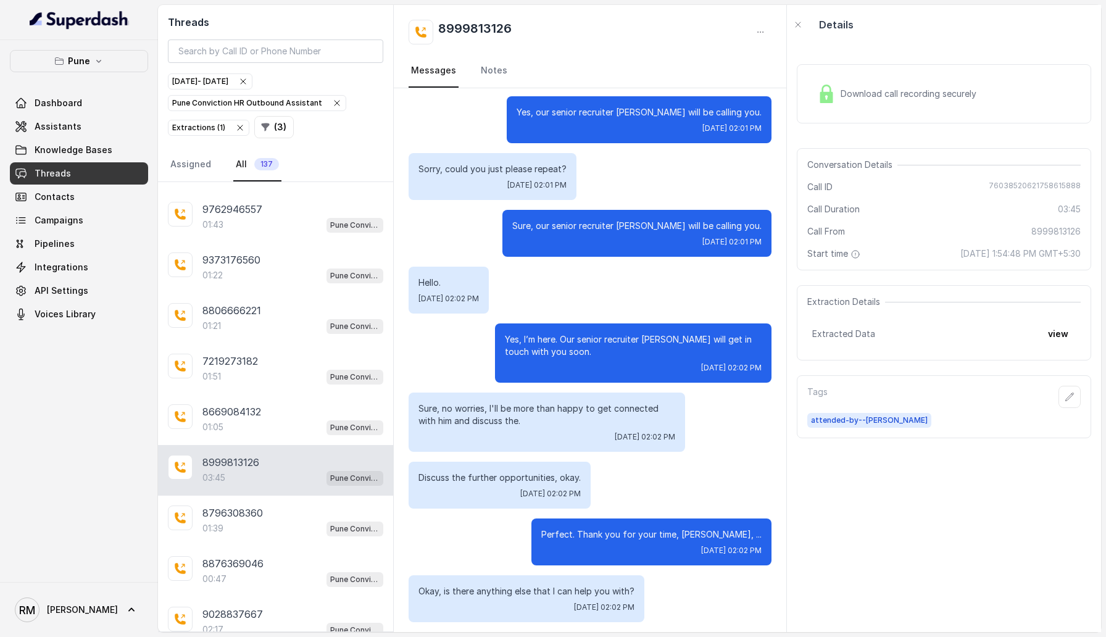
click at [280, 364] on div "8876369046 00:47 Pune Conviction HR Outbound Assistant" at bounding box center [275, 571] width 235 height 51
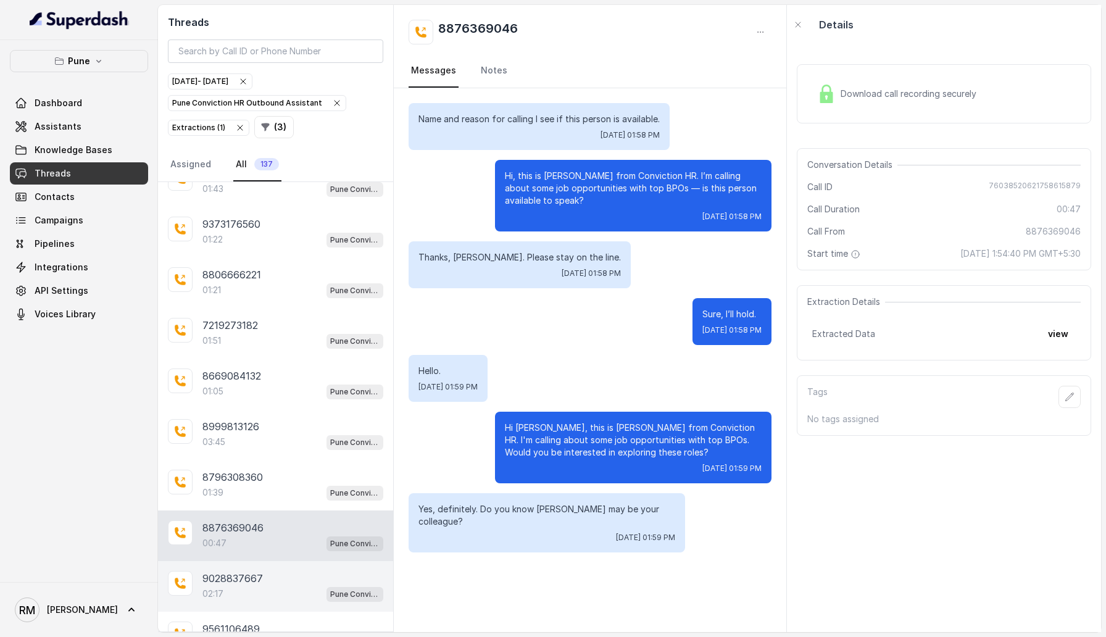
click at [278, 364] on div "9028837667" at bounding box center [292, 578] width 181 height 15
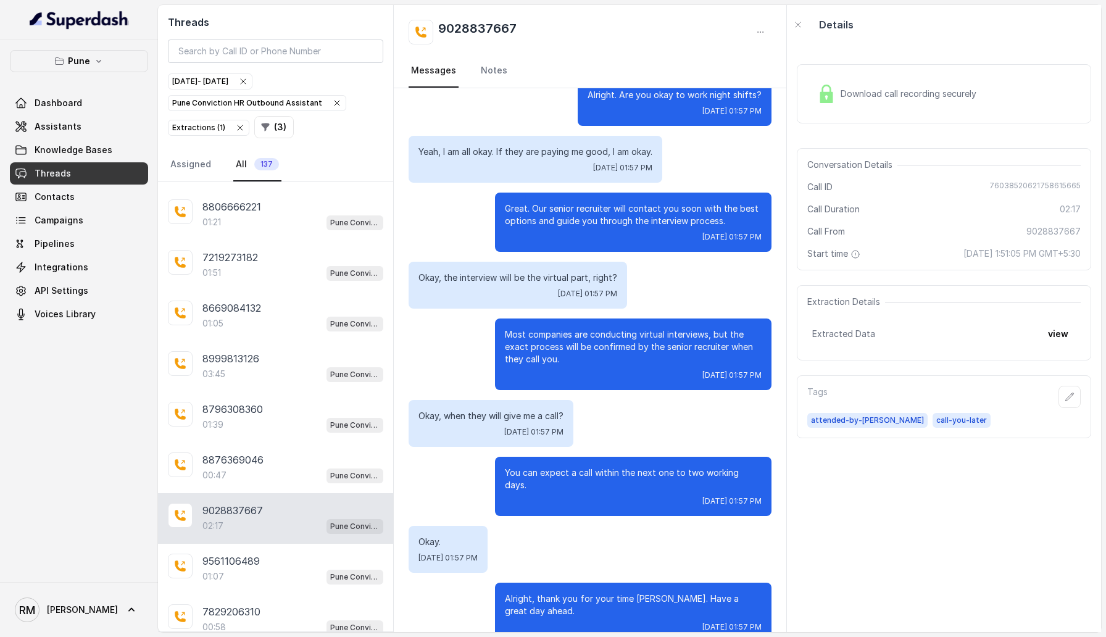
click at [278, 364] on div "01:07 Pune Conviction HR Outbound Assistant" at bounding box center [292, 576] width 181 height 16
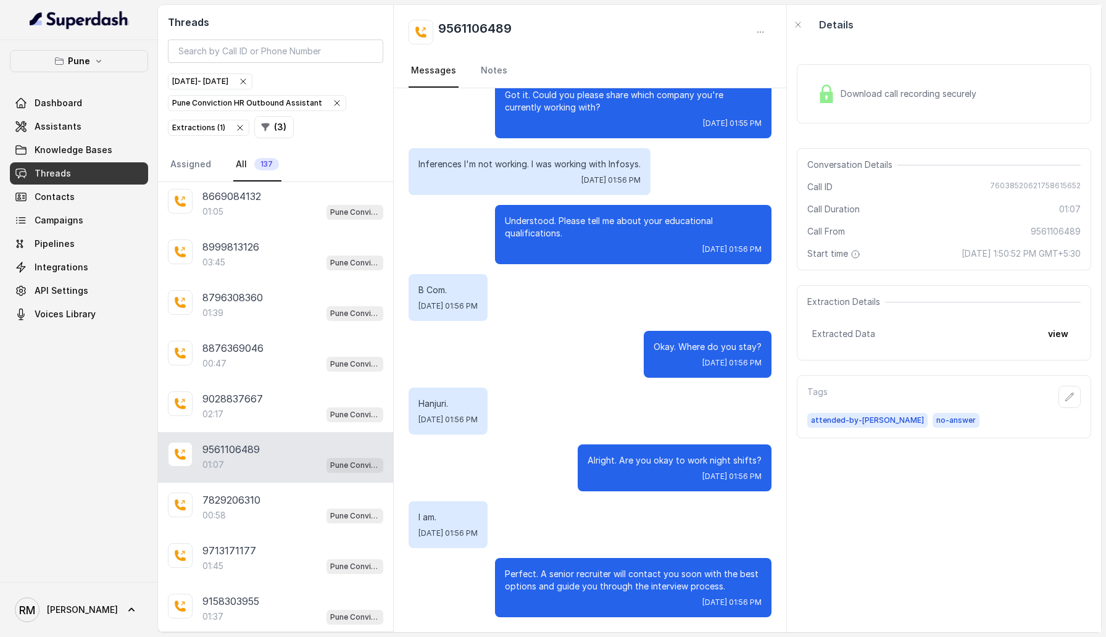
click at [278, 364] on div "01:07 Pune Conviction HR Outbound Assistant" at bounding box center [292, 465] width 181 height 16
click at [278, 364] on div "7829206310" at bounding box center [292, 499] width 181 height 15
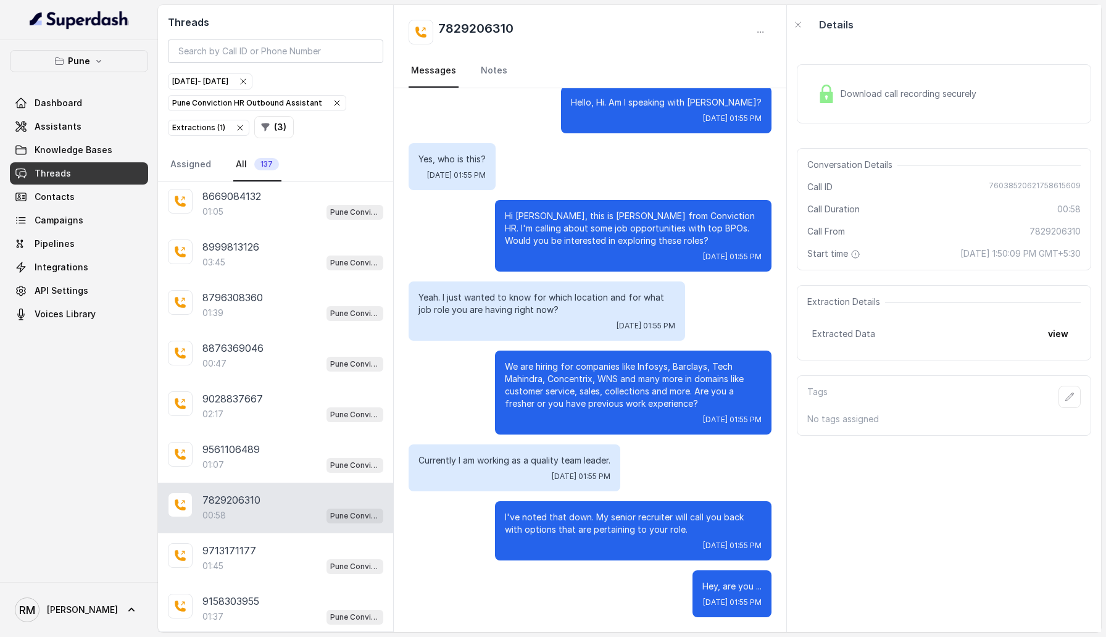
click at [278, 364] on div "7829206310 00:58 Pune Conviction HR Outbound Assistant" at bounding box center [275, 507] width 235 height 51
click at [278, 364] on div "01:45 Pune Conviction HR Outbound Assistant" at bounding box center [292, 566] width 181 height 16
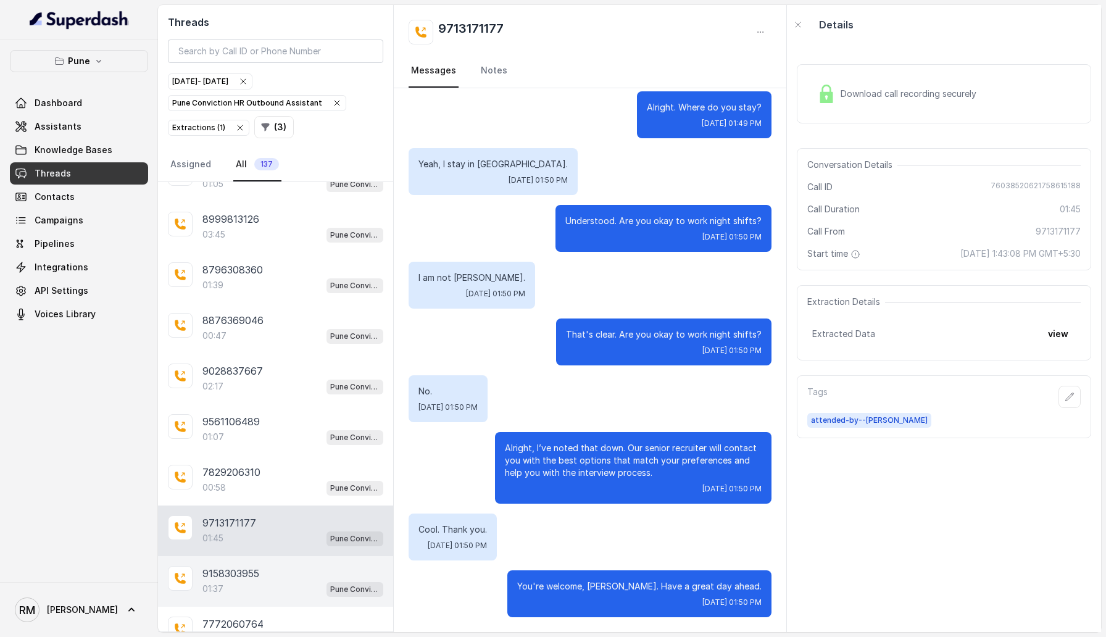
click at [278, 364] on div "9158303955" at bounding box center [292, 573] width 181 height 15
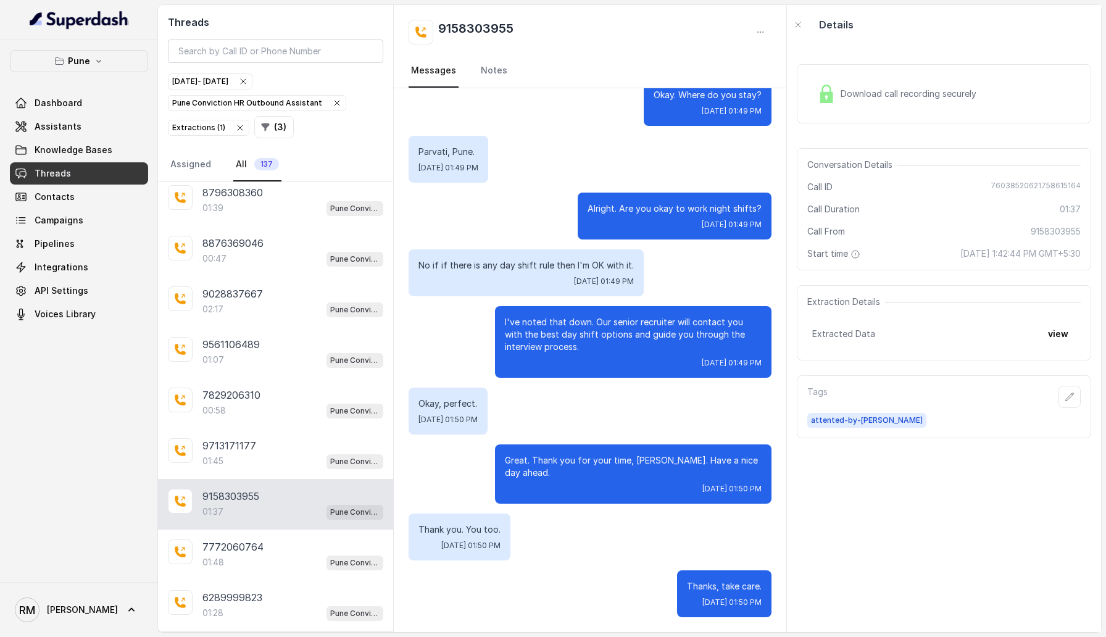
click at [278, 364] on div "7772060764 01:48 Pune Conviction HR Outbound Assistant" at bounding box center [275, 554] width 235 height 51
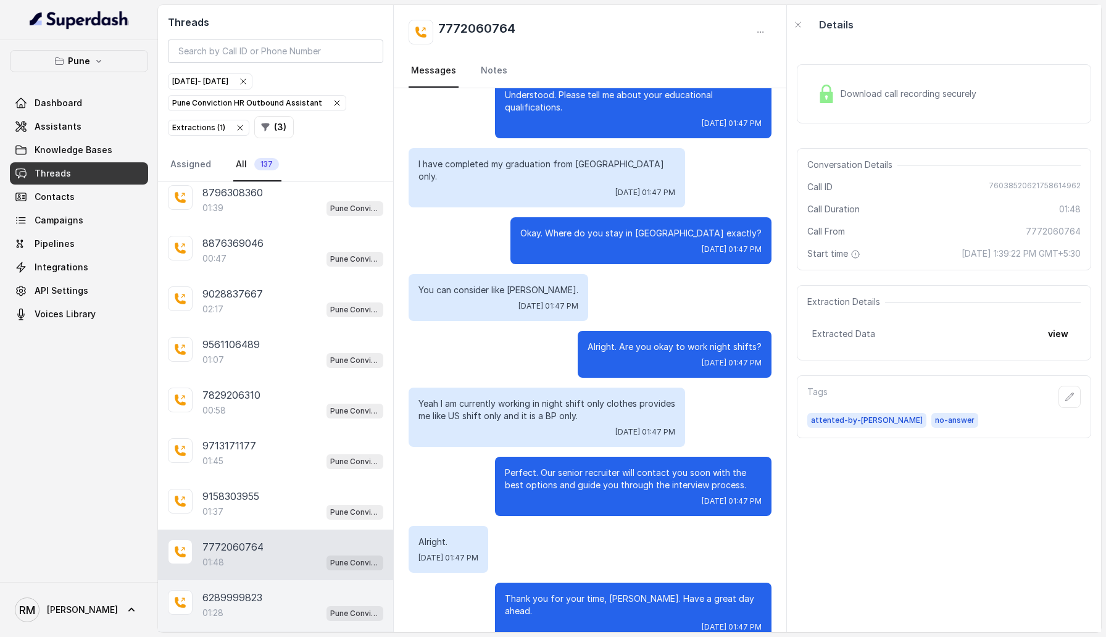
click at [278, 364] on div "01:28 Pune Conviction HR Outbound Assistant" at bounding box center [292, 613] width 181 height 16
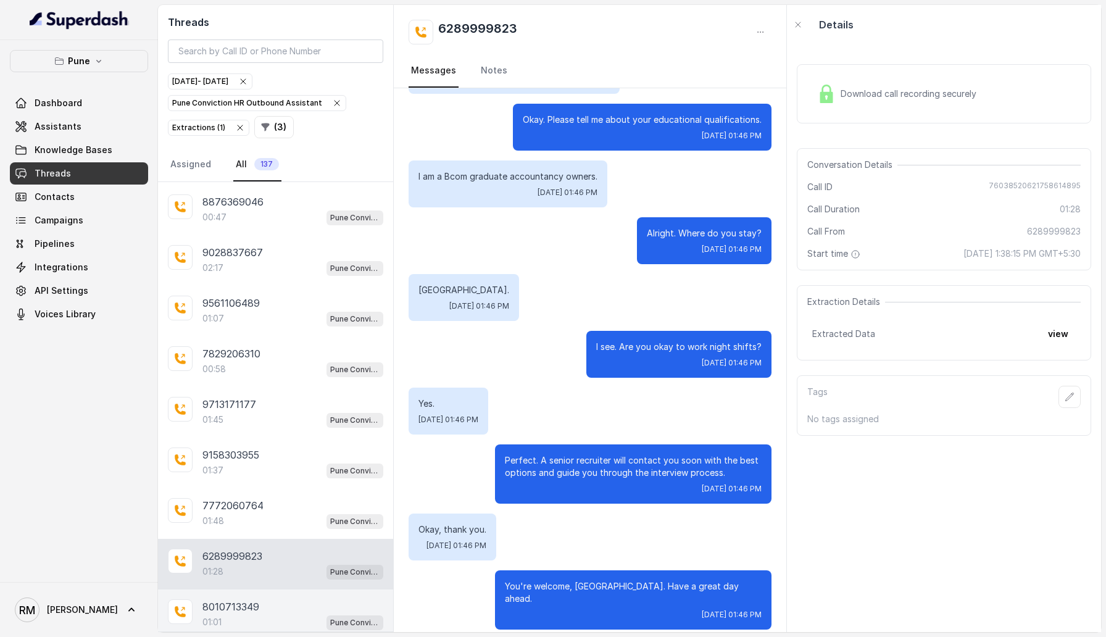
click at [278, 364] on div "8010713349" at bounding box center [292, 606] width 181 height 15
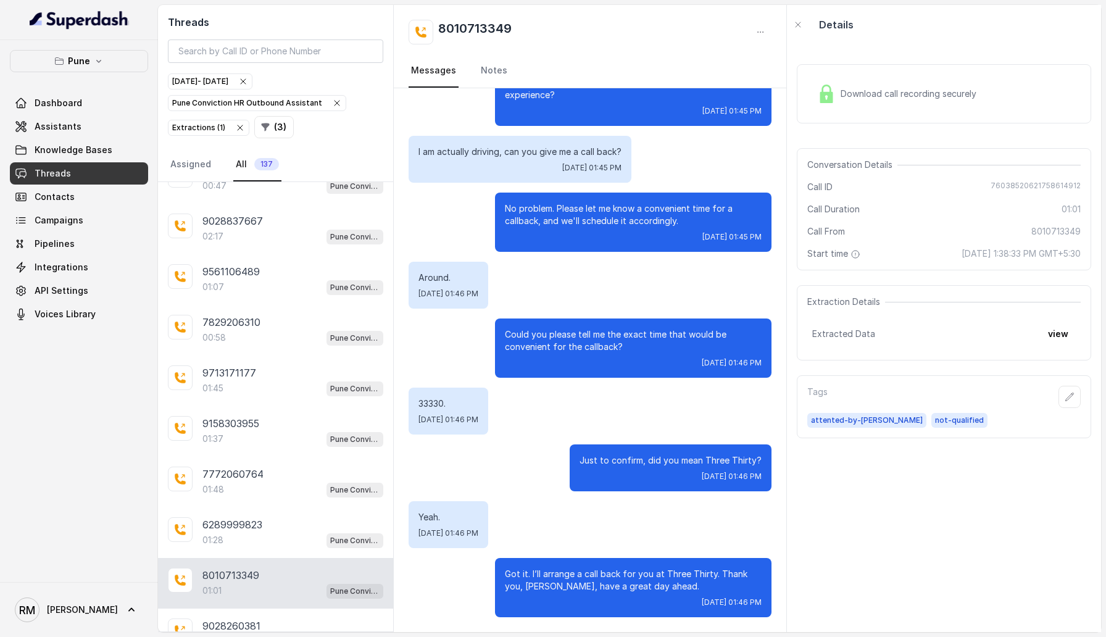
click at [278, 364] on div "9028260381 01:06 Pune Conviction HR Outbound Assistant" at bounding box center [275, 633] width 235 height 51
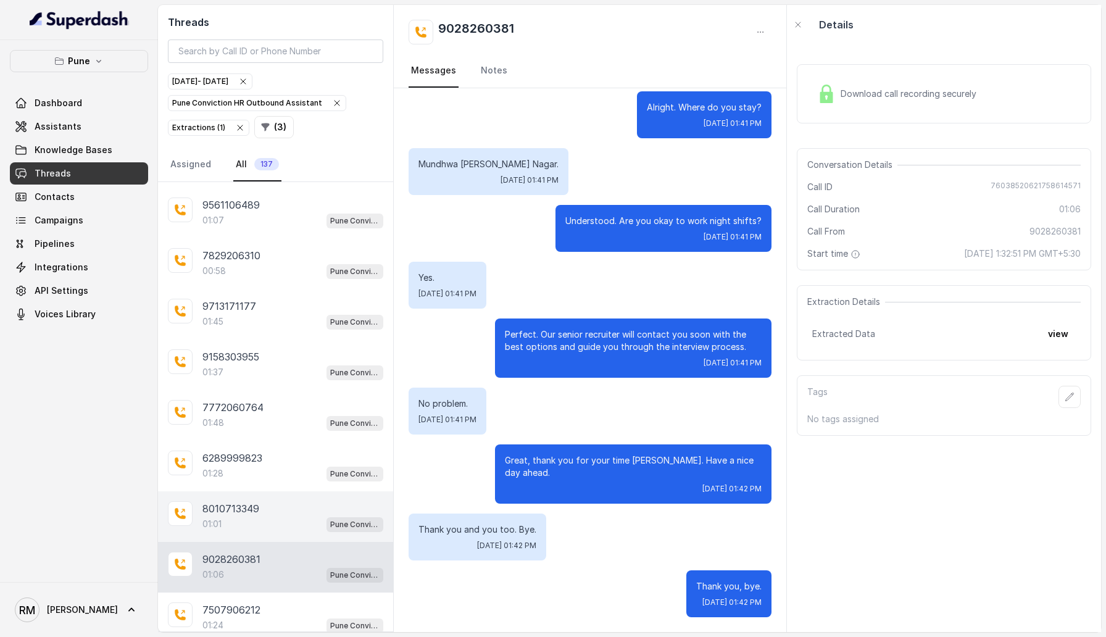
click at [278, 364] on div "01:24 Pune Conviction HR Outbound Assistant" at bounding box center [292, 625] width 181 height 16
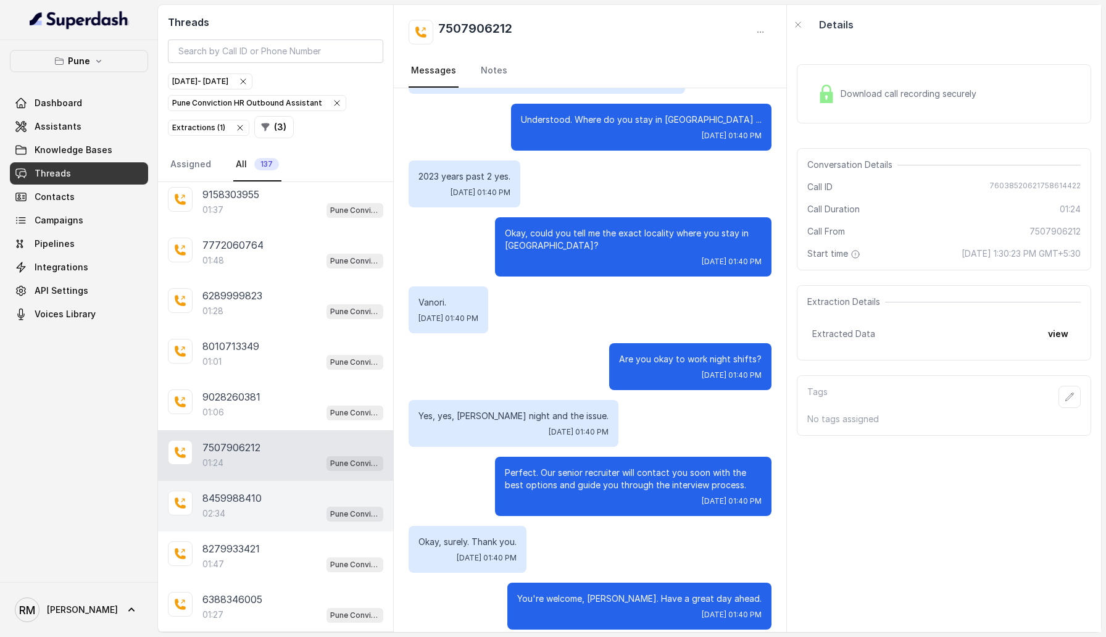
click at [286, 364] on div "8459988410 02:34 Pune Conviction HR Outbound Assistant" at bounding box center [275, 506] width 235 height 51
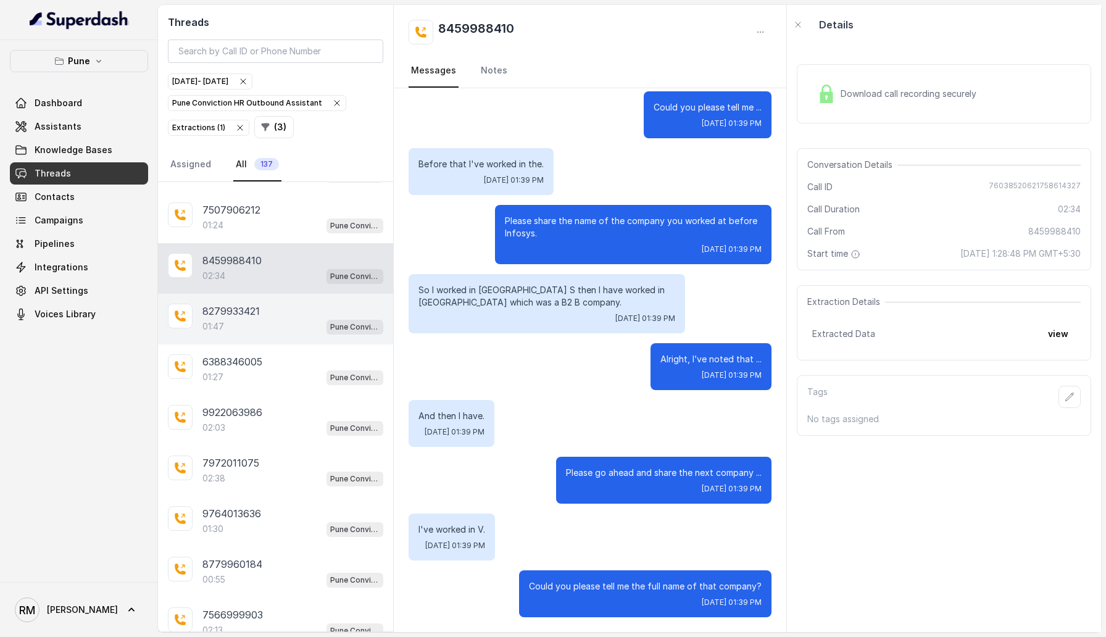
click at [283, 318] on div "01:47 Pune Conviction HR Outbound Assistant" at bounding box center [292, 326] width 181 height 16
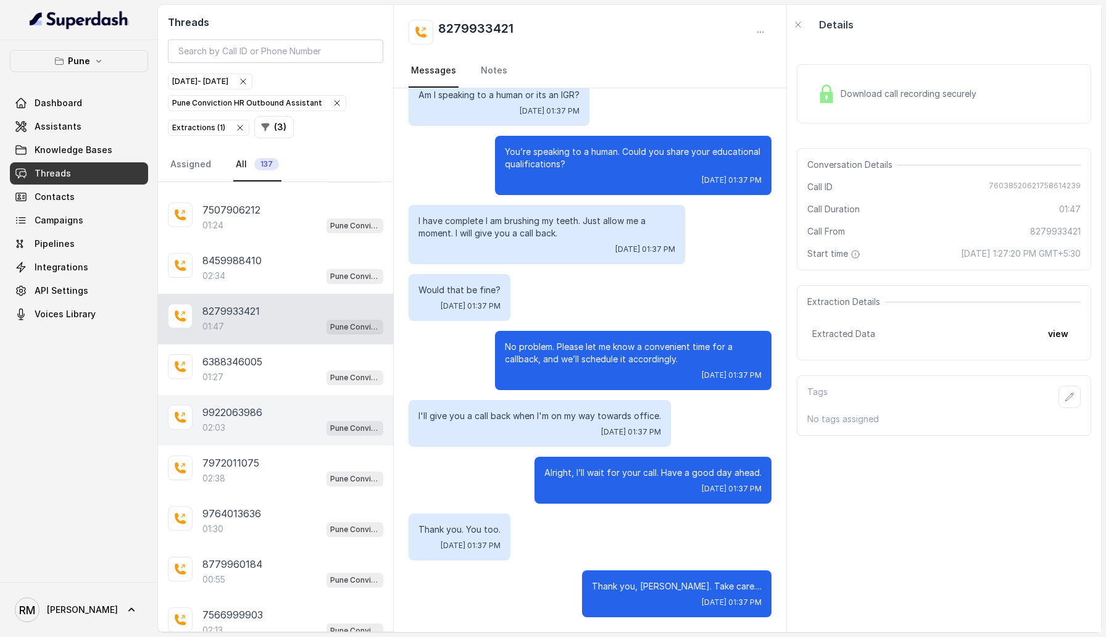
click at [280, 364] on div "9922063986" at bounding box center [292, 412] width 181 height 15
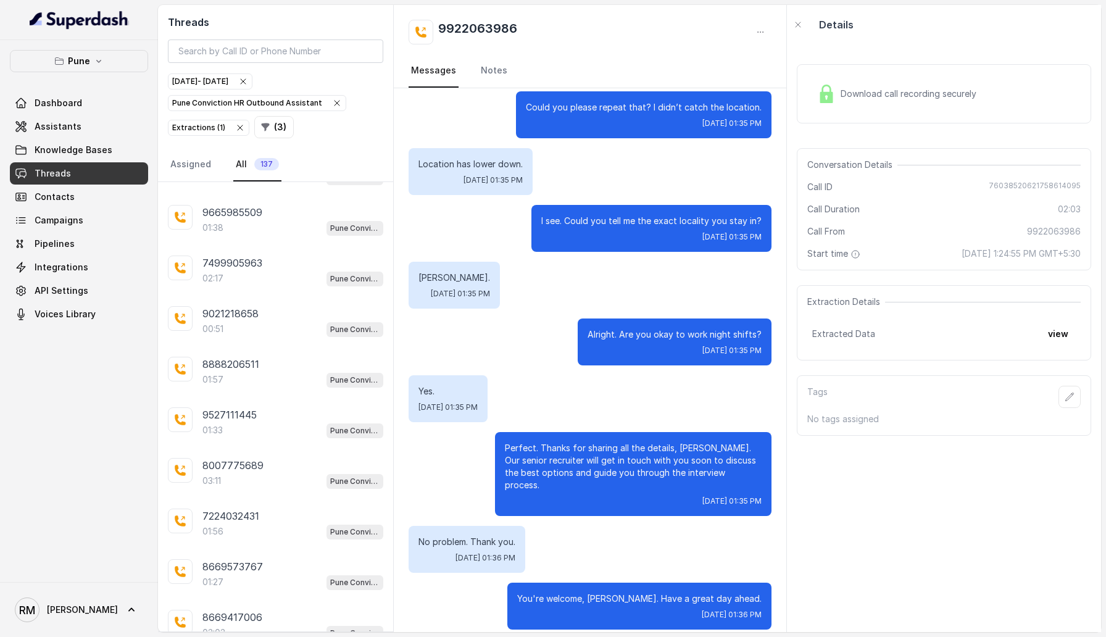
scroll to position [6438, 0]
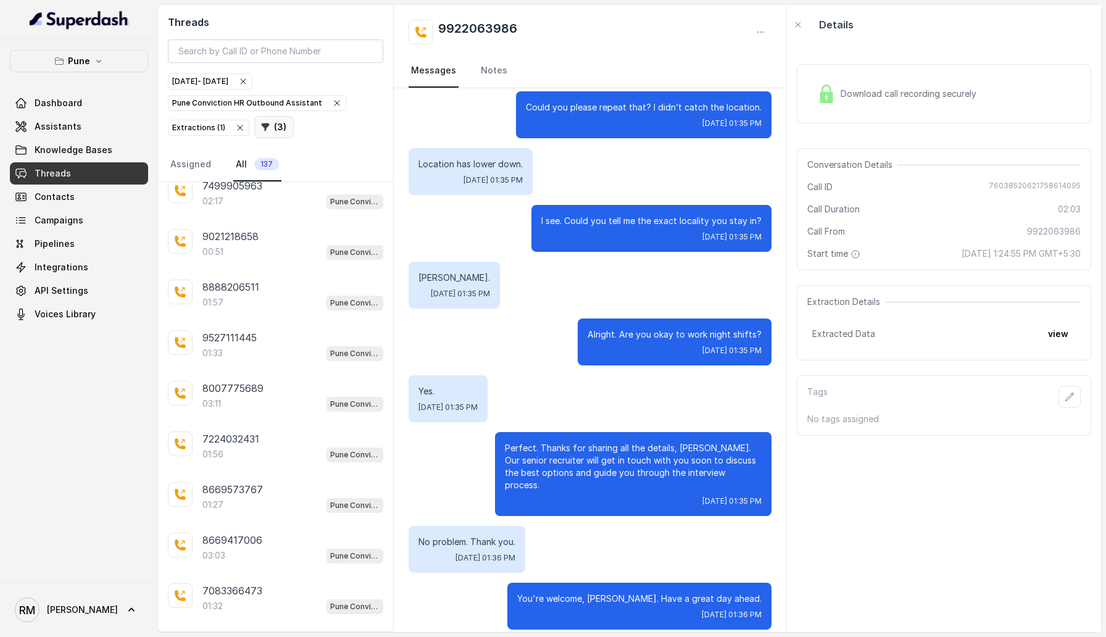
click at [268, 125] on button "( 3 )" at bounding box center [273, 127] width 39 height 22
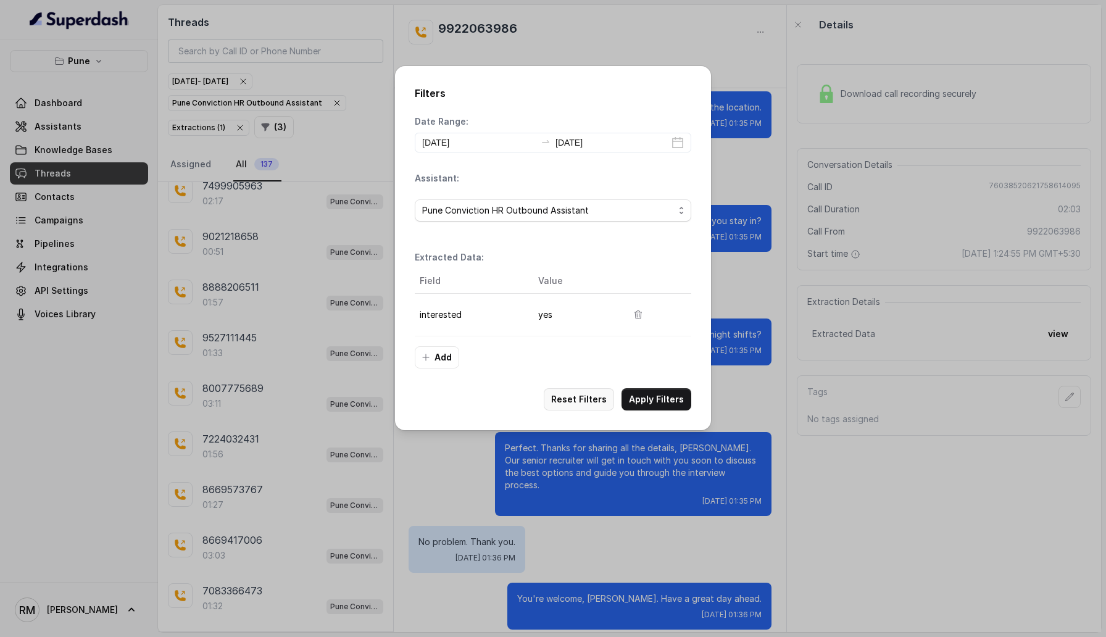
click at [586, 295] on div "Filters Date Range: 2025-09-23 2025-09-23 Assistant: Pune Conviction HR Outboun…" at bounding box center [553, 248] width 316 height 364
click at [581, 364] on button "Reset Filters" at bounding box center [579, 399] width 70 height 22
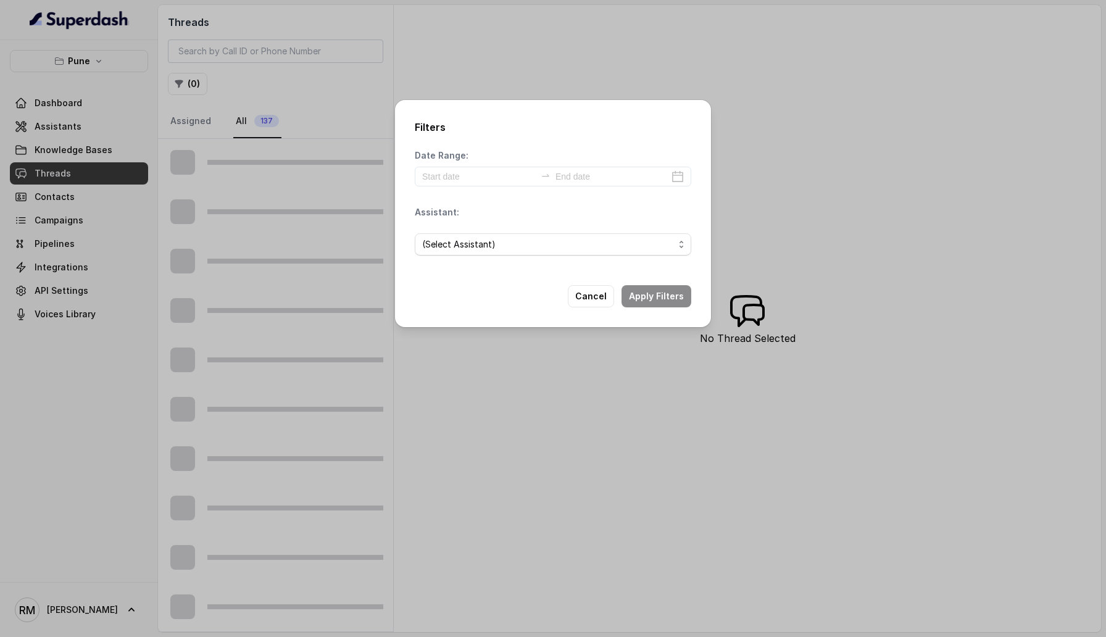
scroll to position [45, 0]
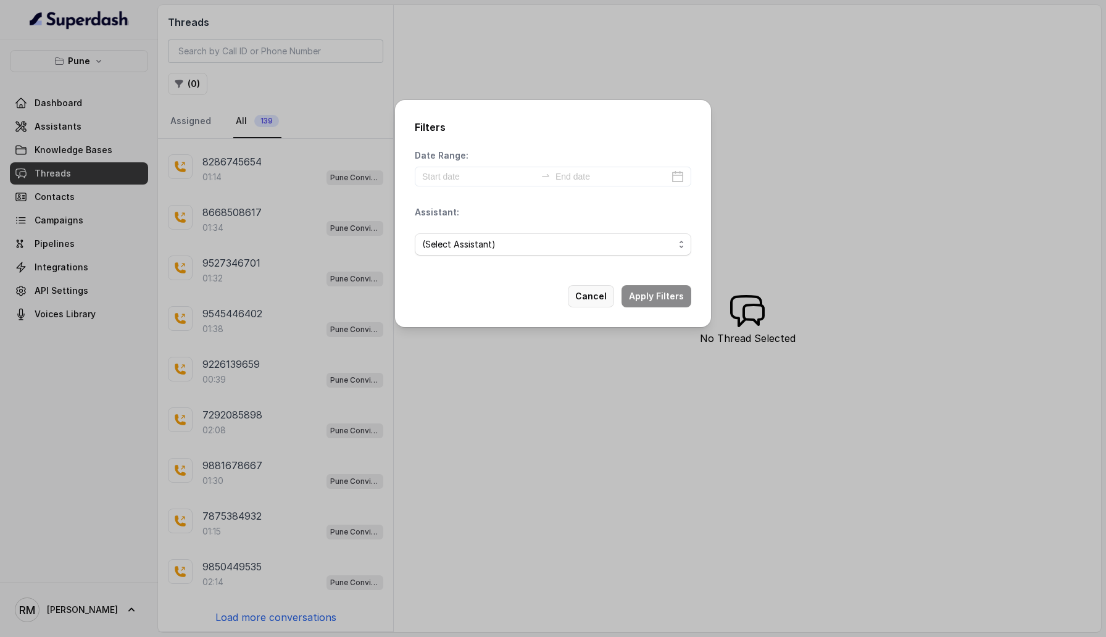
click at [598, 306] on button "Cancel" at bounding box center [591, 296] width 46 height 22
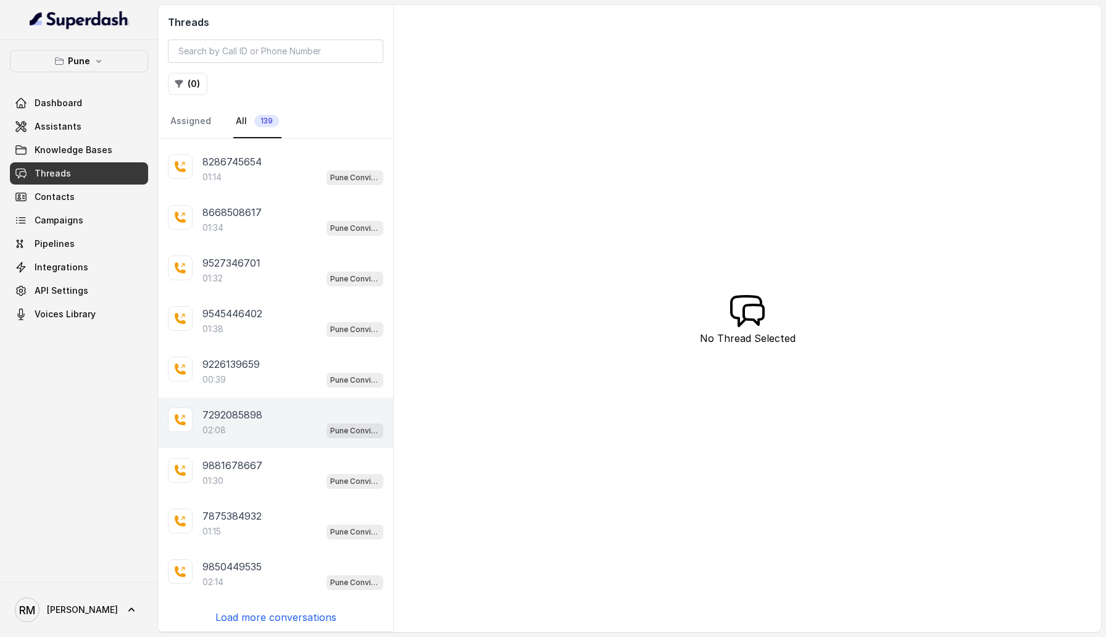
scroll to position [0, 0]
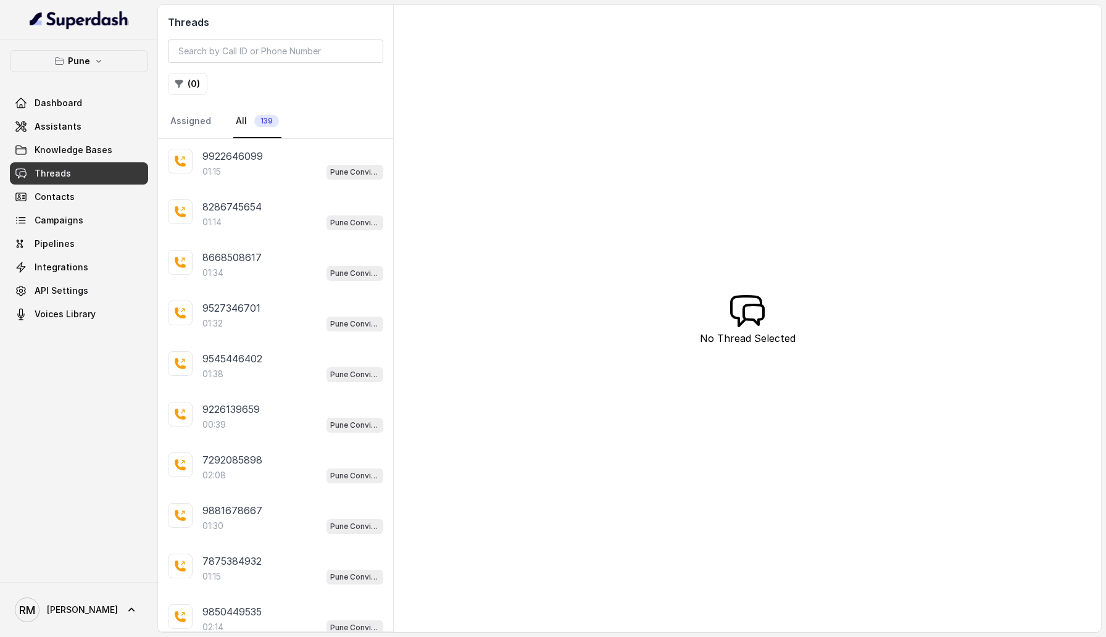
click at [95, 184] on div "Dashboard Assistants Knowledge Bases Threads Contacts Campaigns Pipelines Integ…" at bounding box center [79, 208] width 138 height 233
click at [91, 207] on link "Contacts" at bounding box center [79, 197] width 138 height 22
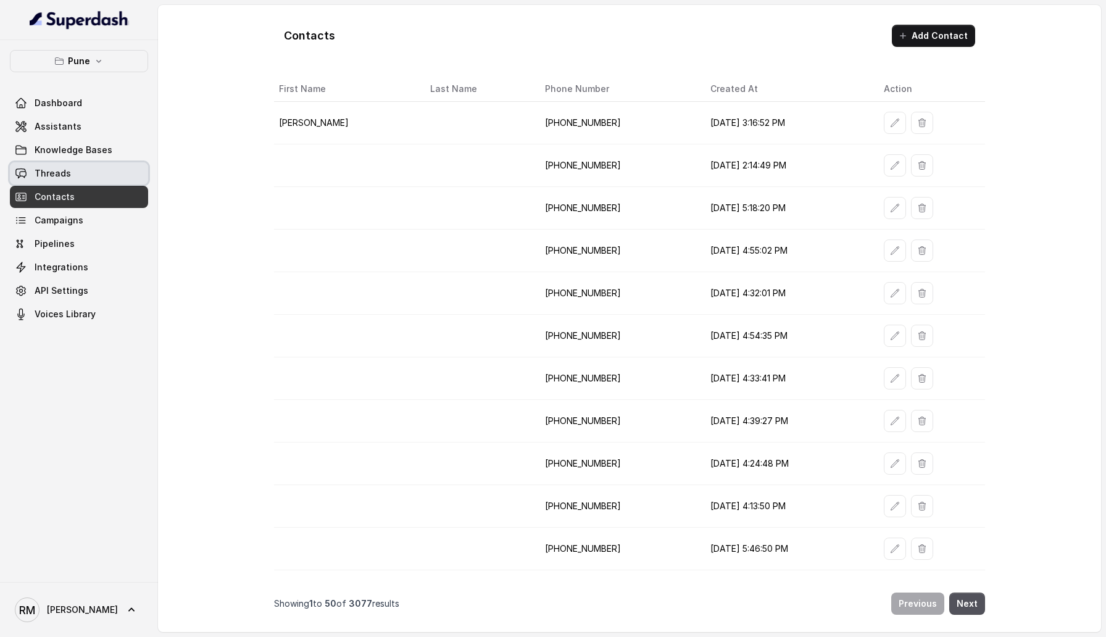
click at [86, 172] on link "Threads" at bounding box center [79, 173] width 138 height 22
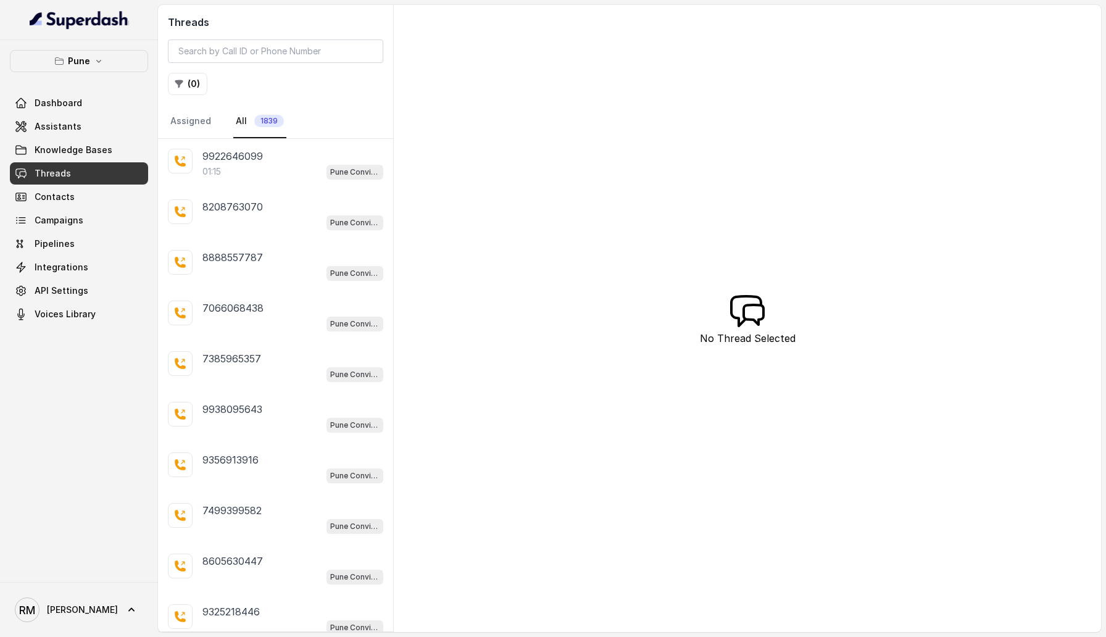
click at [184, 71] on div "Threads ( 0 ) Assigned All 1839" at bounding box center [275, 72] width 235 height 134
click at [185, 89] on button "( 0 )" at bounding box center [187, 84] width 39 height 22
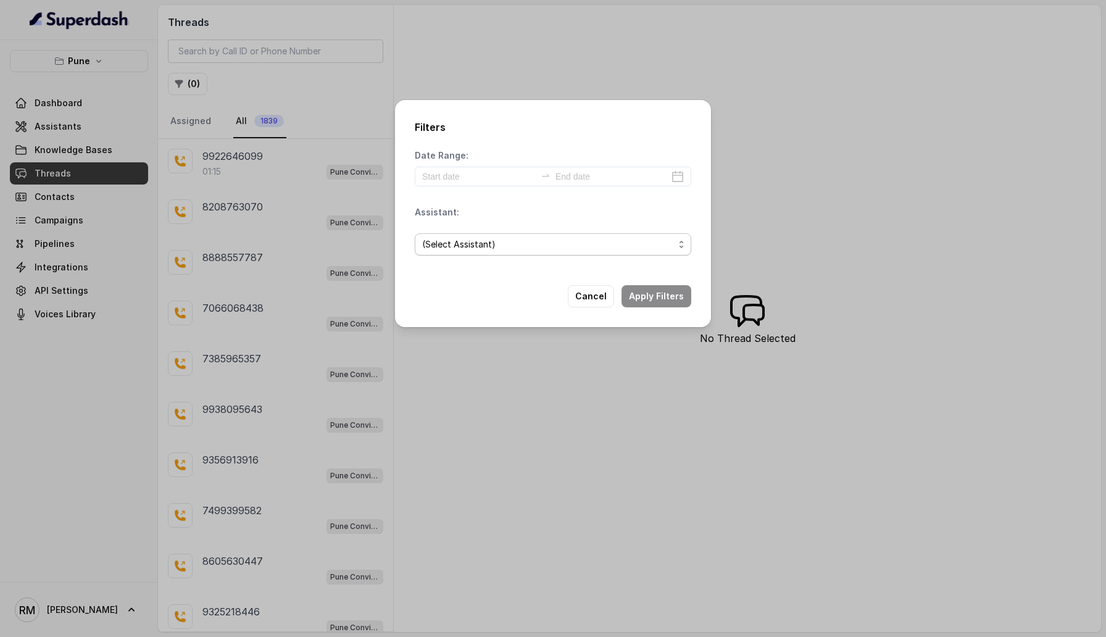
click at [469, 239] on span "(Select Assistant)" at bounding box center [548, 244] width 252 height 15
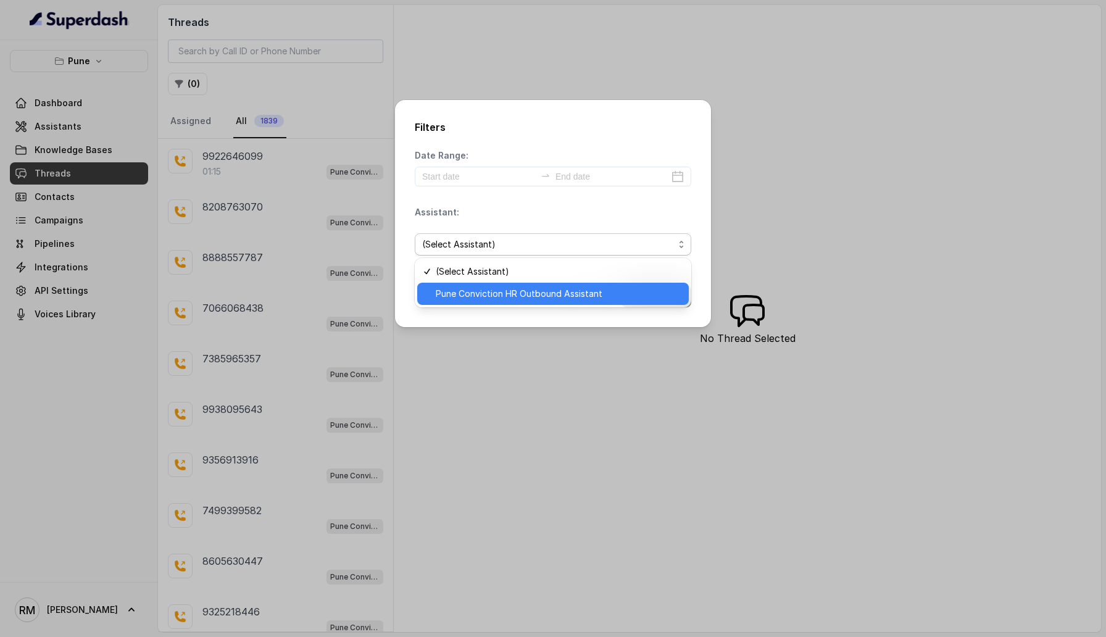
click at [483, 291] on span "Pune Conviction HR Outbound Assistant" at bounding box center [559, 293] width 246 height 15
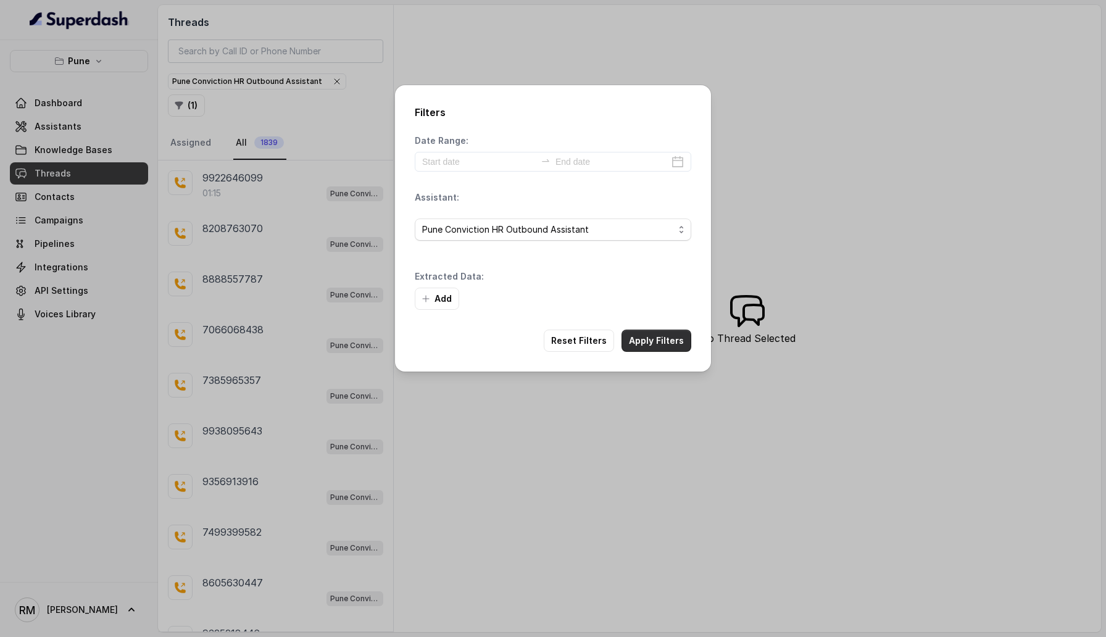
click at [649, 295] on div "Filters Date Range: Assistant: Pune Conviction HR Outbound Assistant Extracted …" at bounding box center [553, 228] width 316 height 286
click at [647, 340] on button "Apply Filters" at bounding box center [656, 340] width 70 height 22
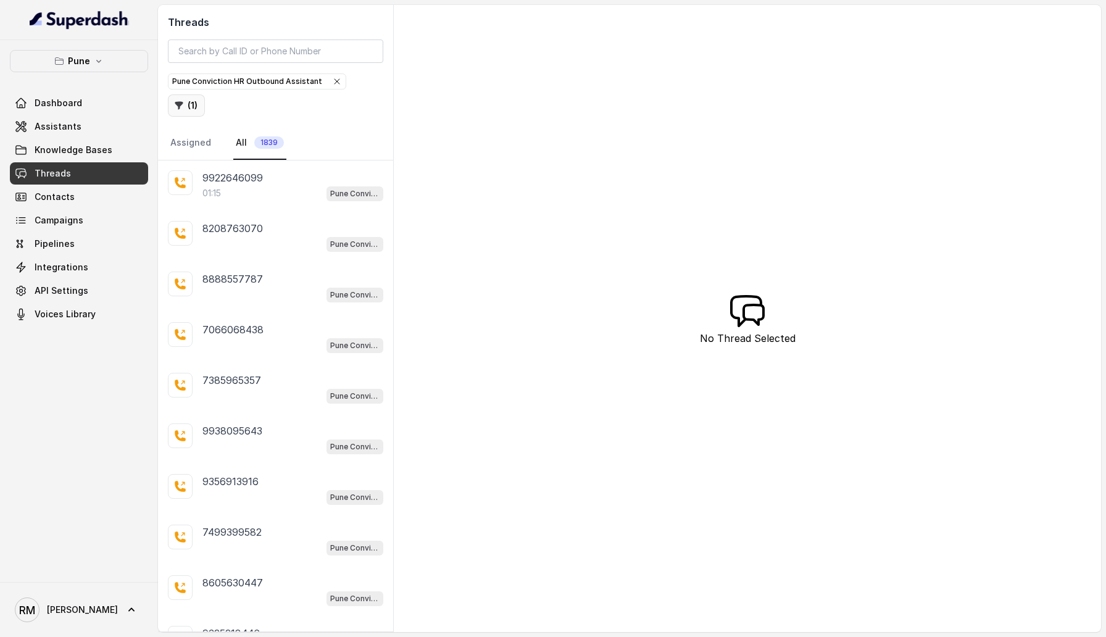
click at [205, 94] on button "( 1 )" at bounding box center [186, 105] width 37 height 22
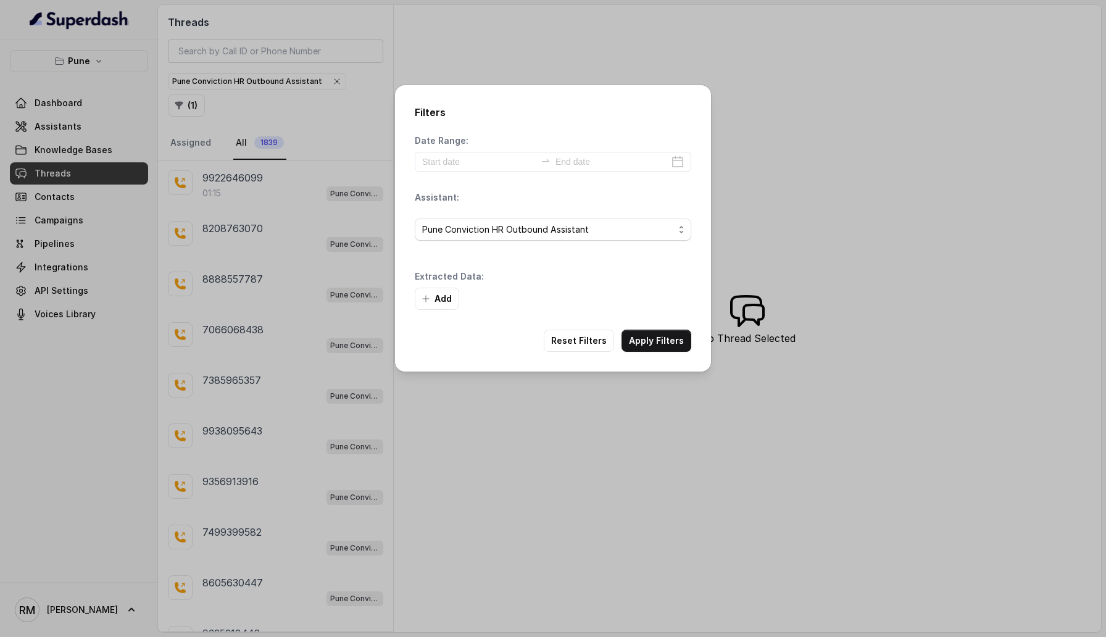
click at [450, 179] on div "Date Range: Assistant: Pune Conviction HR Outbound Assistant Extracted Data: Add" at bounding box center [553, 221] width 276 height 175
click at [440, 152] on div at bounding box center [553, 162] width 276 height 20
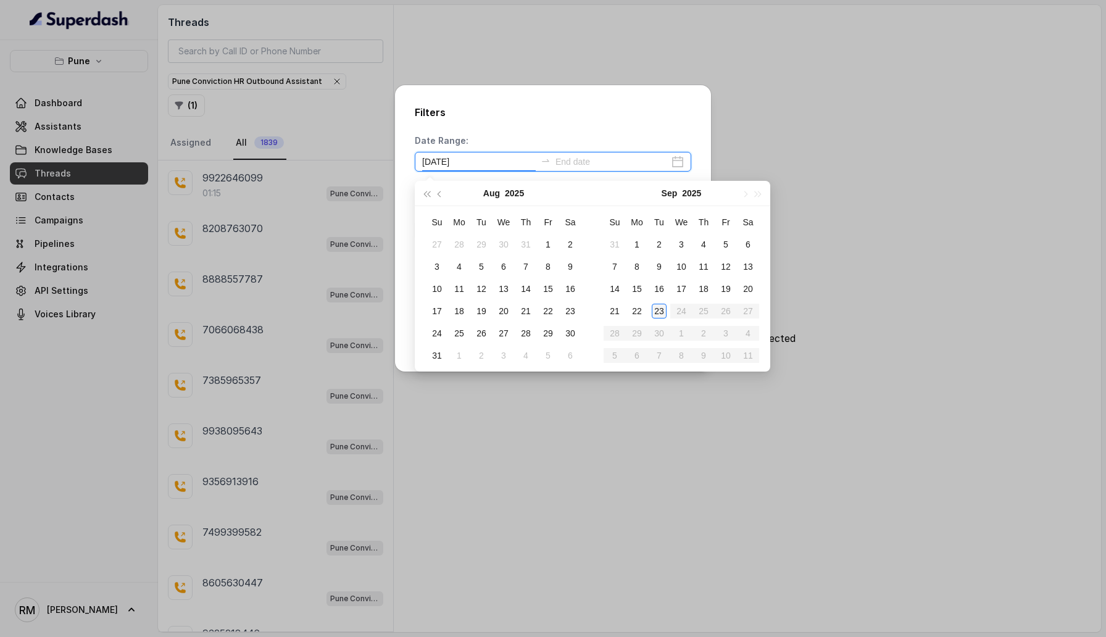
type input "2025-09-23"
click at [663, 312] on div "23" at bounding box center [658, 311] width 15 height 15
type input "2025-09-23"
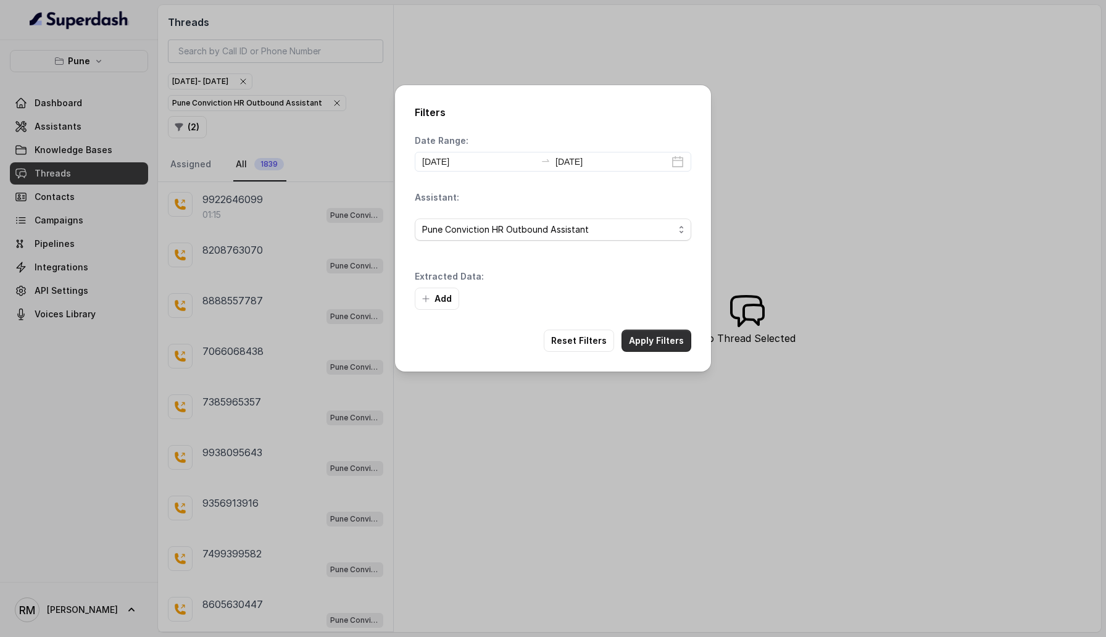
click at [660, 336] on button "Apply Filters" at bounding box center [656, 340] width 70 height 22
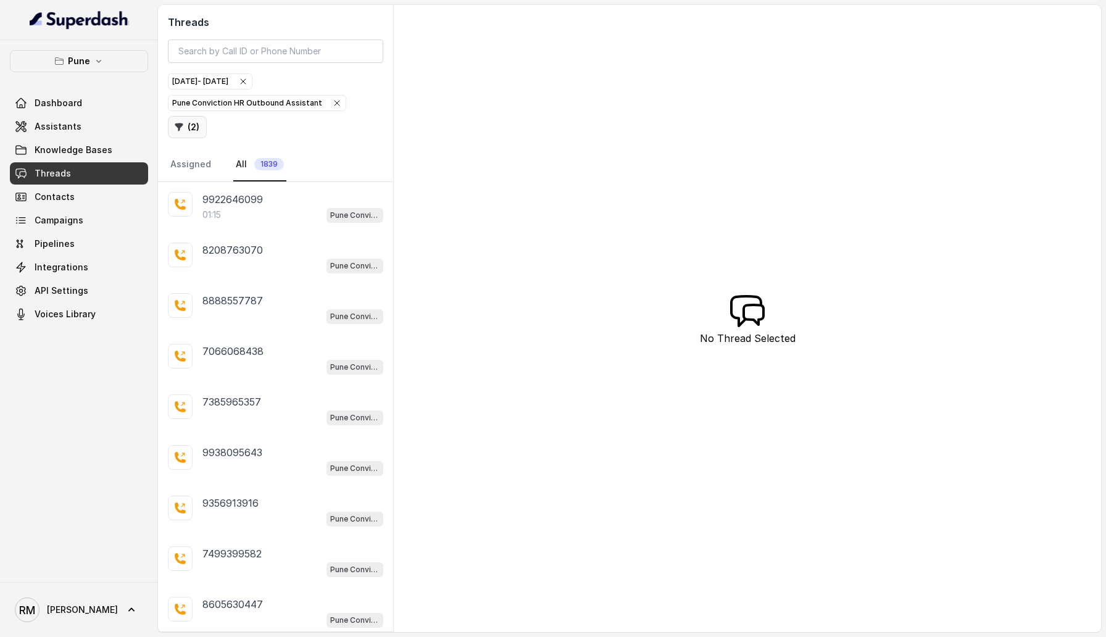
click at [207, 116] on button "( 2 )" at bounding box center [187, 127] width 39 height 22
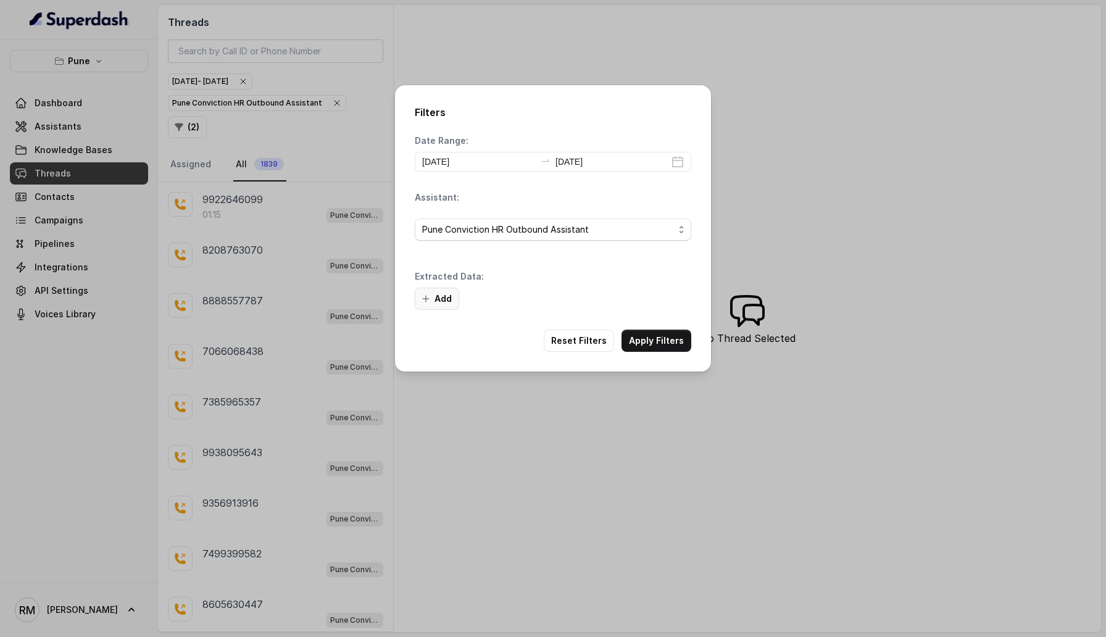
click at [442, 304] on button "Add" at bounding box center [437, 298] width 44 height 22
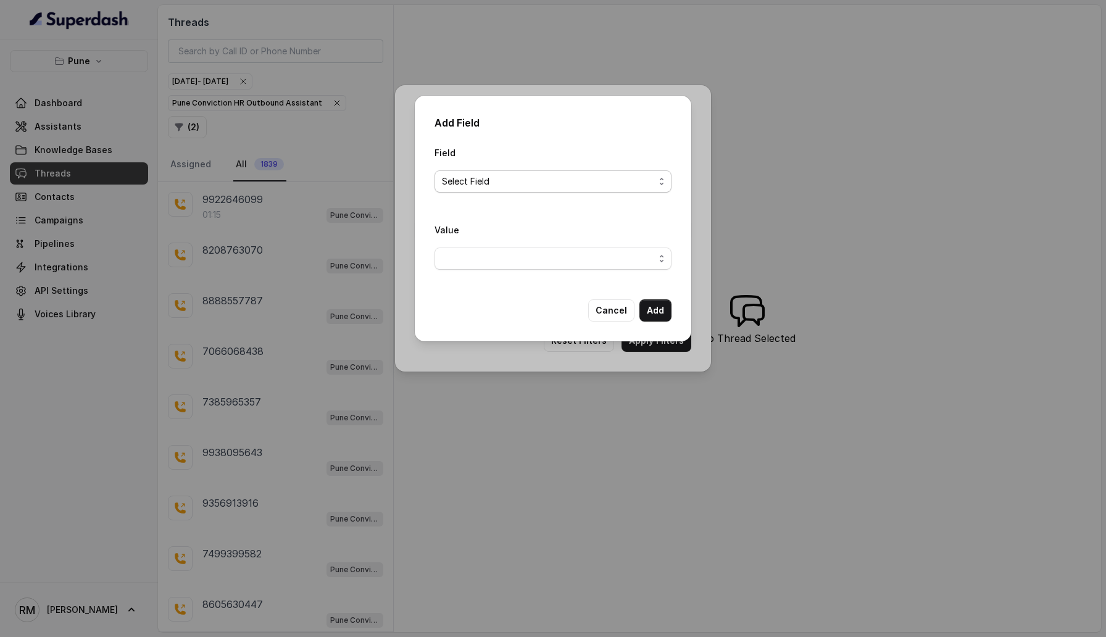
click at [493, 186] on span "Select Field" at bounding box center [548, 181] width 212 height 15
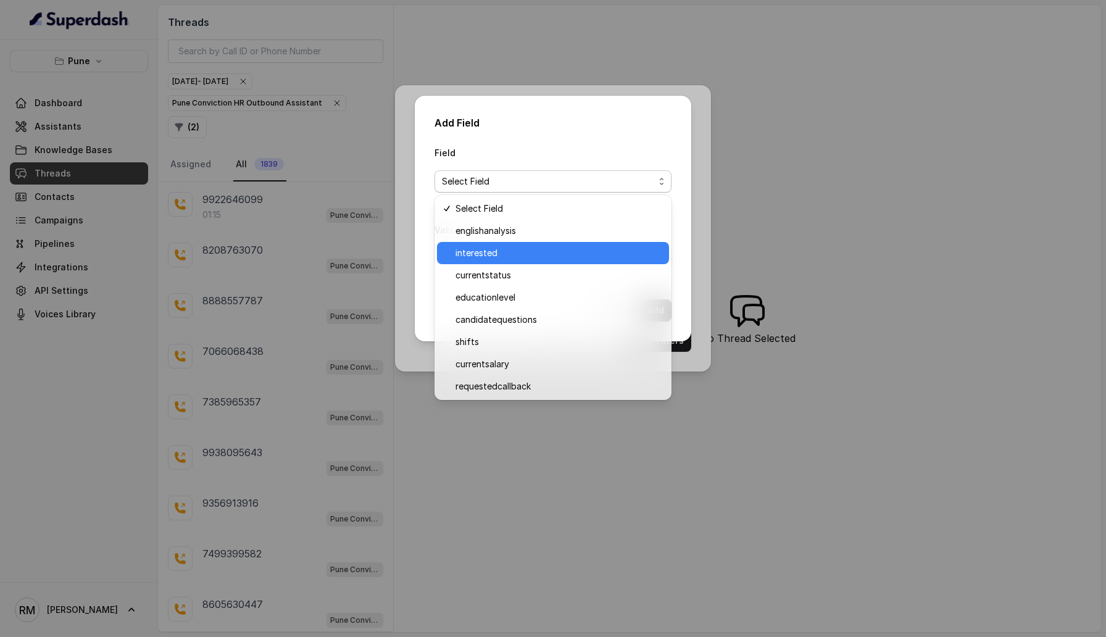
click at [500, 257] on span "interested" at bounding box center [558, 253] width 206 height 15
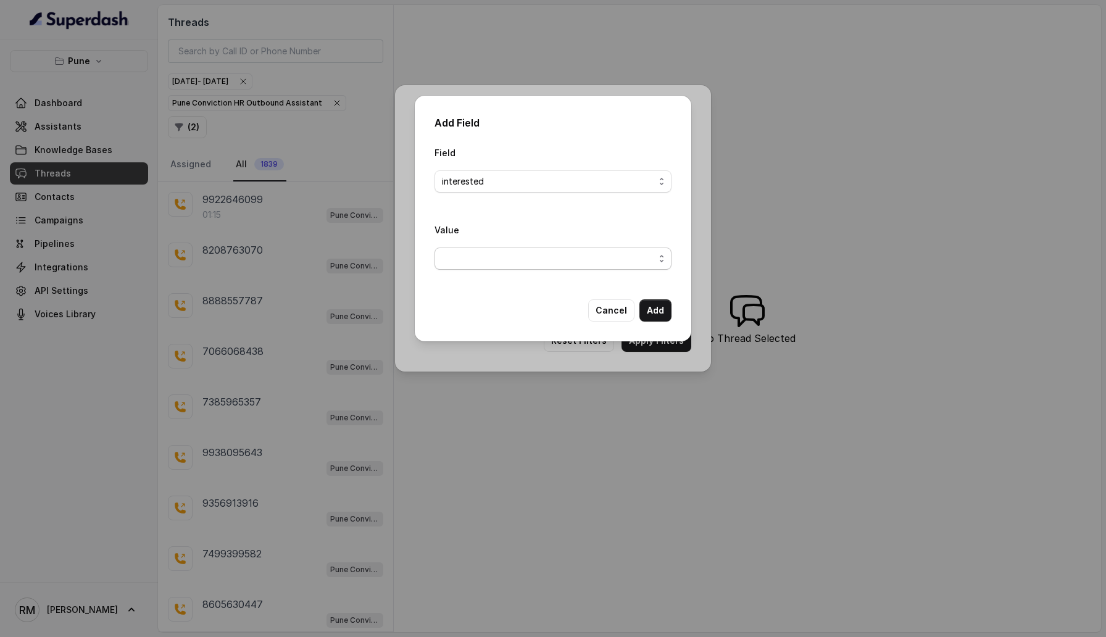
click at [500, 259] on span "button" at bounding box center [552, 258] width 237 height 22
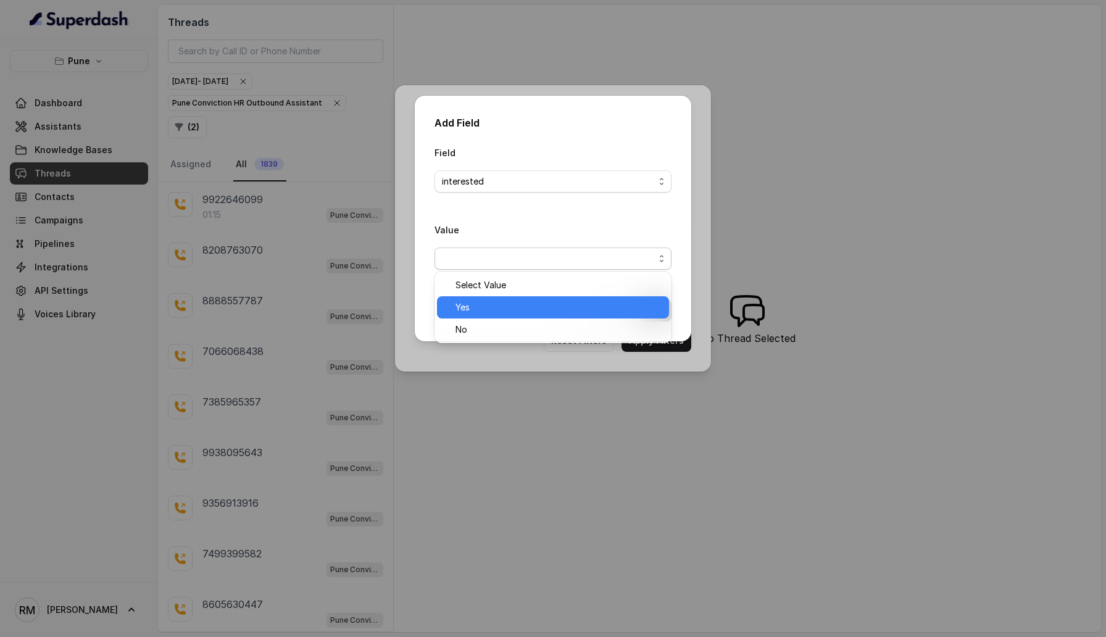
click at [501, 308] on span "Yes" at bounding box center [558, 307] width 206 height 15
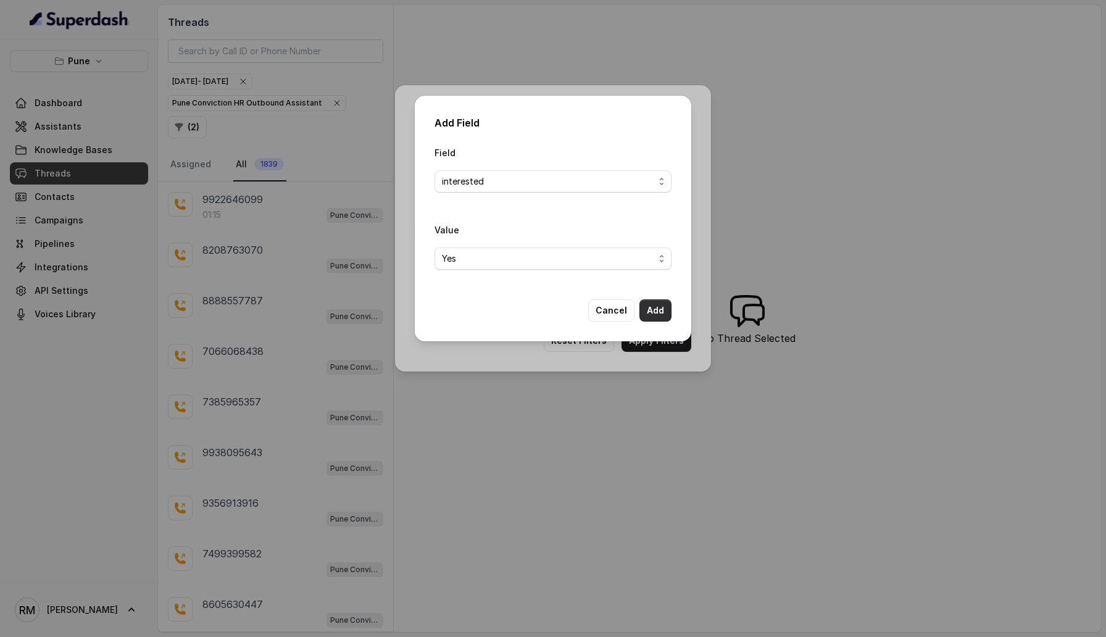
click at [651, 312] on button "Add" at bounding box center [655, 310] width 32 height 22
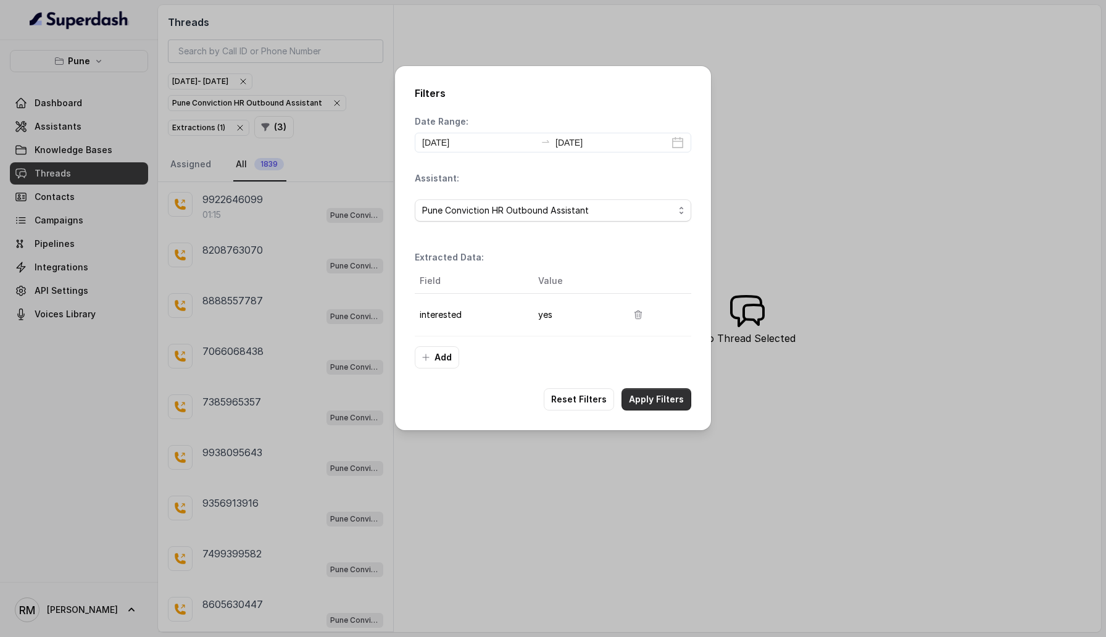
click at [663, 364] on button "Apply Filters" at bounding box center [656, 399] width 70 height 22
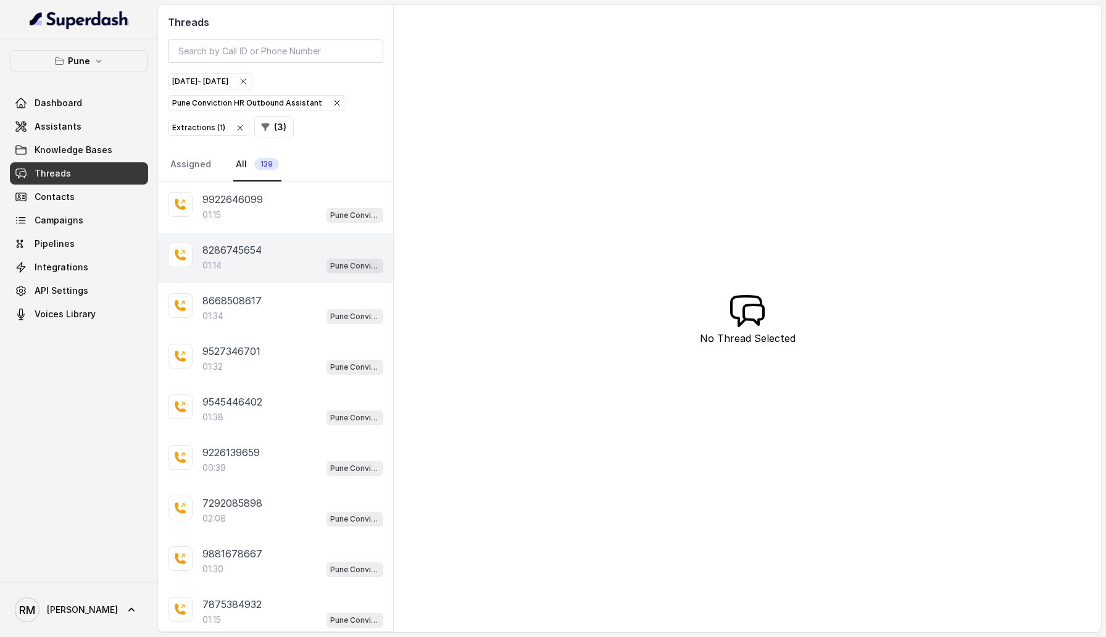
scroll to position [88, 0]
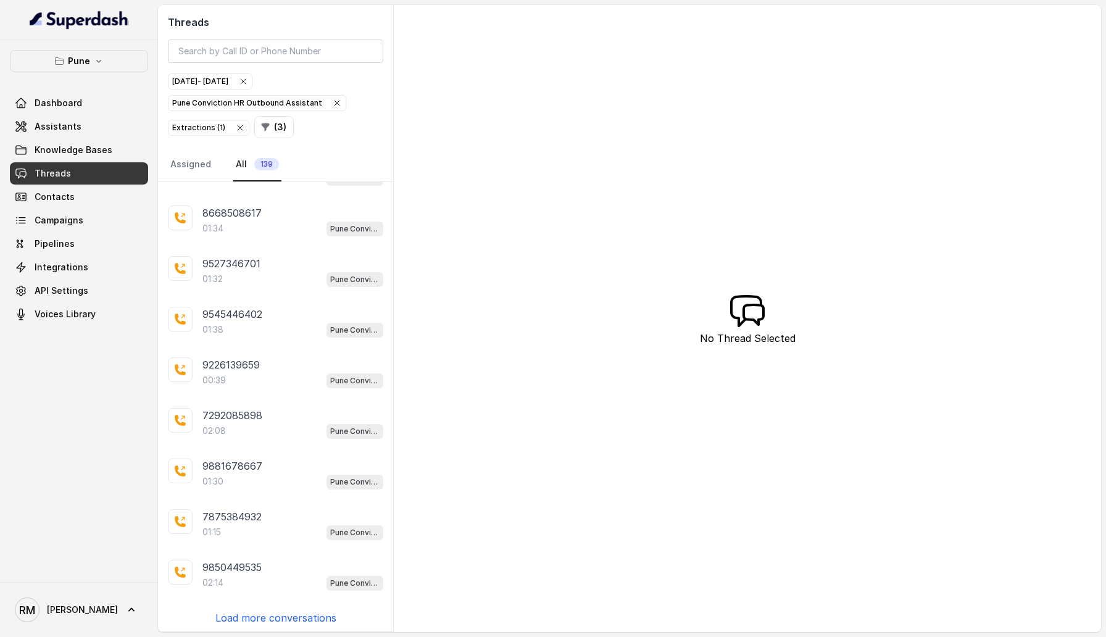
click at [288, 364] on p "Load more conversations" at bounding box center [275, 617] width 121 height 15
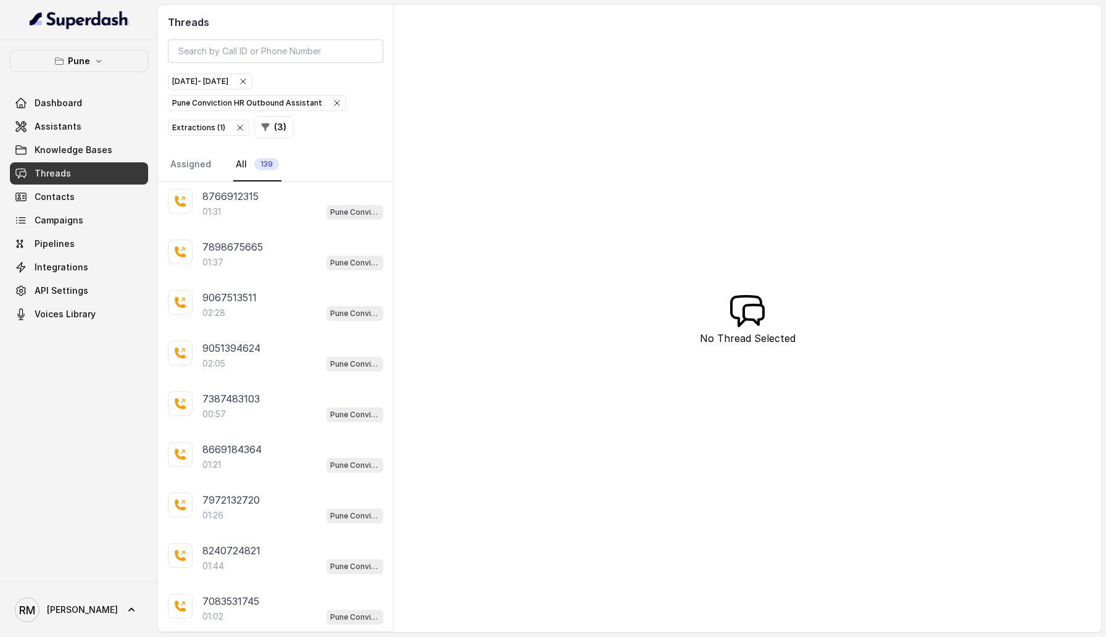
scroll to position [590, 0]
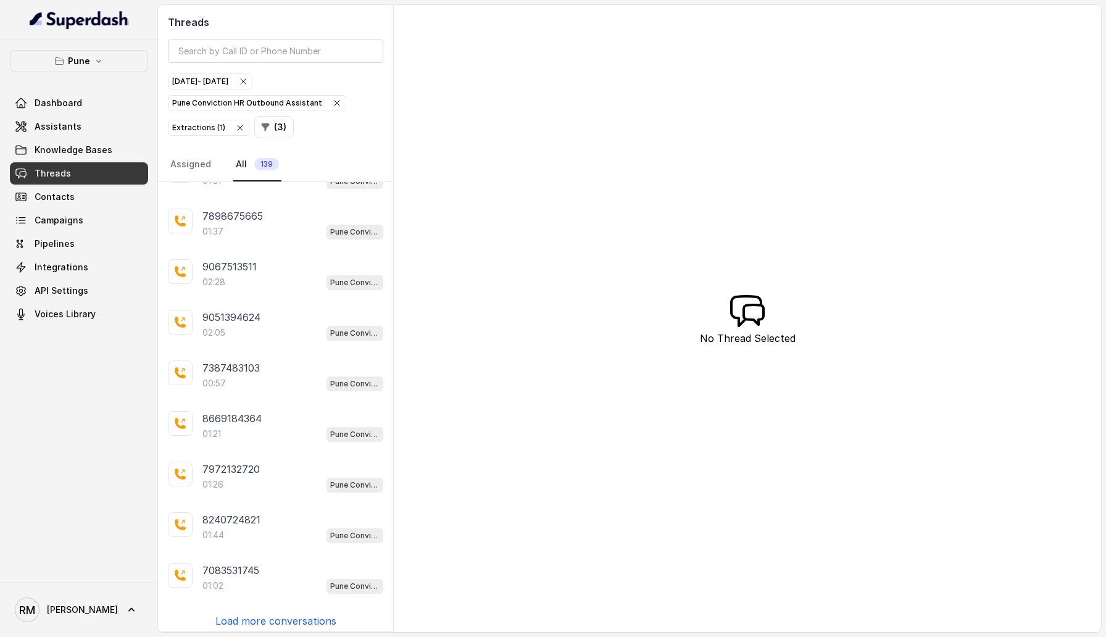
click at [288, 364] on p "Load more conversations" at bounding box center [275, 620] width 121 height 15
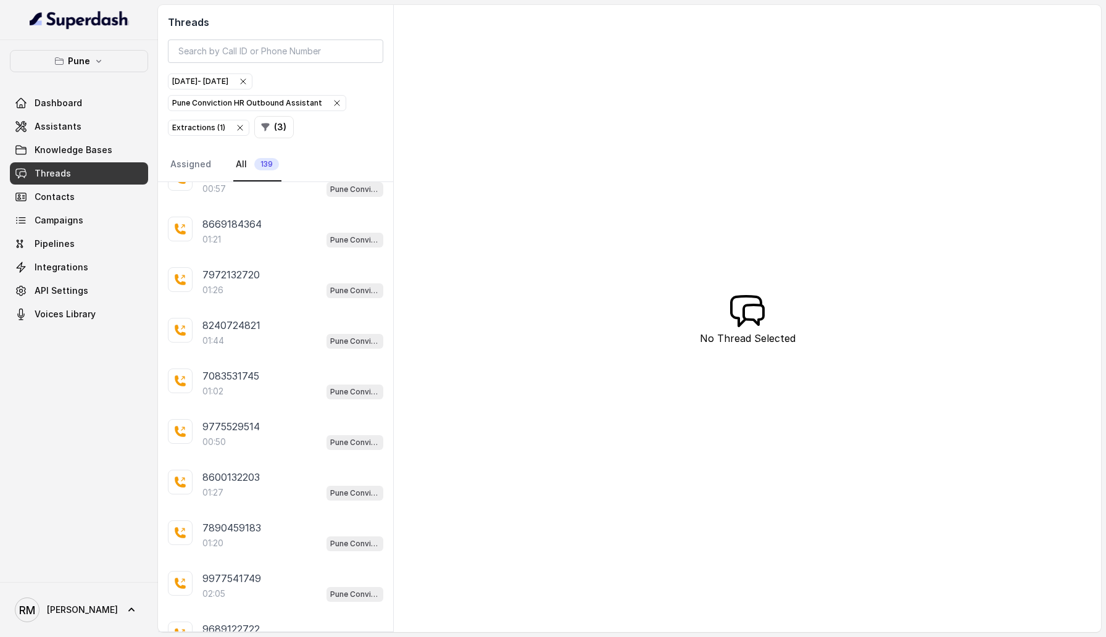
scroll to position [1093, 0]
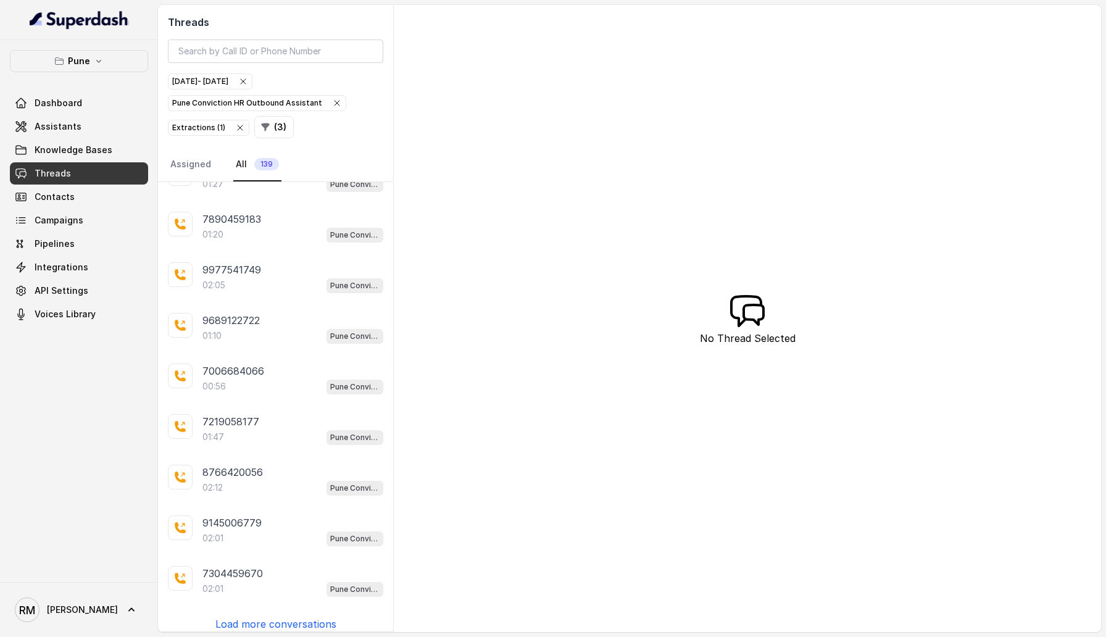
click at [288, 364] on p "Load more conversations" at bounding box center [275, 623] width 121 height 15
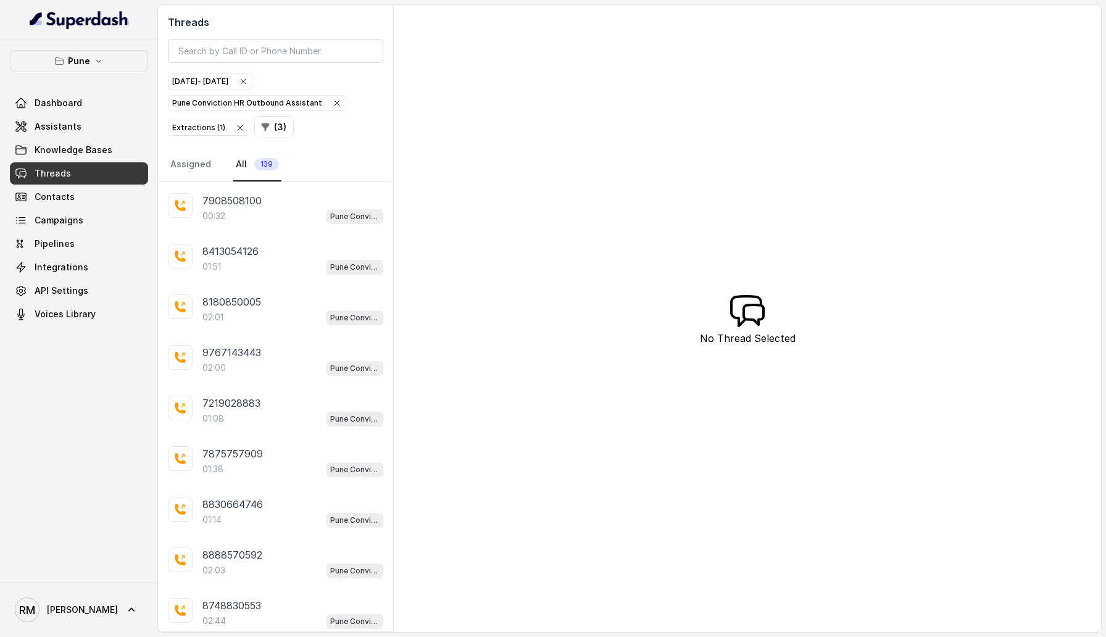
scroll to position [1596, 0]
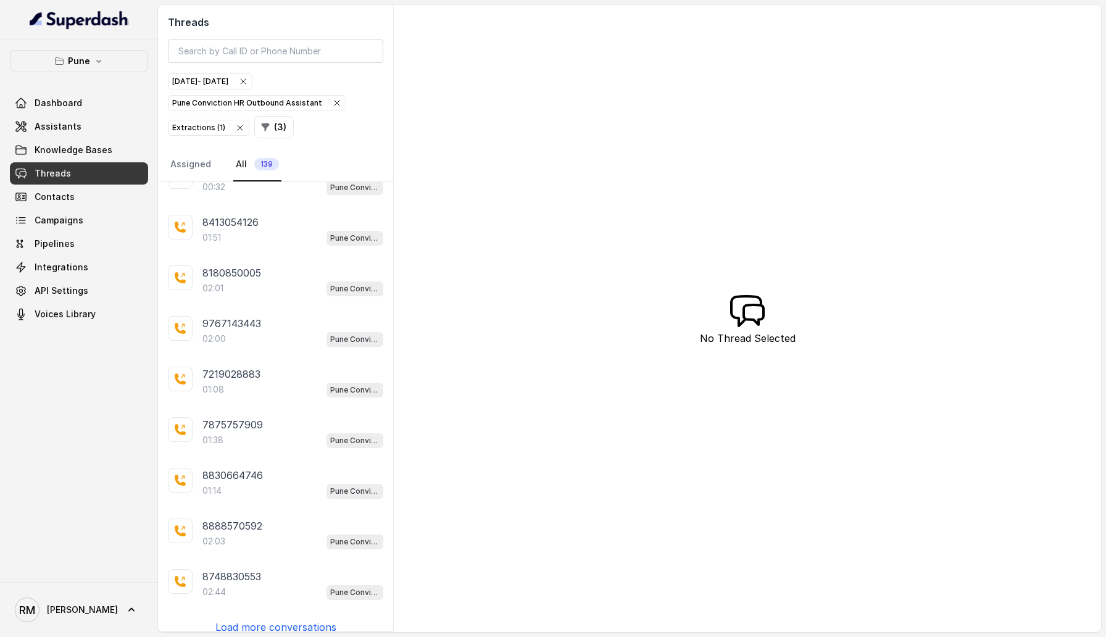
click at [288, 364] on p "Load more conversations" at bounding box center [275, 626] width 121 height 15
click at [275, 128] on button "( 3 )" at bounding box center [273, 127] width 39 height 22
